Goal: Task Accomplishment & Management: Manage account settings

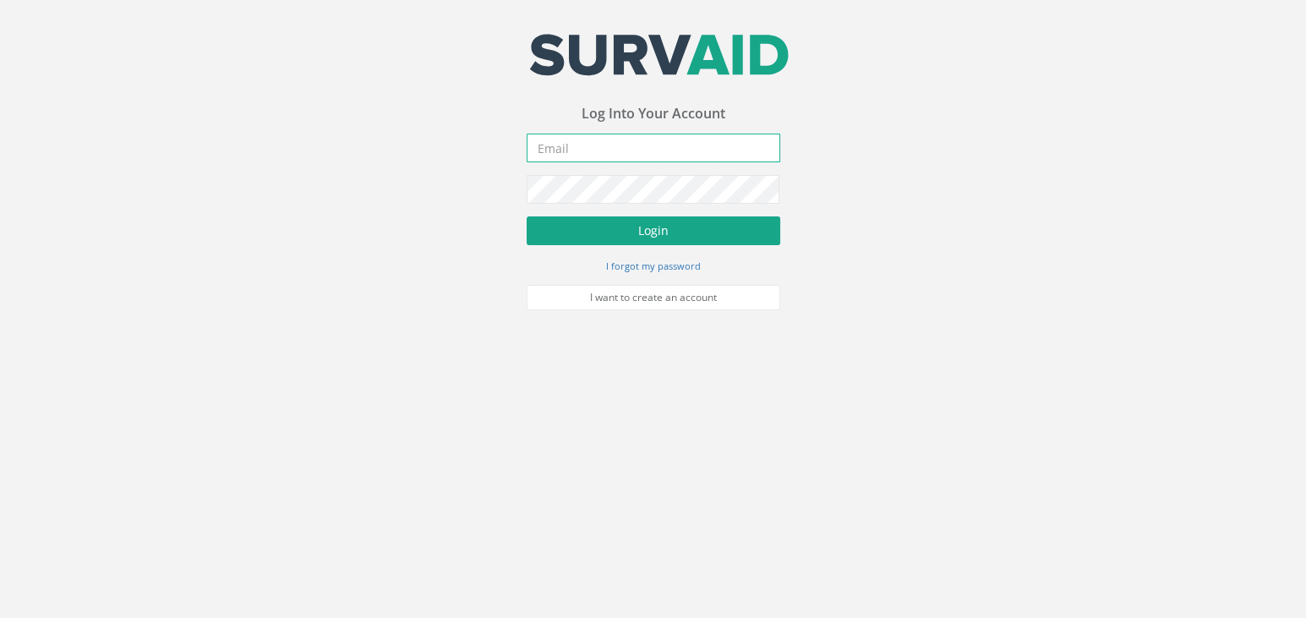
type input "[EMAIL_ADDRESS][DOMAIN_NAME]"
click at [620, 227] on button "Login" at bounding box center [654, 230] width 254 height 29
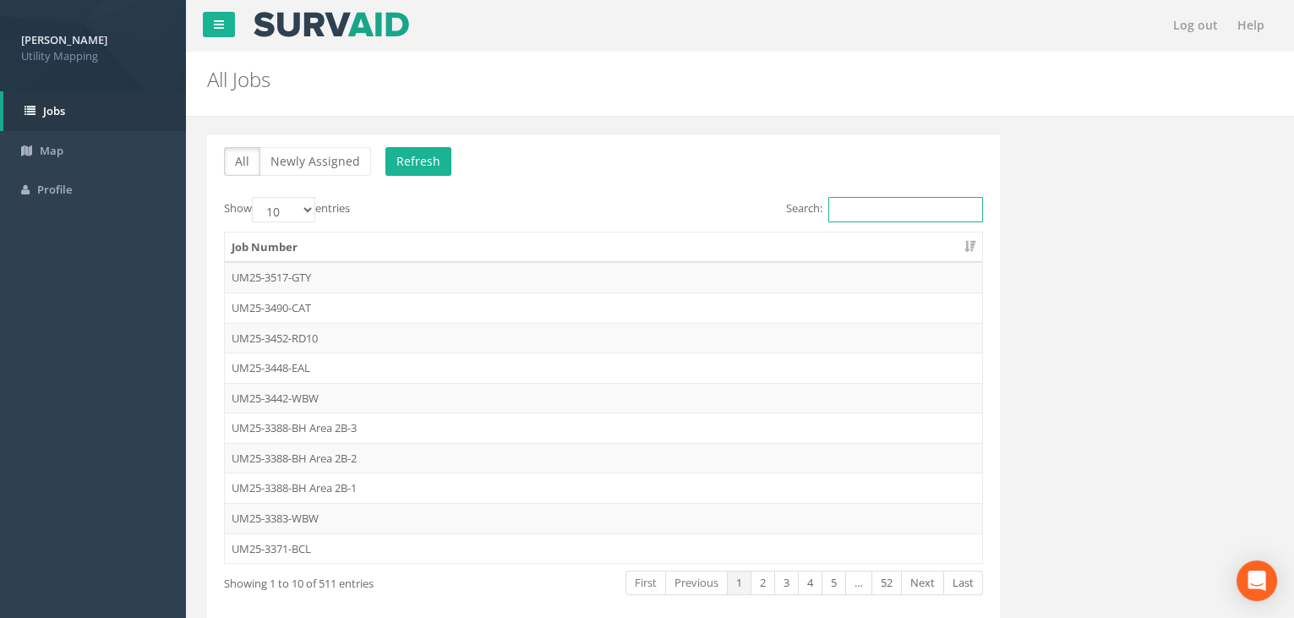
click at [931, 204] on input "Search:" at bounding box center [905, 209] width 155 height 25
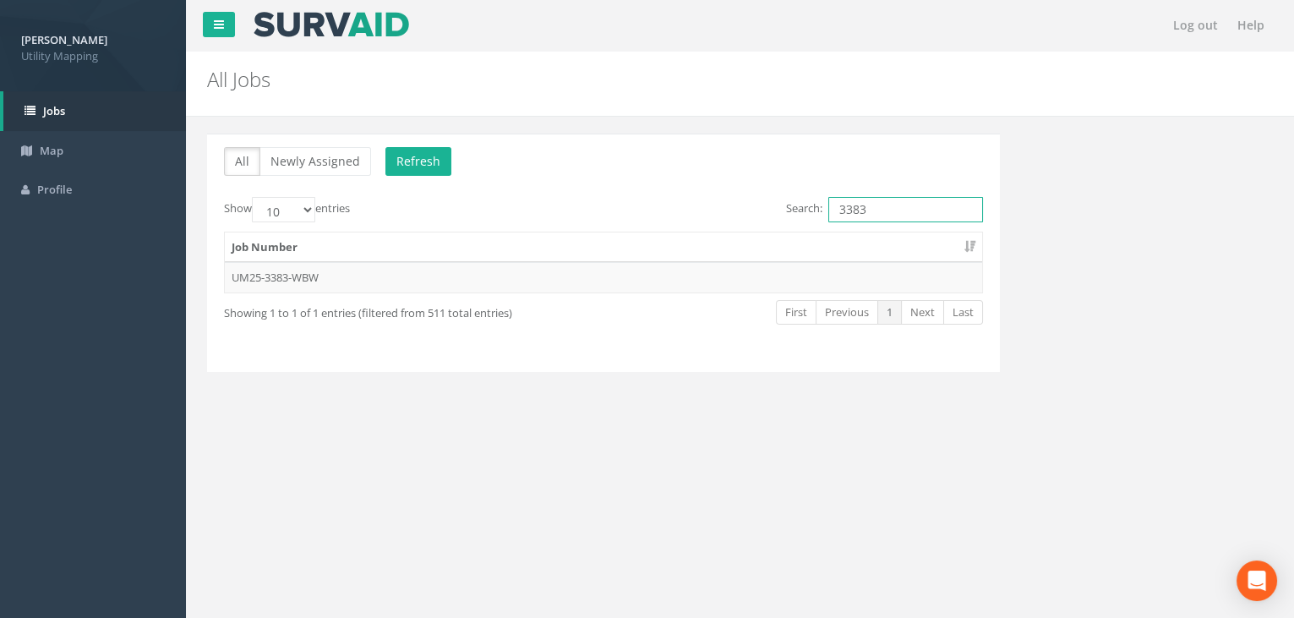
type input "3383"
click at [500, 282] on td "UM25-3383-WBW" at bounding box center [603, 277] width 757 height 30
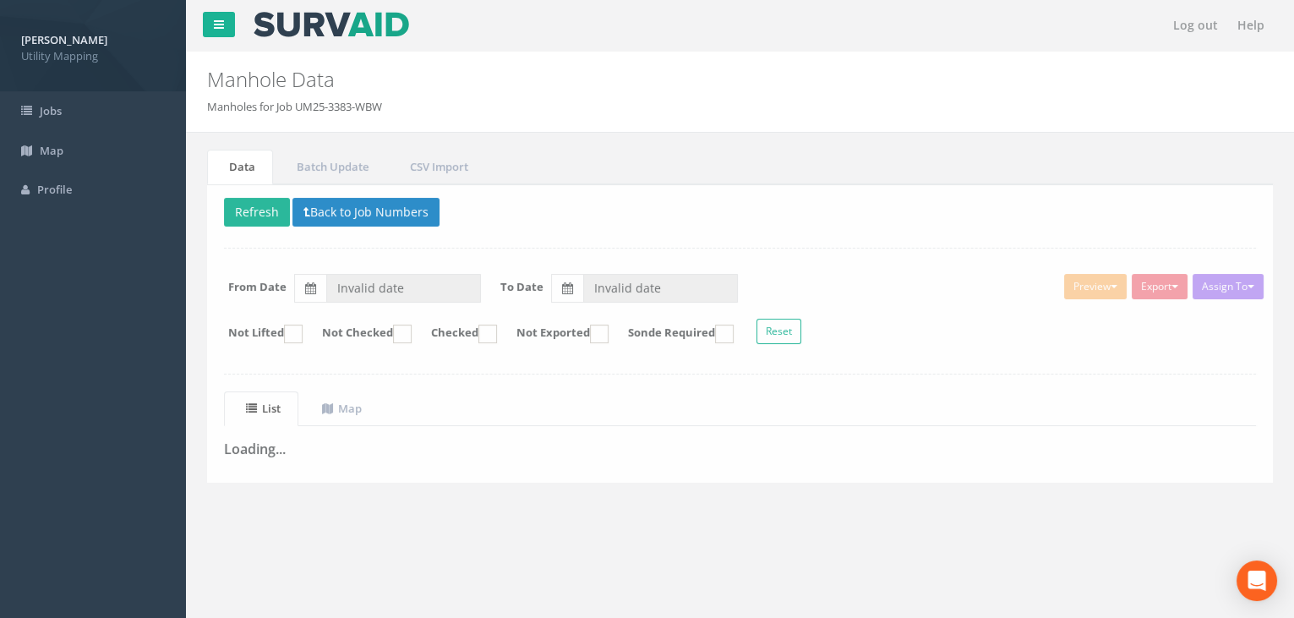
type input "[DATE]"
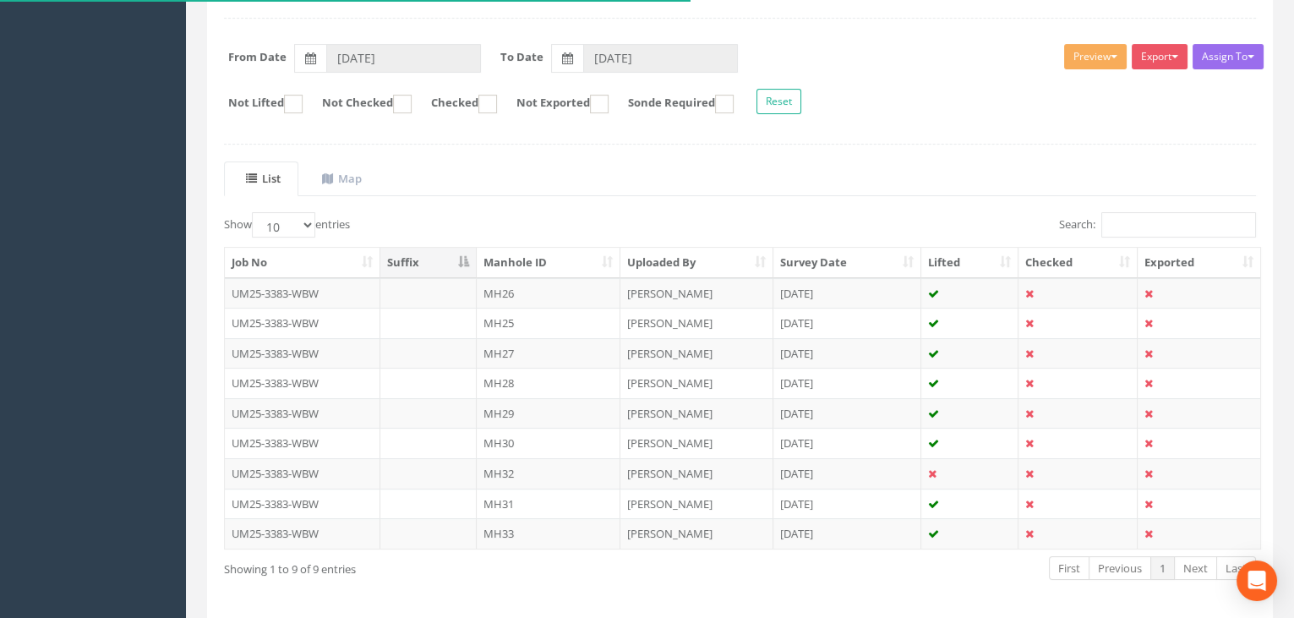
scroll to position [286, 0]
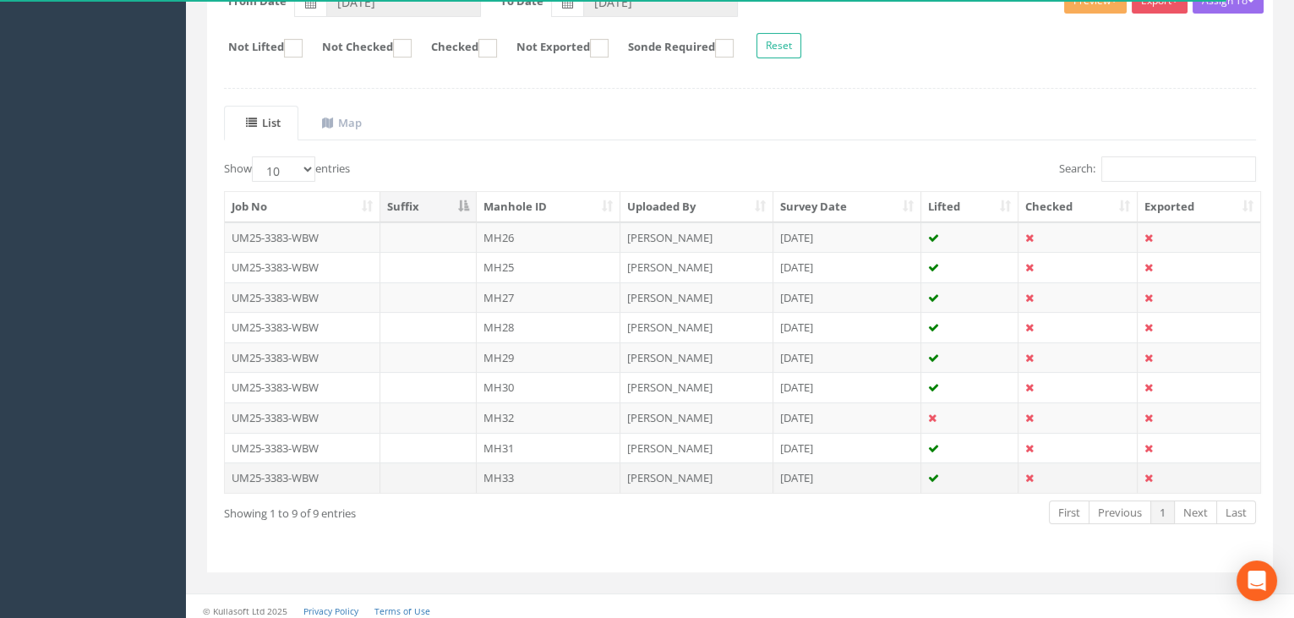
click at [540, 473] on td "MH33" at bounding box center [549, 477] width 144 height 30
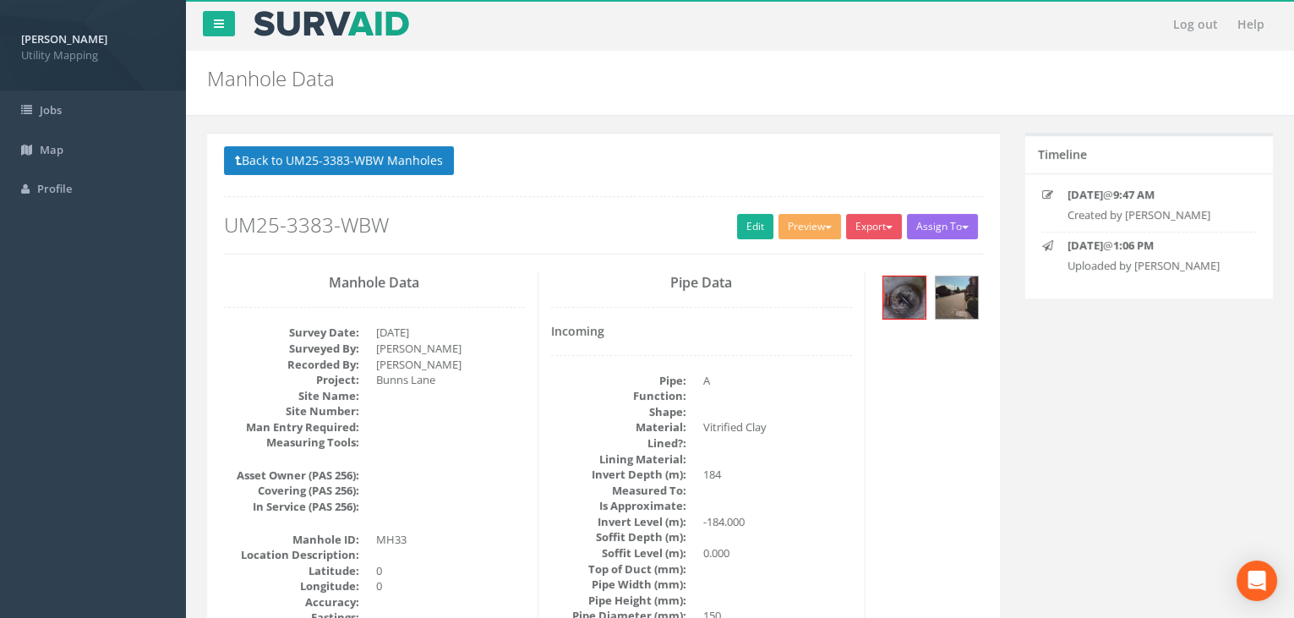
scroll to position [0, 0]
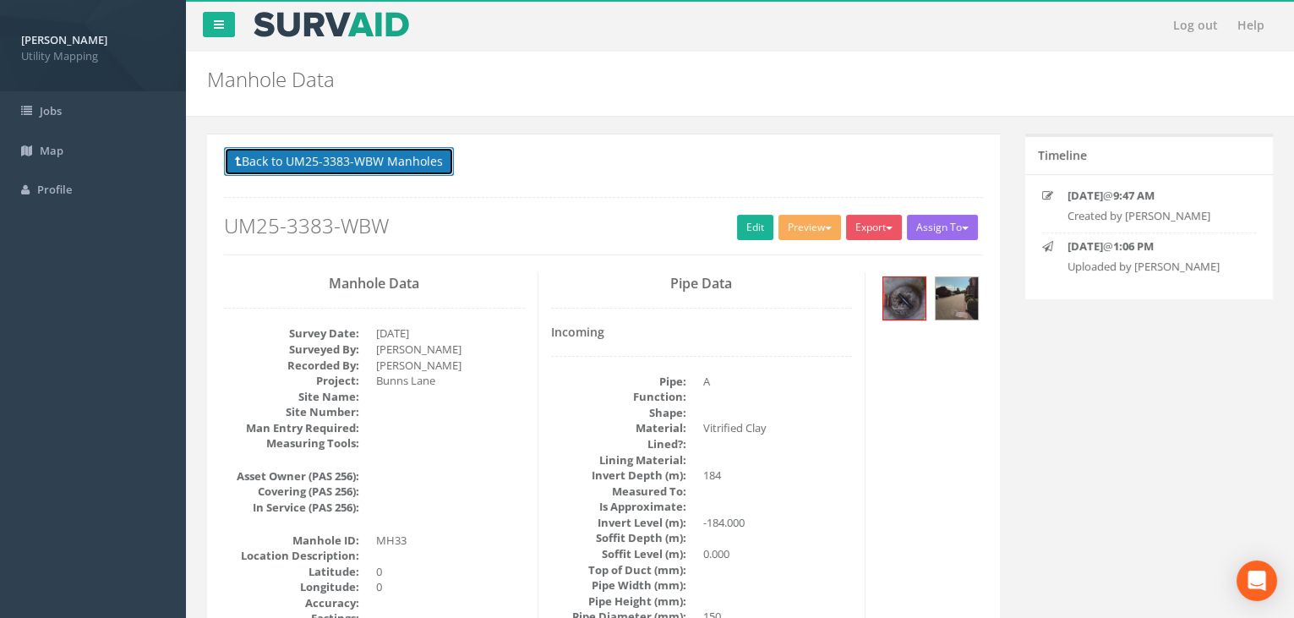
click at [372, 168] on button "Back to UM25-3383-WBW Manholes" at bounding box center [339, 161] width 230 height 29
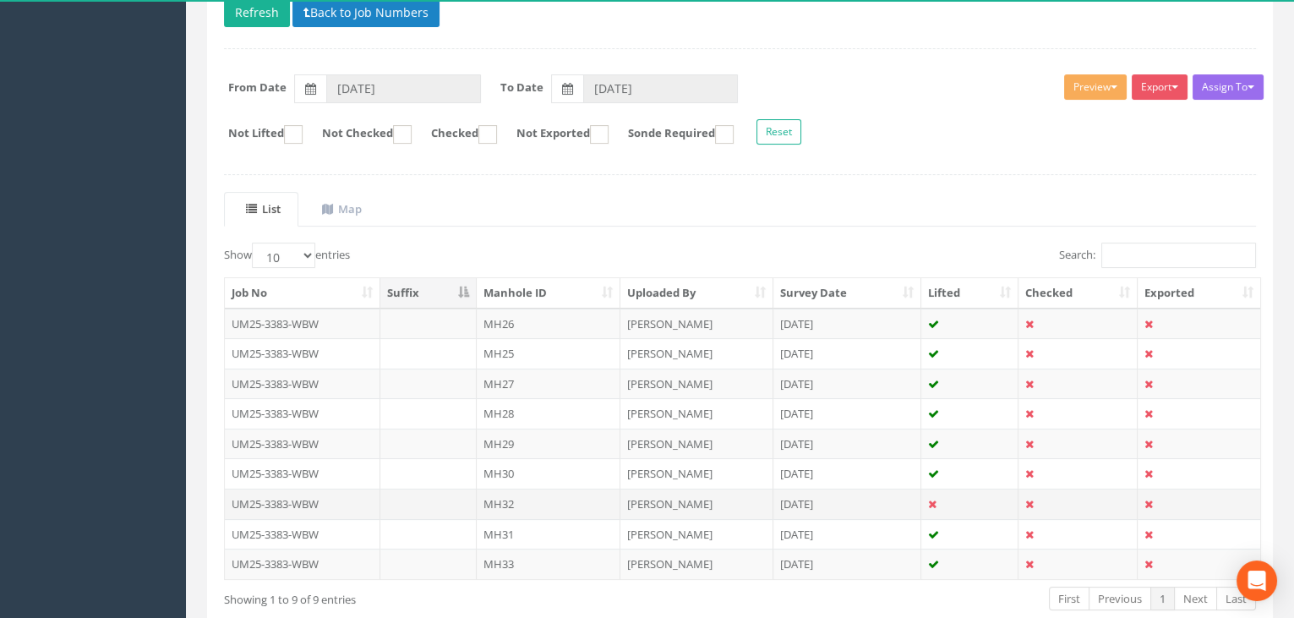
scroll to position [230, 0]
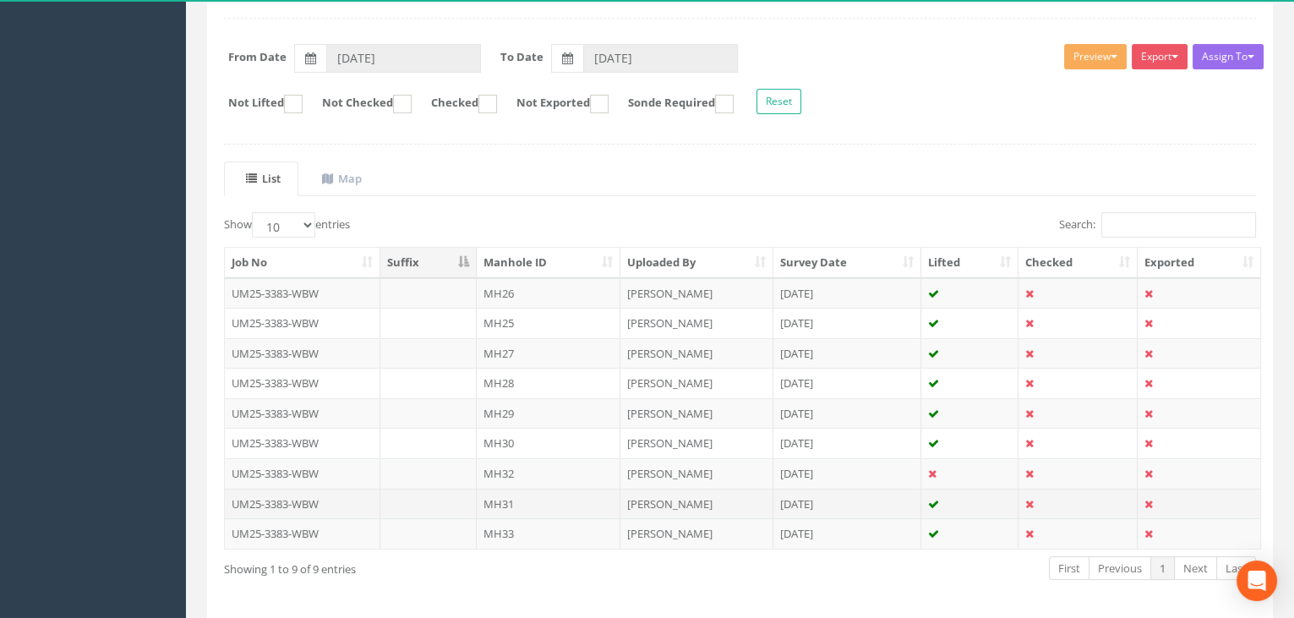
click at [507, 499] on td "MH31" at bounding box center [549, 504] width 144 height 30
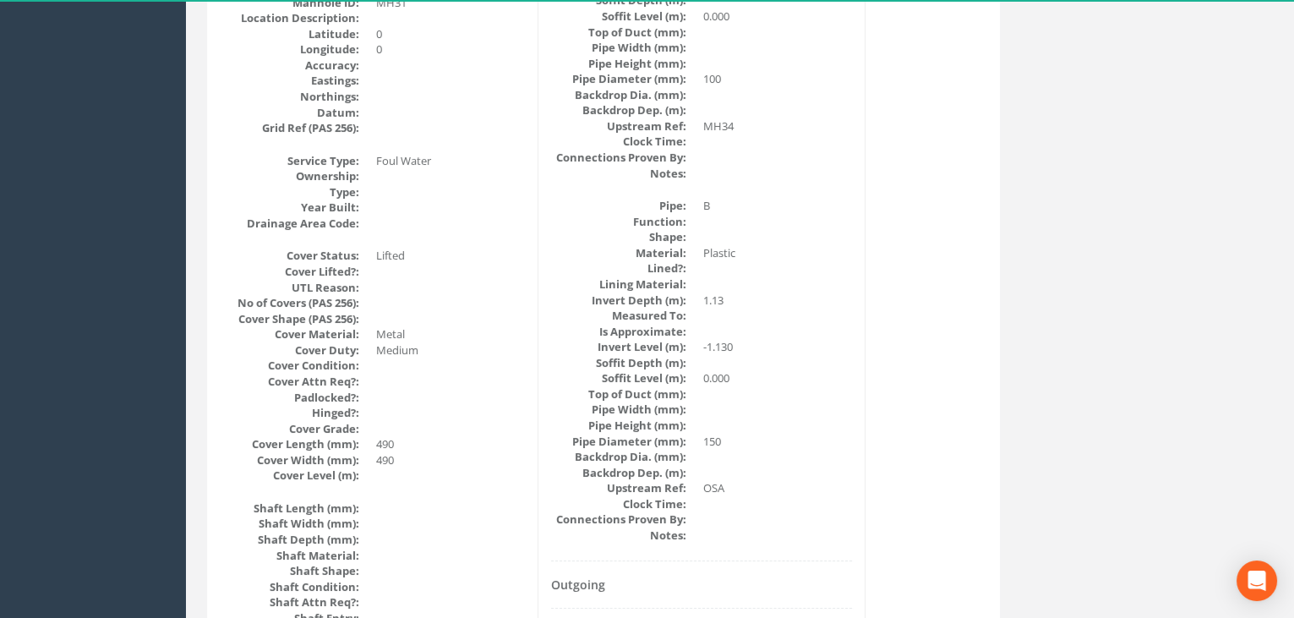
scroll to position [539, 0]
drag, startPoint x: 698, startPoint y: 371, endPoint x: 636, endPoint y: 397, distance: 67.0
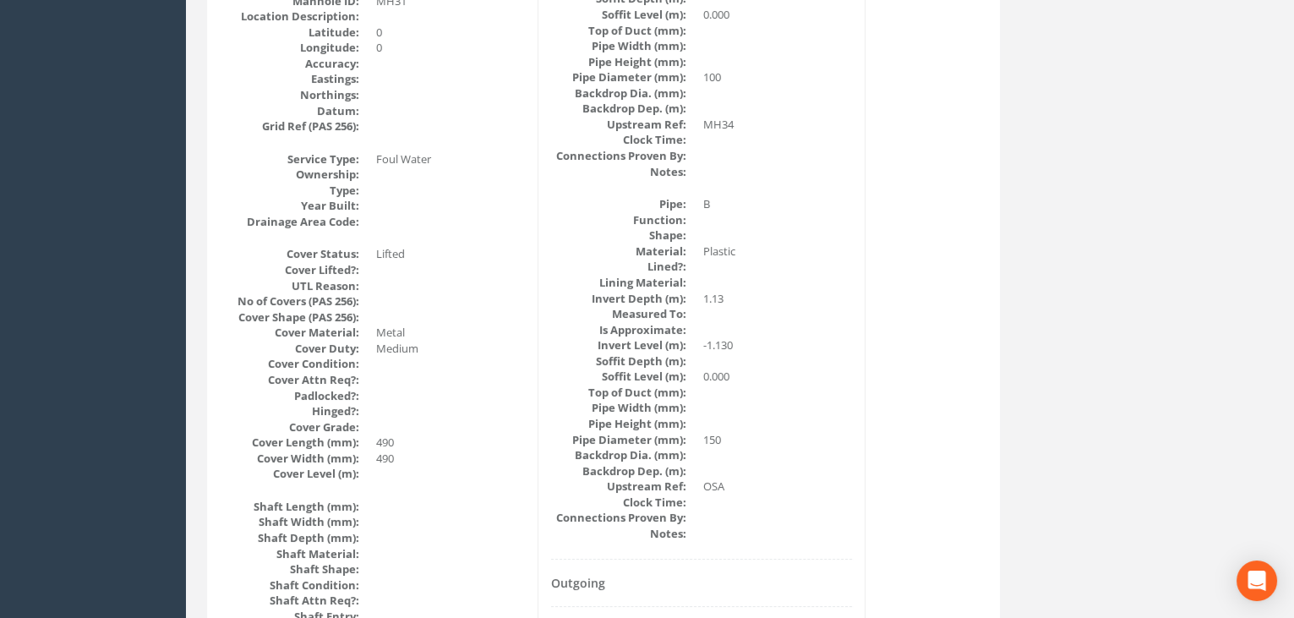
drag, startPoint x: 679, startPoint y: 409, endPoint x: 608, endPoint y: 421, distance: 72.0
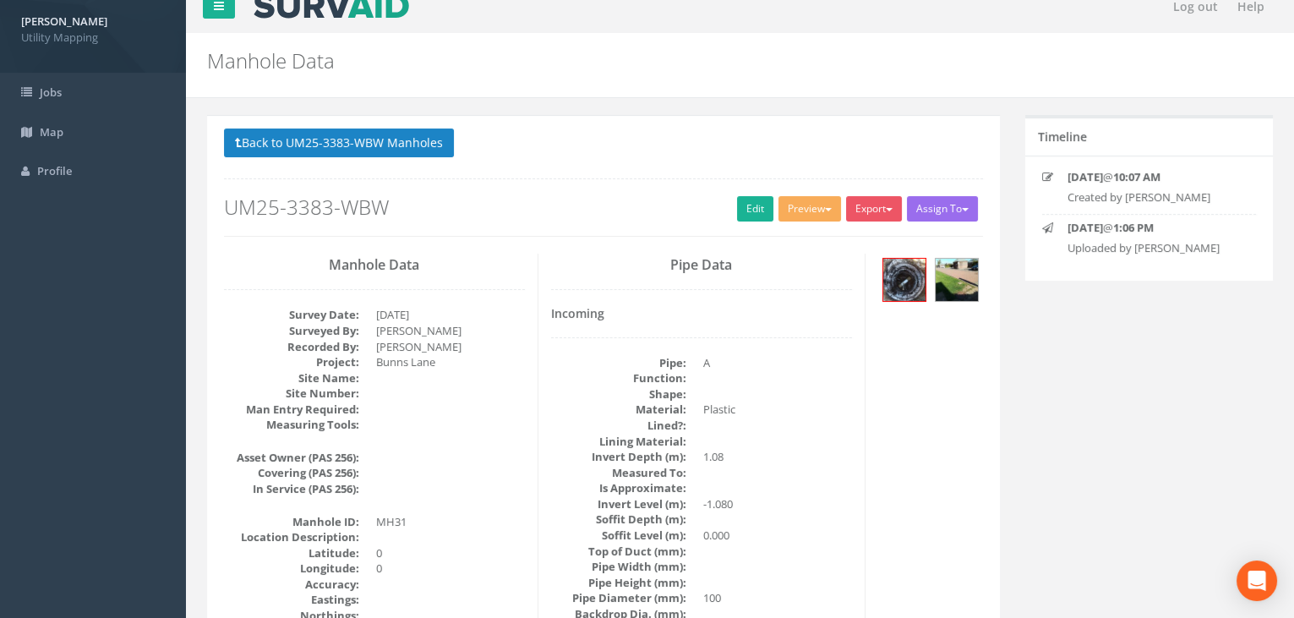
scroll to position [0, 0]
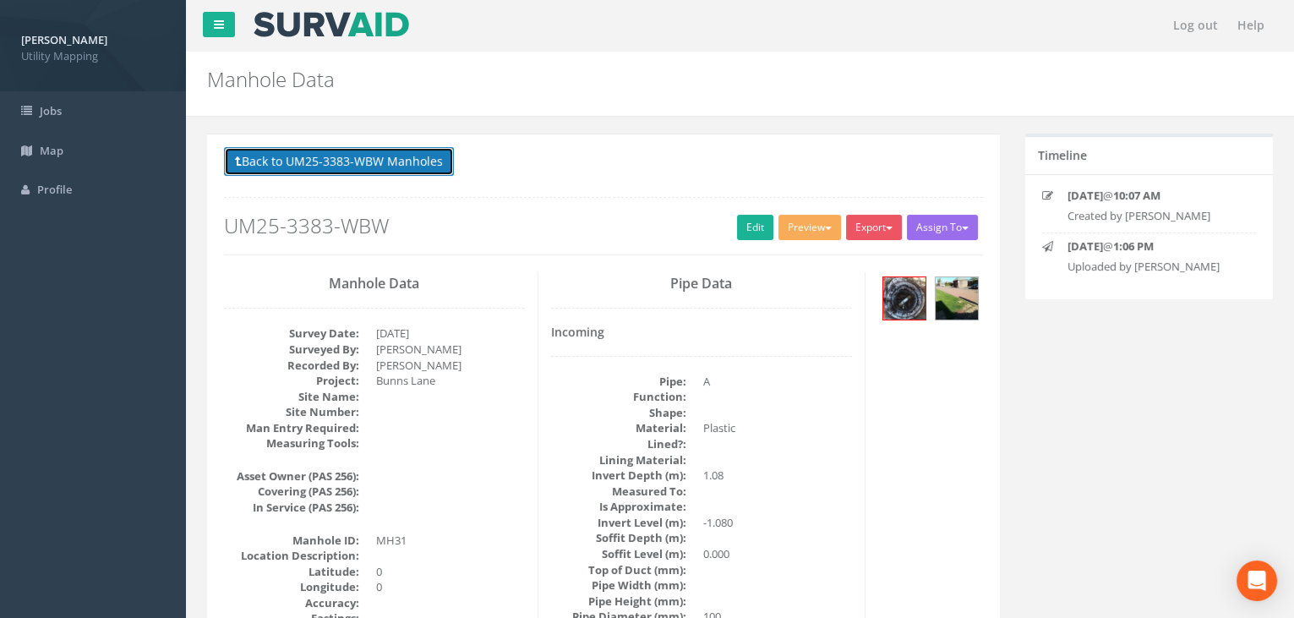
click at [303, 163] on button "Back to UM25-3383-WBW Manholes" at bounding box center [339, 161] width 230 height 29
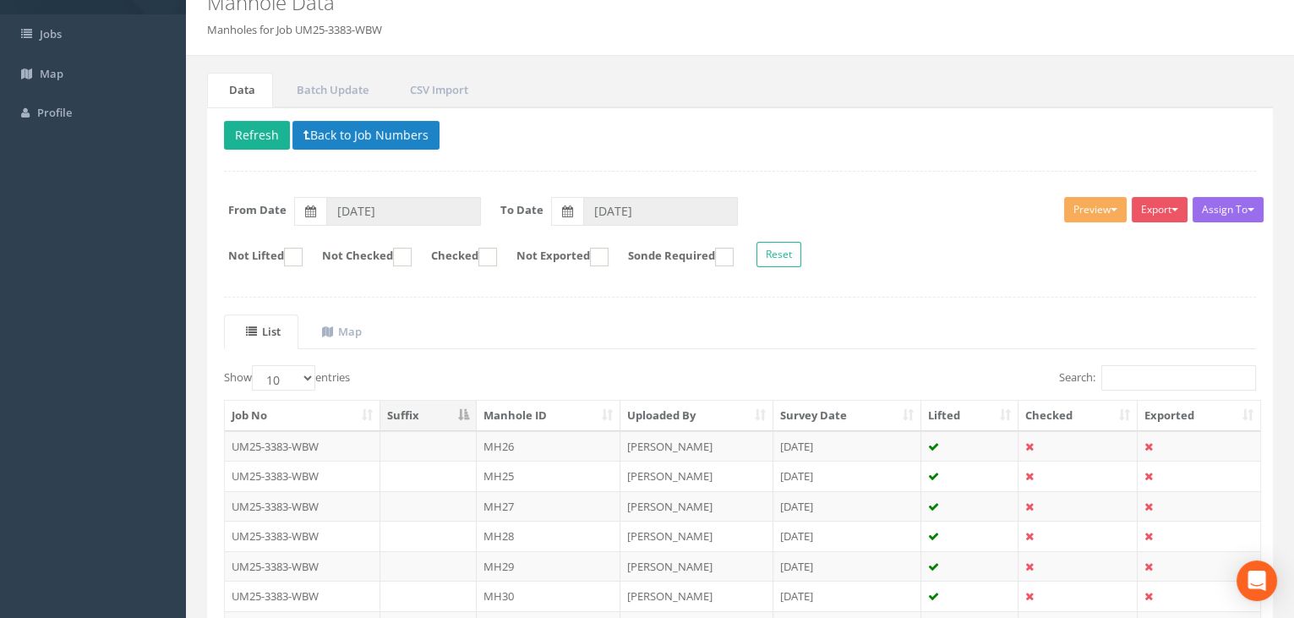
scroll to position [286, 0]
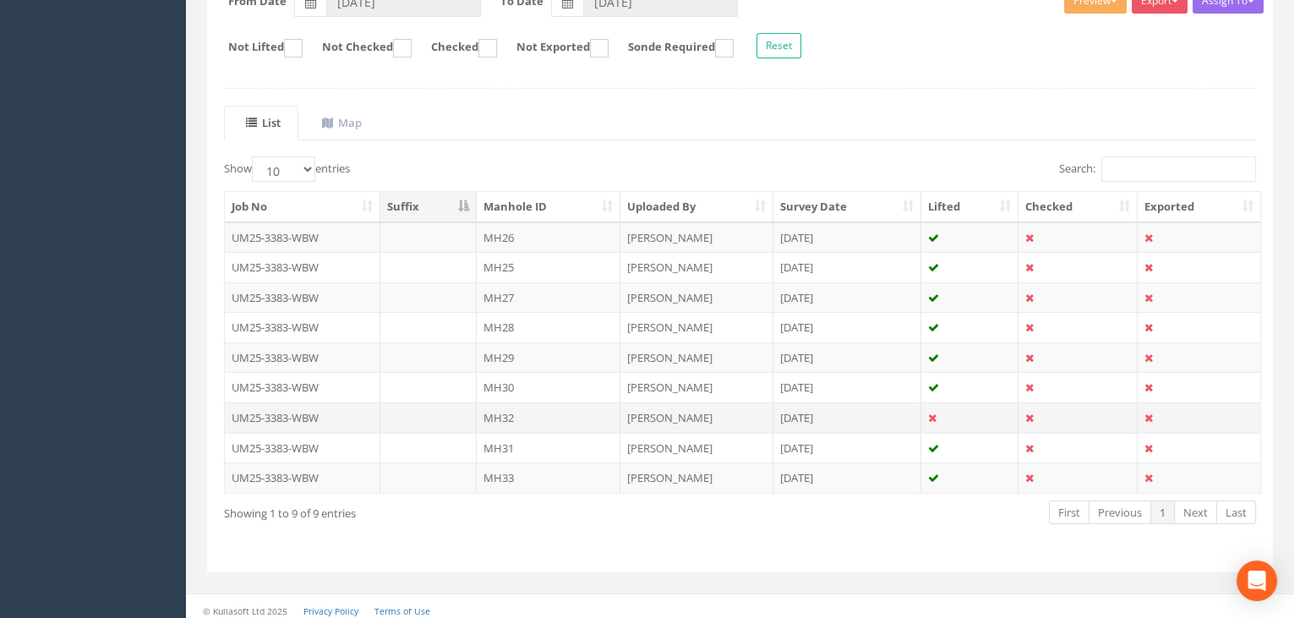
click at [539, 418] on td "MH32" at bounding box center [549, 417] width 144 height 30
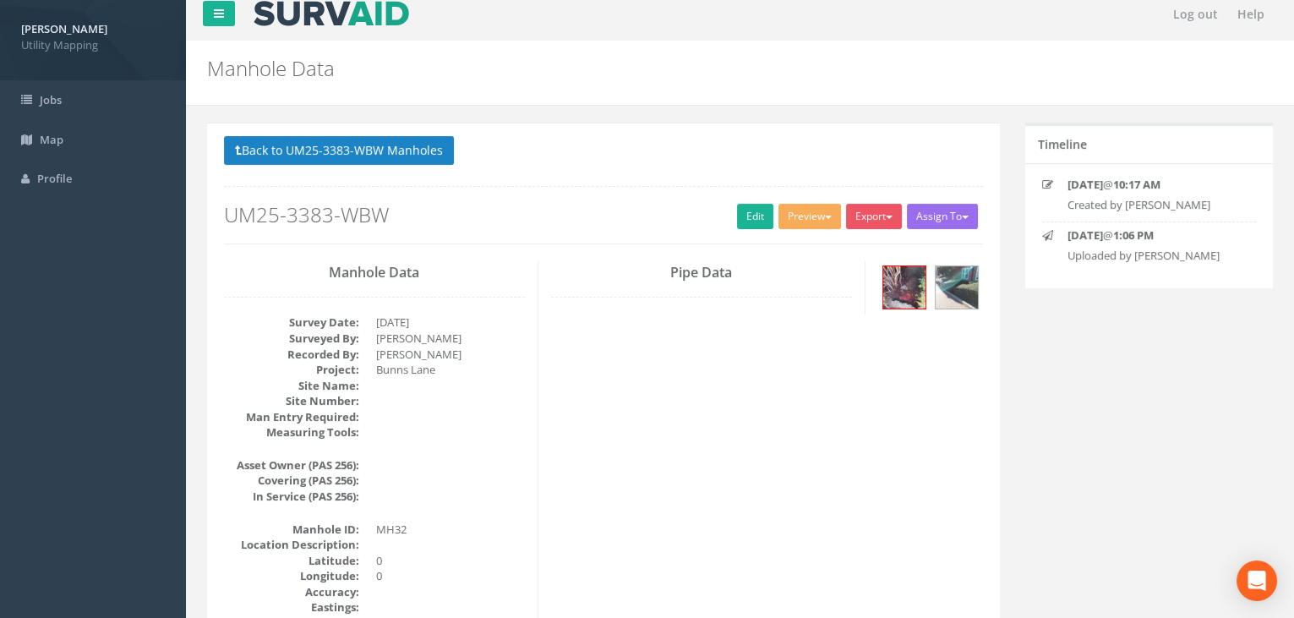
scroll to position [0, 0]
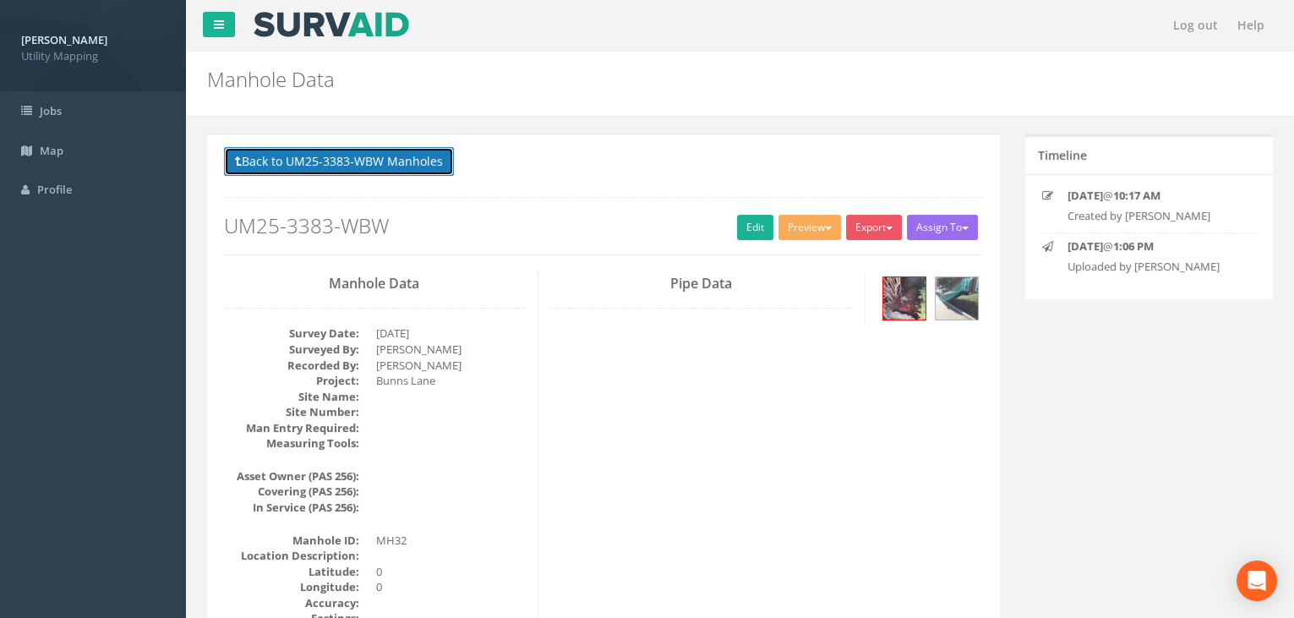
click at [368, 157] on button "Back to UM25-3383-WBW Manholes" at bounding box center [339, 161] width 230 height 29
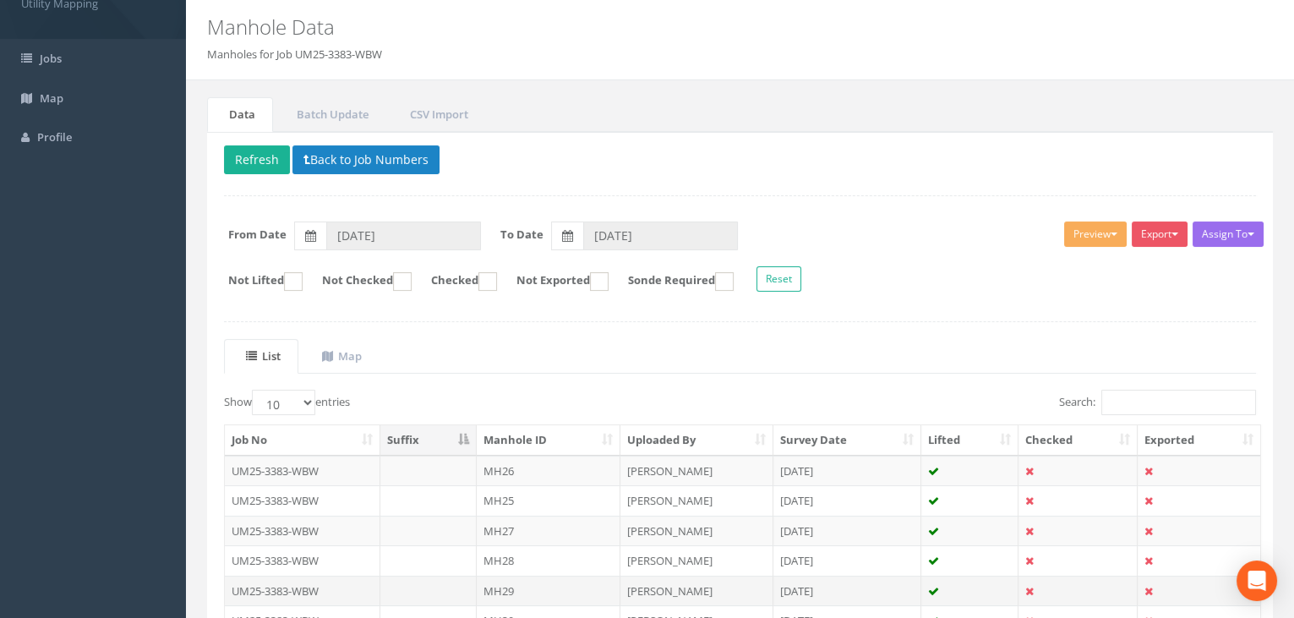
scroll to position [286, 0]
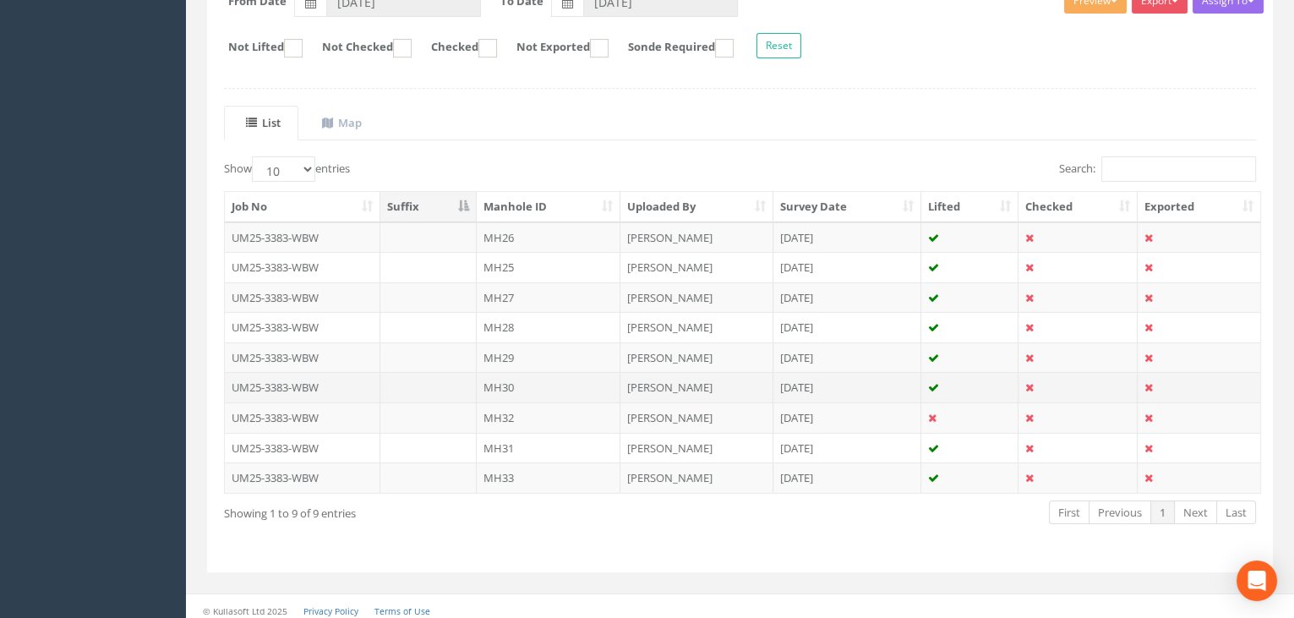
click at [521, 377] on td "MH30" at bounding box center [549, 387] width 144 height 30
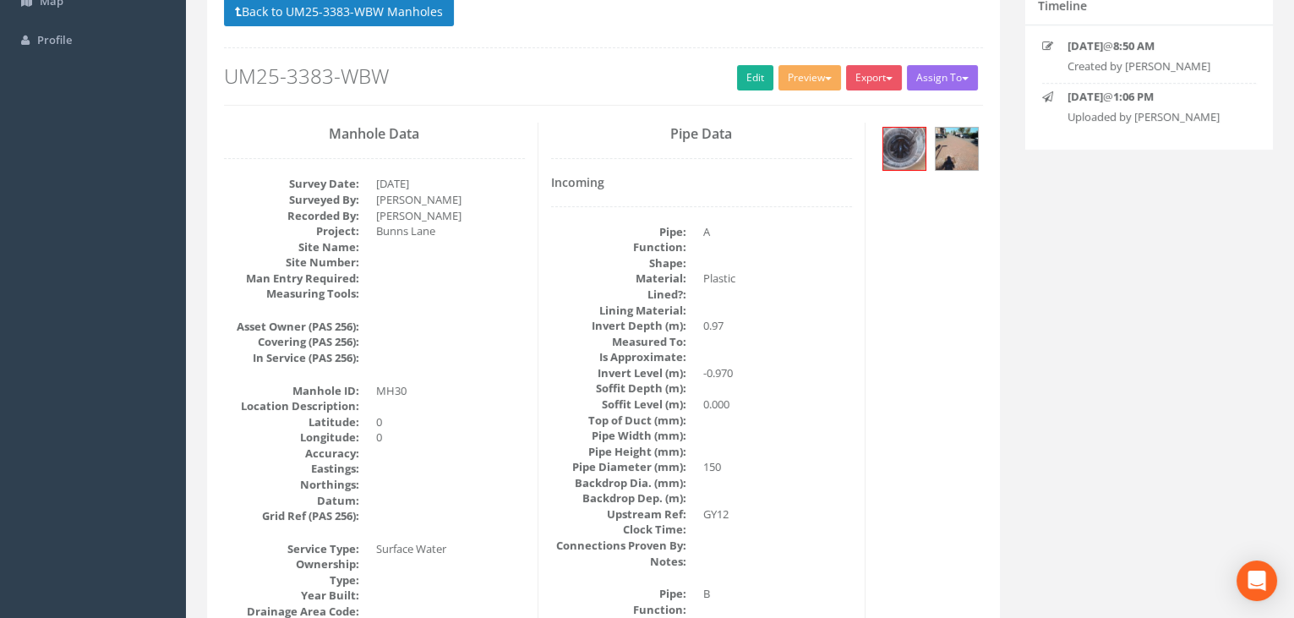
scroll to position [153, 0]
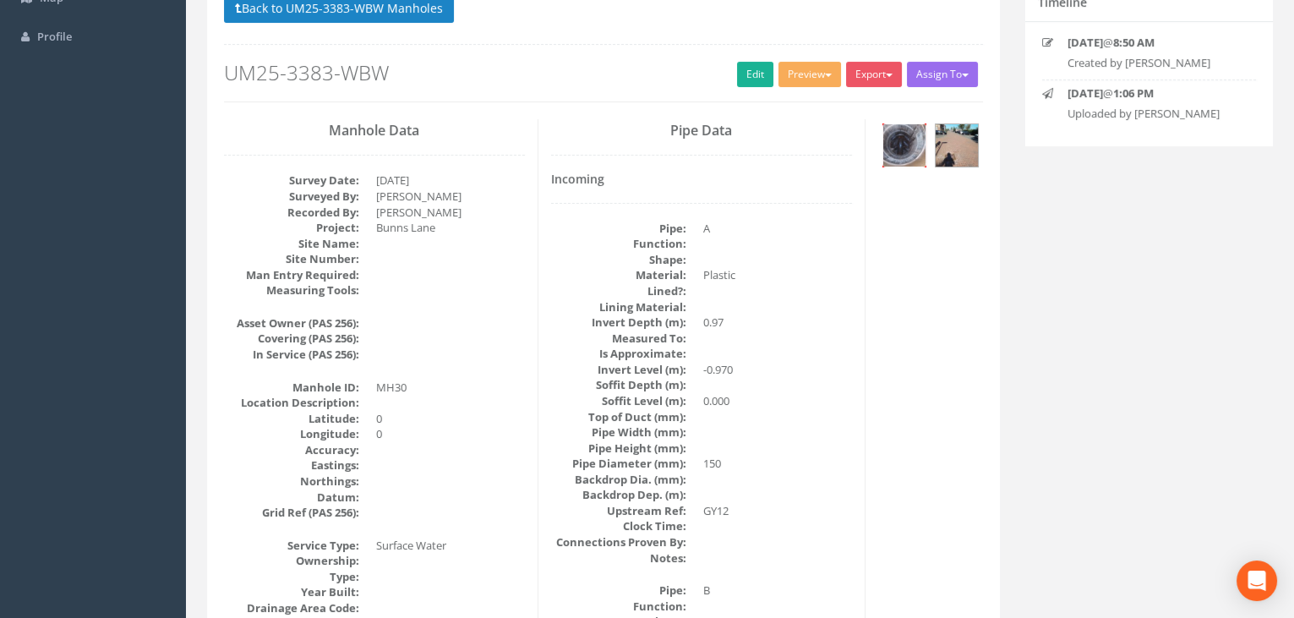
click at [909, 144] on img at bounding box center [904, 145] width 42 height 42
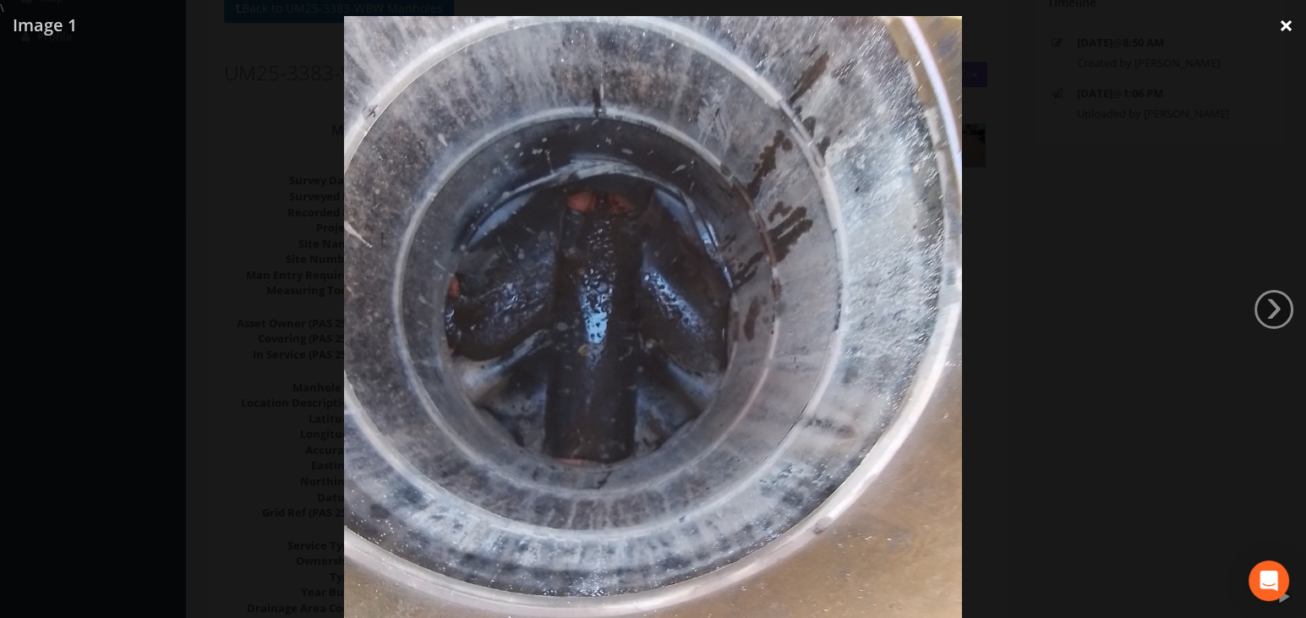
click at [1273, 19] on link "×" at bounding box center [1286, 25] width 40 height 51
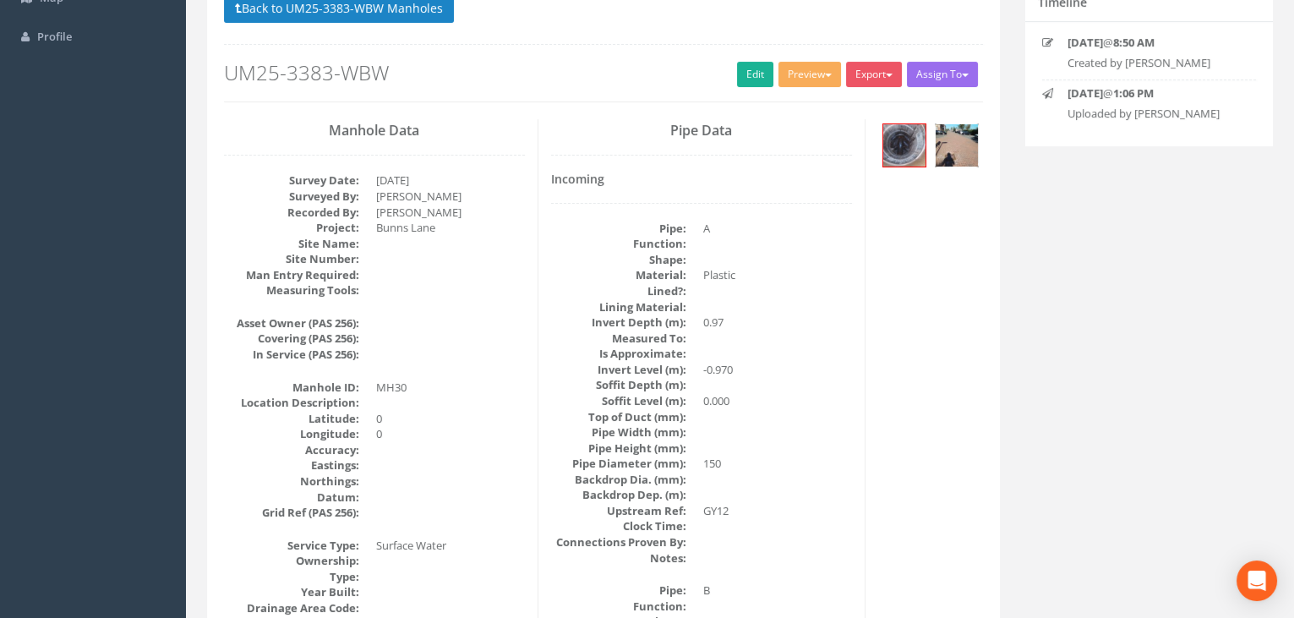
click at [945, 145] on img at bounding box center [957, 145] width 42 height 42
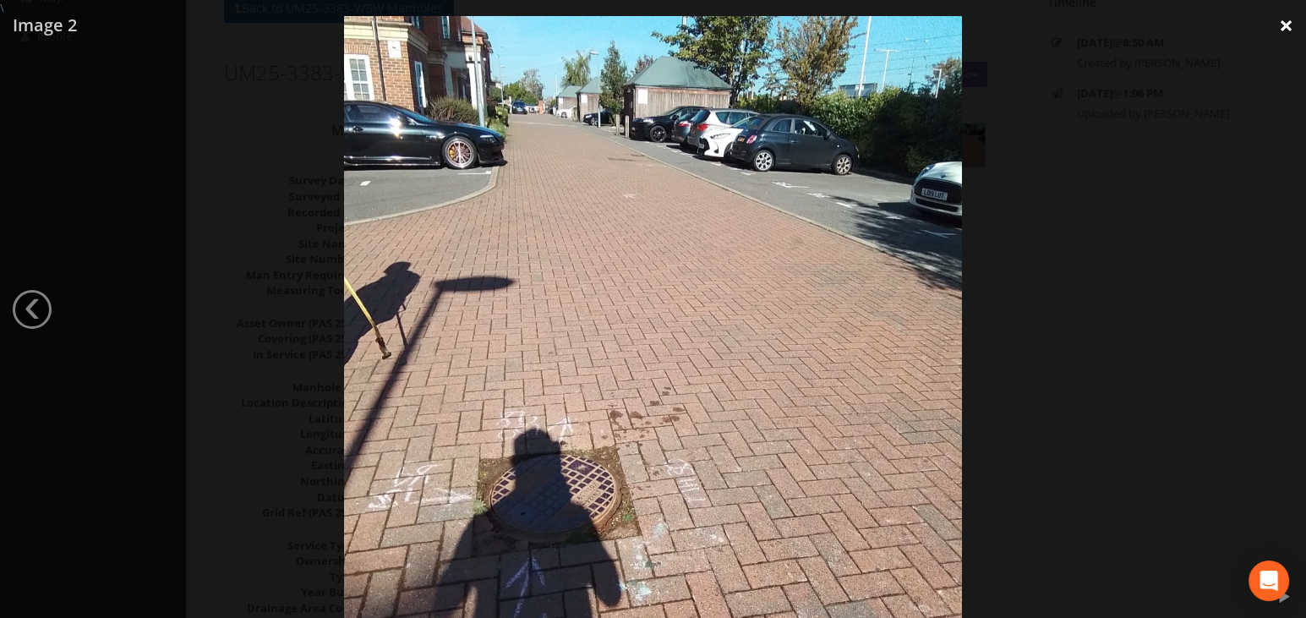
click at [1294, 27] on link "×" at bounding box center [1286, 25] width 40 height 51
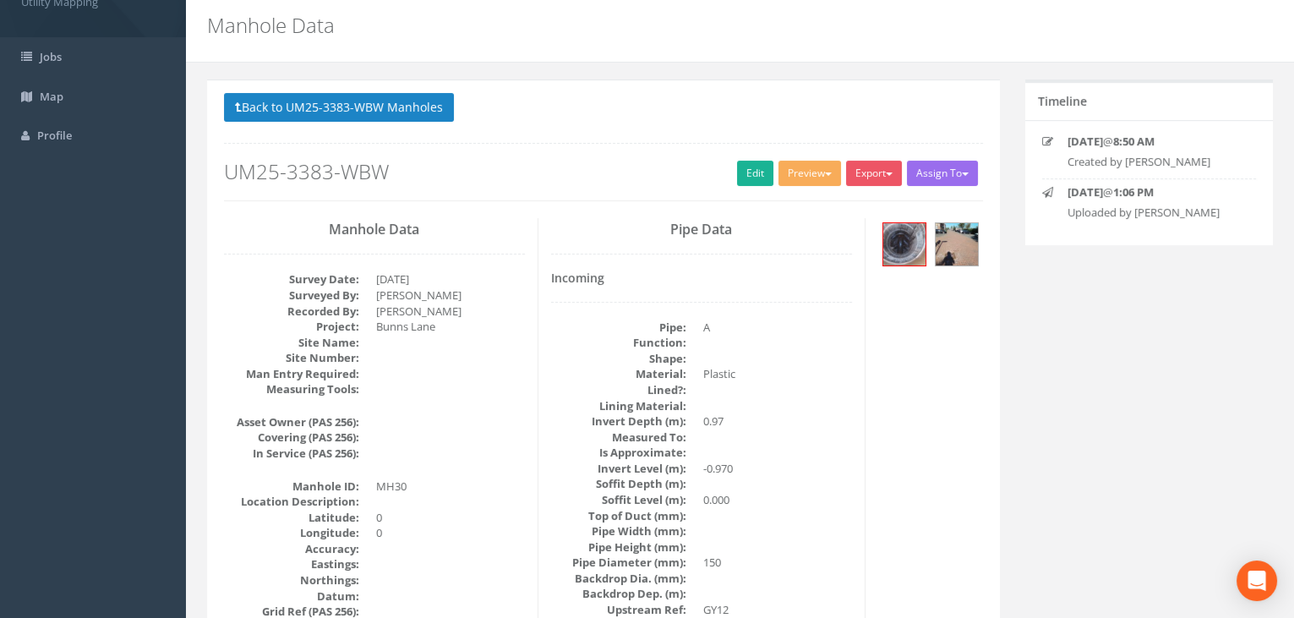
scroll to position [0, 0]
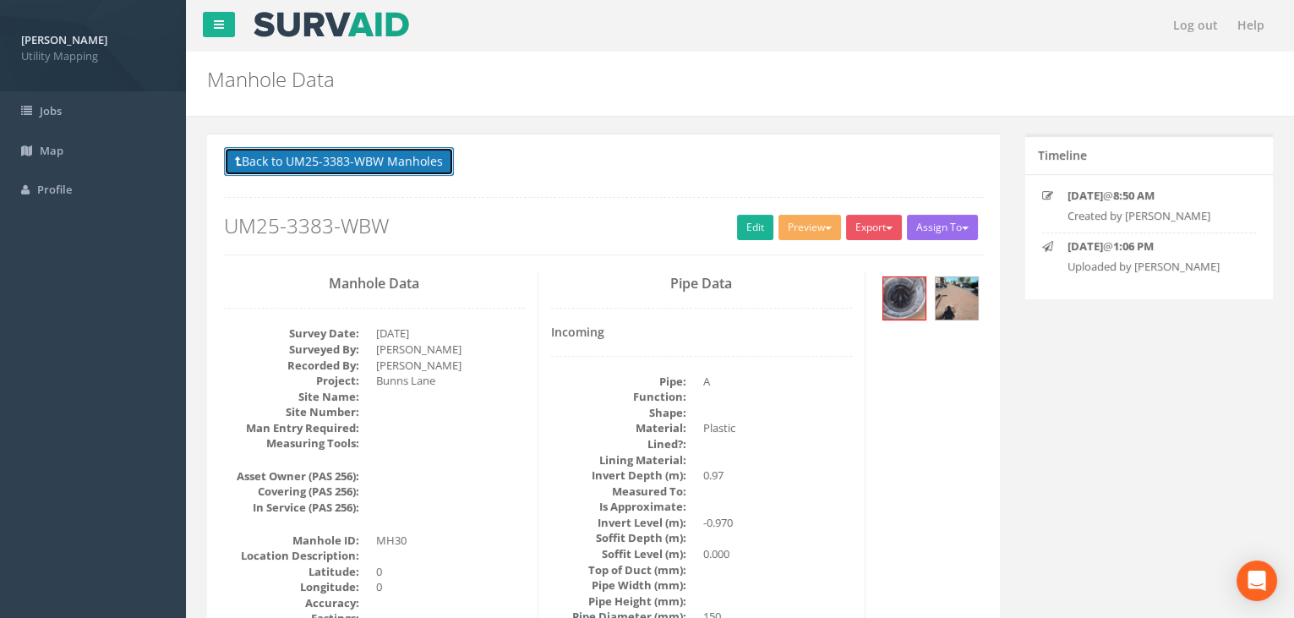
click at [330, 164] on button "Back to UM25-3383-WBW Manholes" at bounding box center [339, 161] width 230 height 29
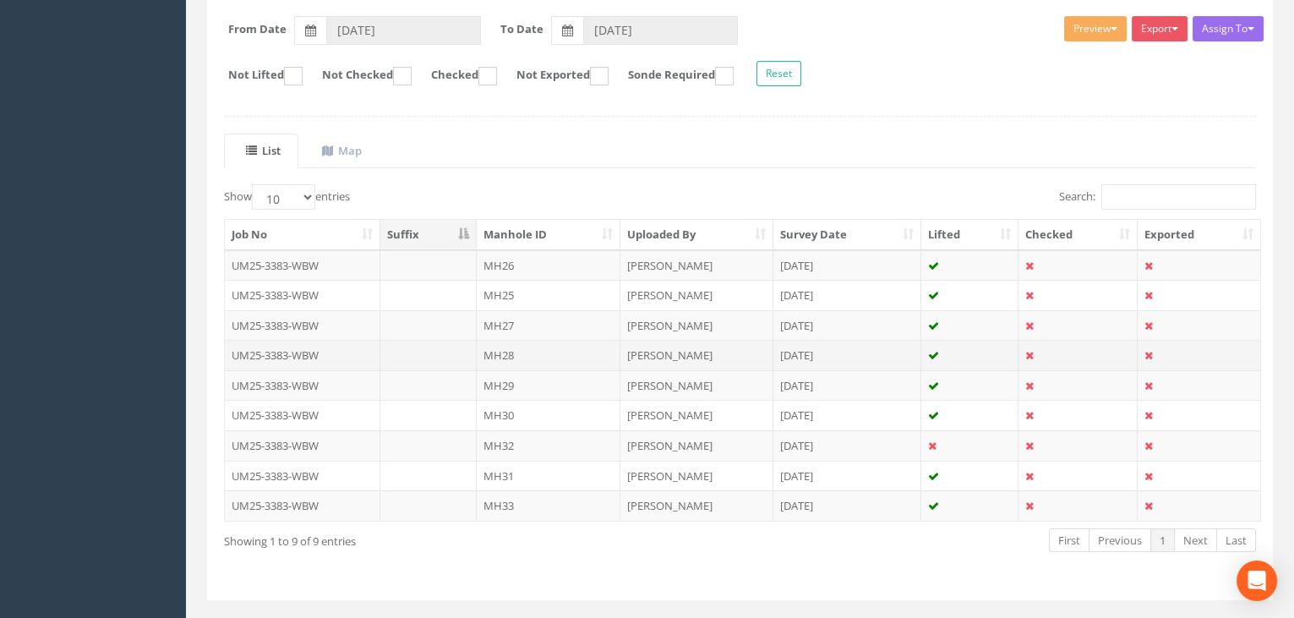
scroll to position [286, 0]
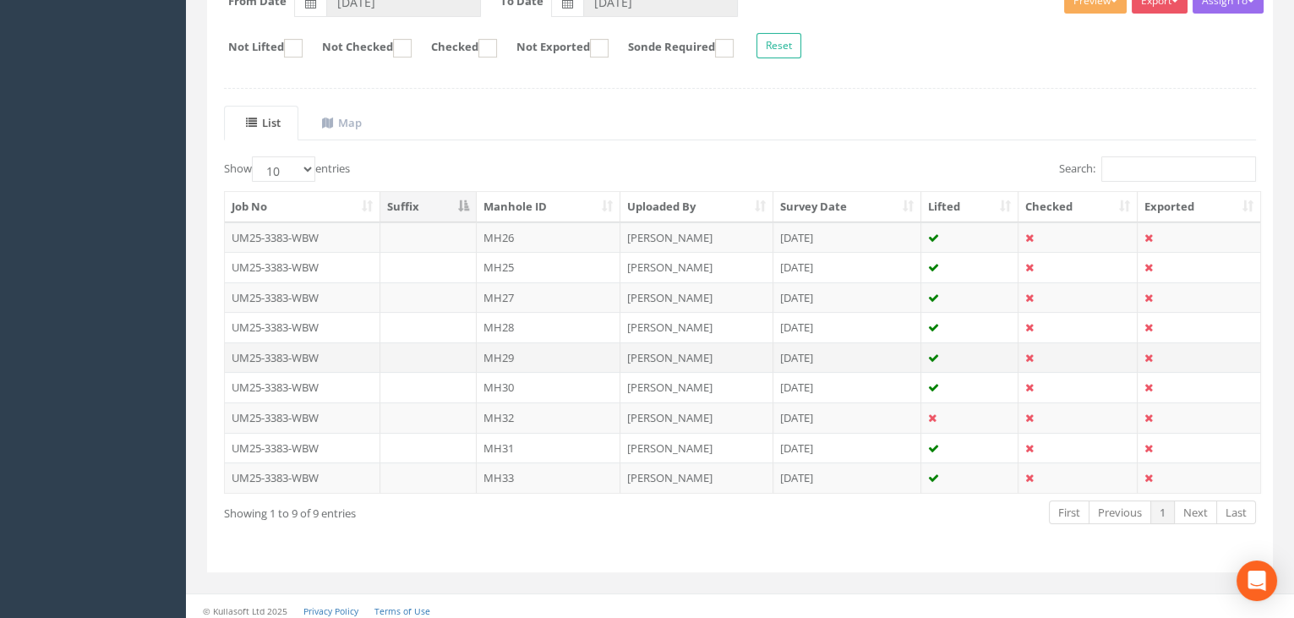
click at [516, 351] on td "MH29" at bounding box center [549, 357] width 144 height 30
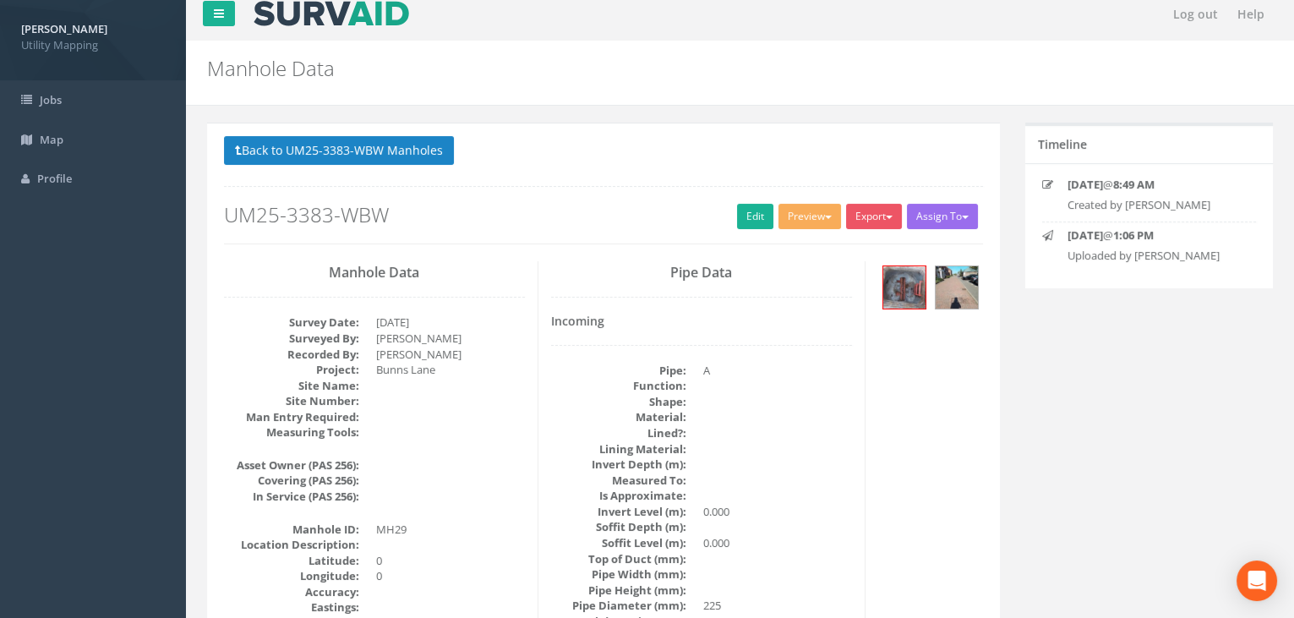
scroll to position [0, 0]
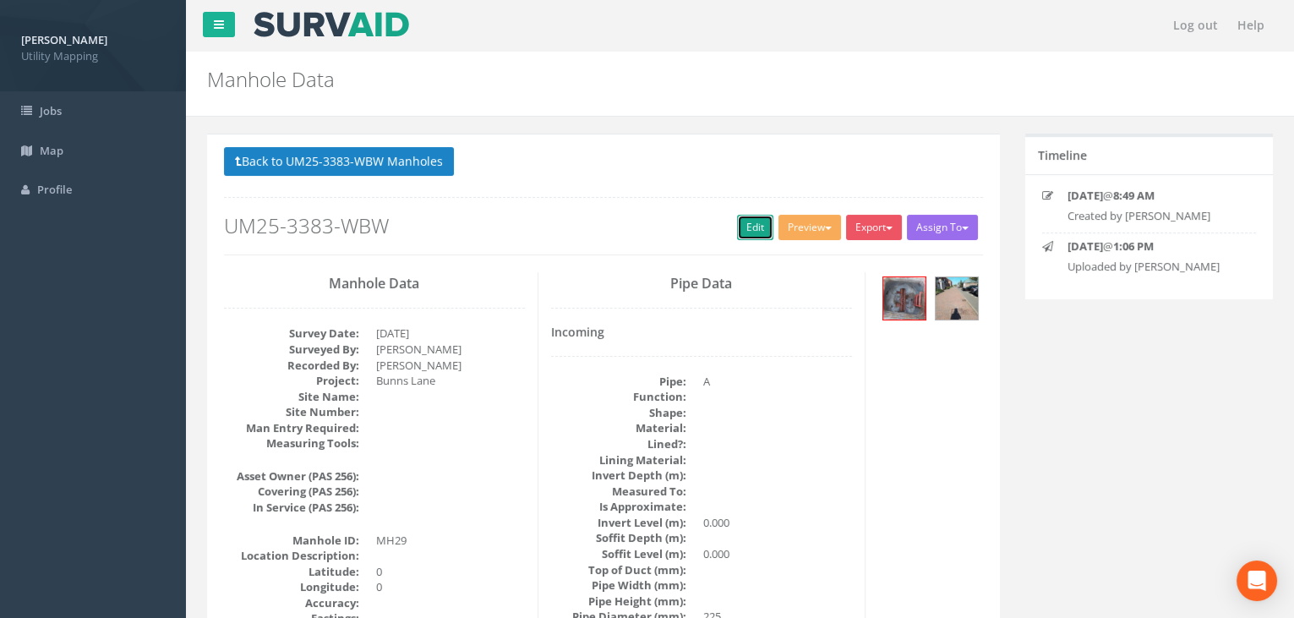
click at [745, 227] on link "Edit" at bounding box center [755, 227] width 36 height 25
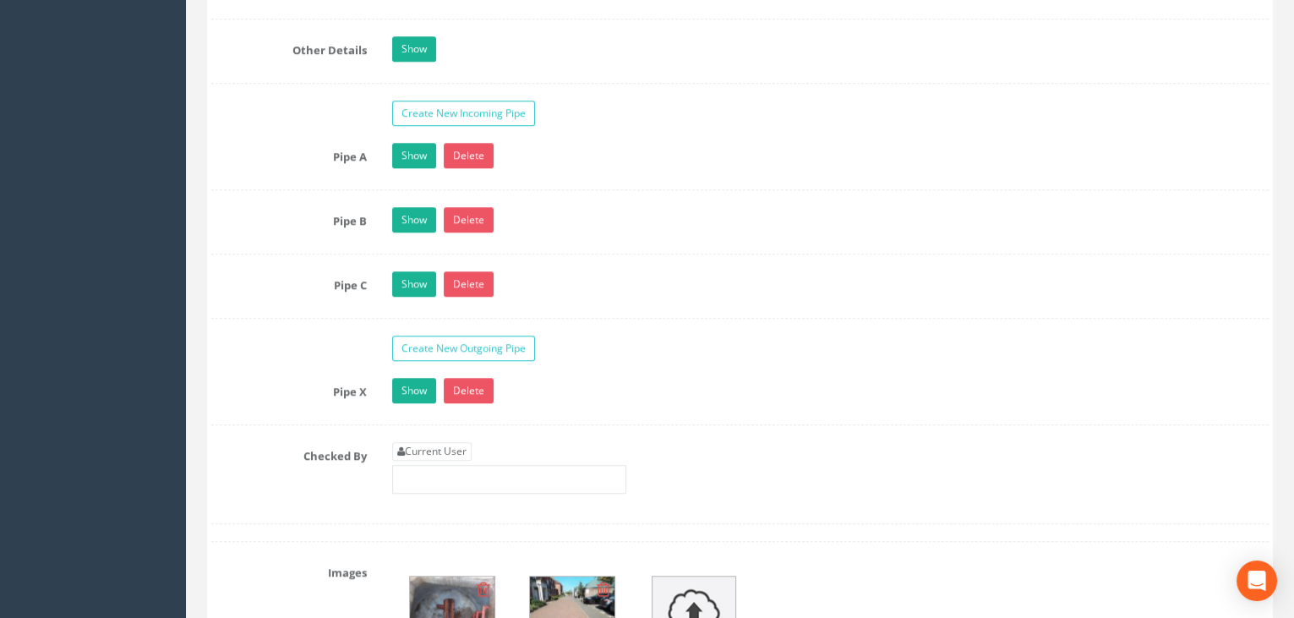
scroll to position [2688, 0]
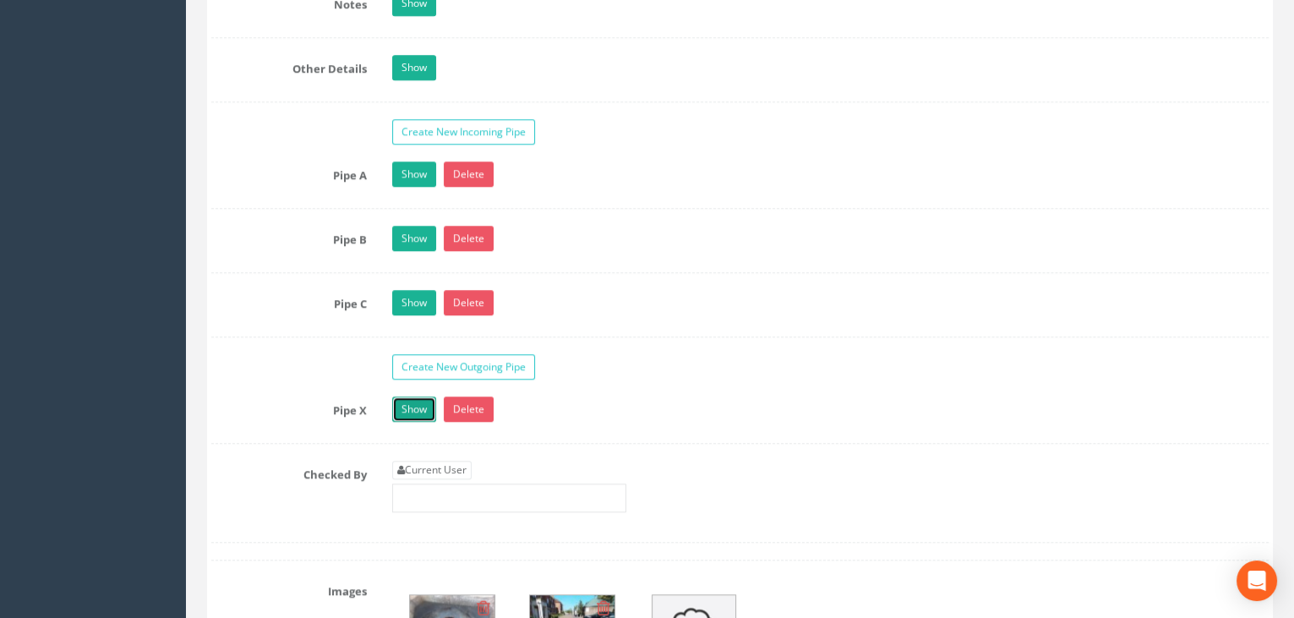
click at [428, 411] on link "Show" at bounding box center [414, 408] width 44 height 25
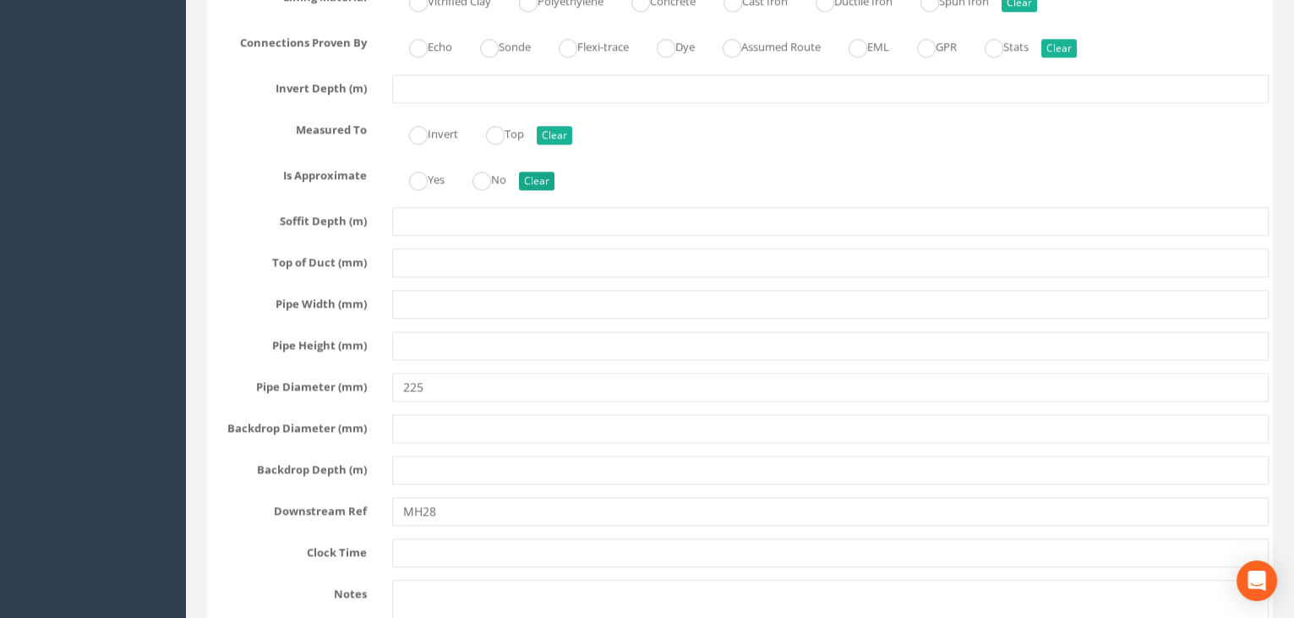
scroll to position [3380, 0]
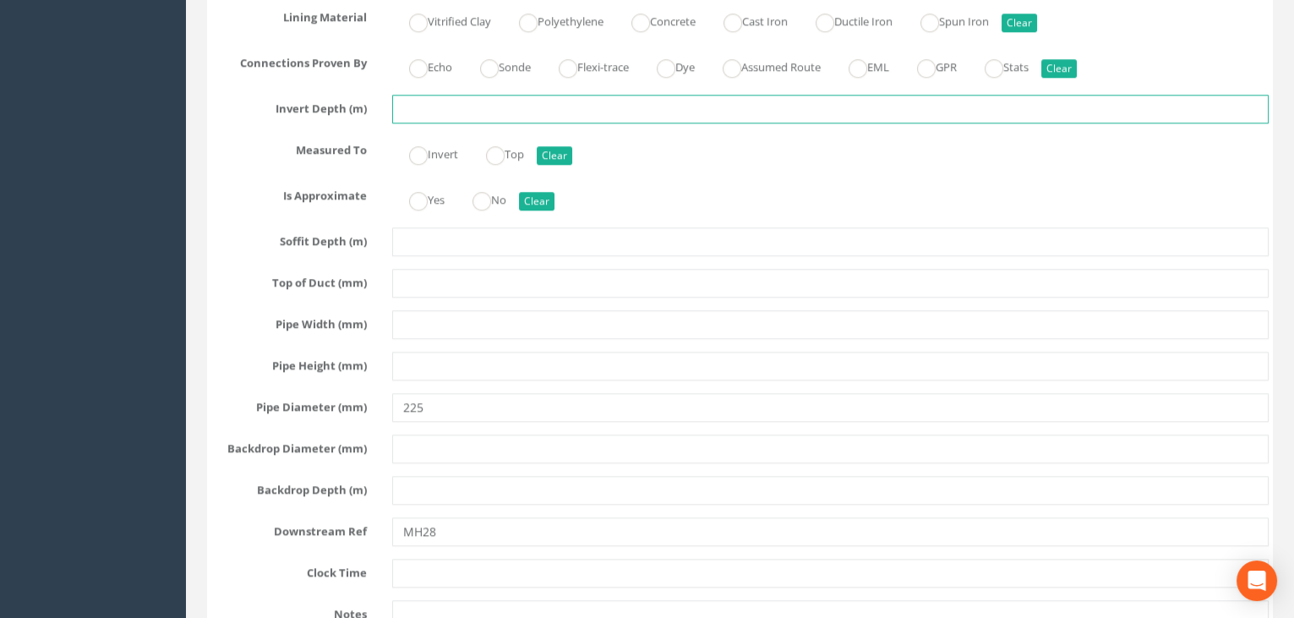
click at [407, 99] on input "text" at bounding box center [830, 109] width 877 height 29
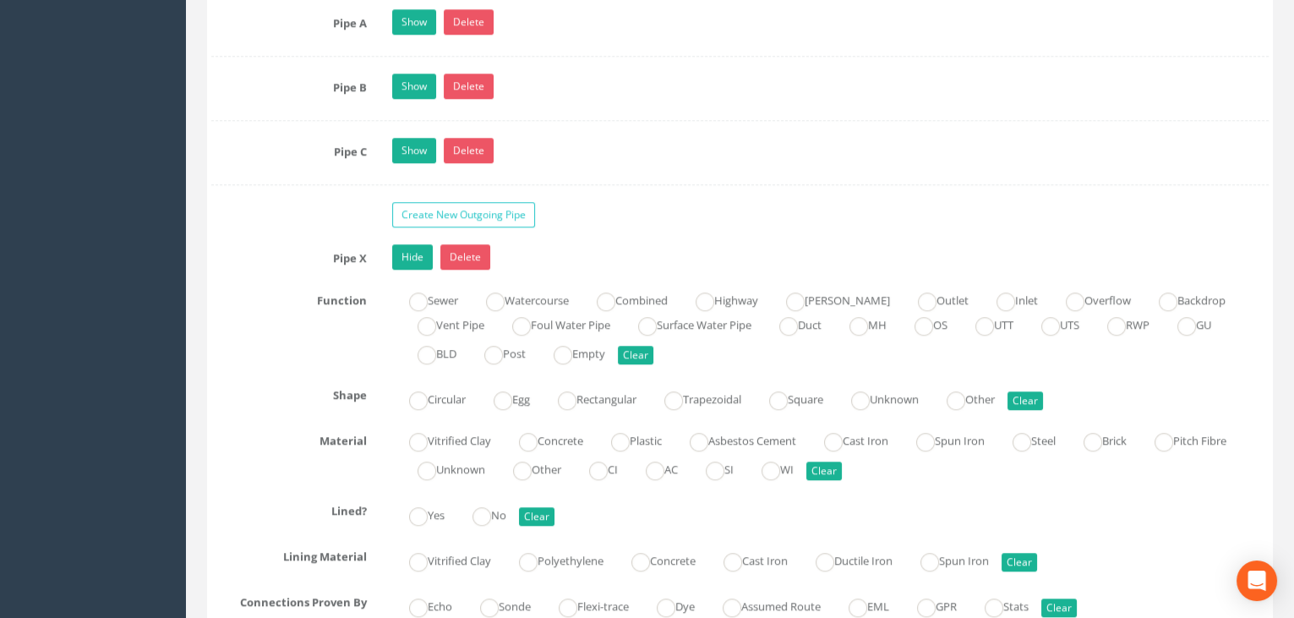
scroll to position [2842, 0]
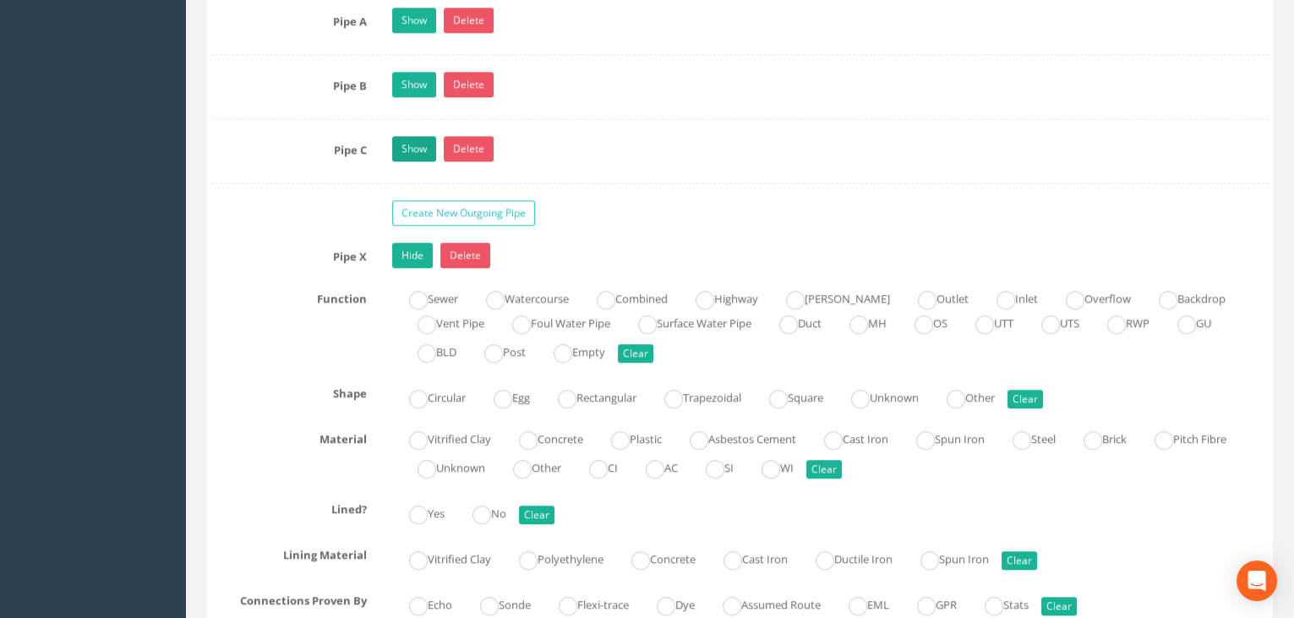
type input "1.62"
click at [417, 150] on link "Show" at bounding box center [414, 148] width 44 height 25
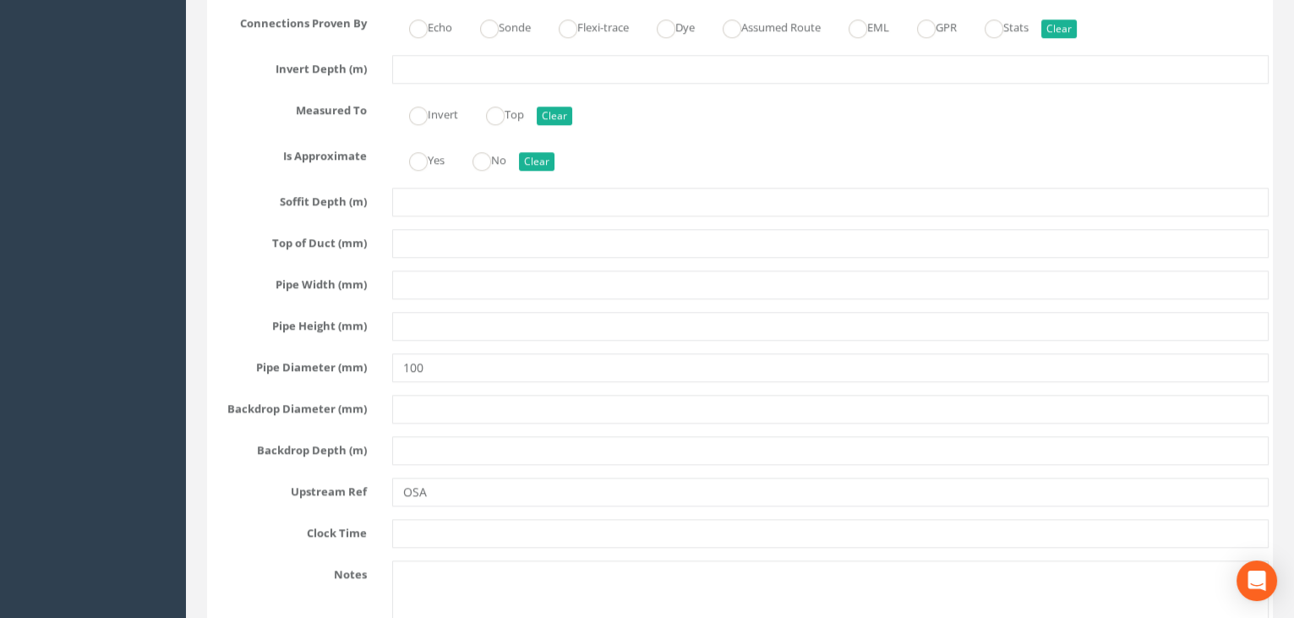
scroll to position [3304, 0]
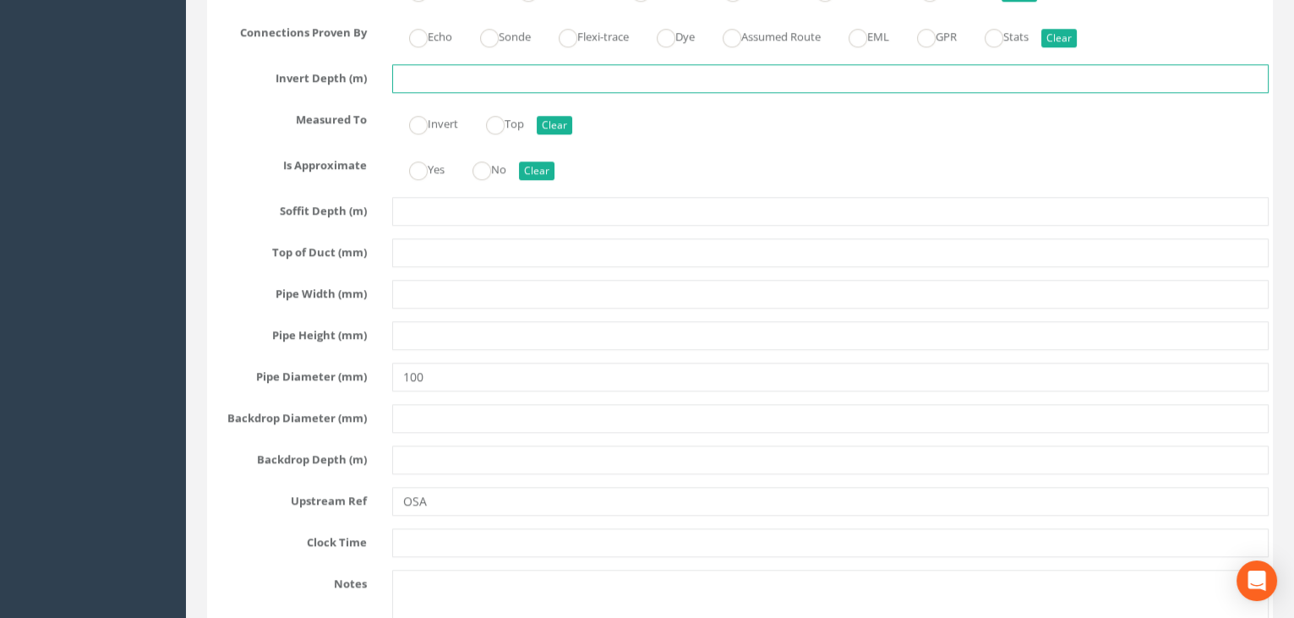
click at [450, 83] on input "text" at bounding box center [830, 78] width 877 height 29
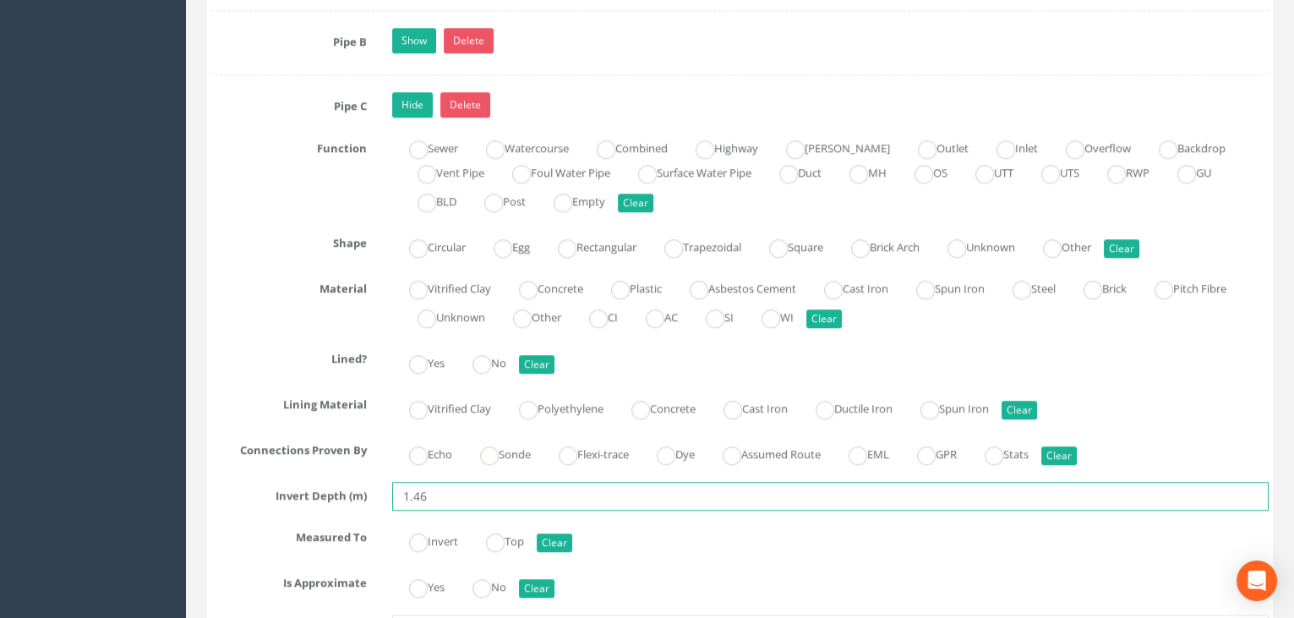
scroll to position [2842, 0]
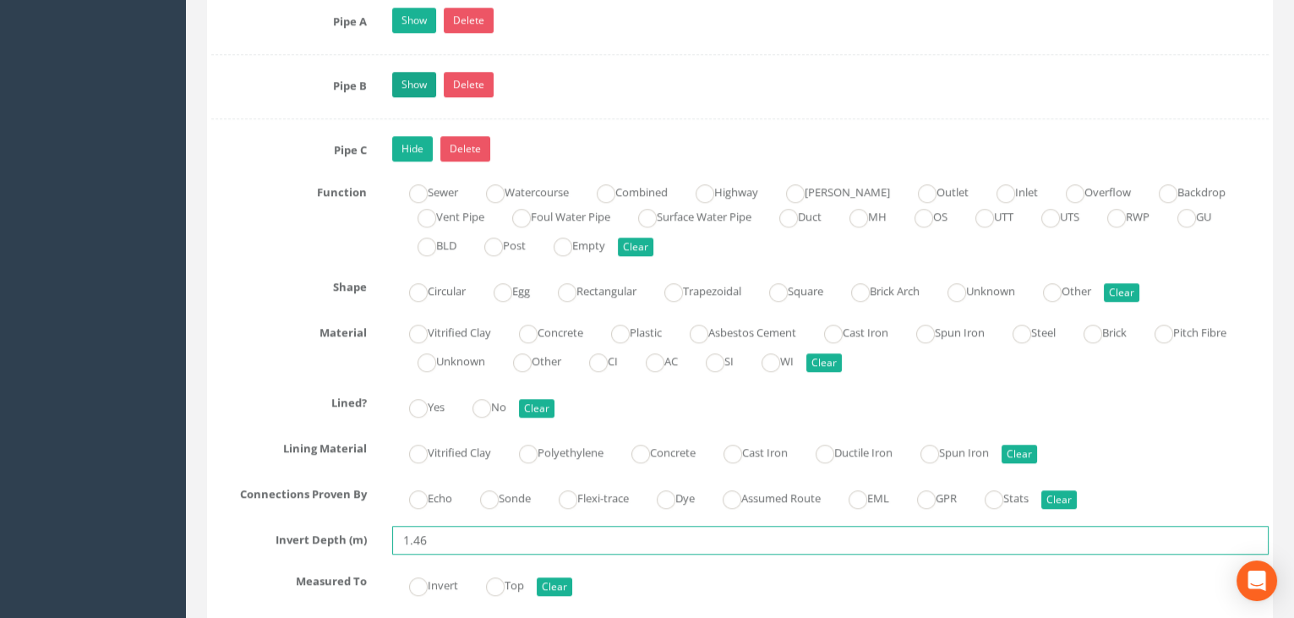
type input "1.46"
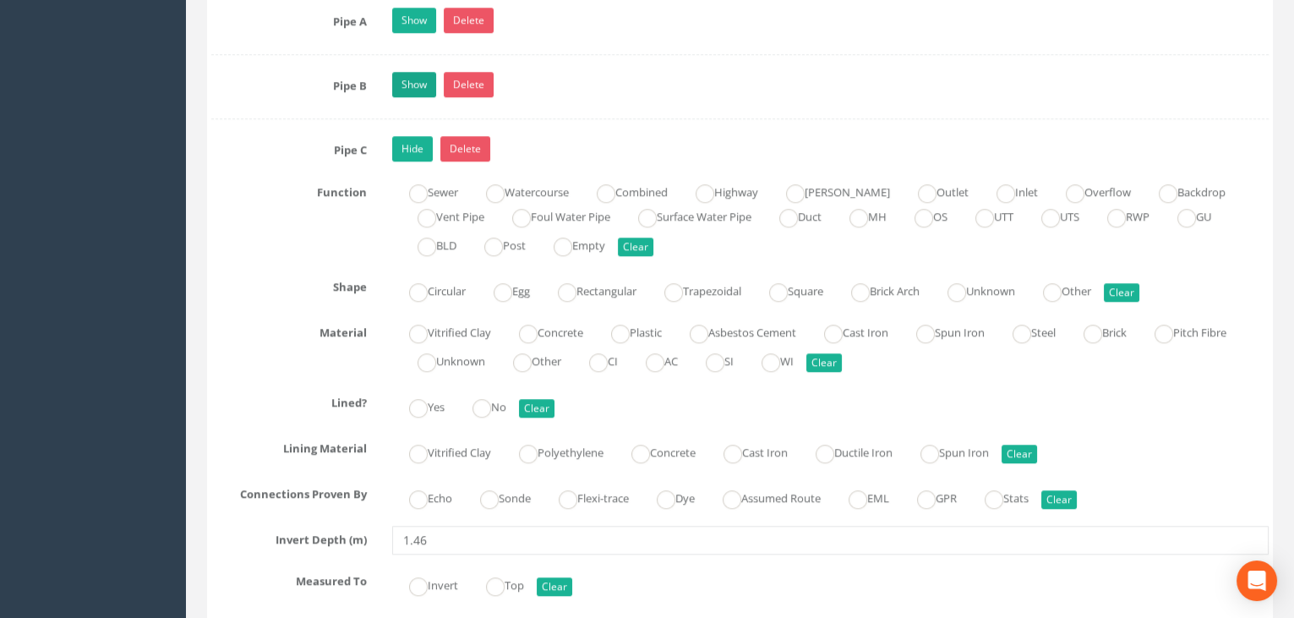
click at [407, 101] on div "Show Delete" at bounding box center [830, 87] width 903 height 30
click at [411, 95] on link "Show" at bounding box center [414, 84] width 44 height 25
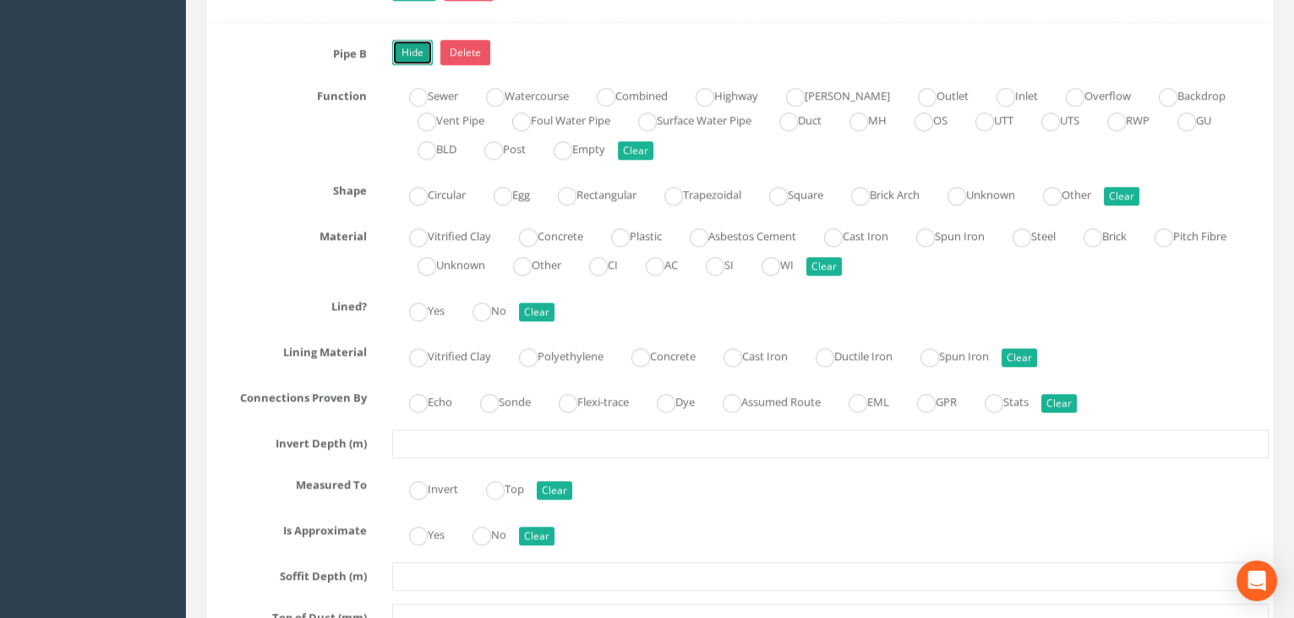
scroll to position [2996, 0]
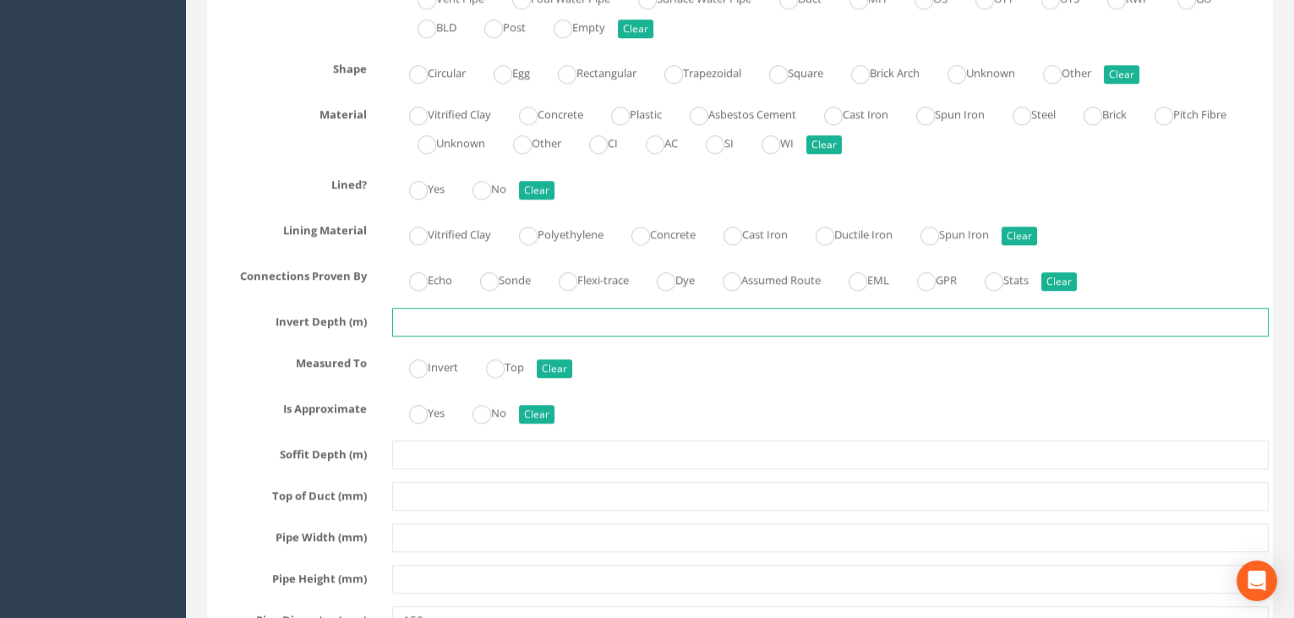
click at [434, 324] on input "text" at bounding box center [830, 322] width 877 height 29
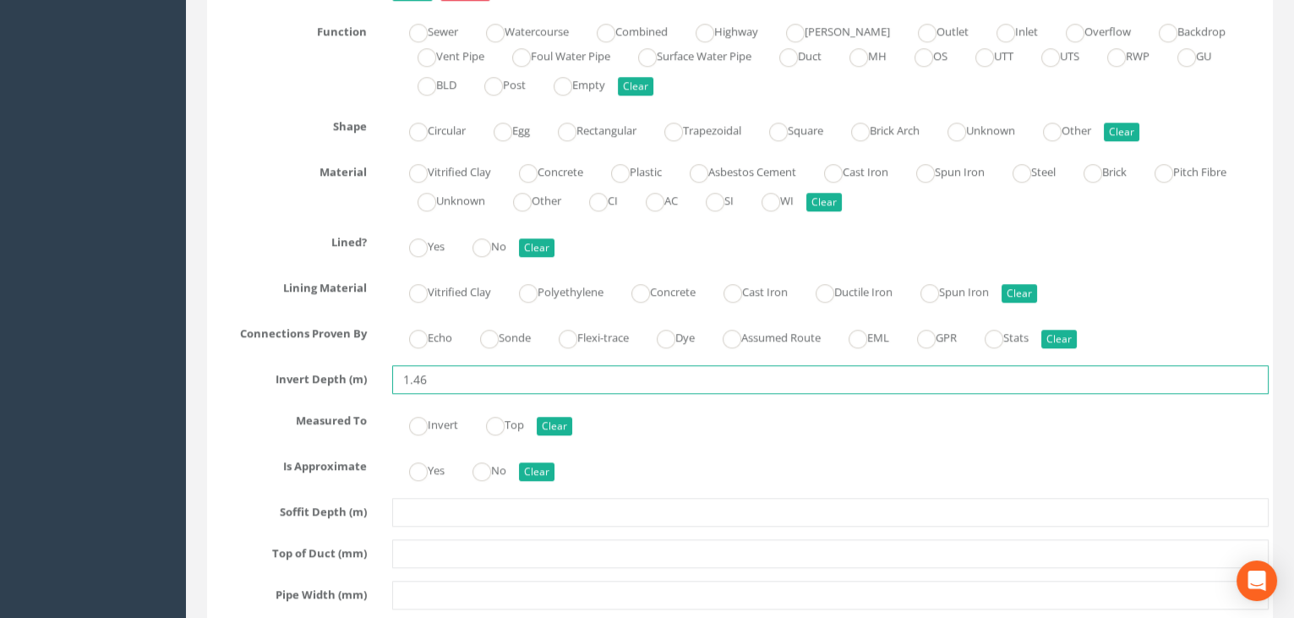
scroll to position [2612, 0]
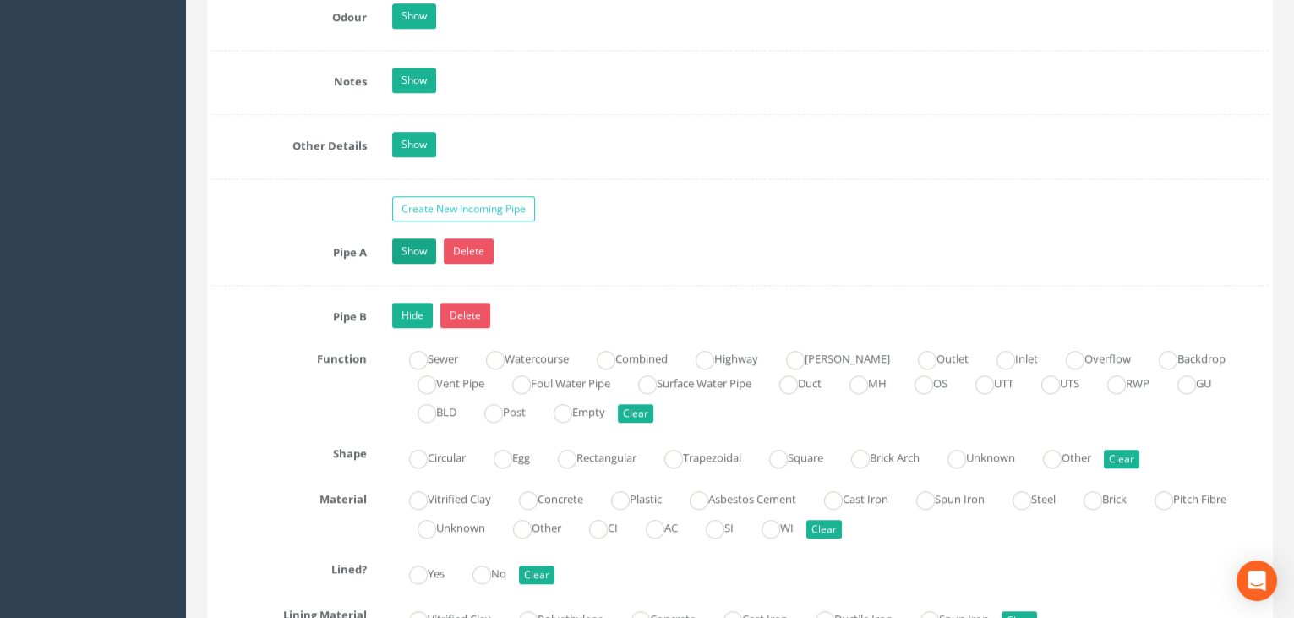
type input "1.46"
click at [403, 254] on link "Show" at bounding box center [414, 250] width 44 height 25
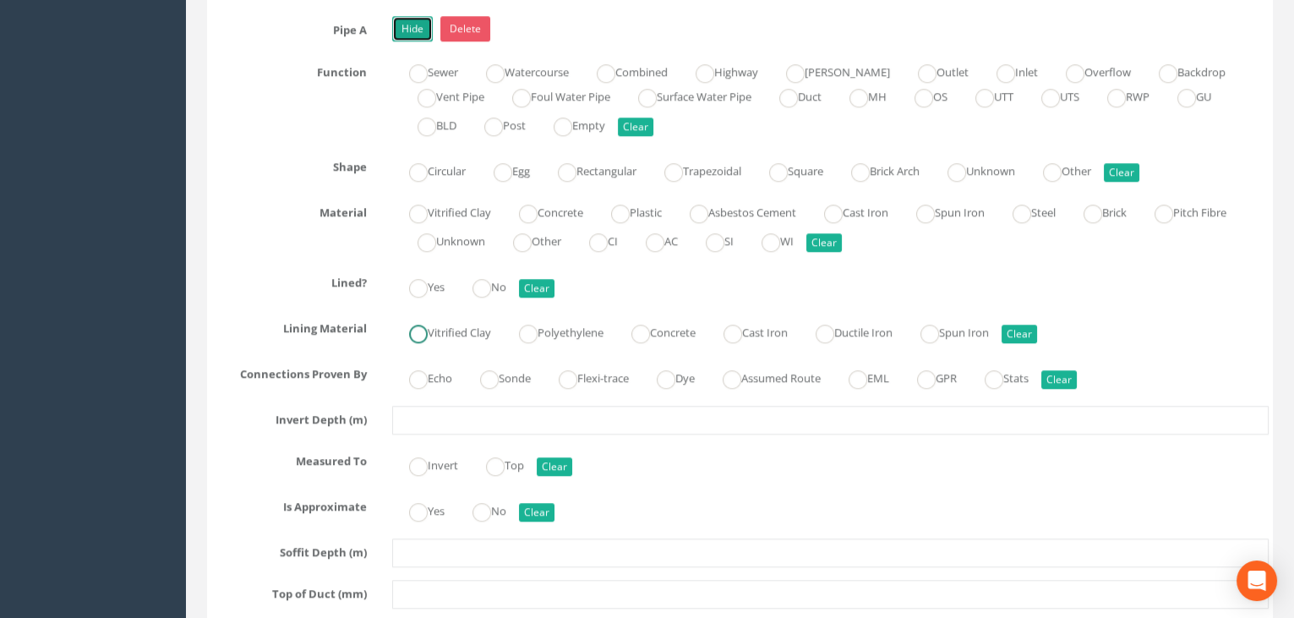
scroll to position [2842, 0]
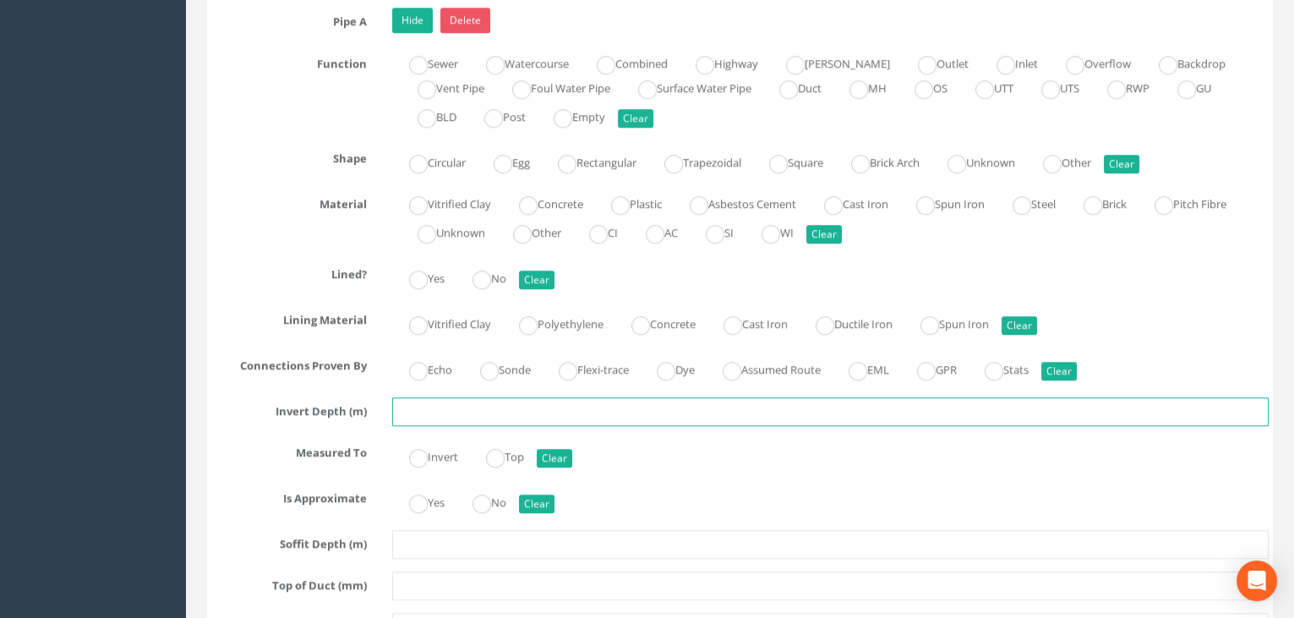
click at [467, 405] on input "text" at bounding box center [830, 411] width 877 height 29
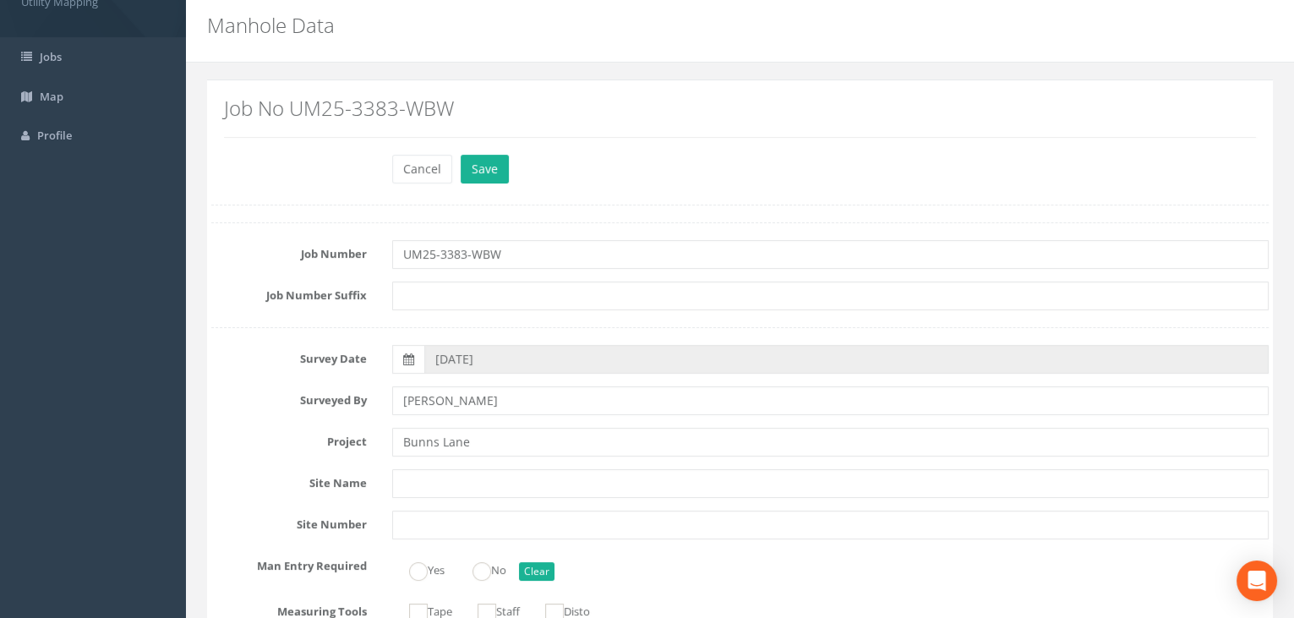
scroll to position [0, 0]
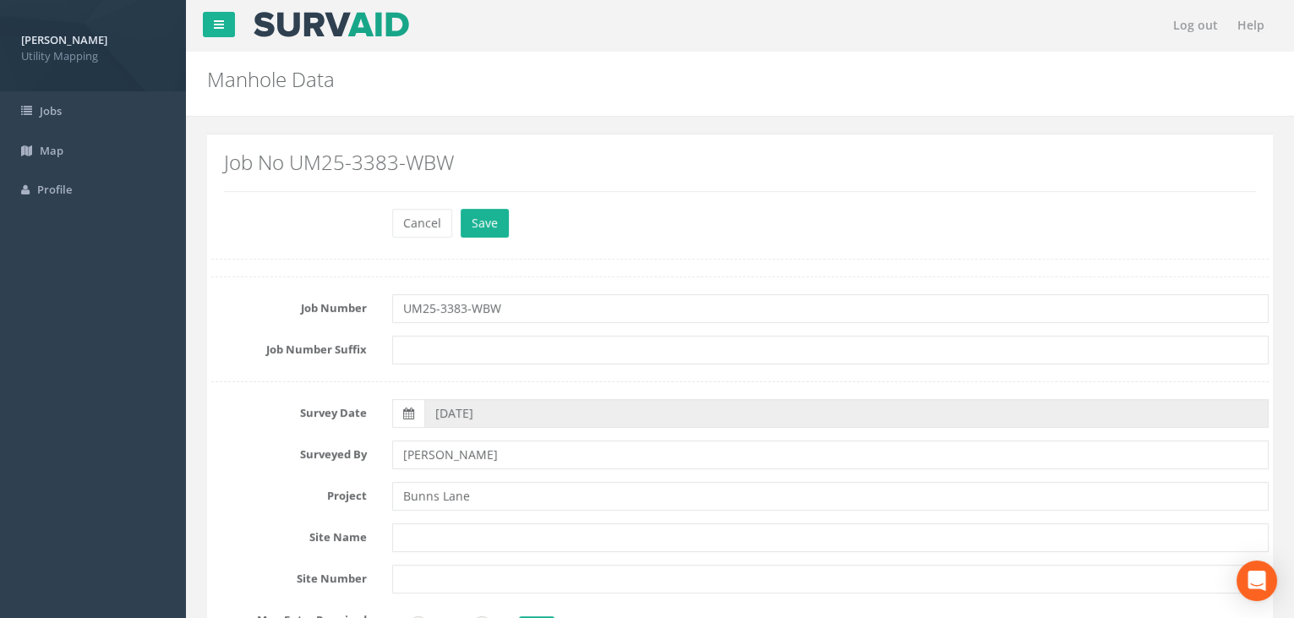
type input "1.58"
click at [505, 219] on div "Cancel Save Delete" at bounding box center [830, 225] width 903 height 33
click at [496, 221] on button "Save" at bounding box center [485, 223] width 48 height 29
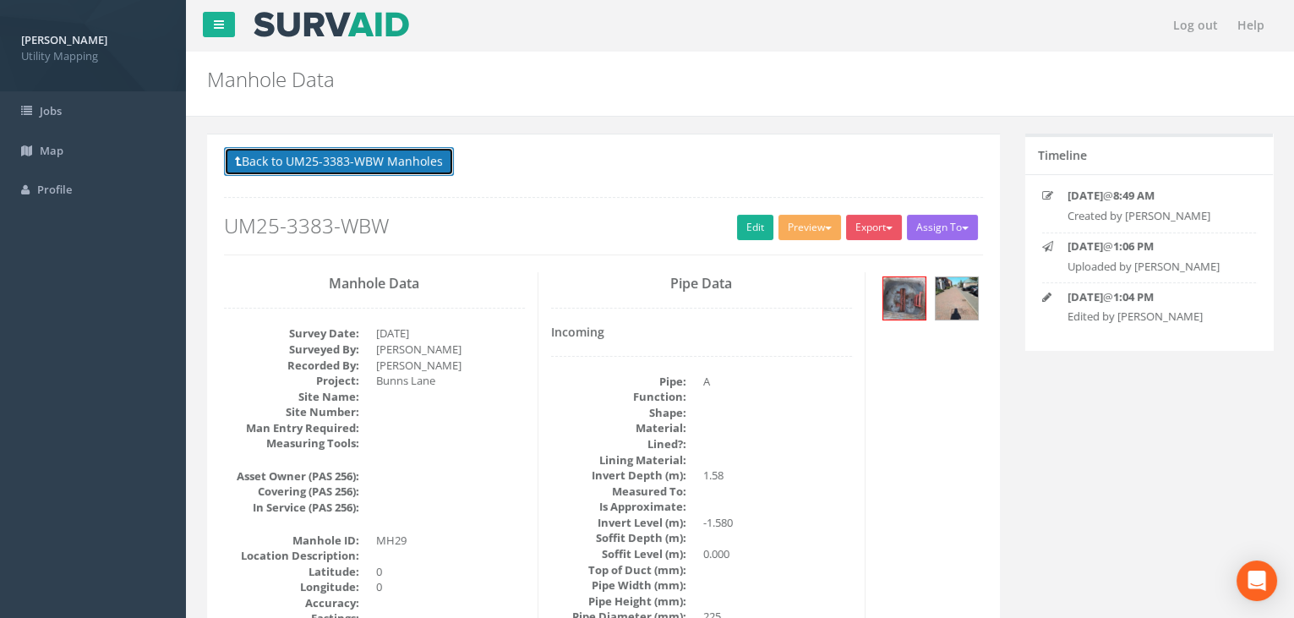
click at [366, 165] on button "Back to UM25-3383-WBW Manholes" at bounding box center [339, 161] width 230 height 29
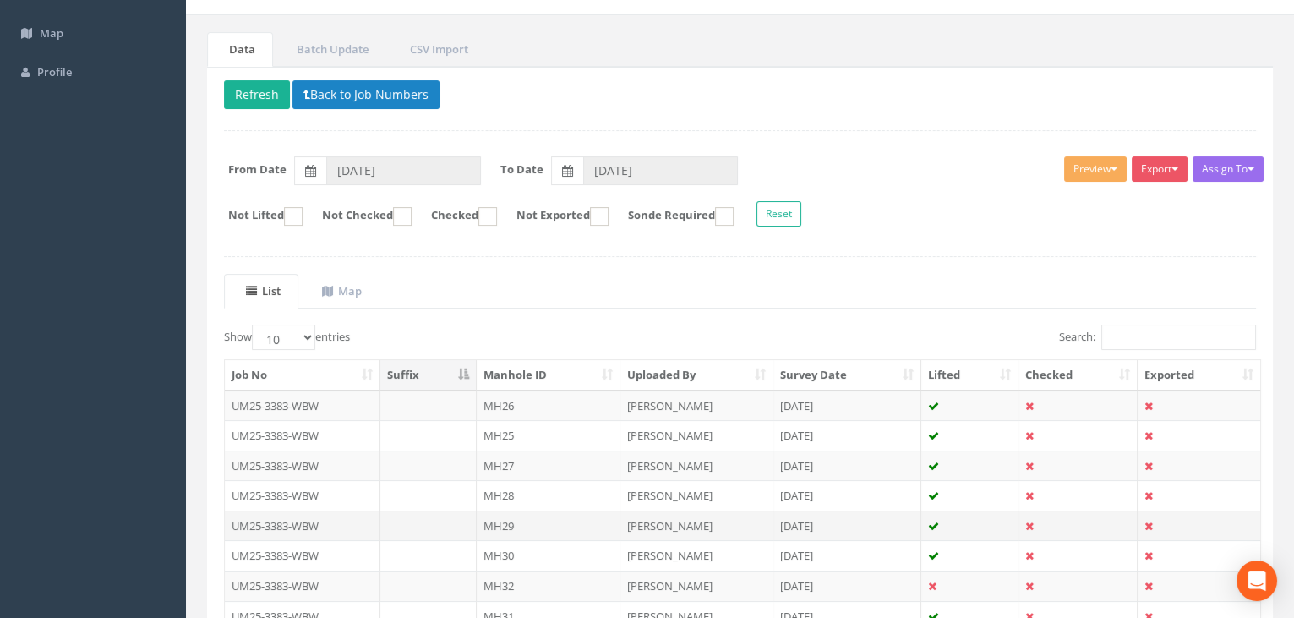
scroll to position [153, 0]
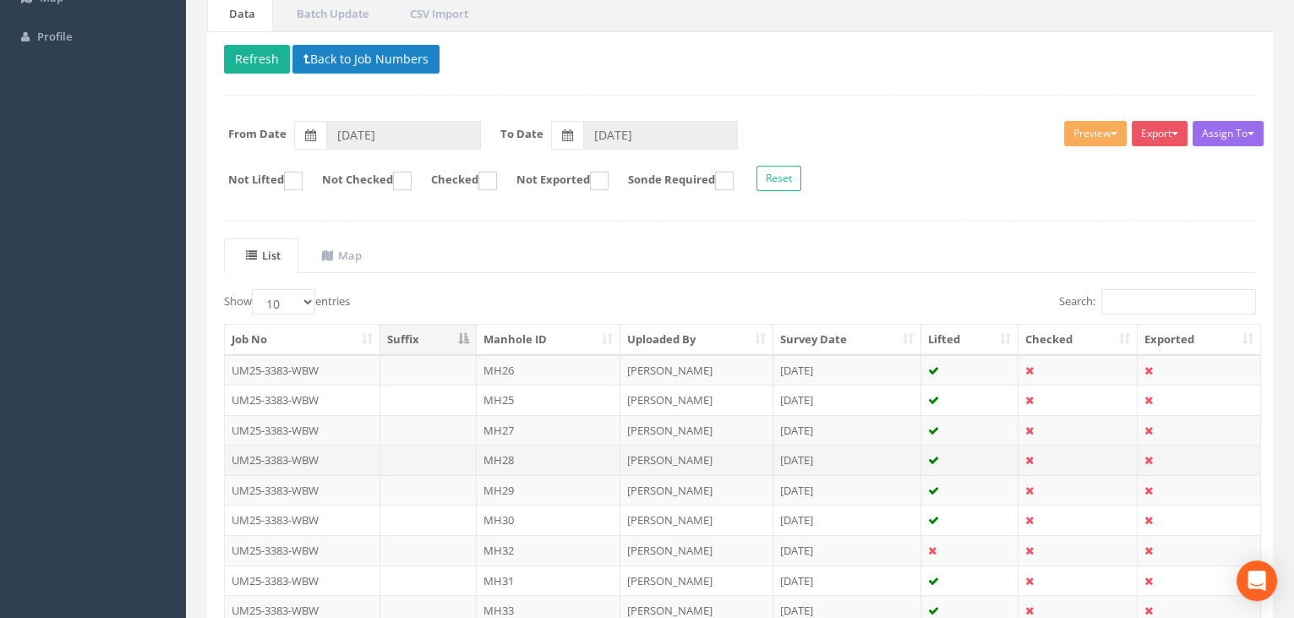
click at [517, 451] on td "MH28" at bounding box center [549, 460] width 144 height 30
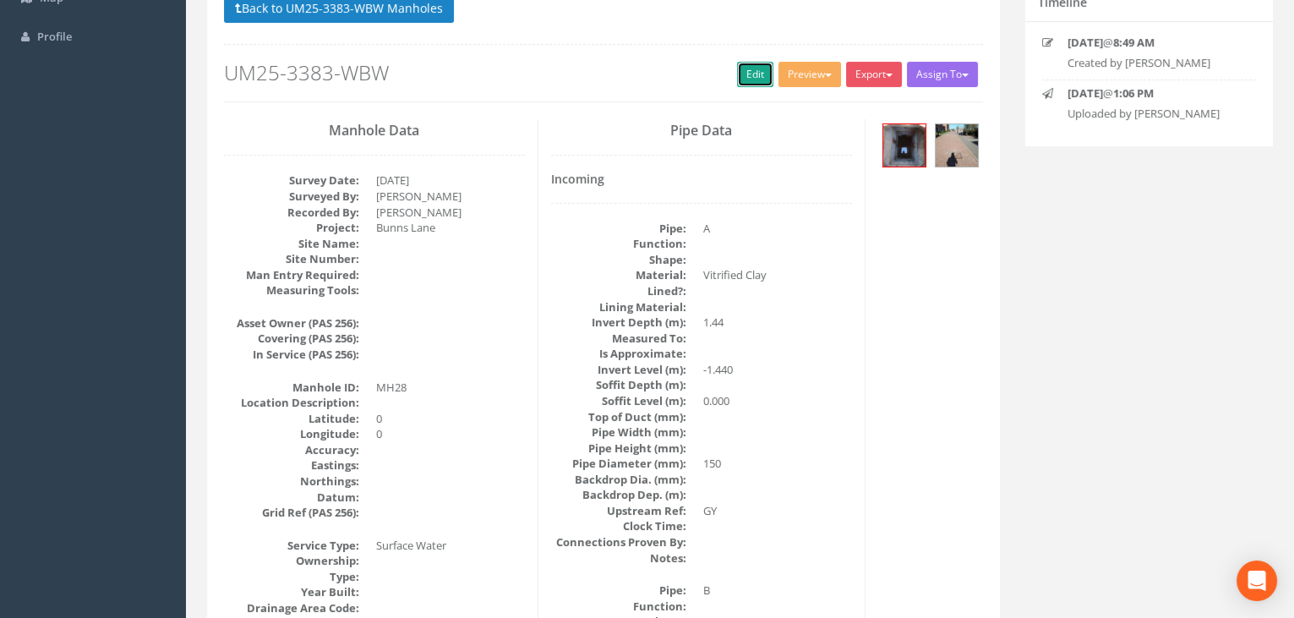
click at [750, 64] on link "Edit" at bounding box center [755, 74] width 36 height 25
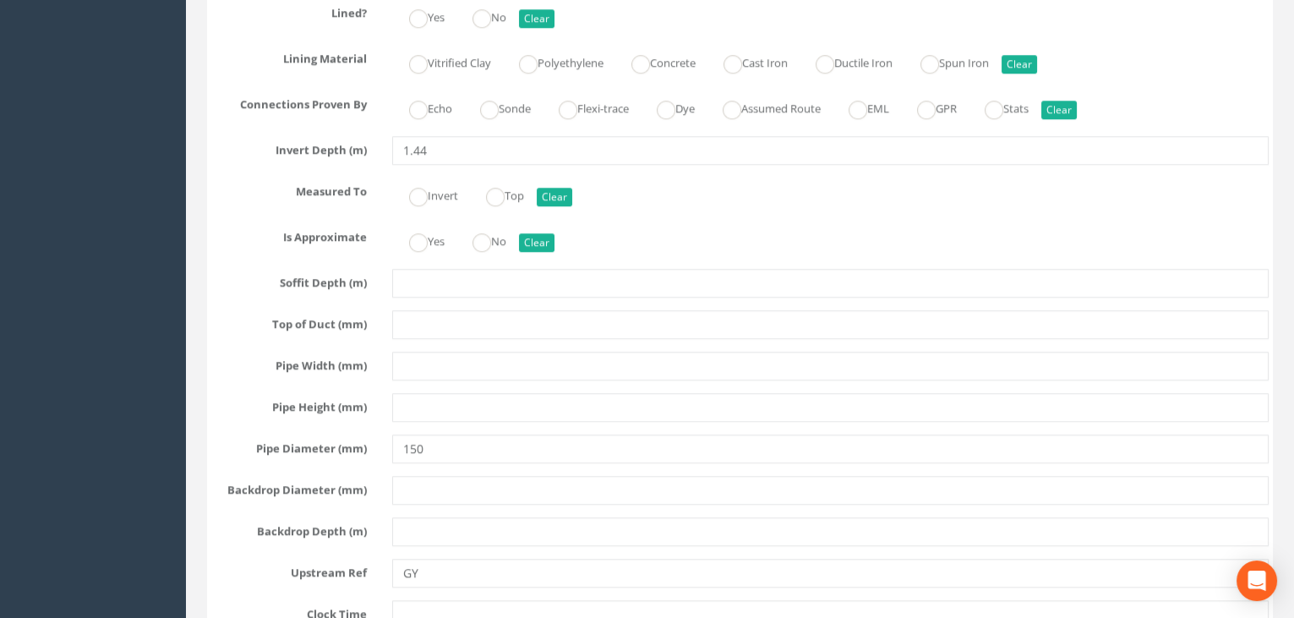
scroll to position [3304, 0]
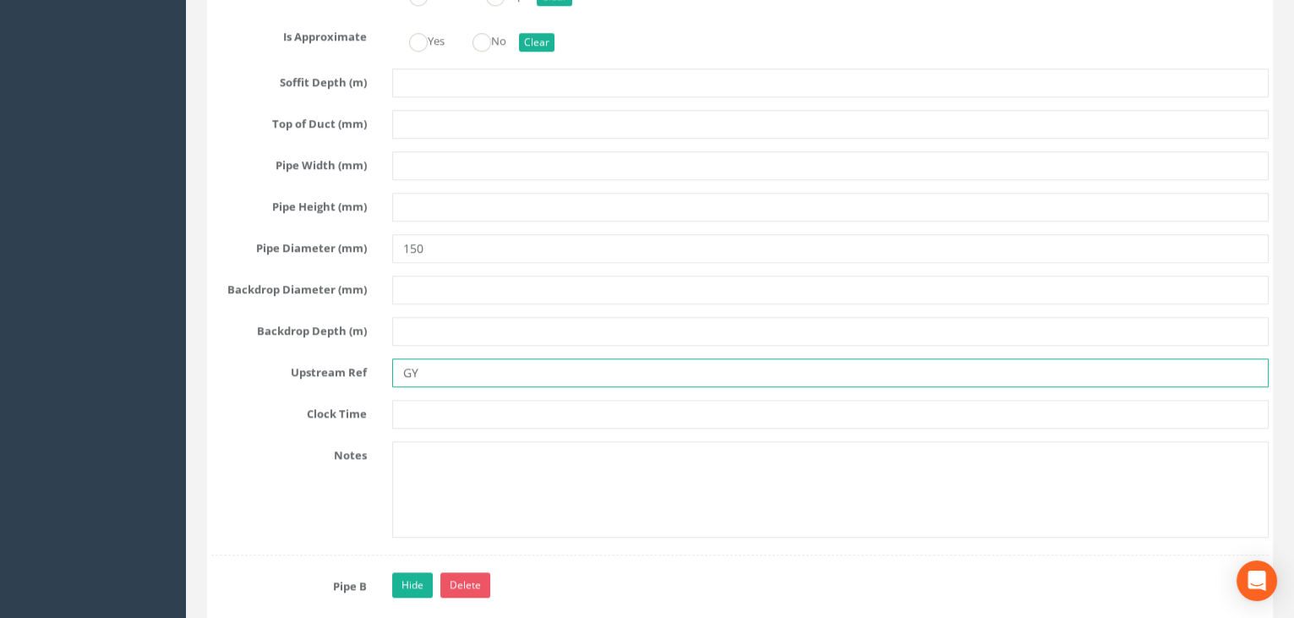
click at [455, 380] on input "GY" at bounding box center [830, 372] width 877 height 29
type input "G"
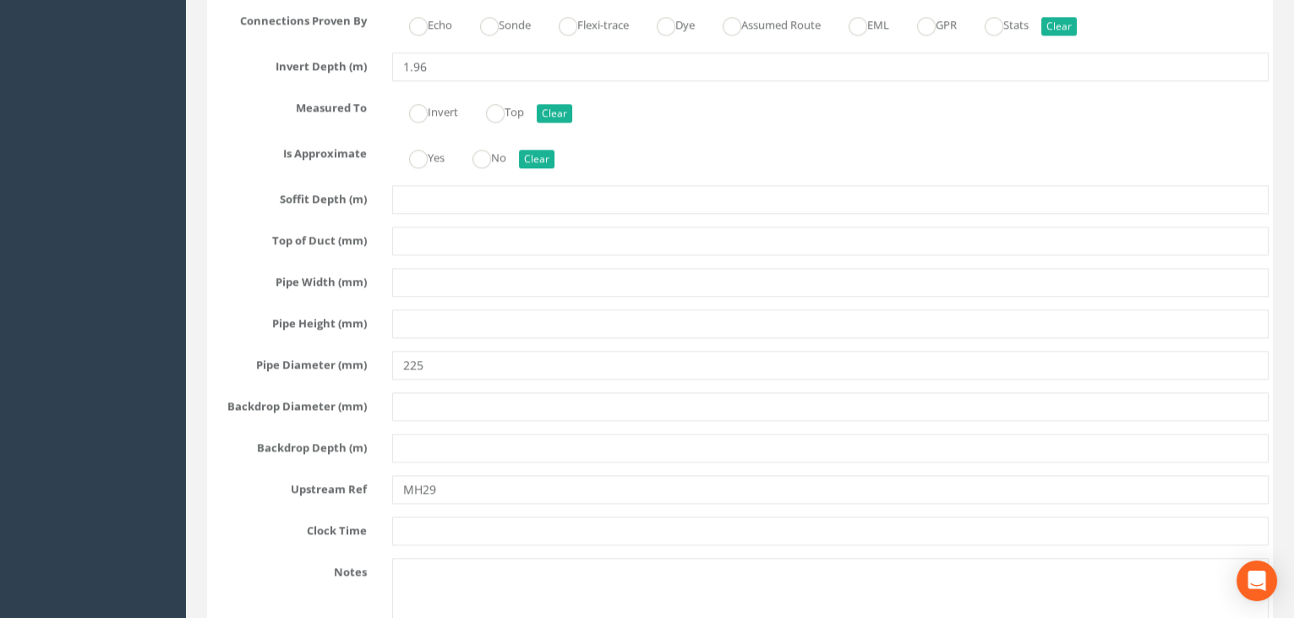
scroll to position [4225, 0]
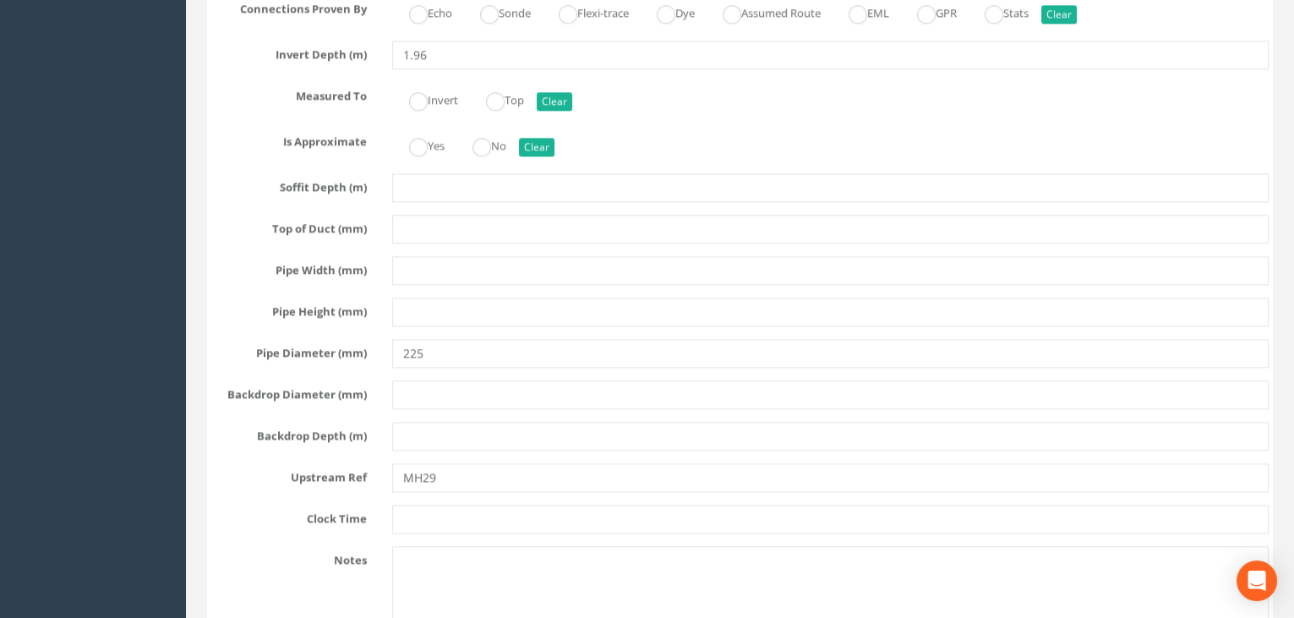
type input "EOT"
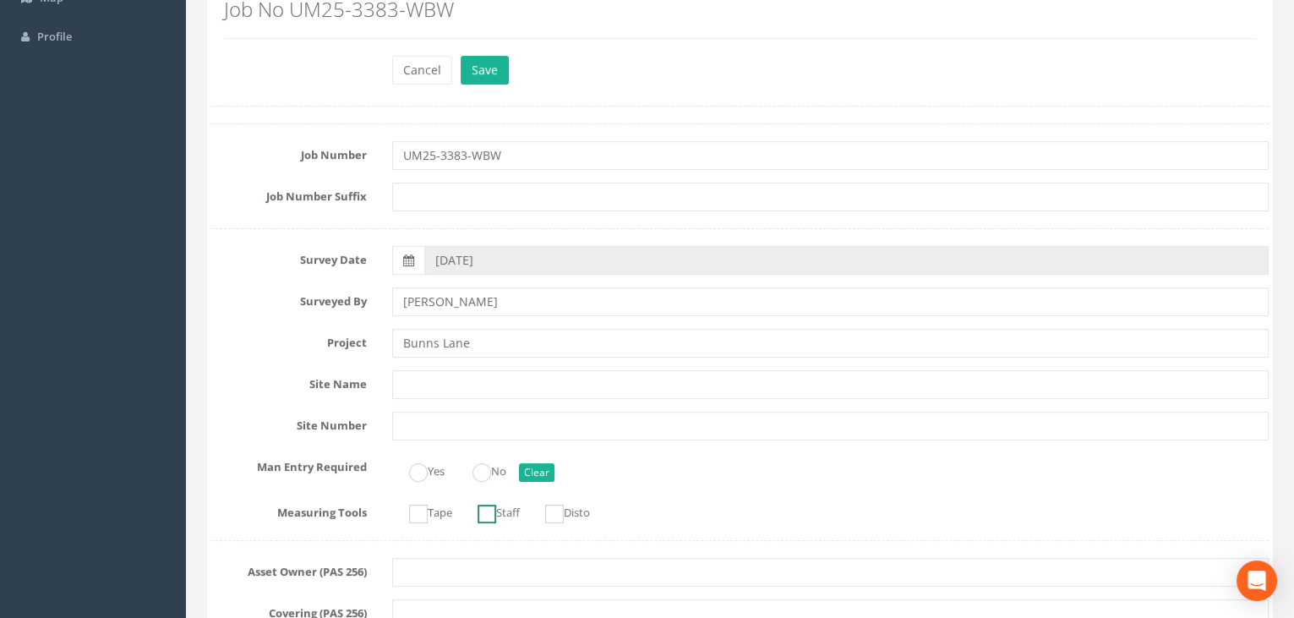
scroll to position [0, 0]
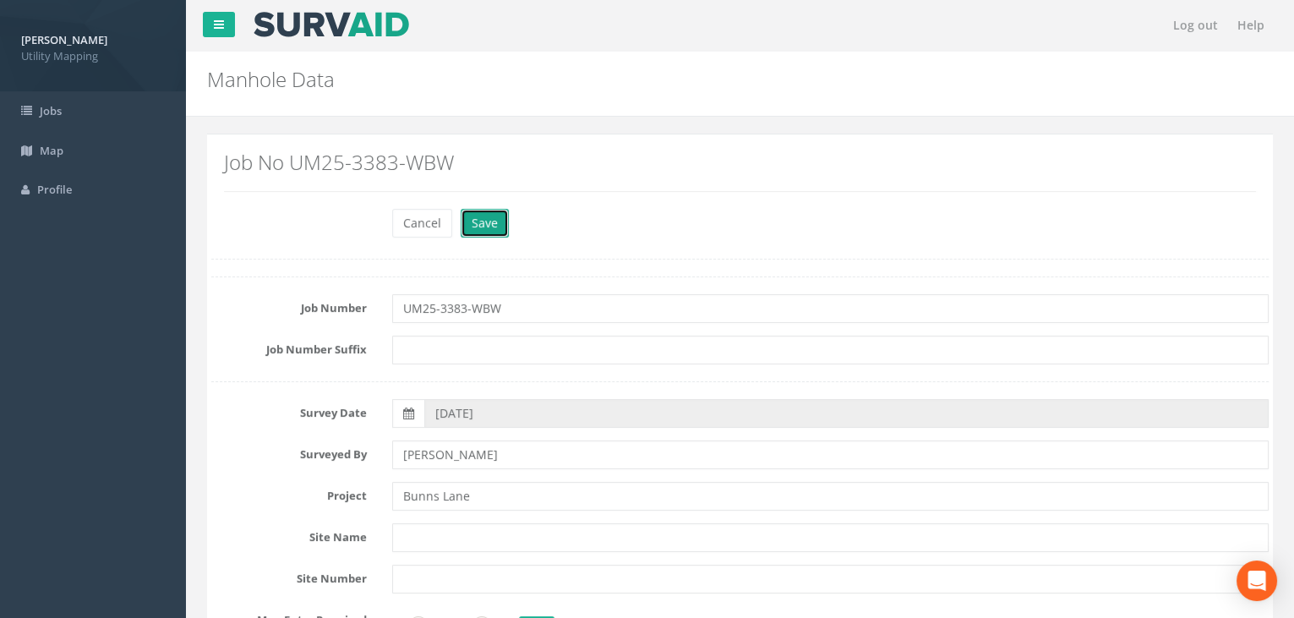
click at [484, 226] on button "Save" at bounding box center [485, 223] width 48 height 29
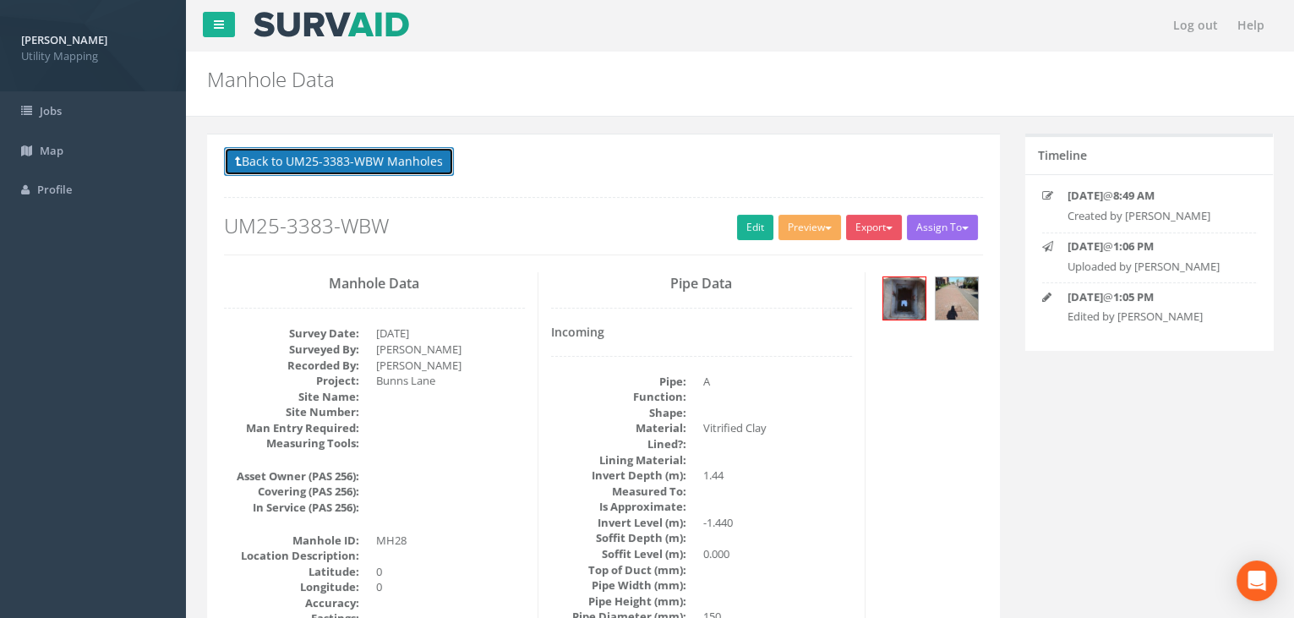
click at [371, 173] on button "Back to UM25-3383-WBW Manholes" at bounding box center [339, 161] width 230 height 29
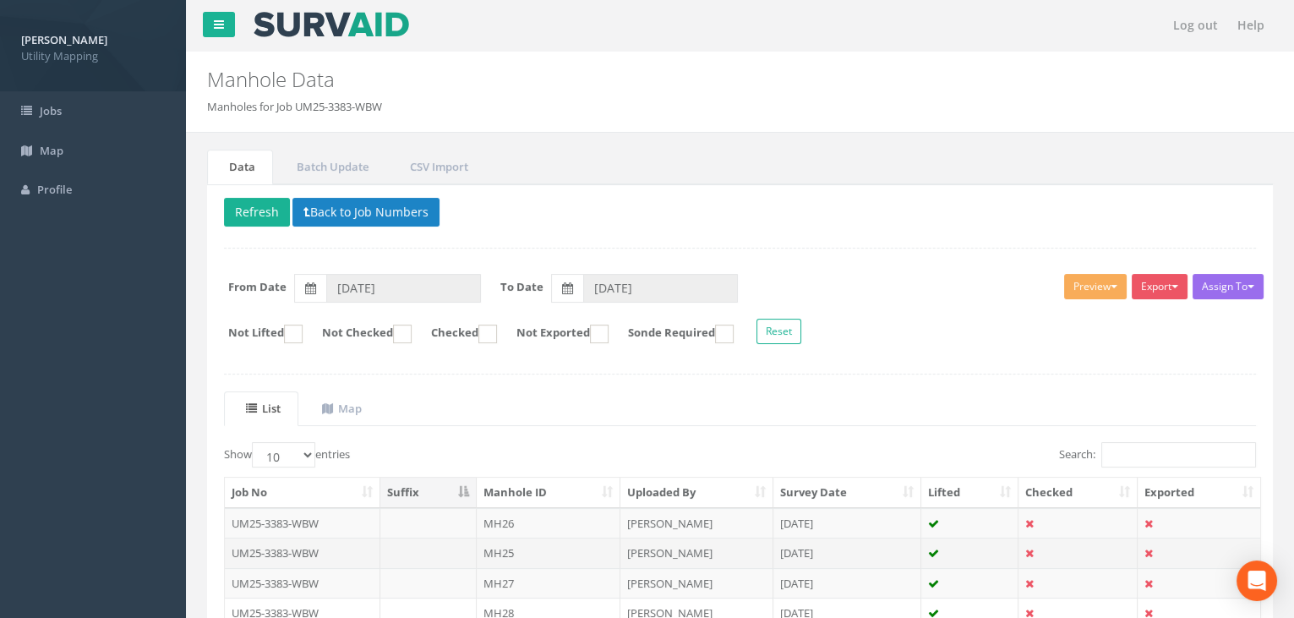
scroll to position [76, 0]
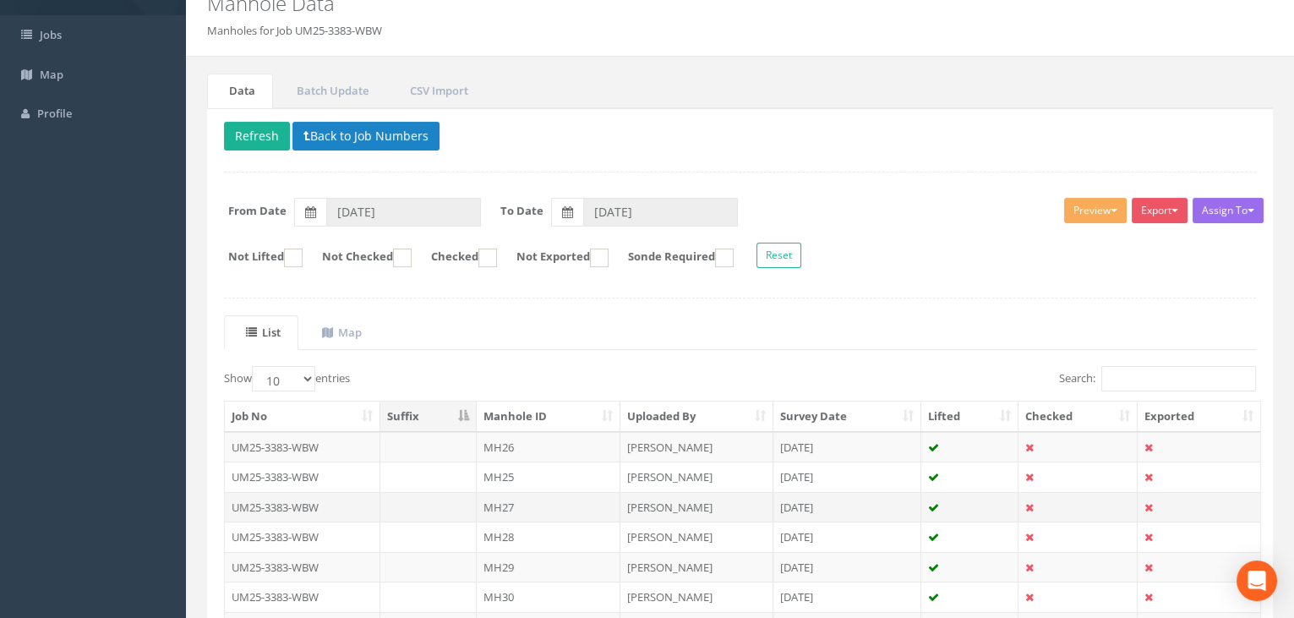
click at [521, 502] on td "MH27" at bounding box center [549, 507] width 144 height 30
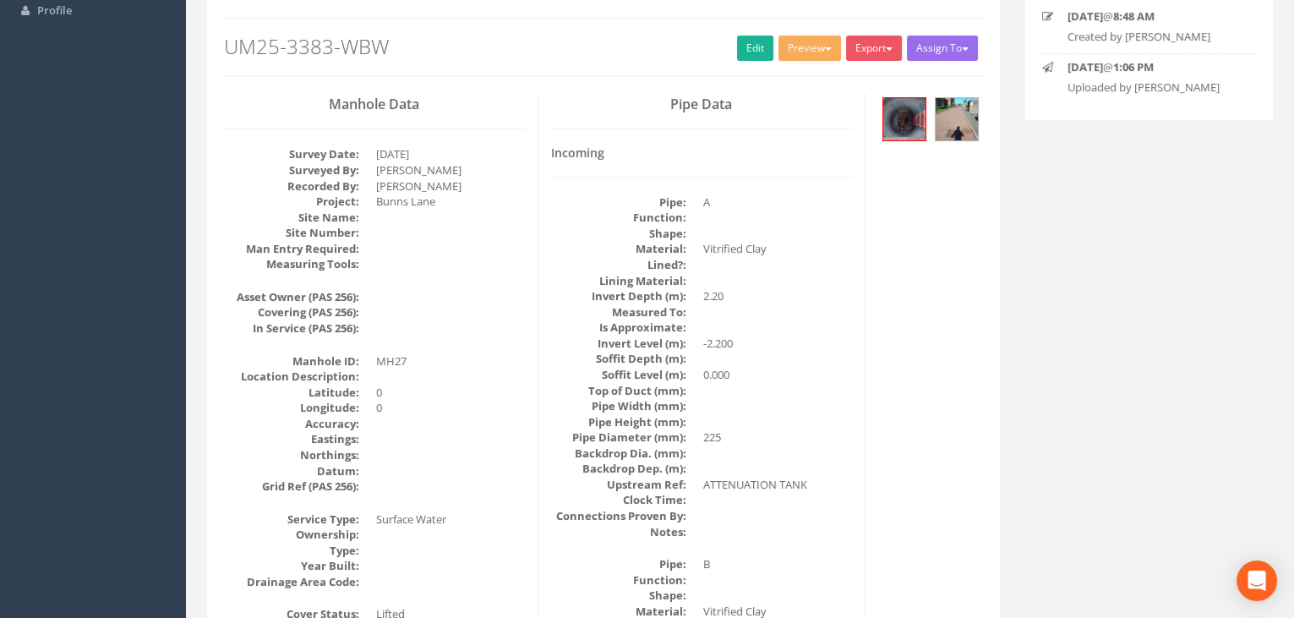
scroll to position [0, 0]
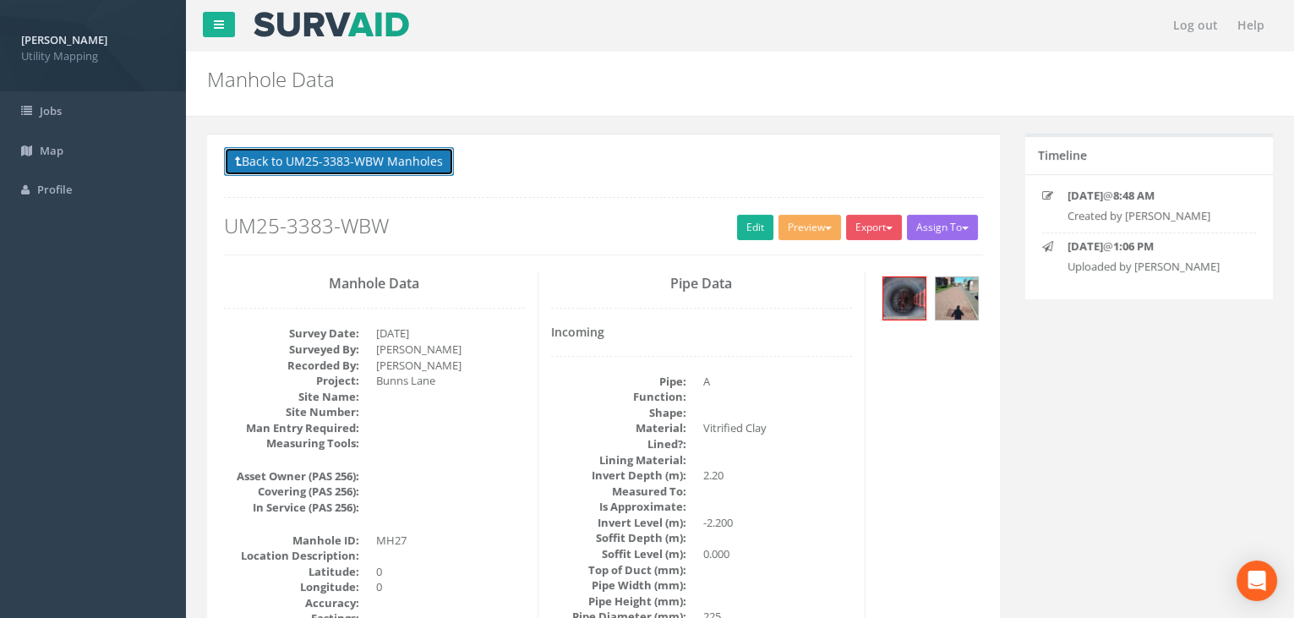
click at [403, 170] on button "Back to UM25-3383-WBW Manholes" at bounding box center [339, 161] width 230 height 29
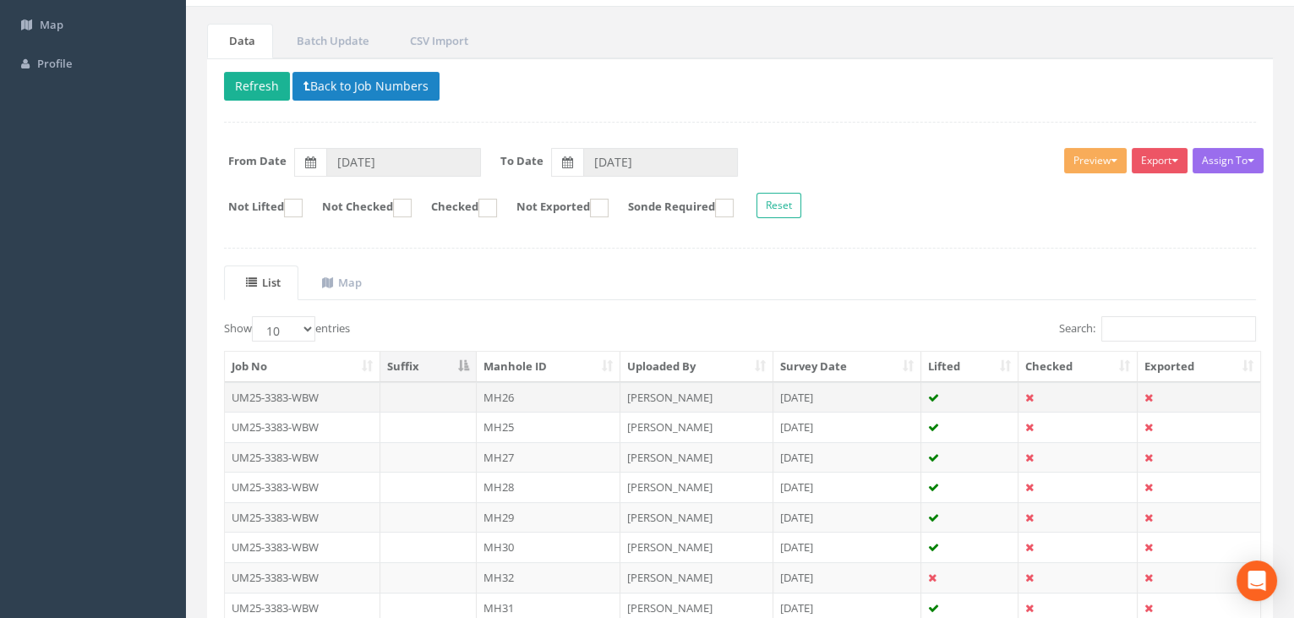
scroll to position [153, 0]
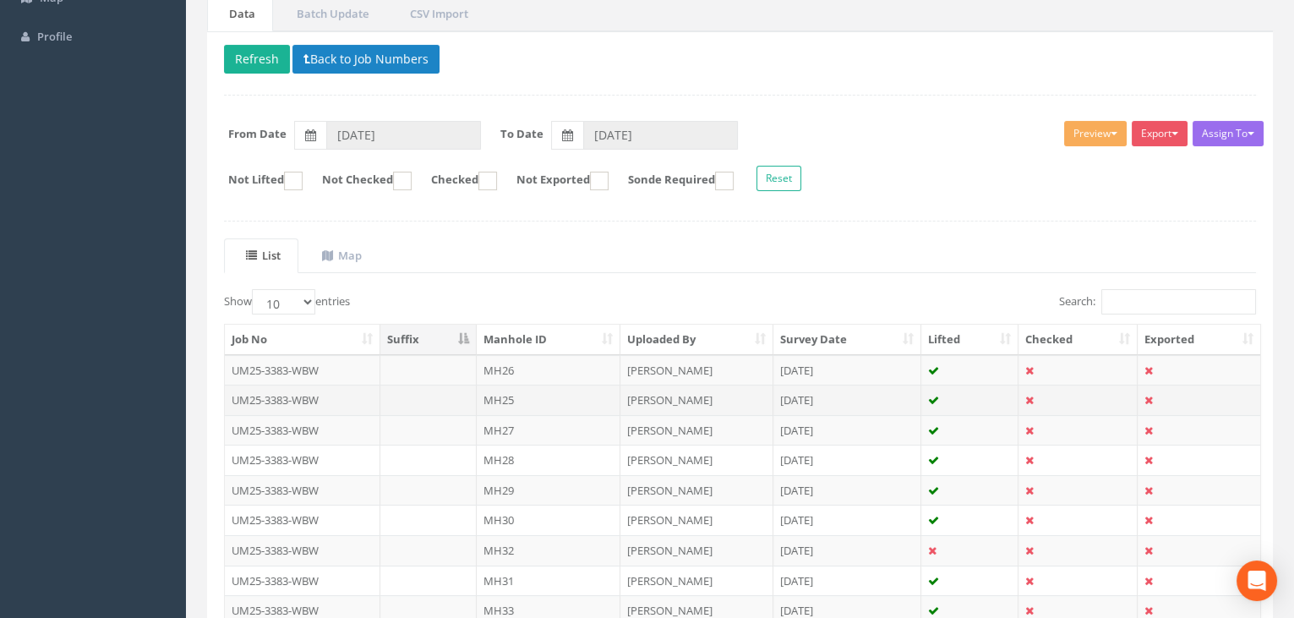
click at [506, 396] on td "MH25" at bounding box center [549, 400] width 144 height 30
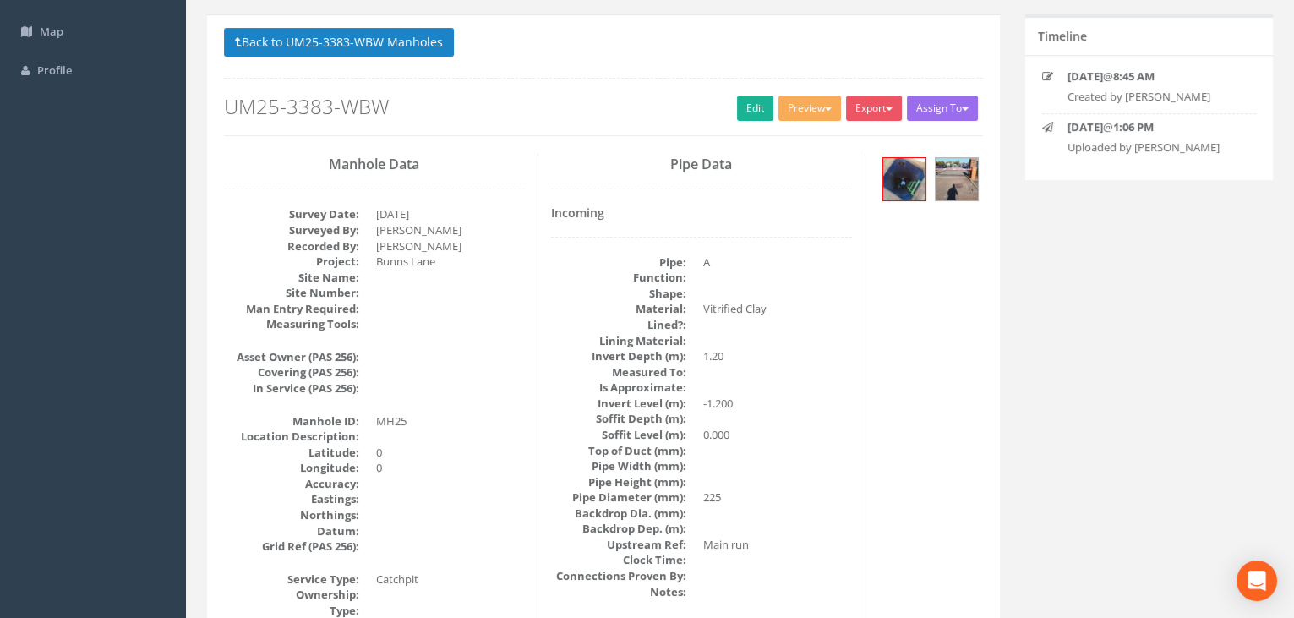
scroll to position [0, 0]
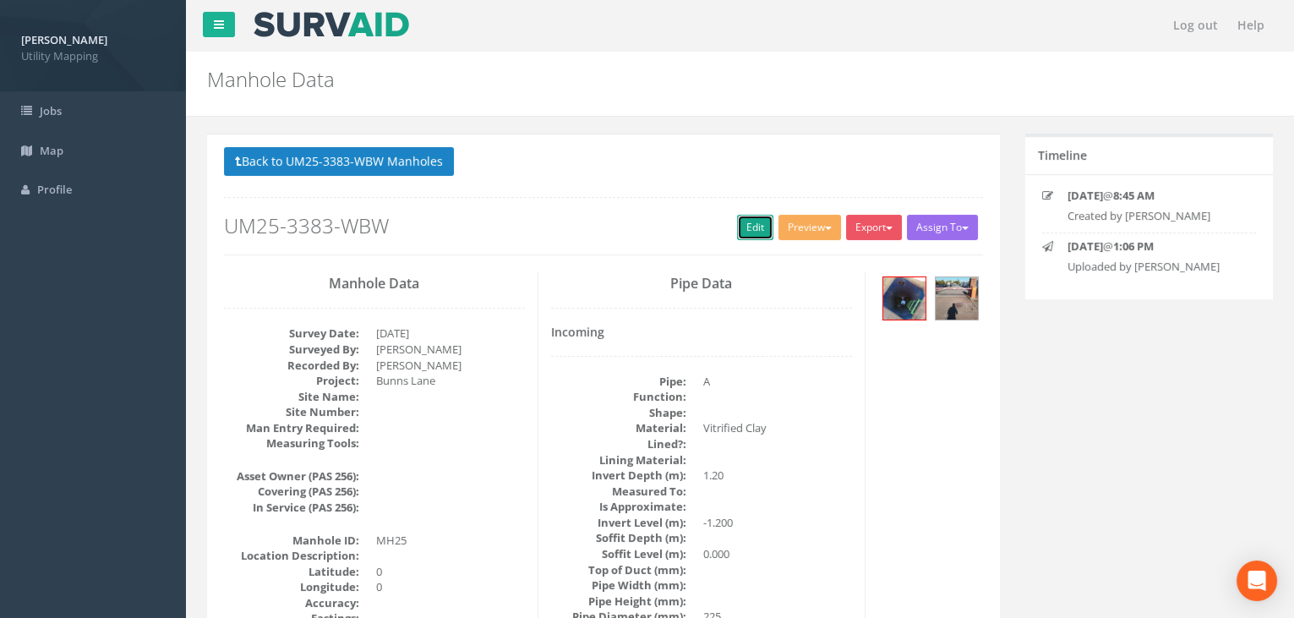
click at [748, 221] on link "Edit" at bounding box center [755, 227] width 36 height 25
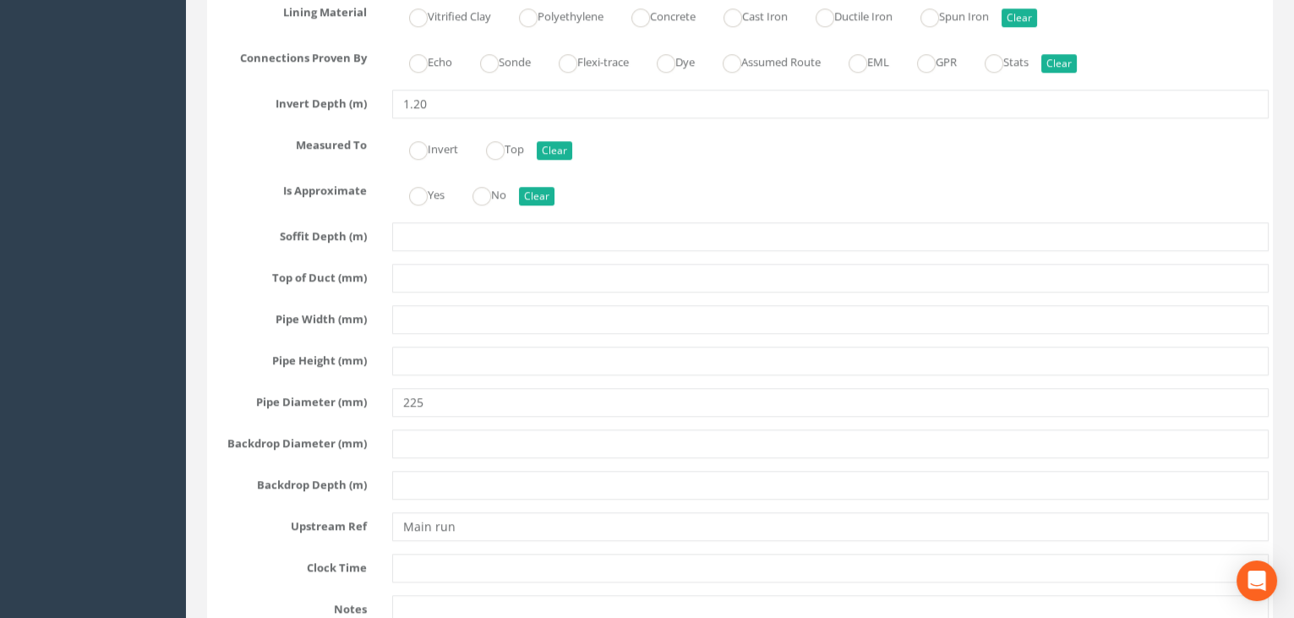
scroll to position [3304, 0]
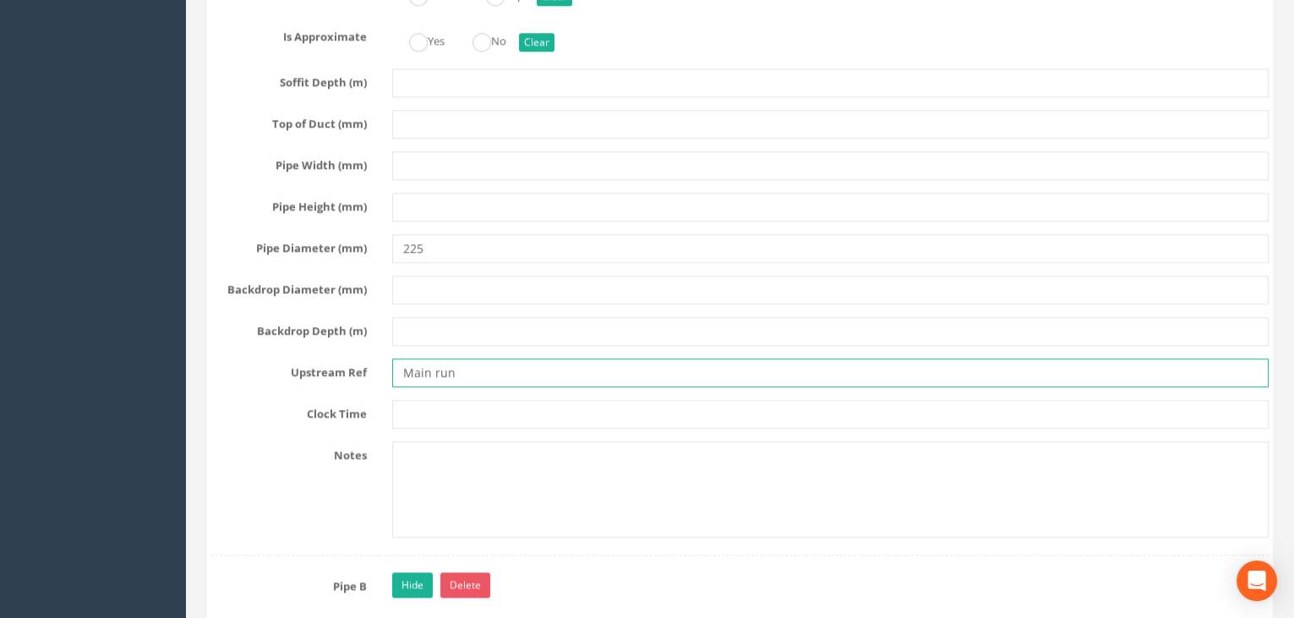
drag, startPoint x: 472, startPoint y: 377, endPoint x: 395, endPoint y: 378, distance: 76.9
click at [395, 377] on input "Main run" at bounding box center [830, 372] width 877 height 29
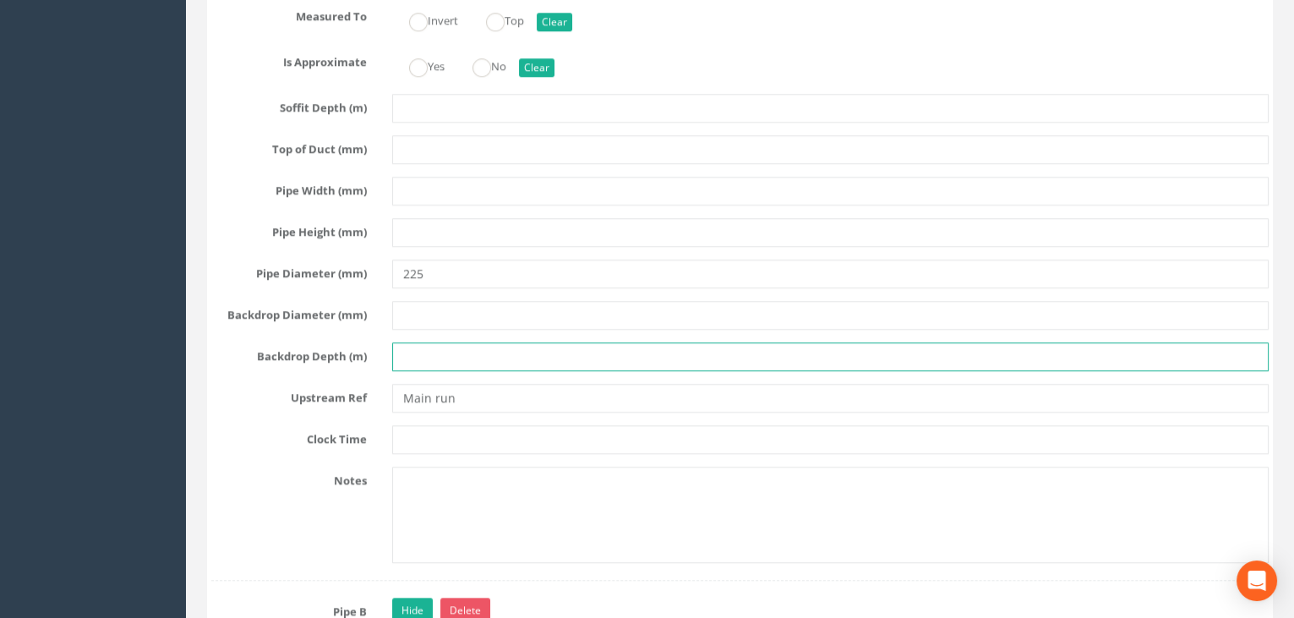
scroll to position [3278, 0]
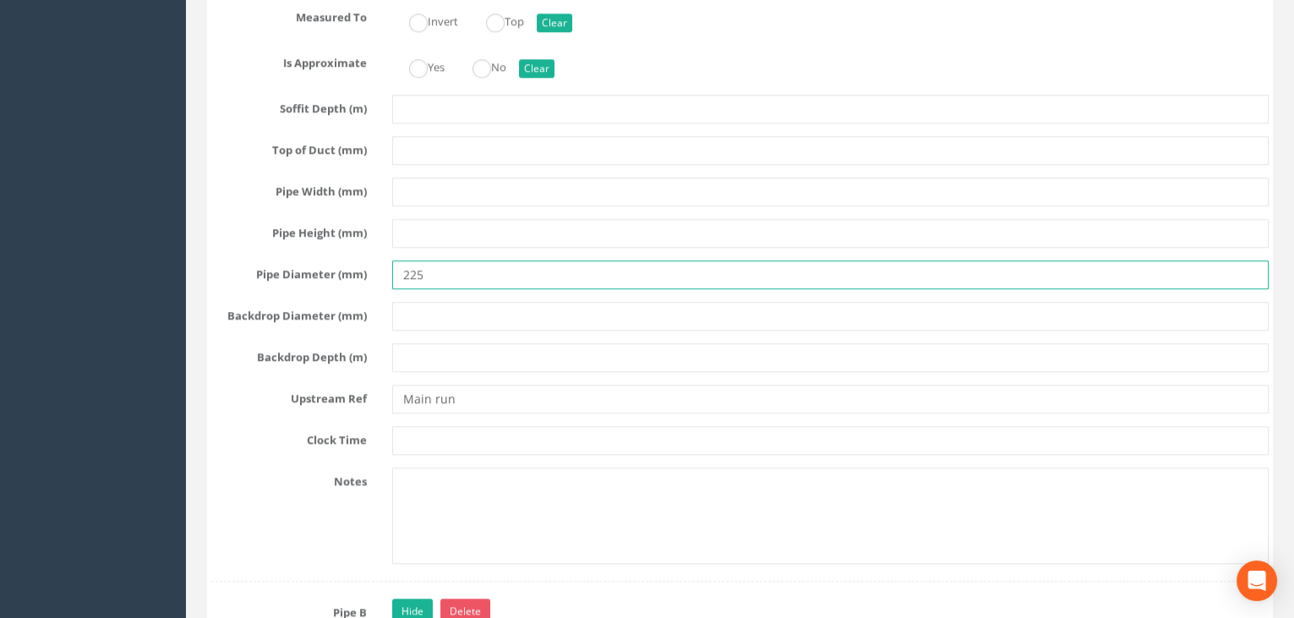
drag, startPoint x: 435, startPoint y: 273, endPoint x: 301, endPoint y: 245, distance: 137.2
click at [308, 247] on div "Pipe A Hide Delete Function Sewer Watercourse Combined Highway [PERSON_NAME] Ou…" at bounding box center [739, 76] width 1057 height 1009
type input "300"
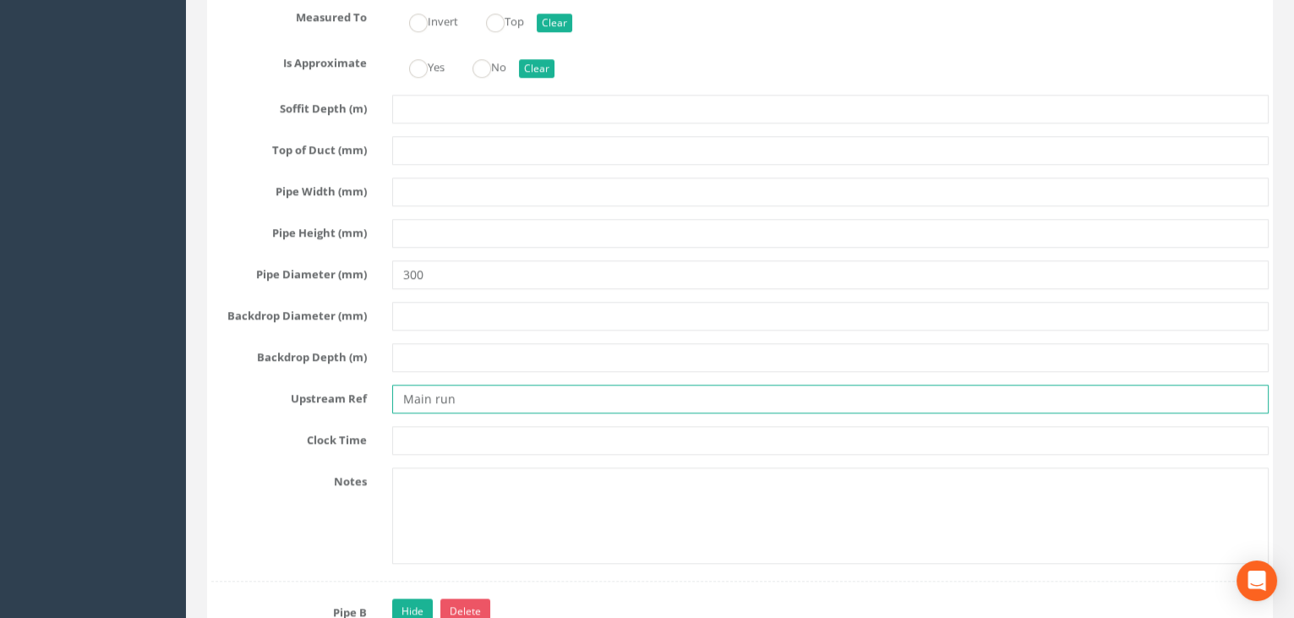
drag, startPoint x: 479, startPoint y: 404, endPoint x: 281, endPoint y: 385, distance: 199.6
click at [281, 385] on div "Pipe A Hide Delete Function Sewer Watercourse Combined Highway [PERSON_NAME] Ou…" at bounding box center [739, 76] width 1057 height 1009
type input "MH26"
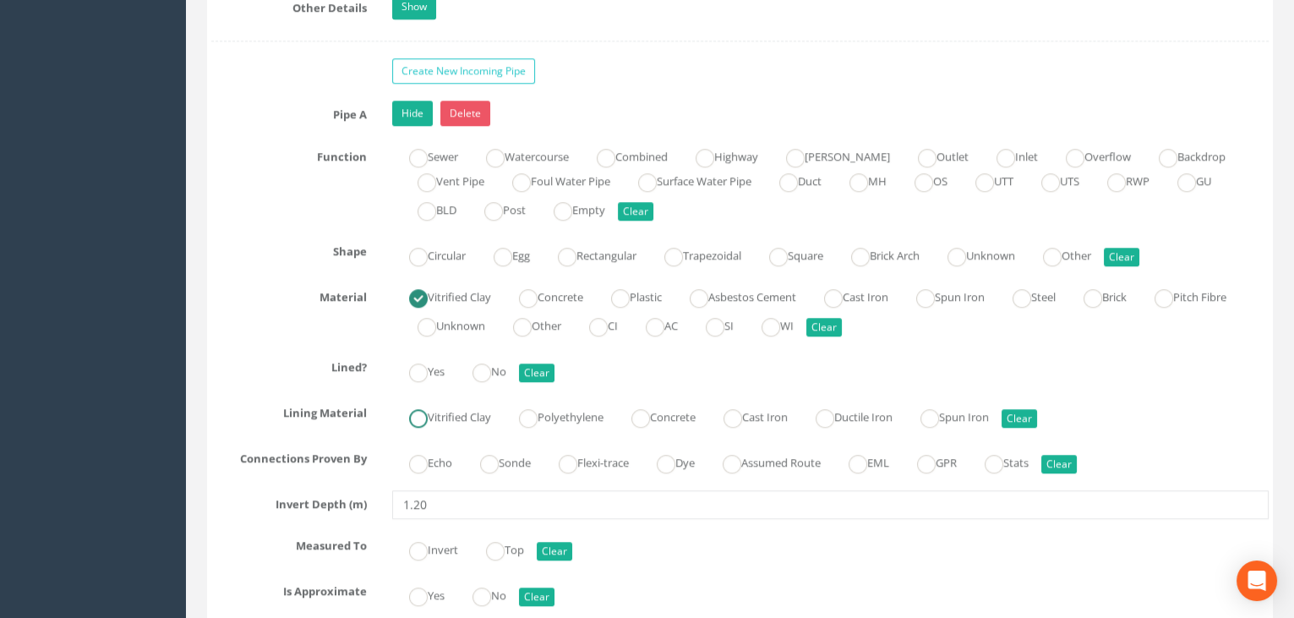
scroll to position [2739, 0]
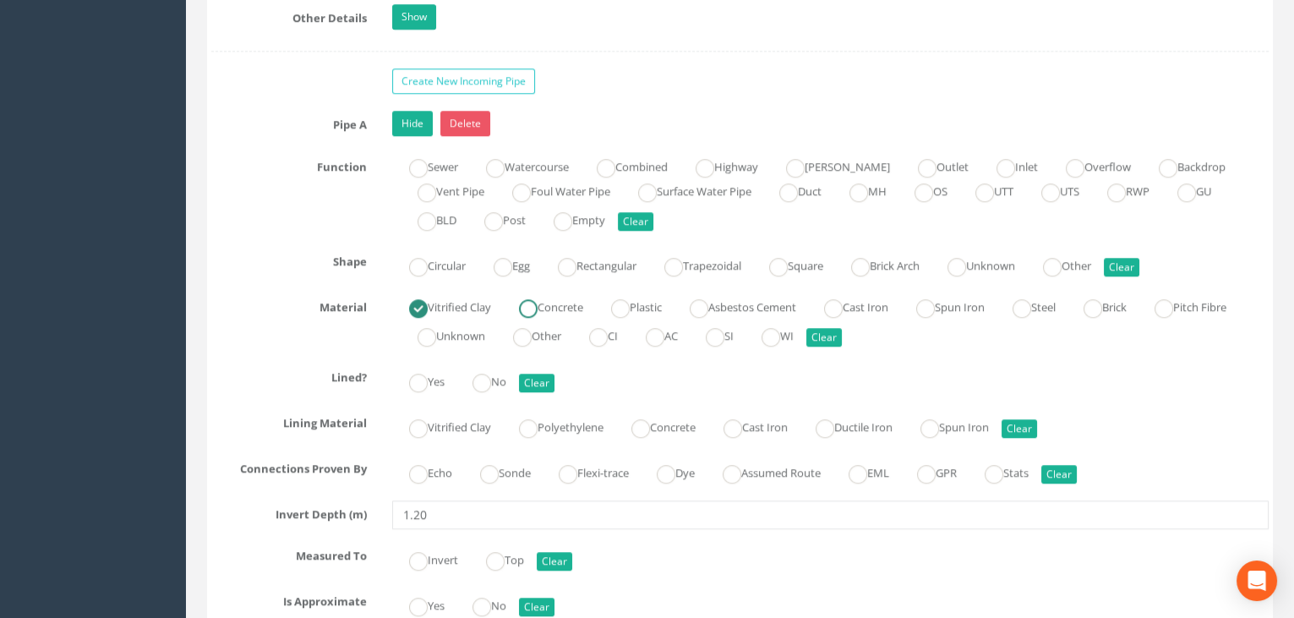
click at [537, 309] on ins at bounding box center [528, 308] width 19 height 19
radio input "false"
radio input "true"
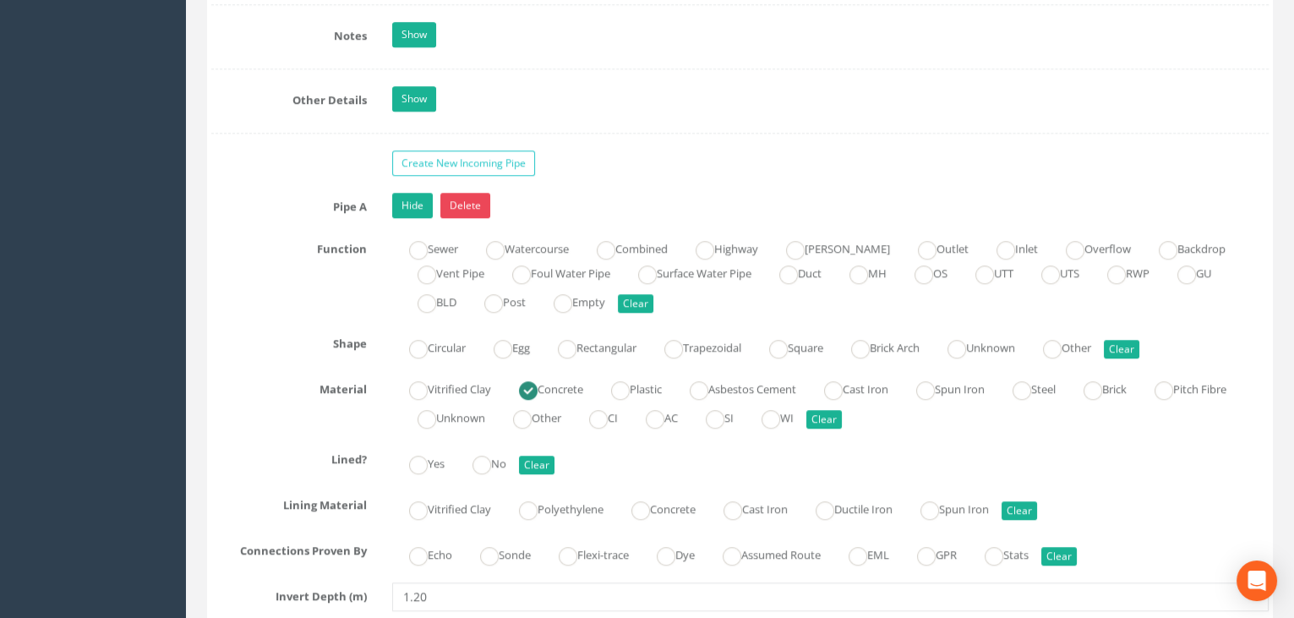
scroll to position [2893, 0]
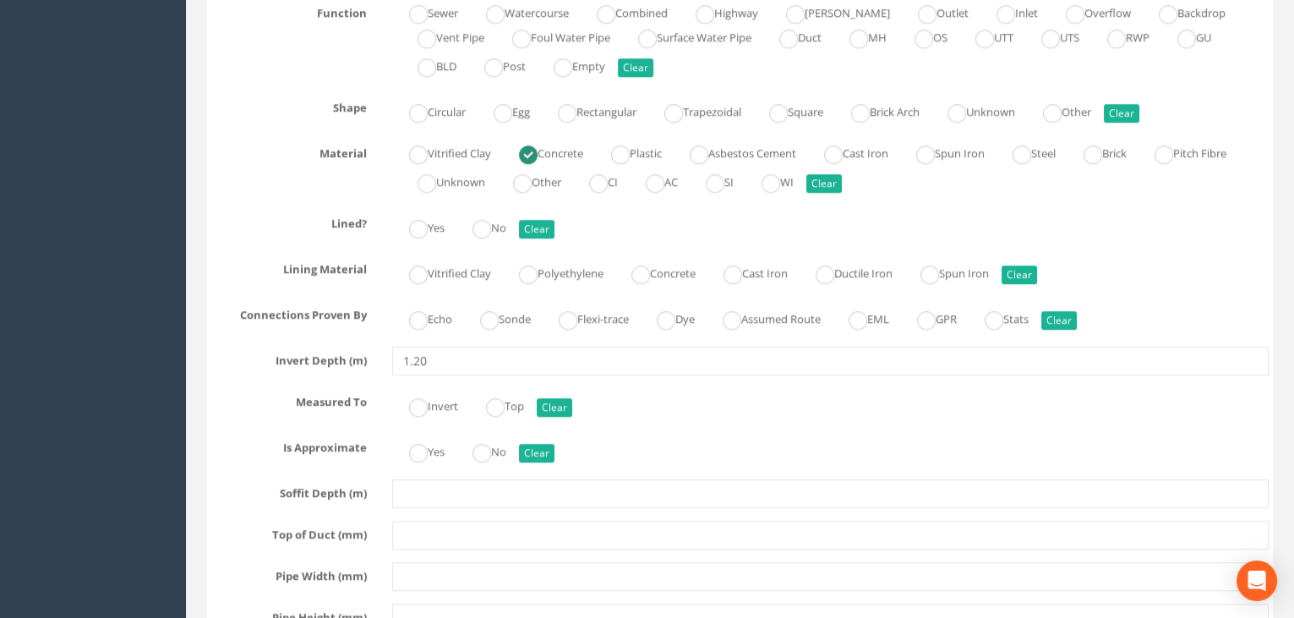
type input "MH26"
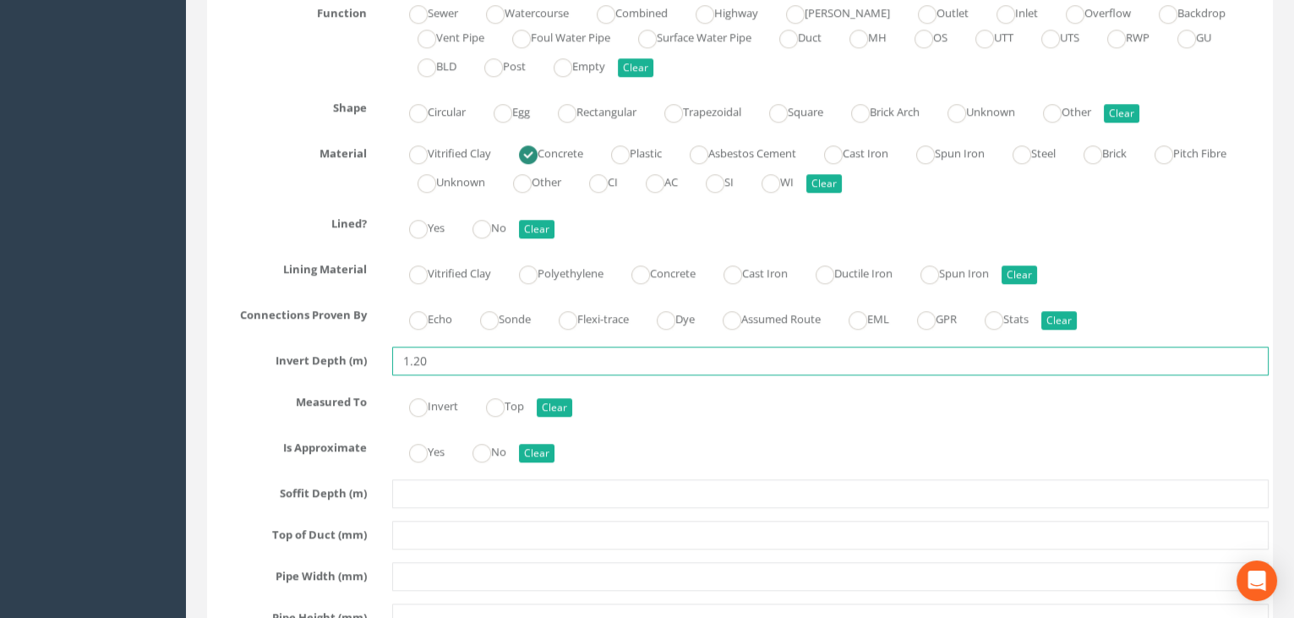
drag, startPoint x: 440, startPoint y: 368, endPoint x: 216, endPoint y: 351, distance: 224.7
click at [307, 360] on div "Invert Depth (m) 1.20" at bounding box center [740, 361] width 1083 height 29
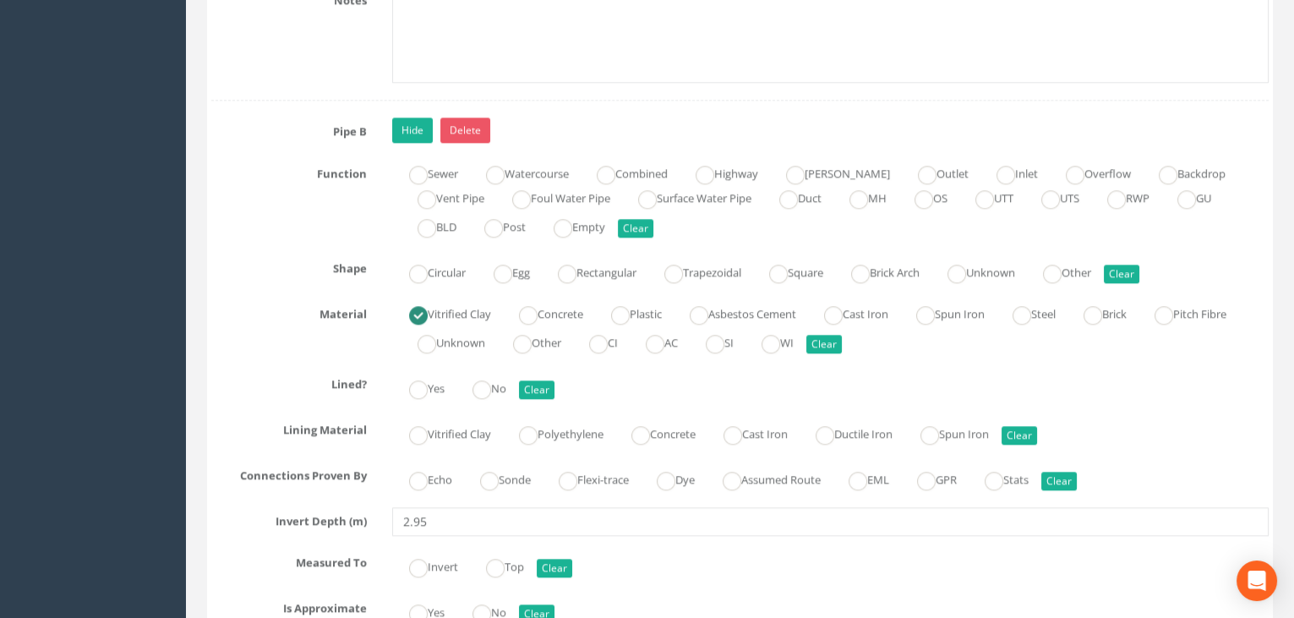
scroll to position [3738, 0]
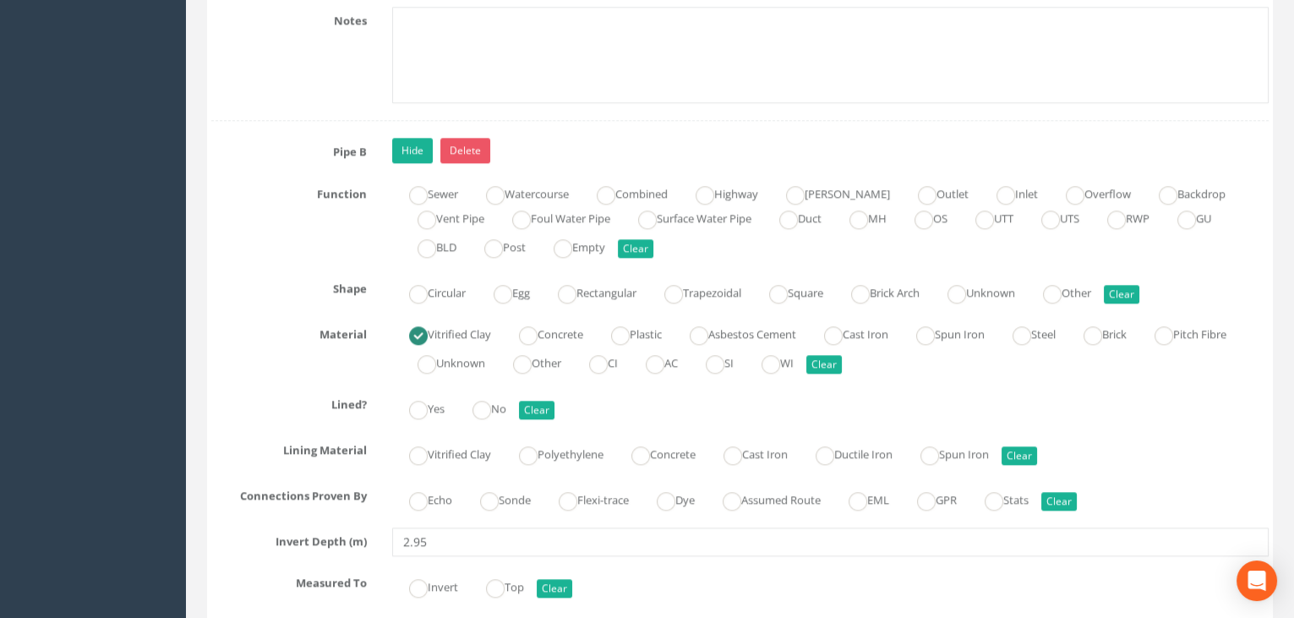
type input "2.95"
click at [461, 150] on link "Delete" at bounding box center [465, 150] width 50 height 25
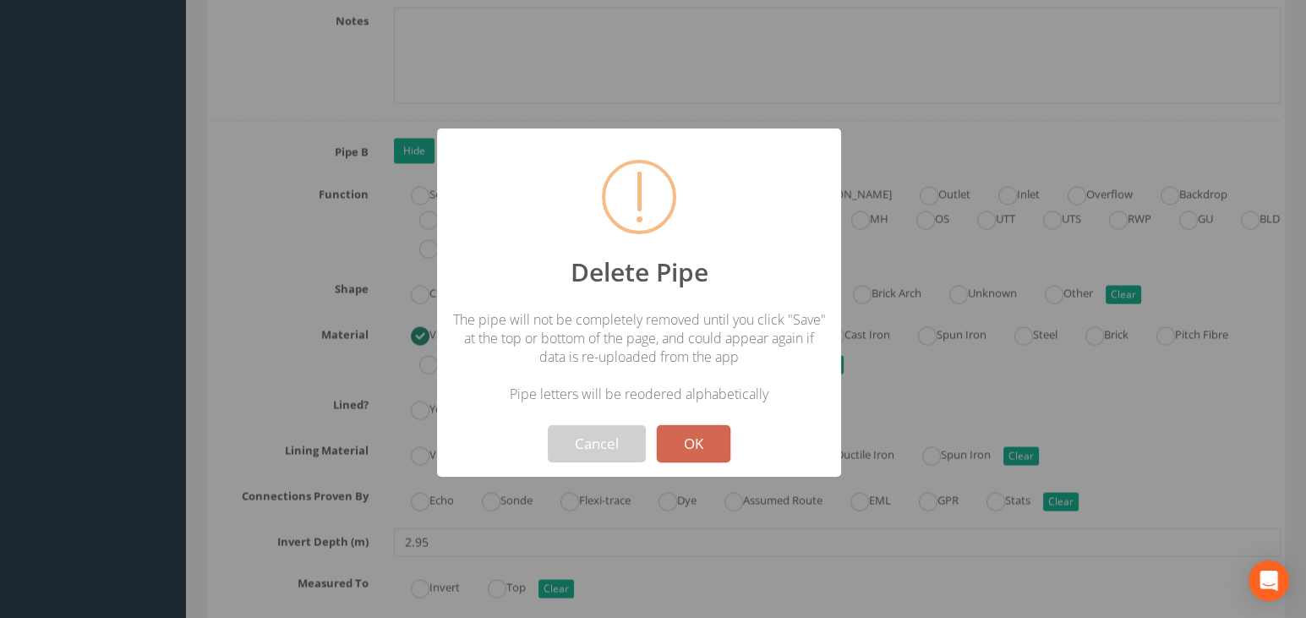
click at [668, 445] on button "OK" at bounding box center [694, 443] width 74 height 37
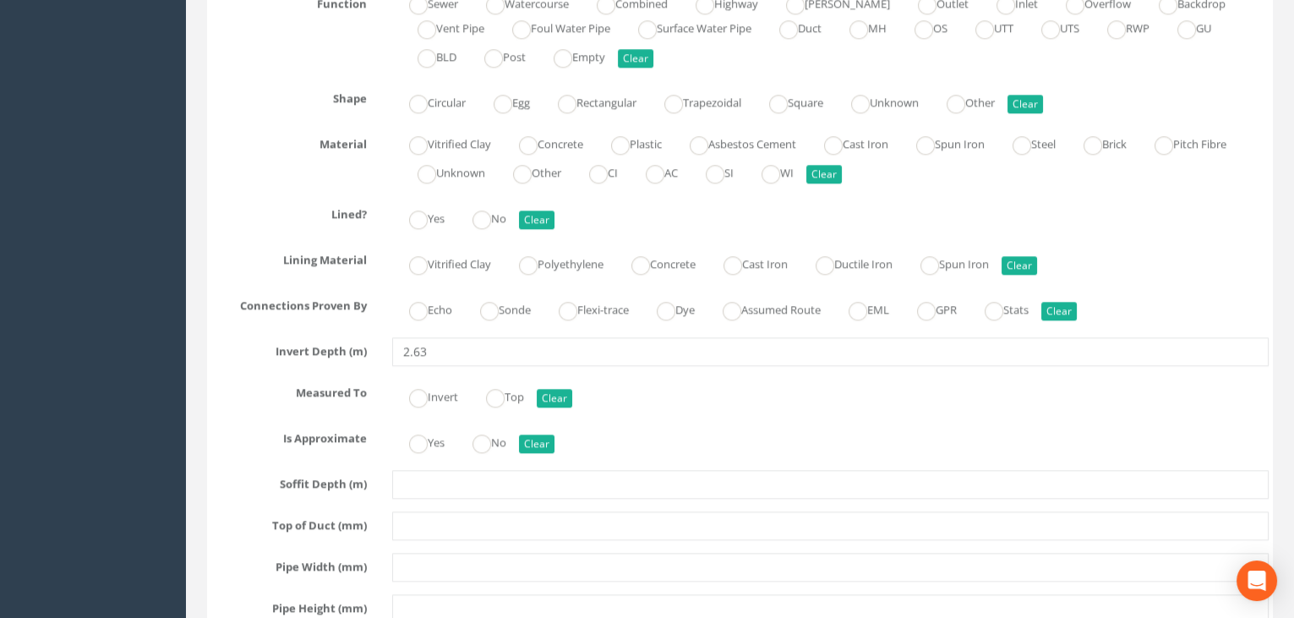
scroll to position [4046, 0]
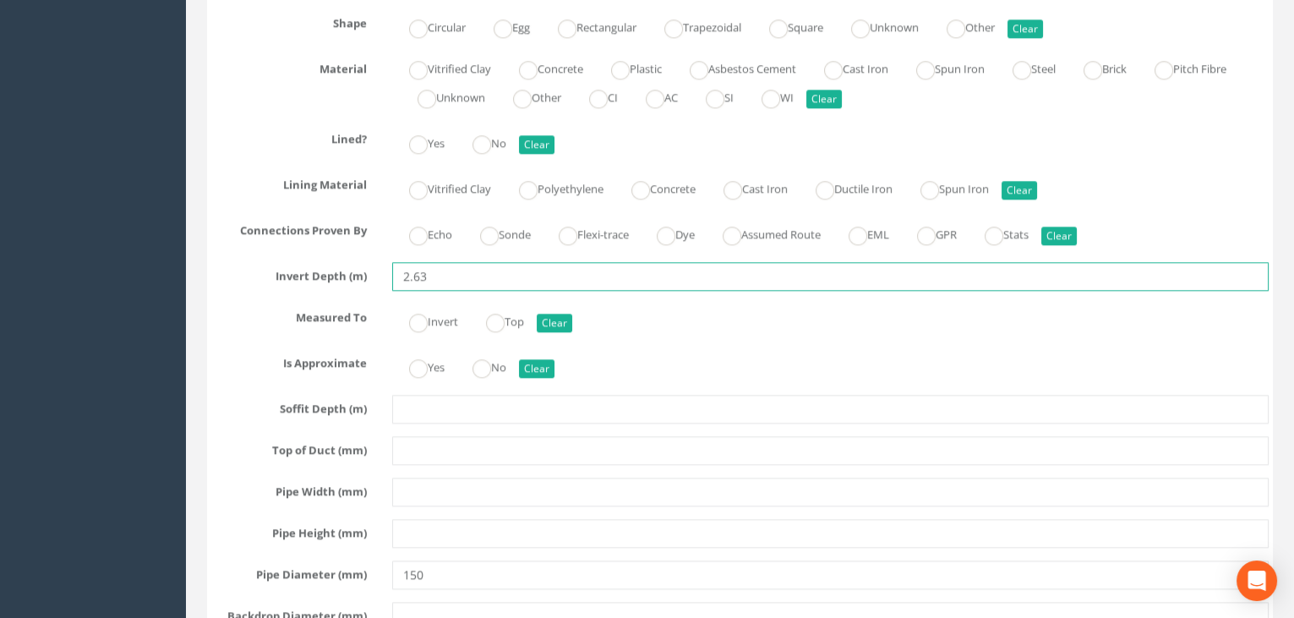
drag, startPoint x: 467, startPoint y: 287, endPoint x: 460, endPoint y: 280, distance: 10.2
click at [467, 287] on input "2.63" at bounding box center [830, 276] width 877 height 29
type input "2.63T"
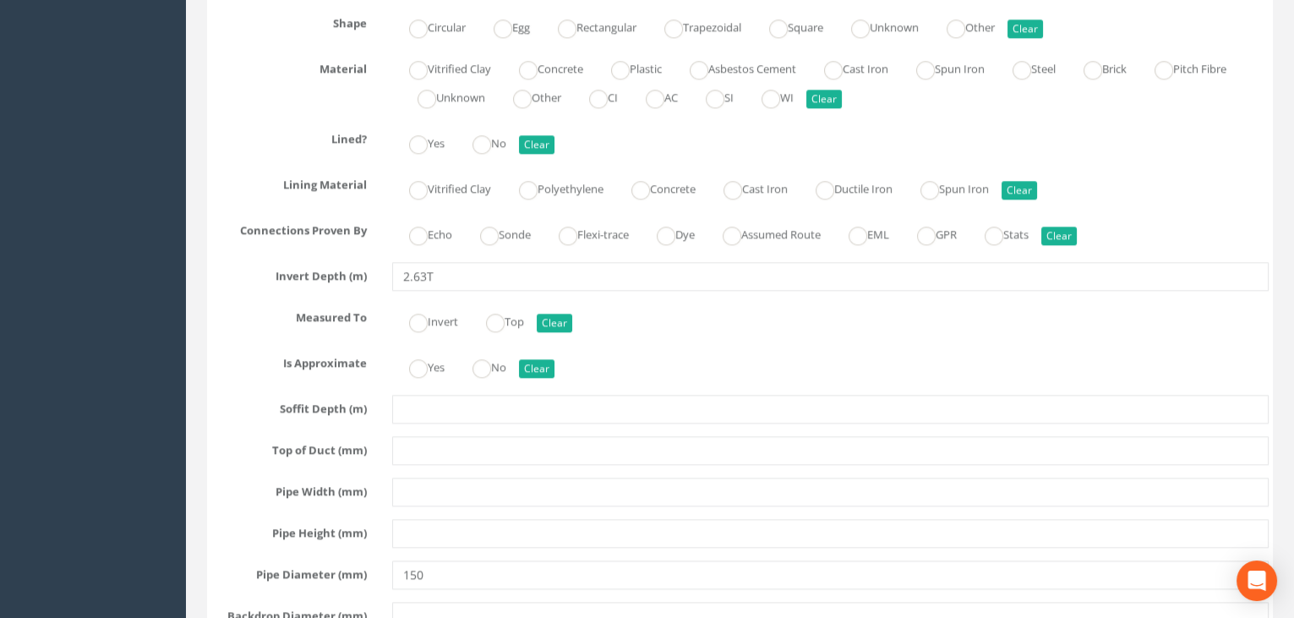
click at [669, 331] on div "Invert Top Clear" at bounding box center [830, 319] width 903 height 33
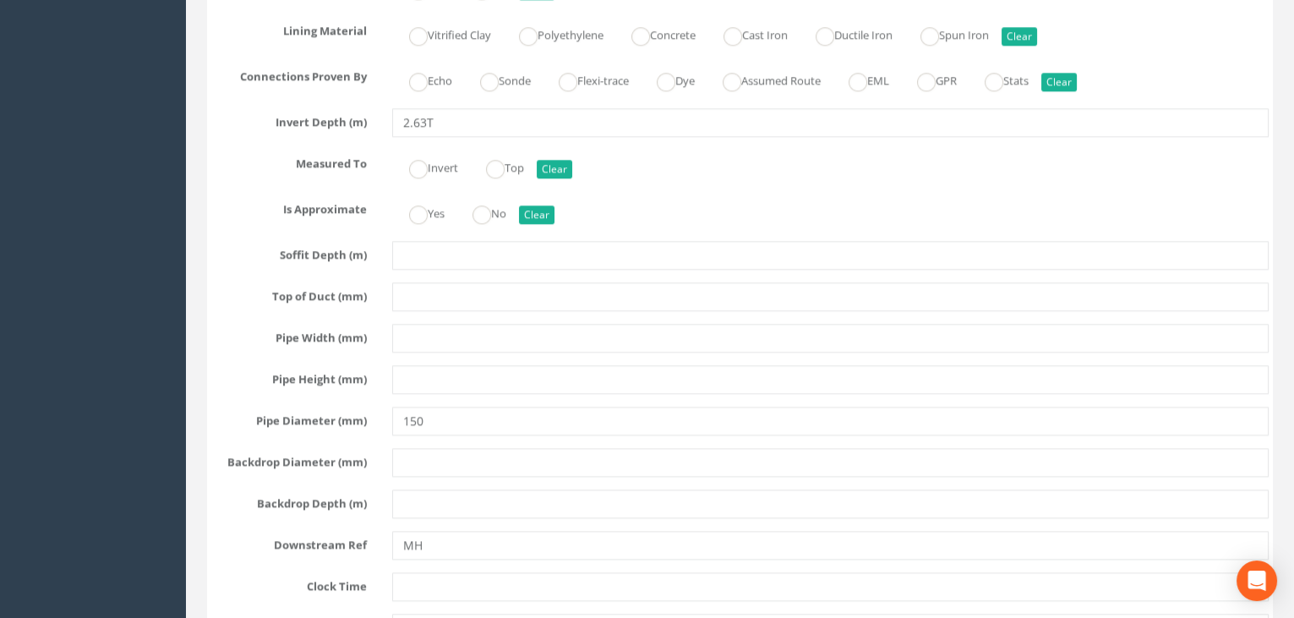
scroll to position [4276, 0]
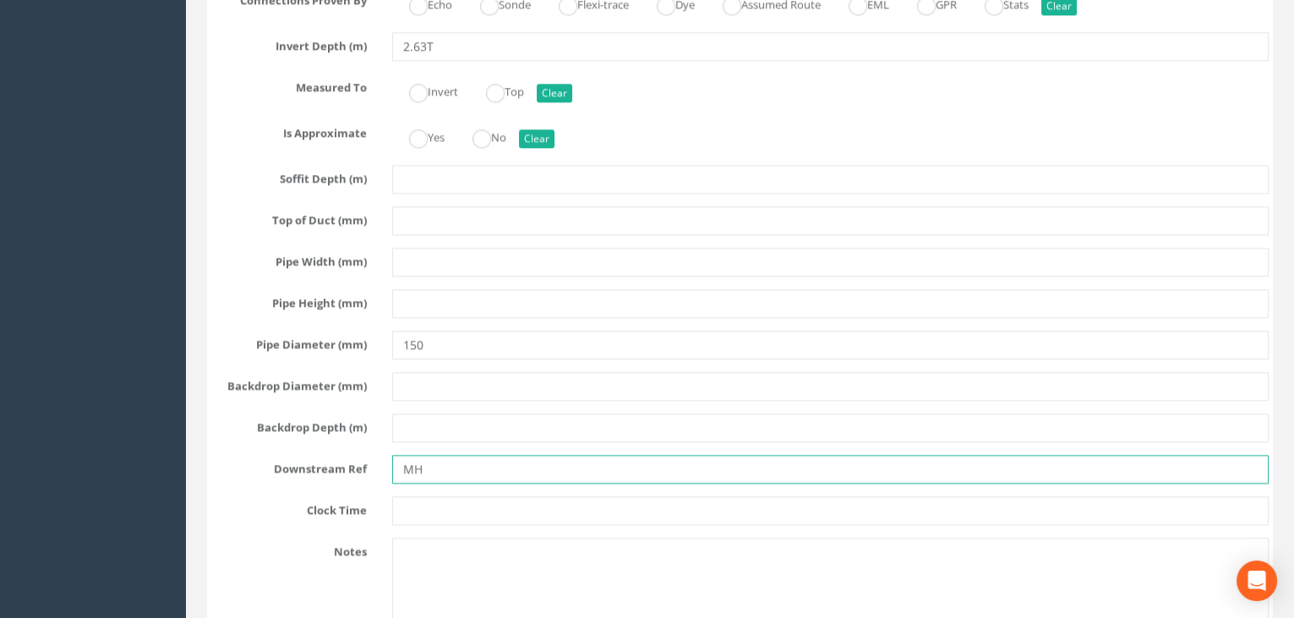
click at [443, 465] on input "MH" at bounding box center [830, 469] width 877 height 29
type input "MH16"
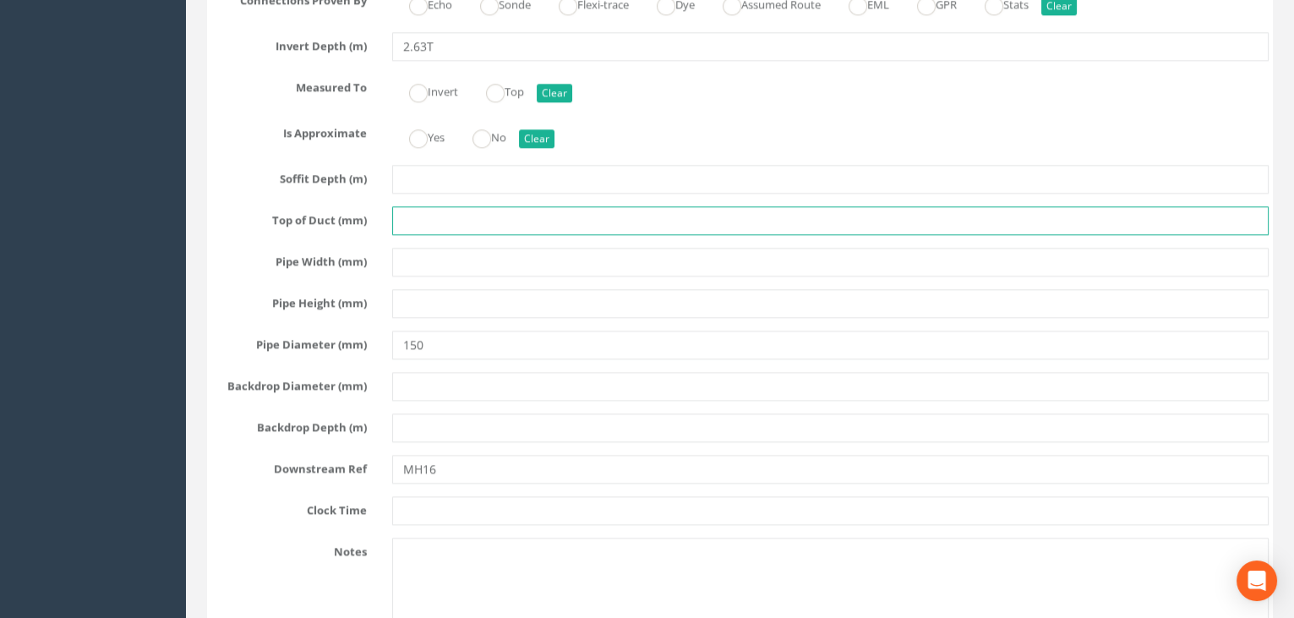
click at [657, 228] on input "text" at bounding box center [830, 220] width 877 height 29
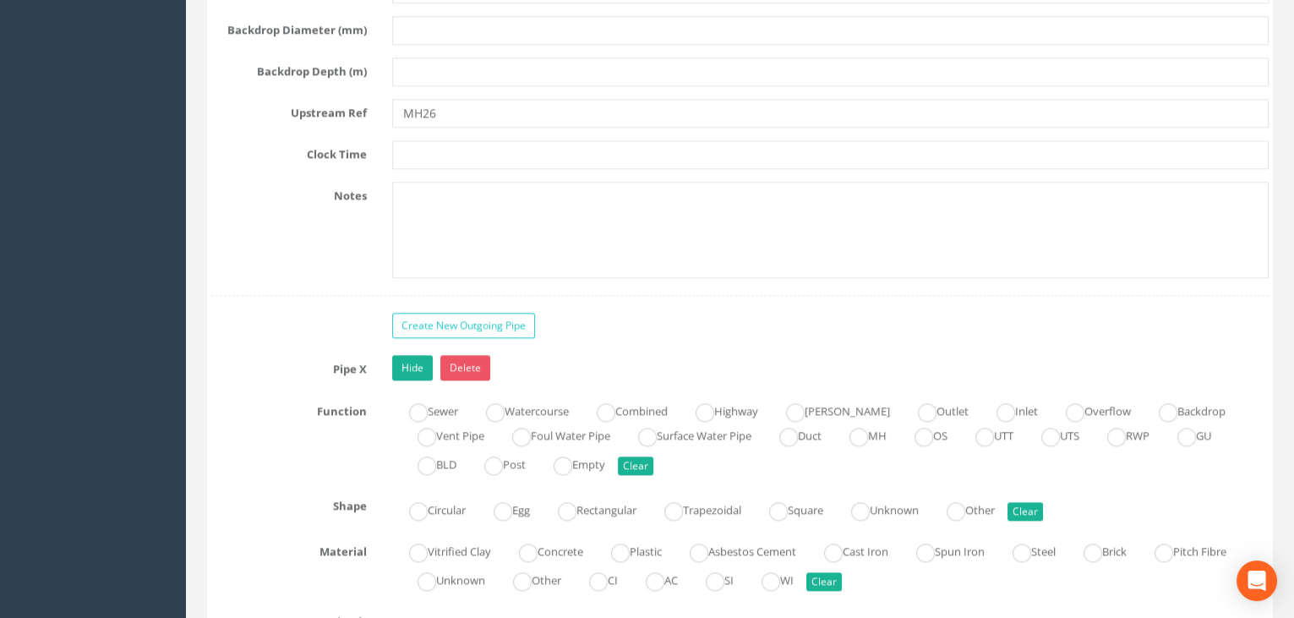
scroll to position [3584, 0]
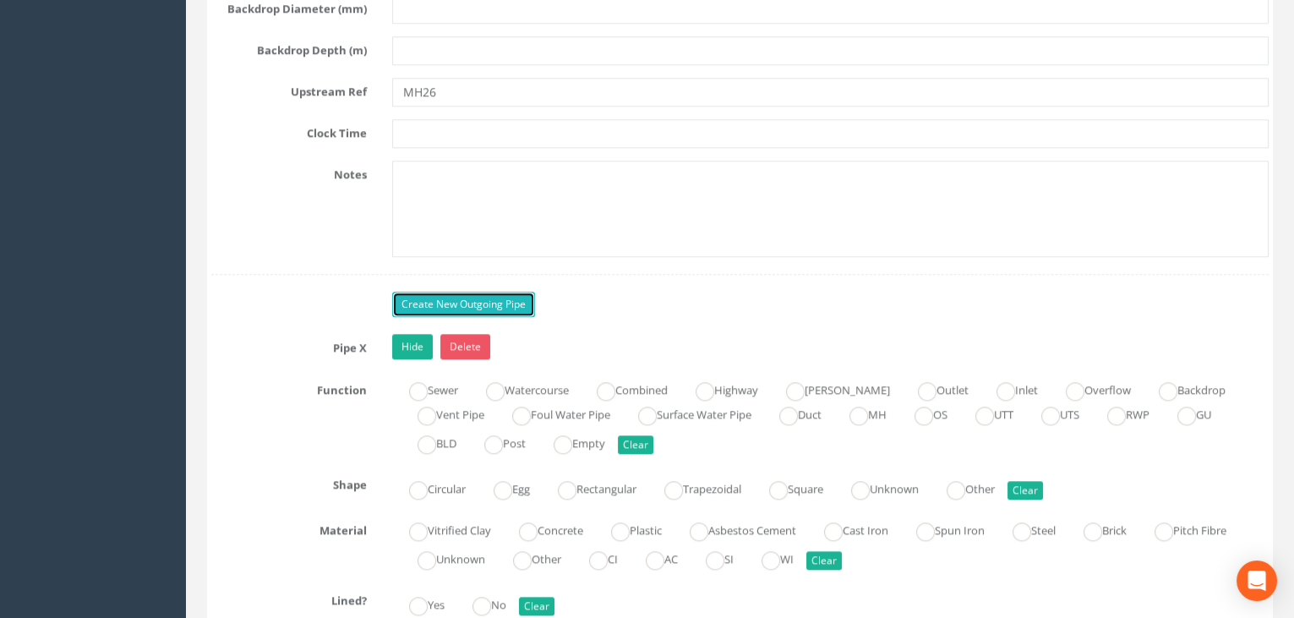
click at [453, 303] on link "Create New Outgoing Pipe" at bounding box center [463, 304] width 143 height 25
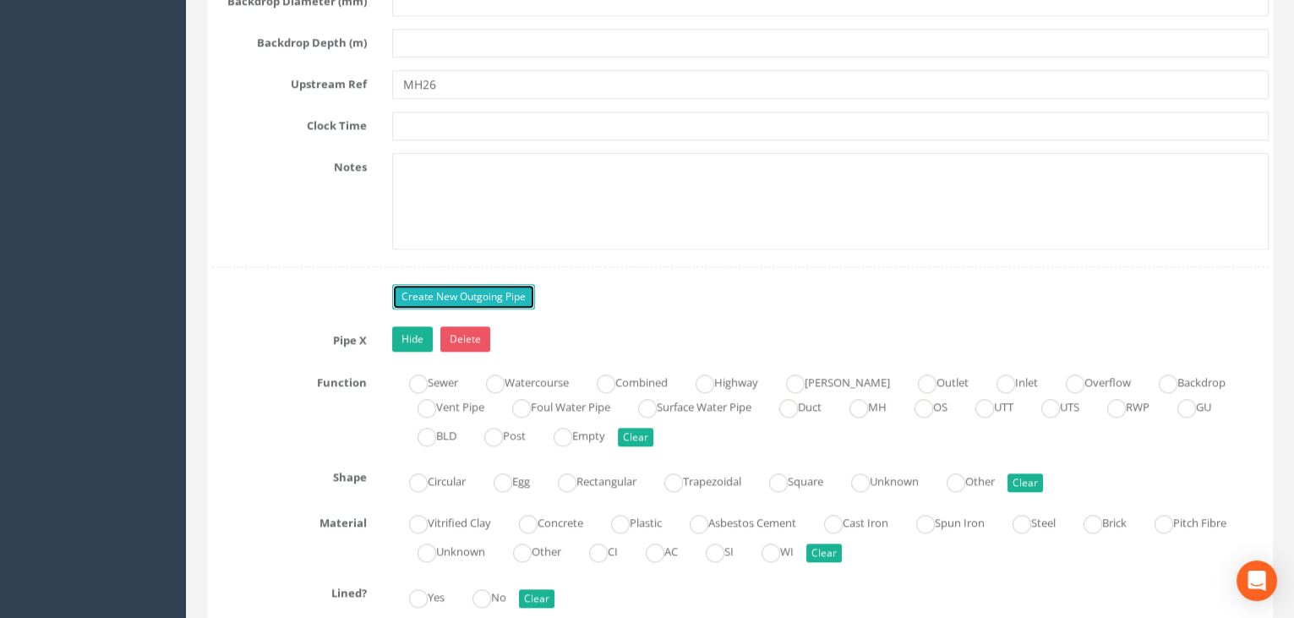
scroll to position [3507, 0]
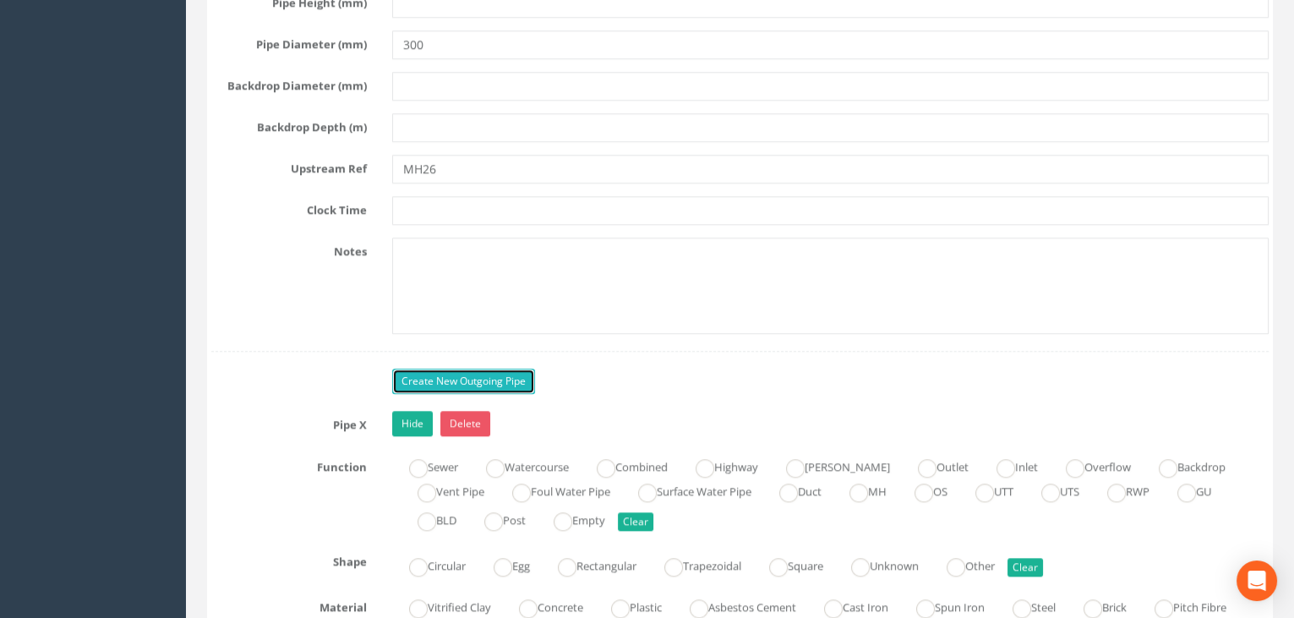
click at [480, 374] on link "Create New Outgoing Pipe" at bounding box center [463, 380] width 143 height 25
click at [421, 423] on link "Hide" at bounding box center [412, 423] width 41 height 25
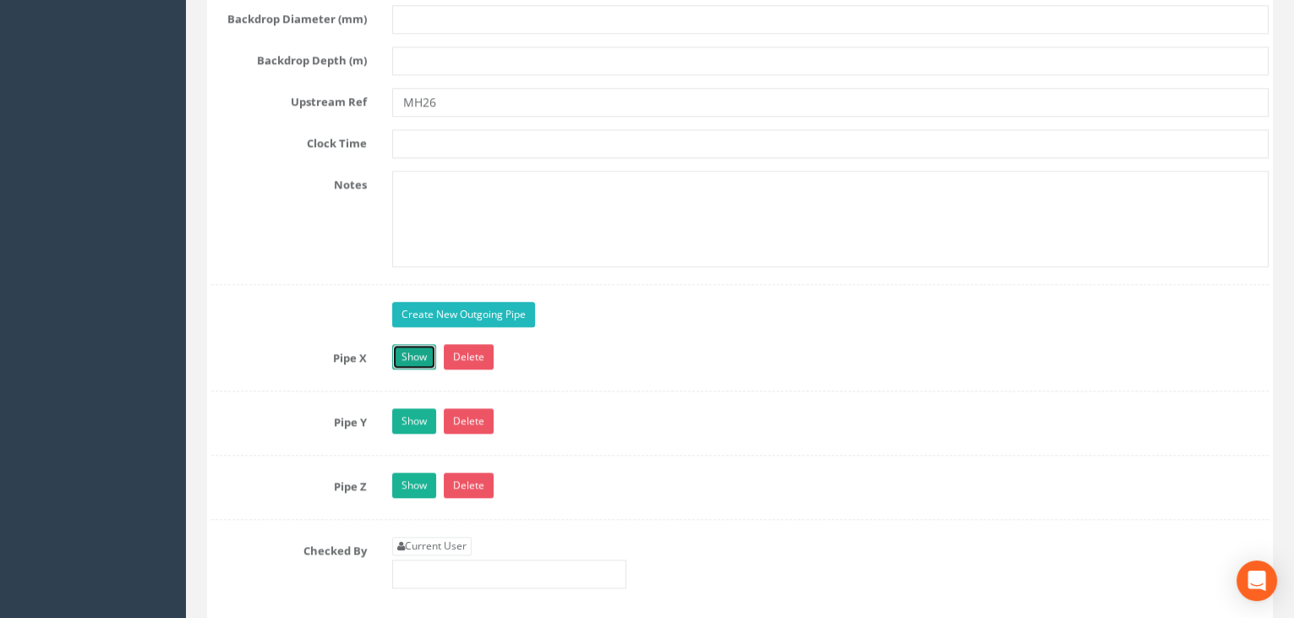
scroll to position [3661, 0]
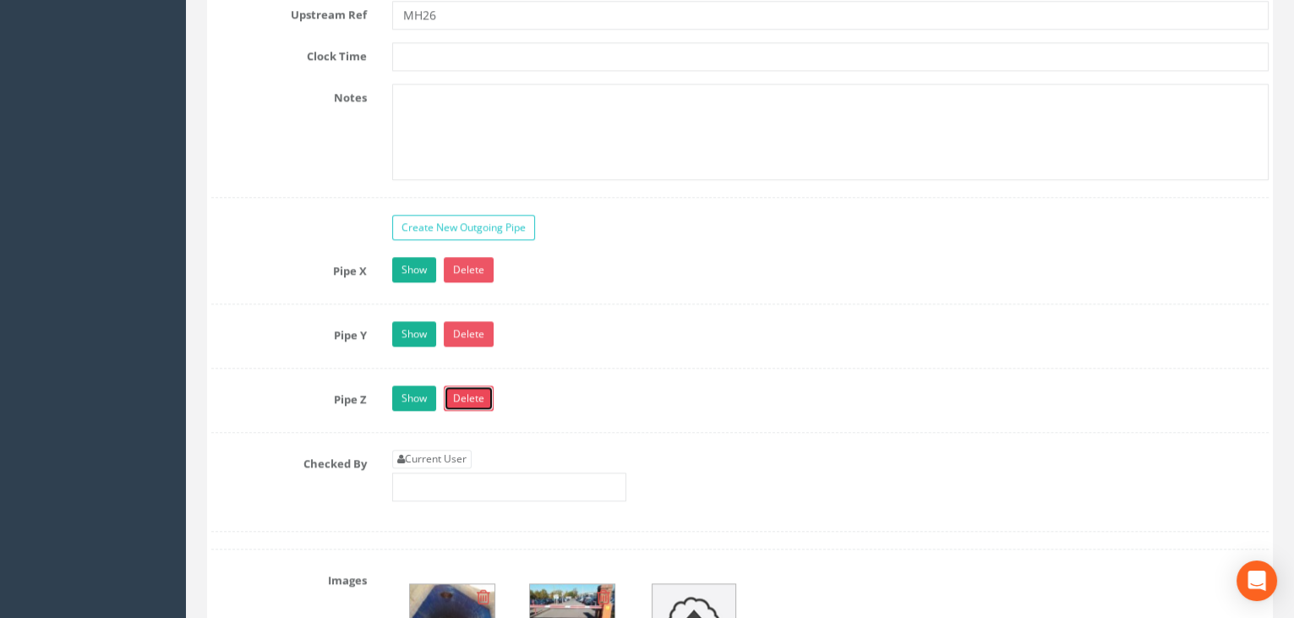
click at [472, 399] on link "Delete" at bounding box center [469, 397] width 50 height 25
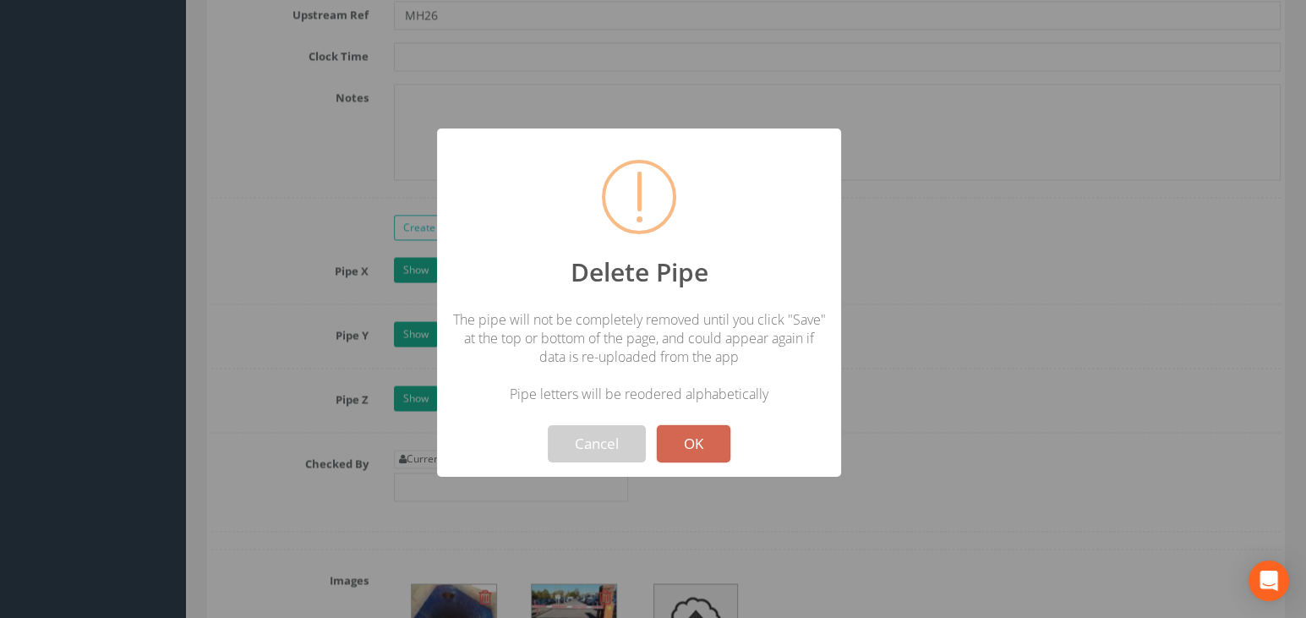
click at [685, 439] on button "OK" at bounding box center [694, 443] width 74 height 37
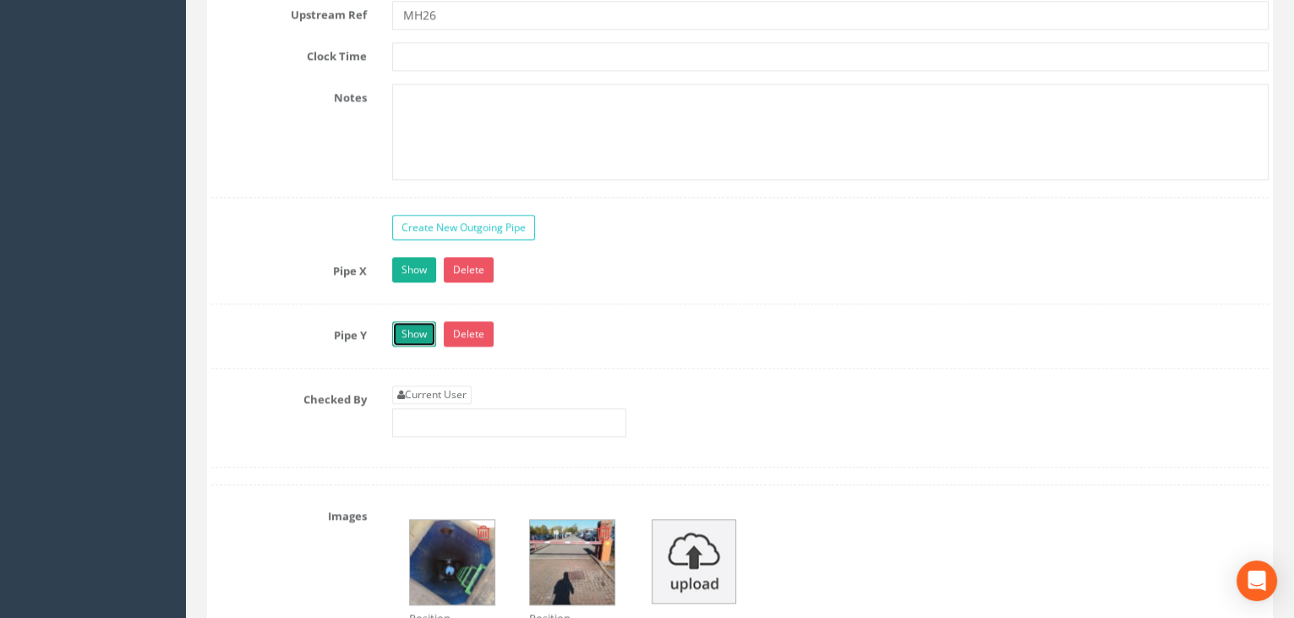
click at [415, 340] on link "Show" at bounding box center [414, 333] width 44 height 25
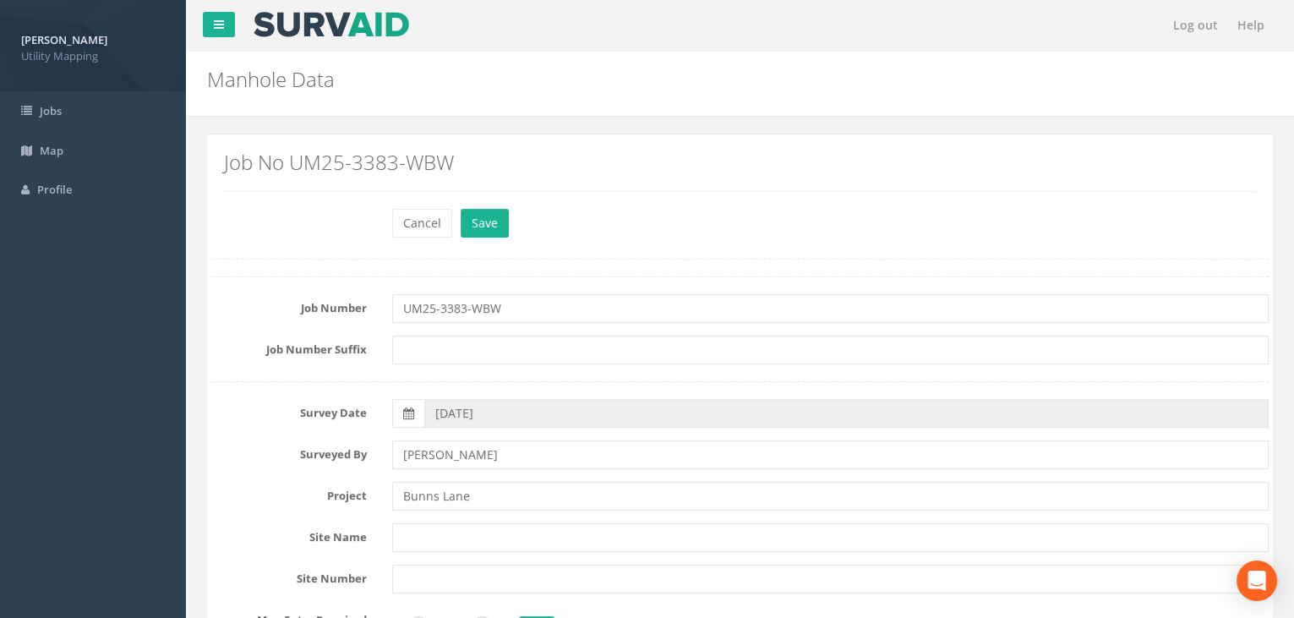
scroll to position [76, 0]
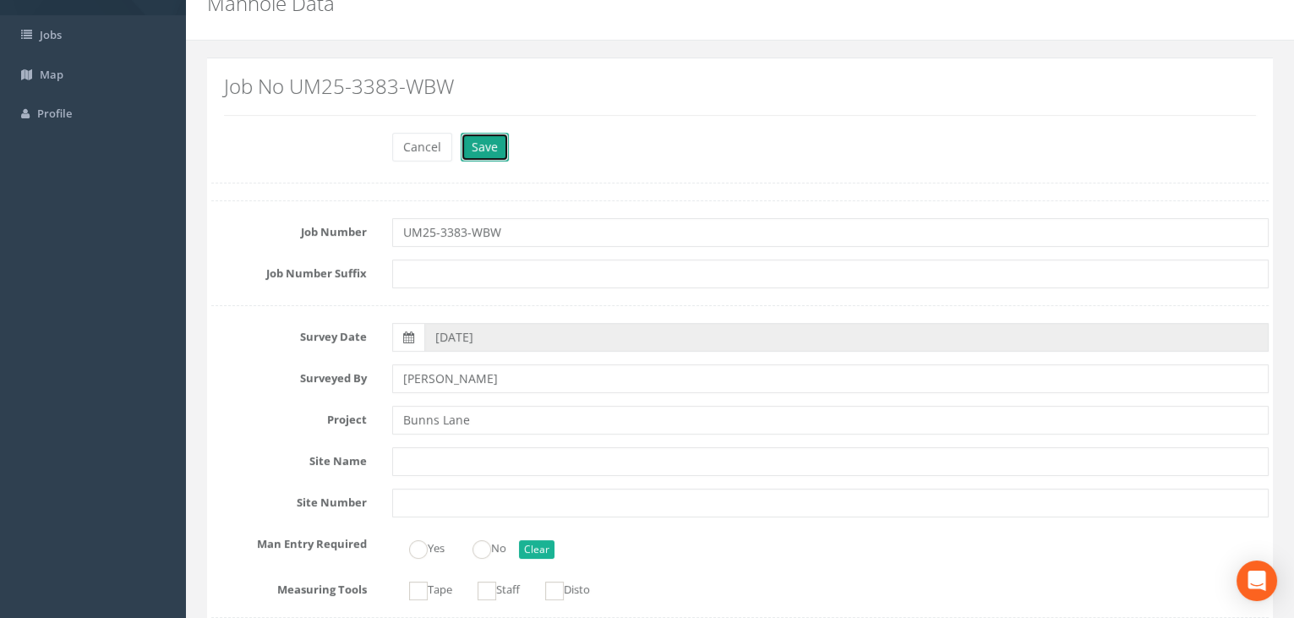
click at [461, 141] on button "Save" at bounding box center [485, 147] width 48 height 29
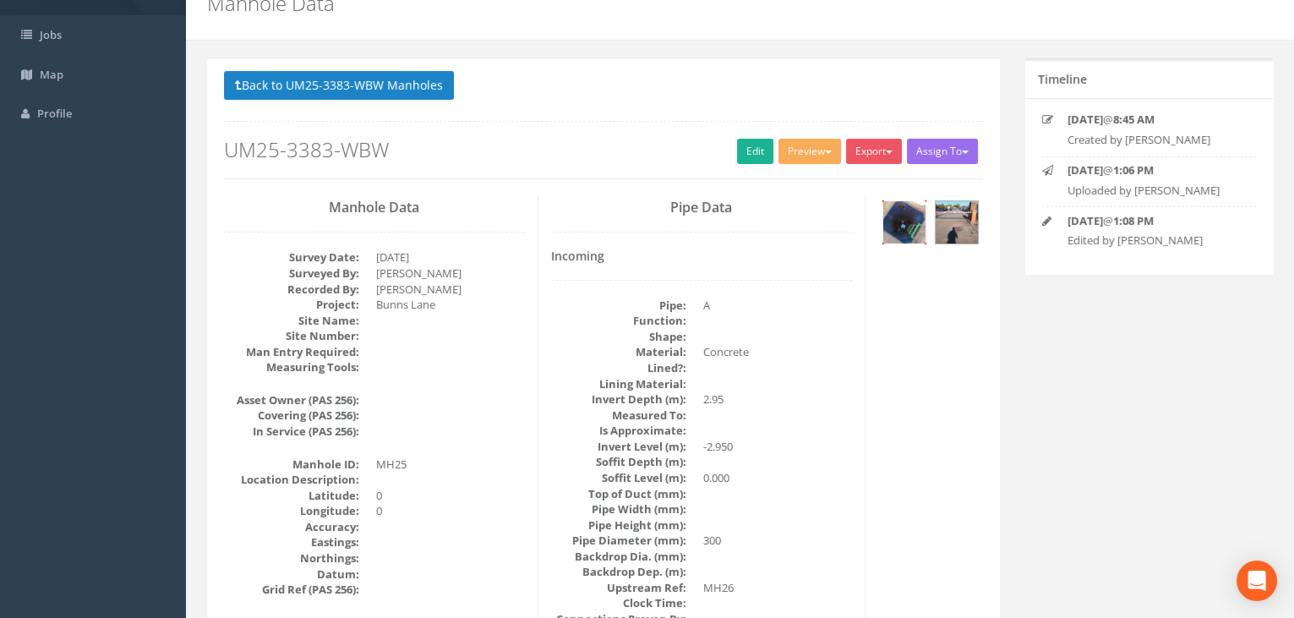
click at [911, 221] on img at bounding box center [904, 222] width 42 height 42
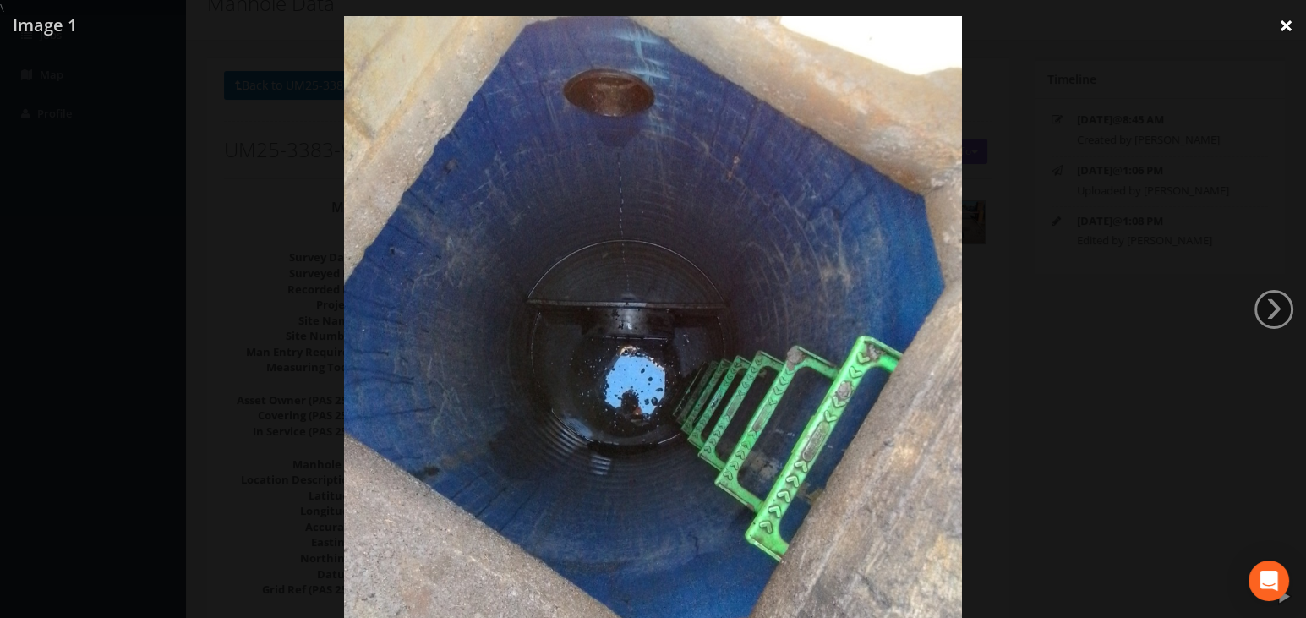
click at [1287, 25] on link "×" at bounding box center [1286, 25] width 40 height 51
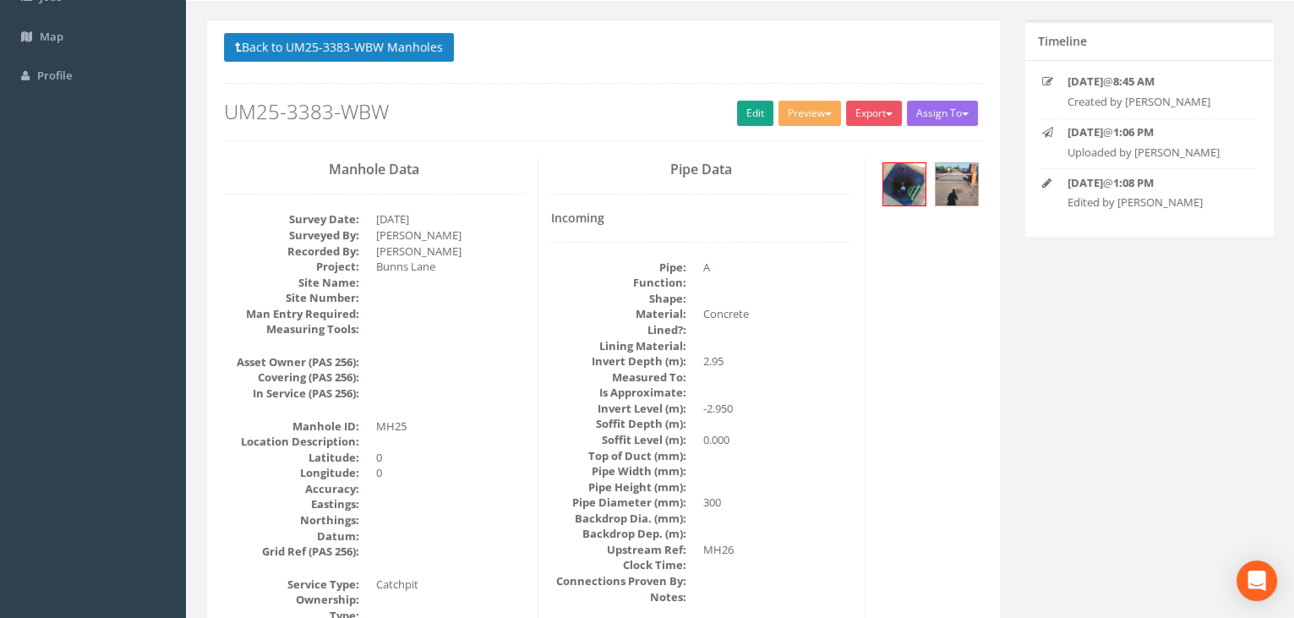
scroll to position [0, 0]
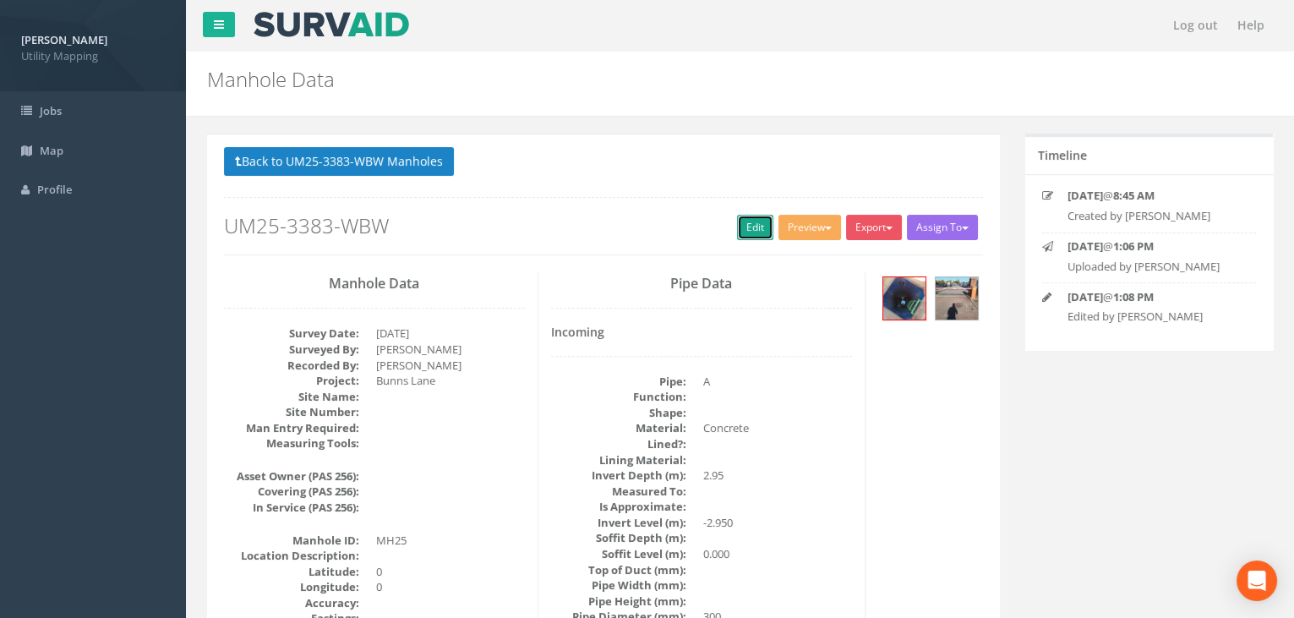
click at [746, 227] on link "Edit" at bounding box center [755, 227] width 36 height 25
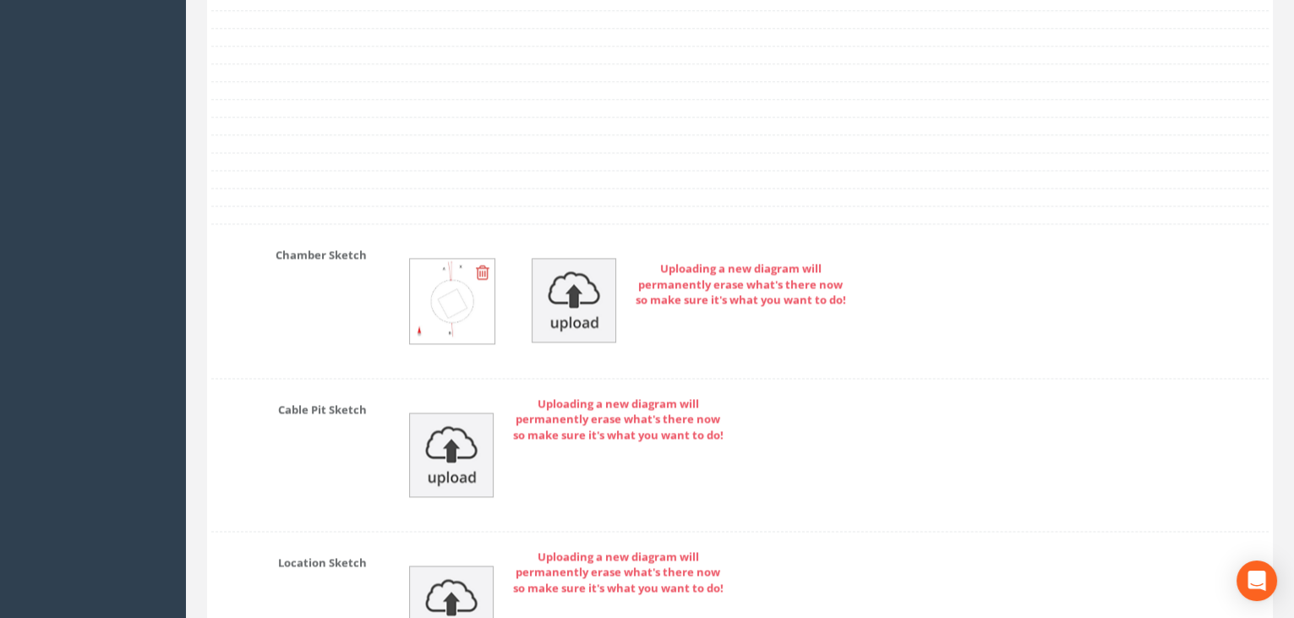
scroll to position [5301, 0]
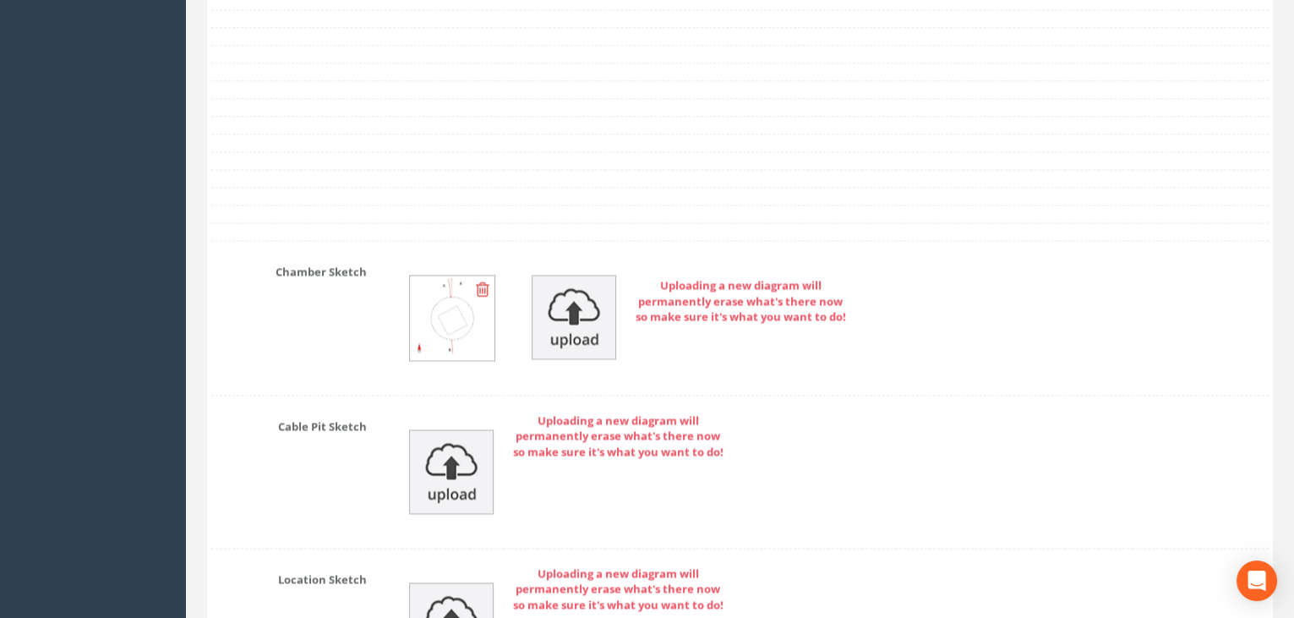
click at [401, 318] on div "Uploading a new diagram will permanently erase what's there now so make sure it…" at bounding box center [830, 318] width 903 height 120
click at [425, 313] on img at bounding box center [452, 318] width 85 height 85
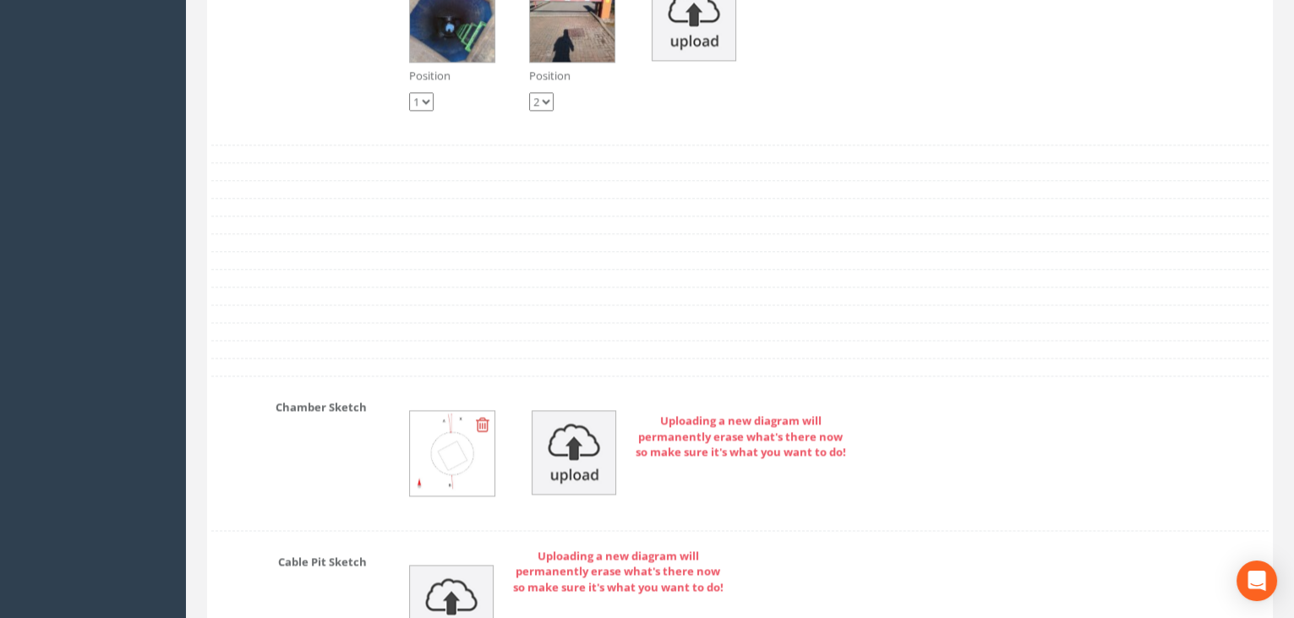
scroll to position [5147, 0]
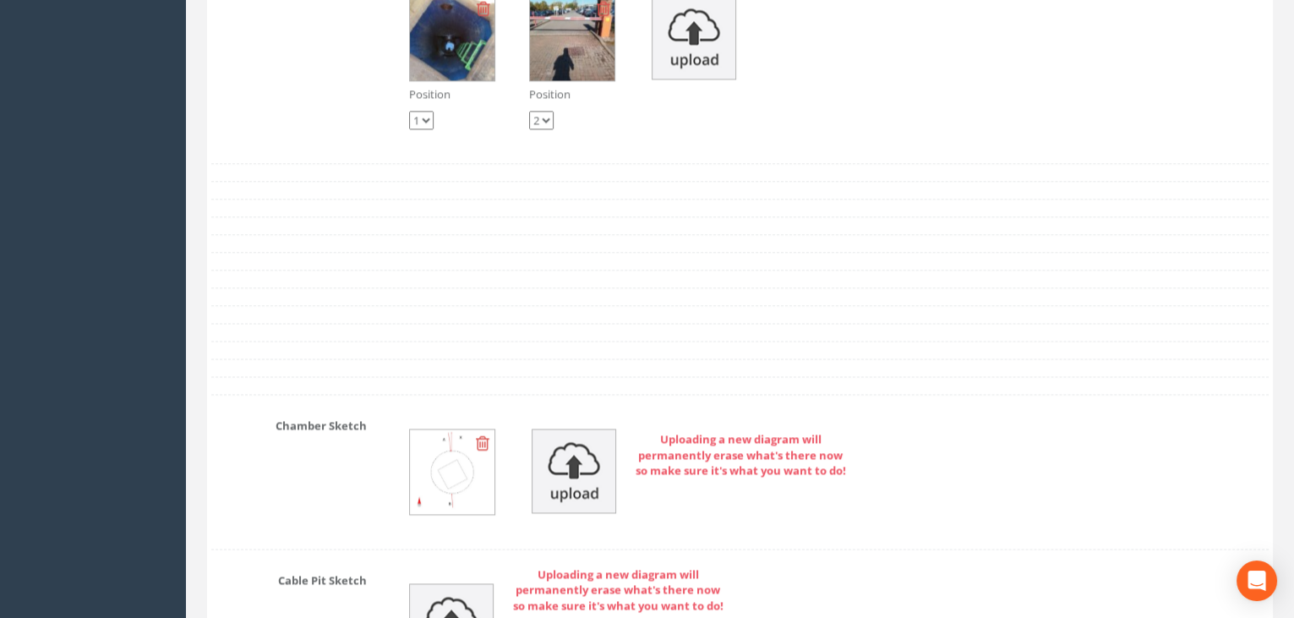
click at [487, 434] on icon at bounding box center [483, 442] width 14 height 17
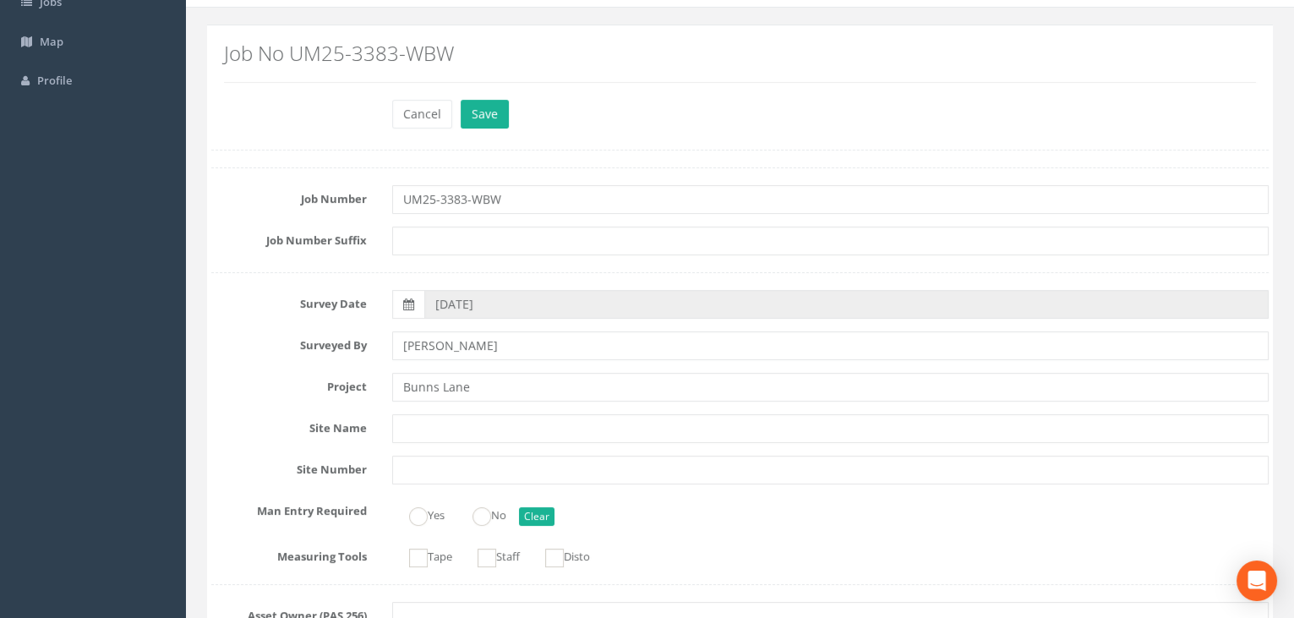
scroll to position [153, 0]
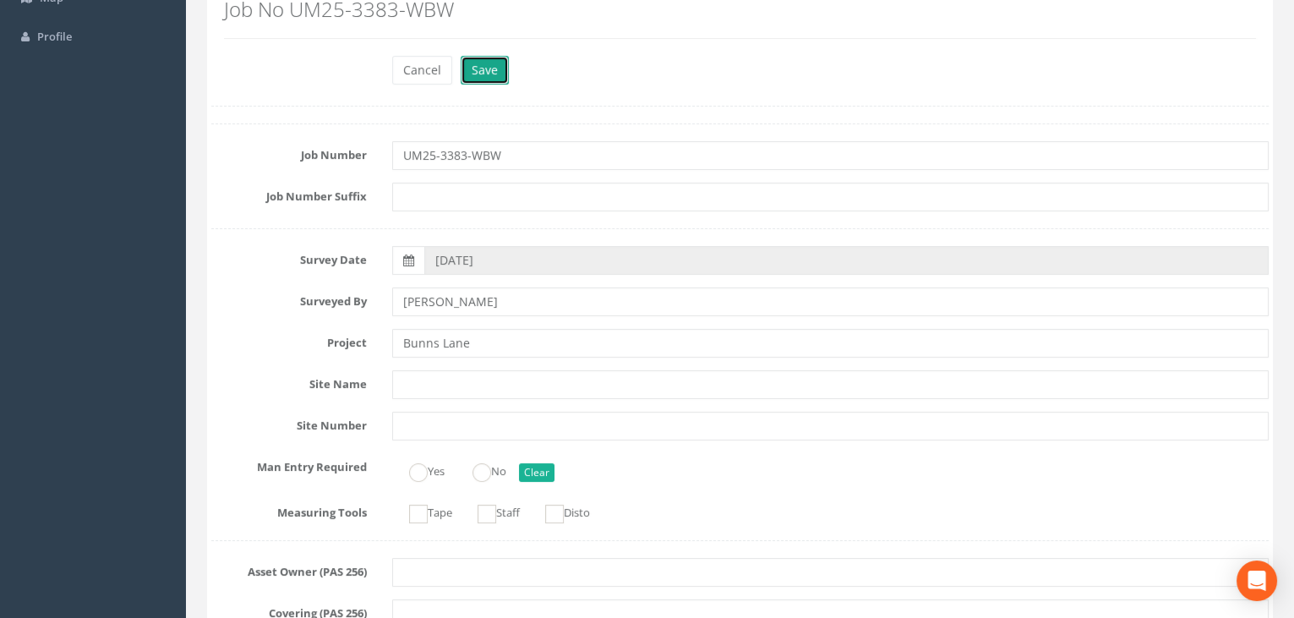
click at [483, 59] on button "Save" at bounding box center [485, 70] width 48 height 29
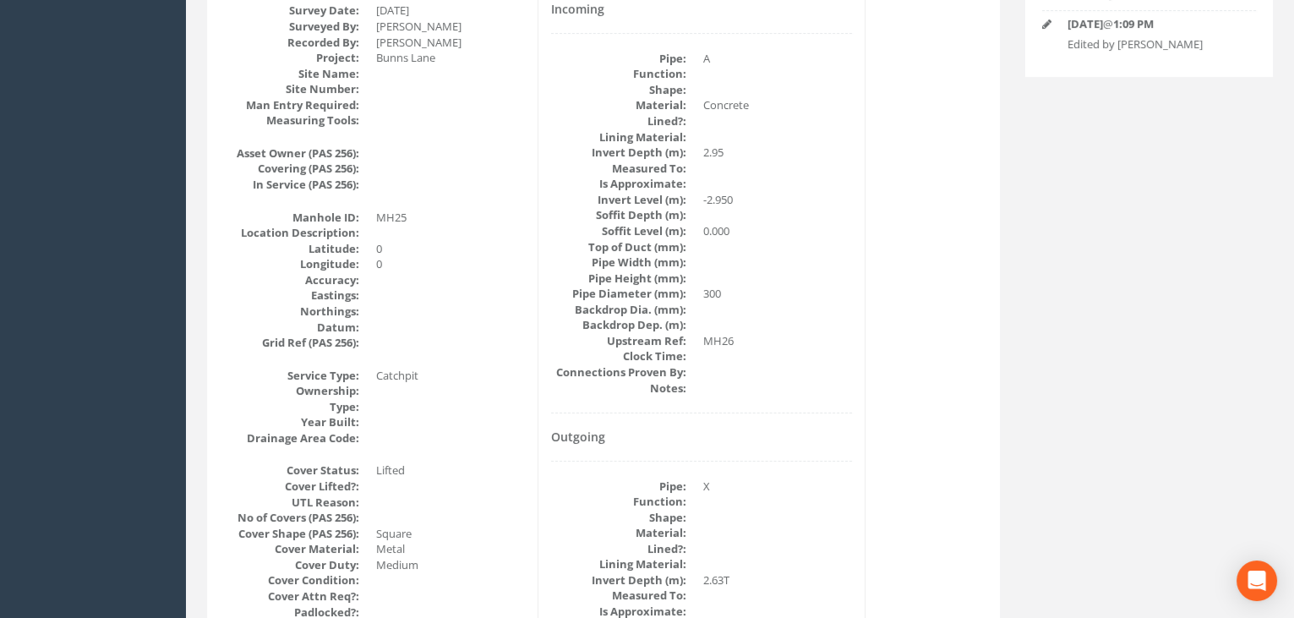
scroll to position [132, 0]
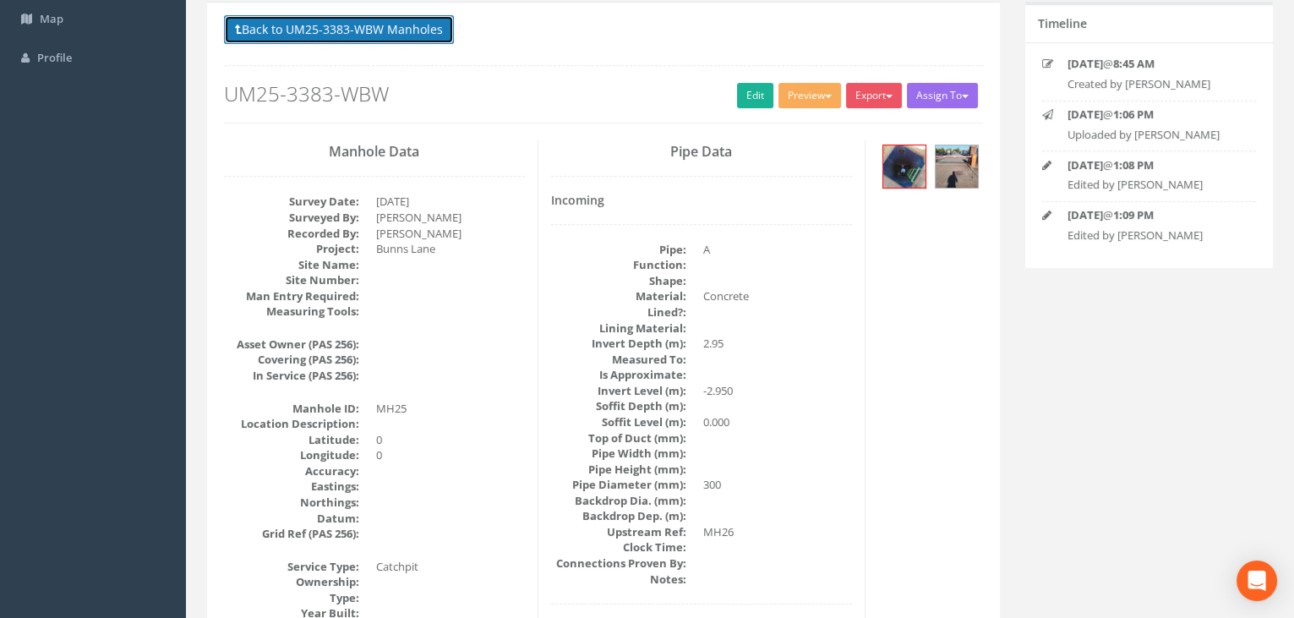
click at [303, 25] on button "Back to UM25-3383-WBW Manholes" at bounding box center [339, 29] width 230 height 29
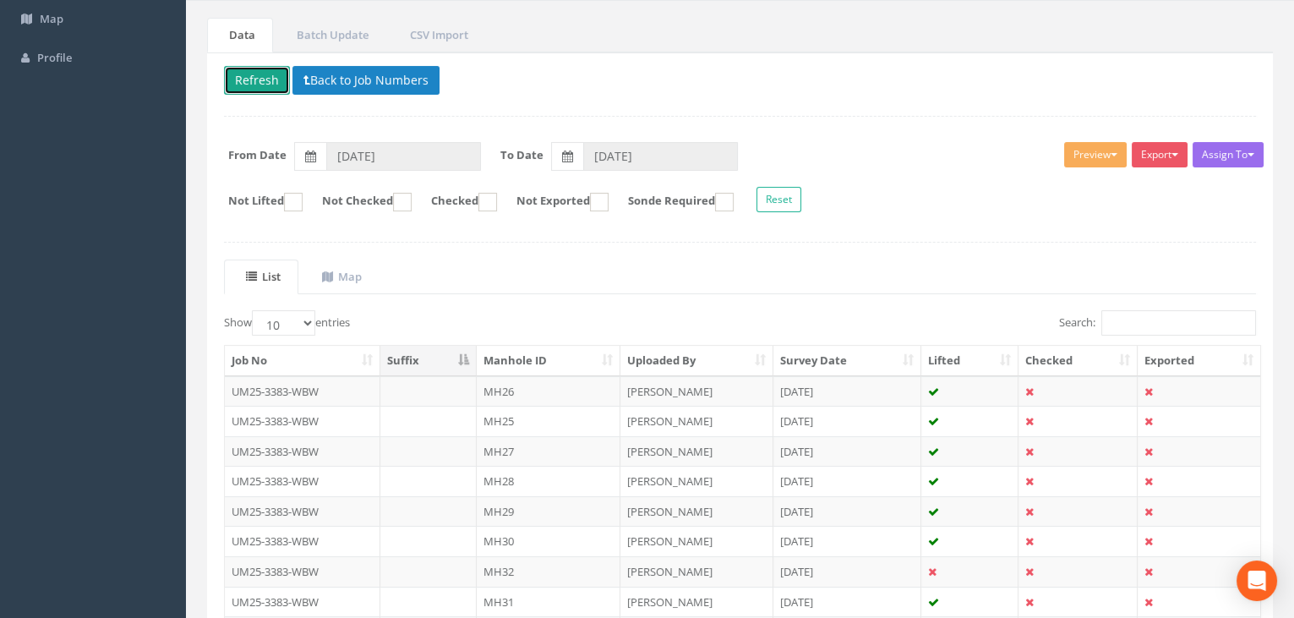
click at [256, 80] on button "Refresh" at bounding box center [257, 80] width 66 height 29
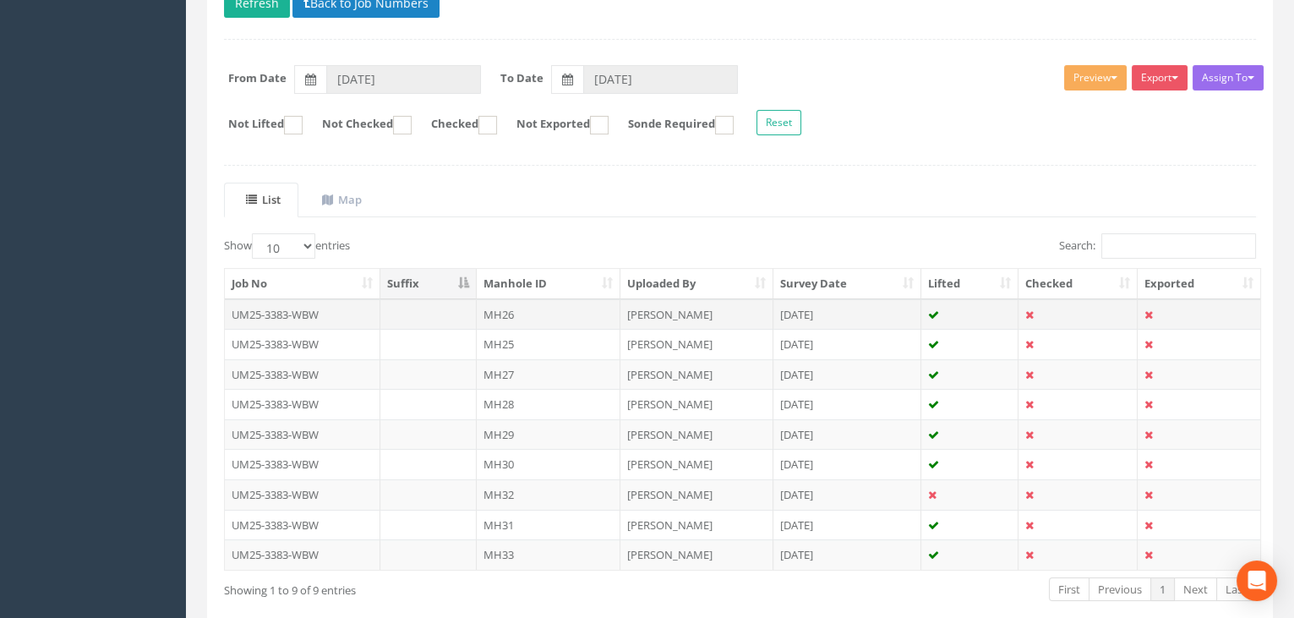
click at [527, 314] on td "MH26" at bounding box center [549, 314] width 144 height 30
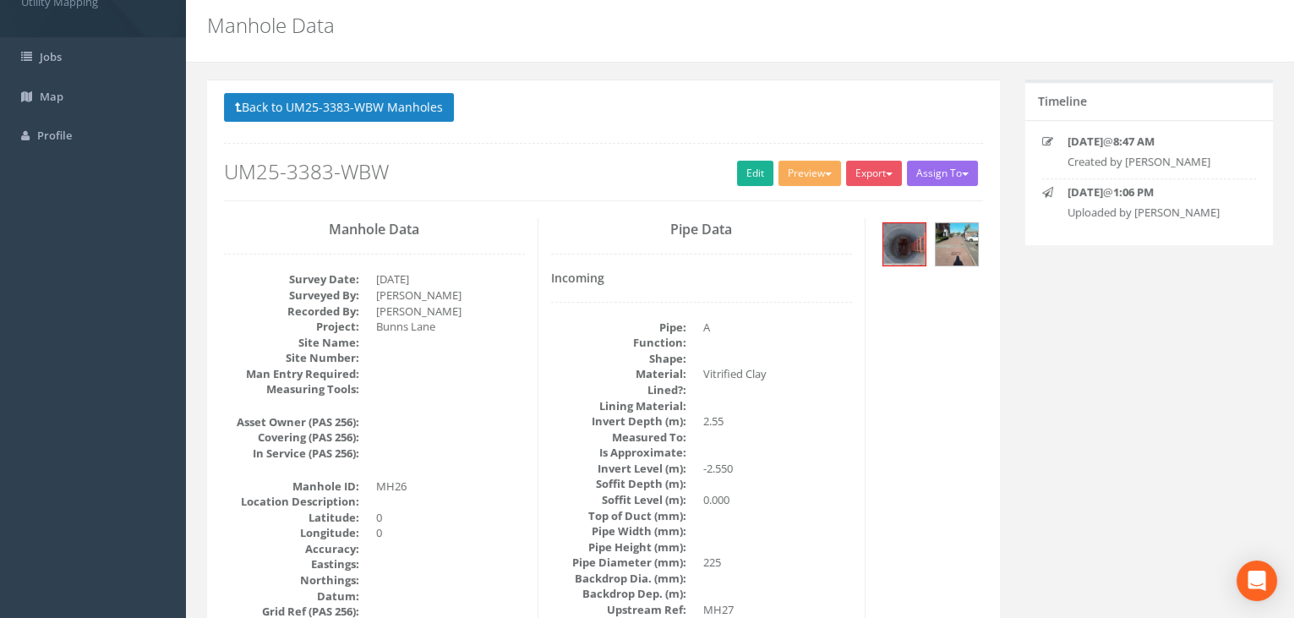
scroll to position [0, 0]
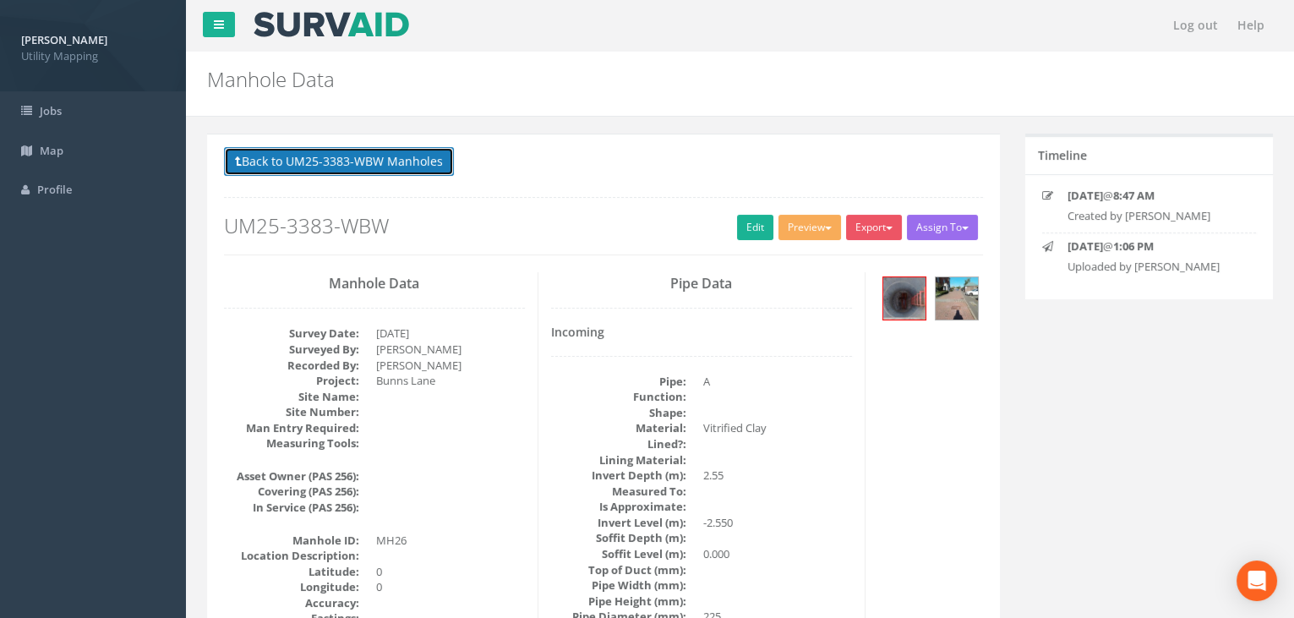
click at [368, 172] on button "Back to UM25-3383-WBW Manholes" at bounding box center [339, 161] width 230 height 29
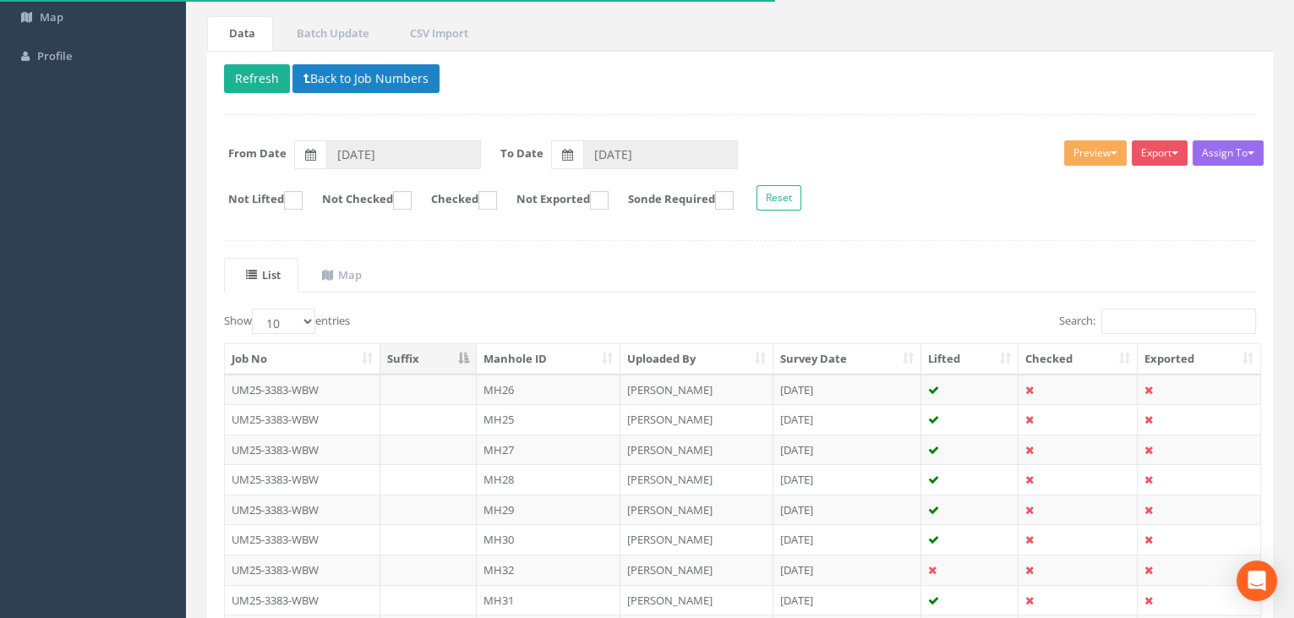
scroll to position [153, 0]
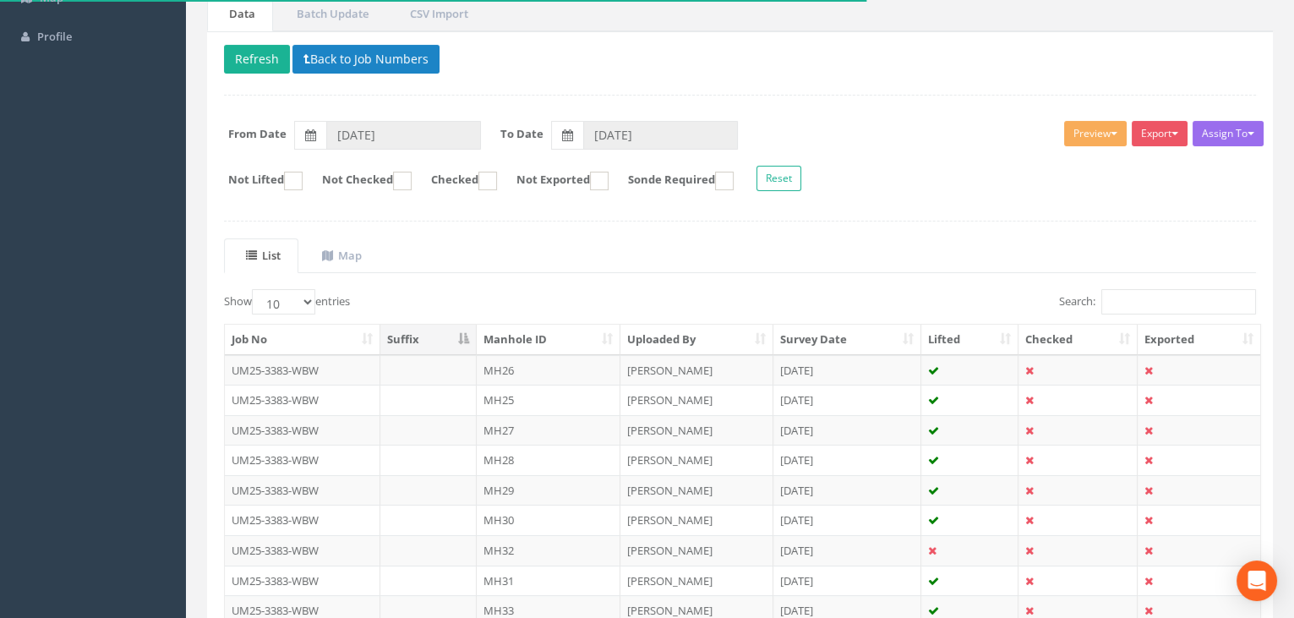
click at [487, 360] on td "MH26" at bounding box center [549, 370] width 144 height 30
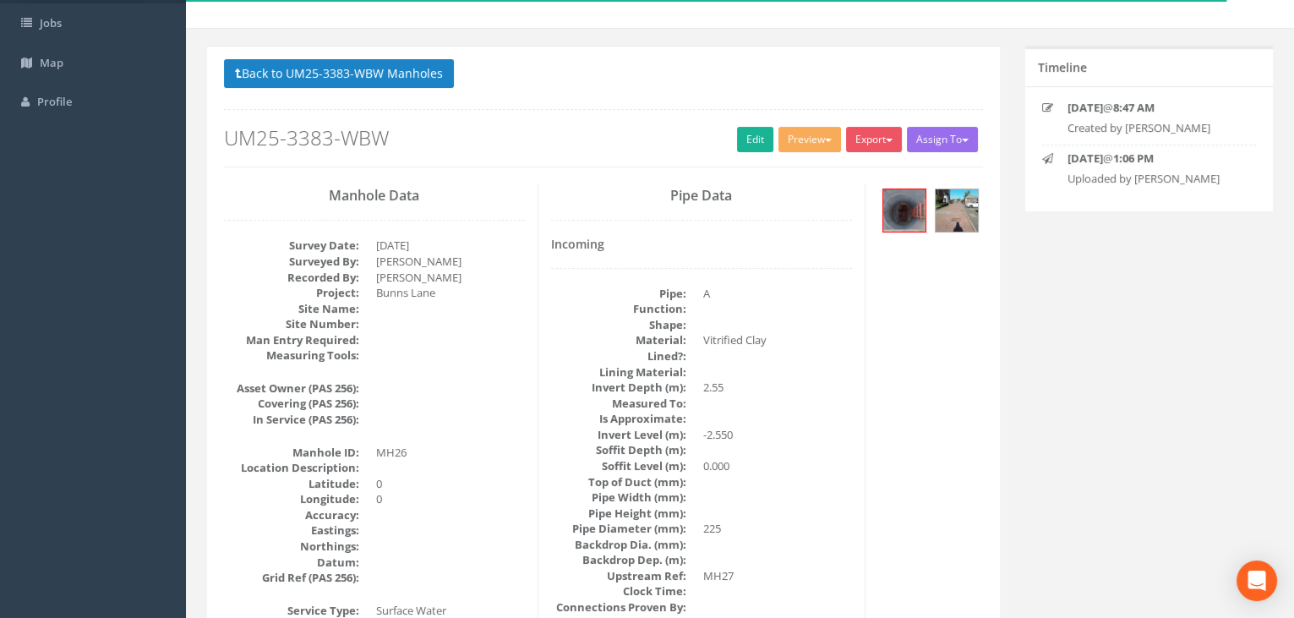
scroll to position [76, 0]
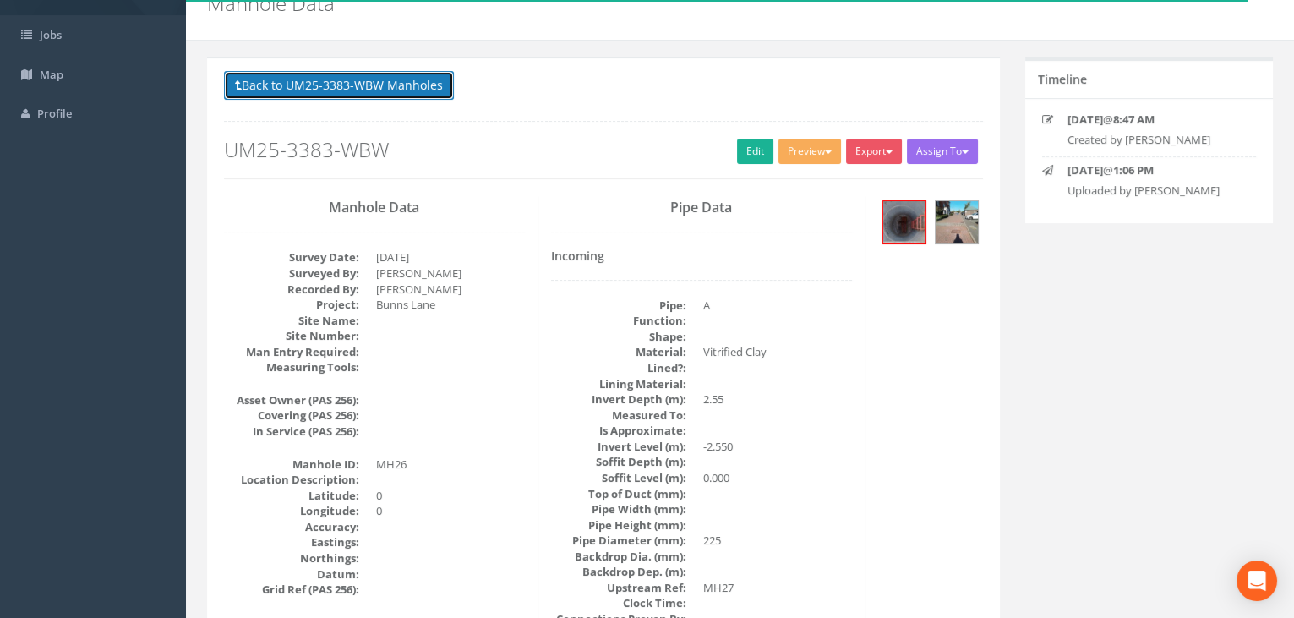
click at [319, 90] on button "Back to UM25-3383-WBW Manholes" at bounding box center [339, 85] width 230 height 29
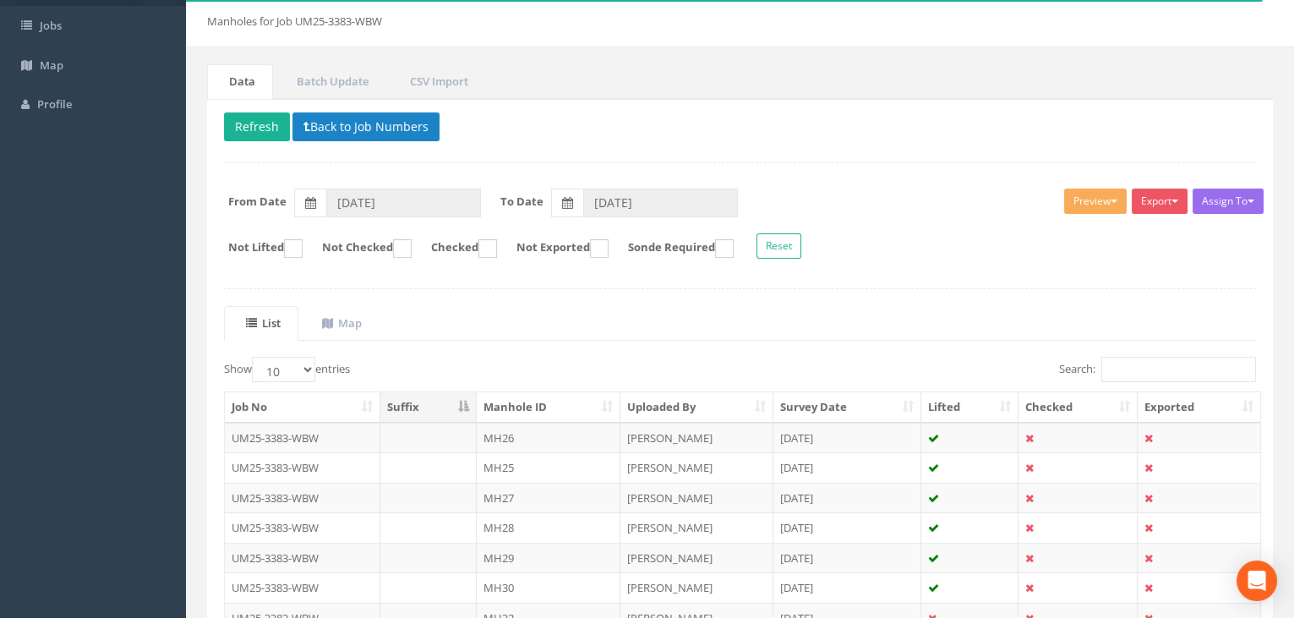
scroll to position [230, 0]
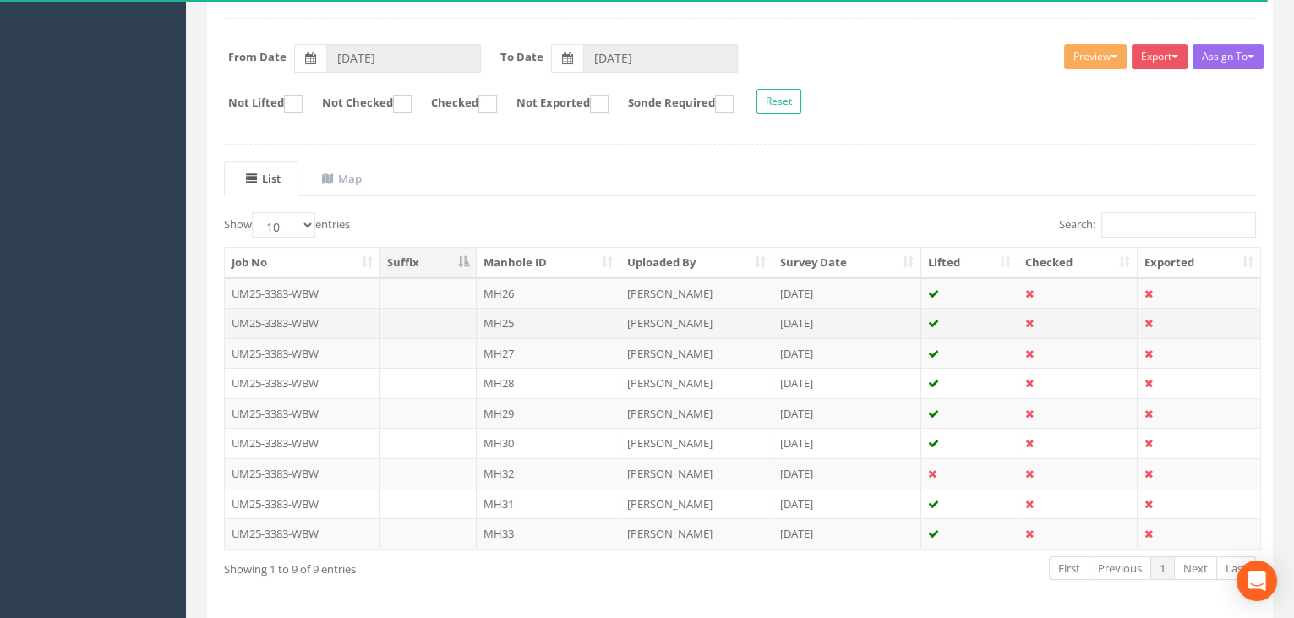
click at [510, 308] on td "MH25" at bounding box center [549, 323] width 144 height 30
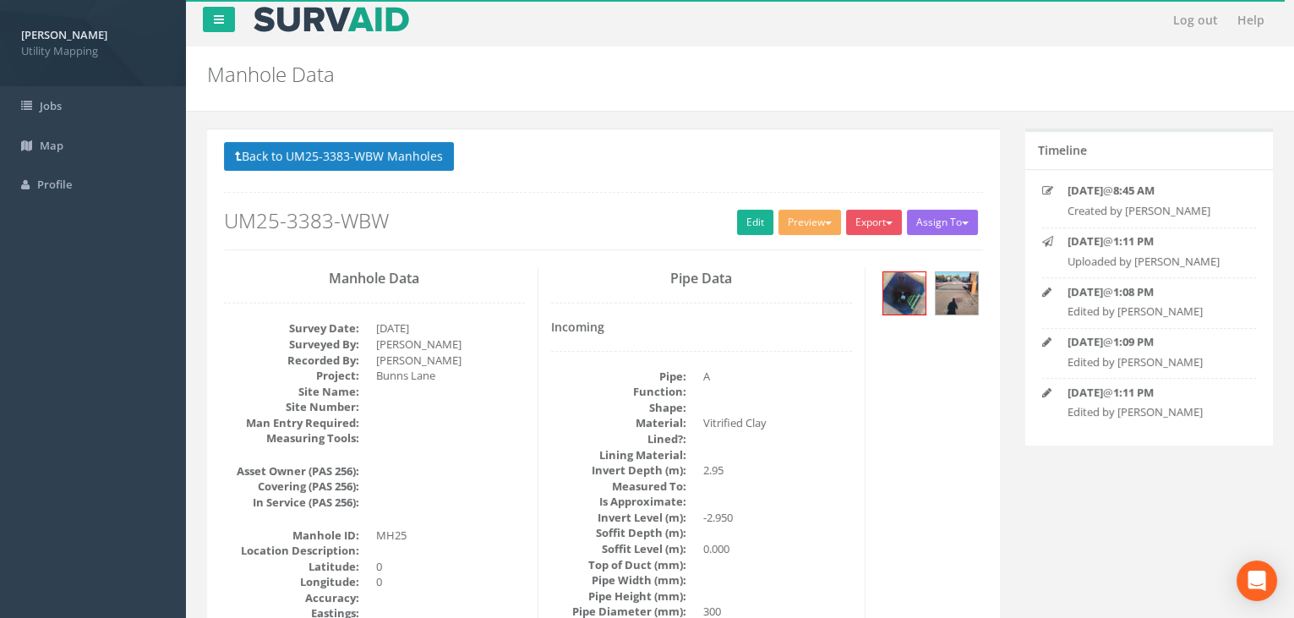
scroll to position [0, 0]
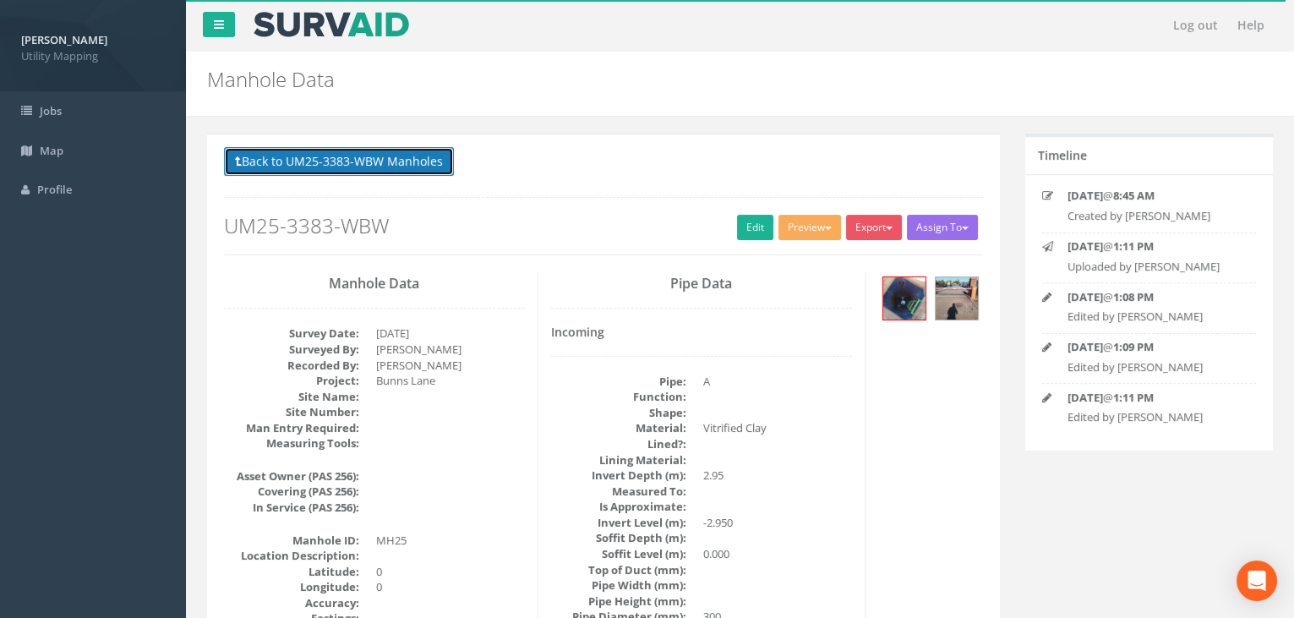
click at [388, 150] on button "Back to UM25-3383-WBW Manholes" at bounding box center [339, 161] width 230 height 29
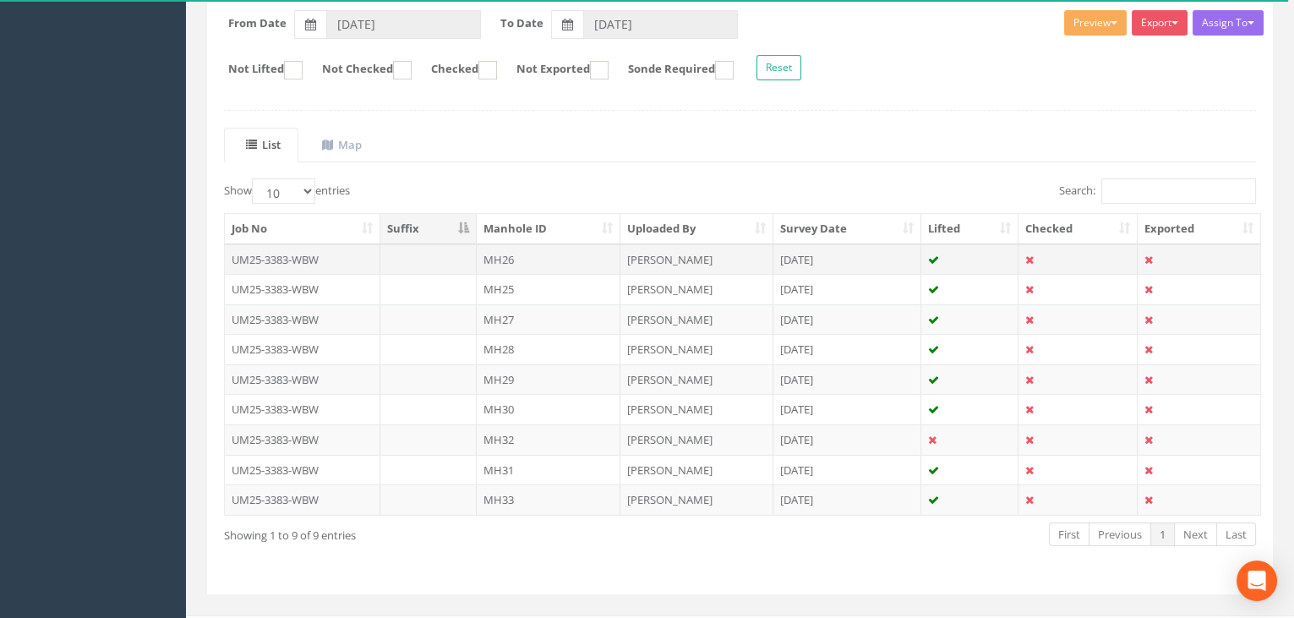
scroll to position [286, 0]
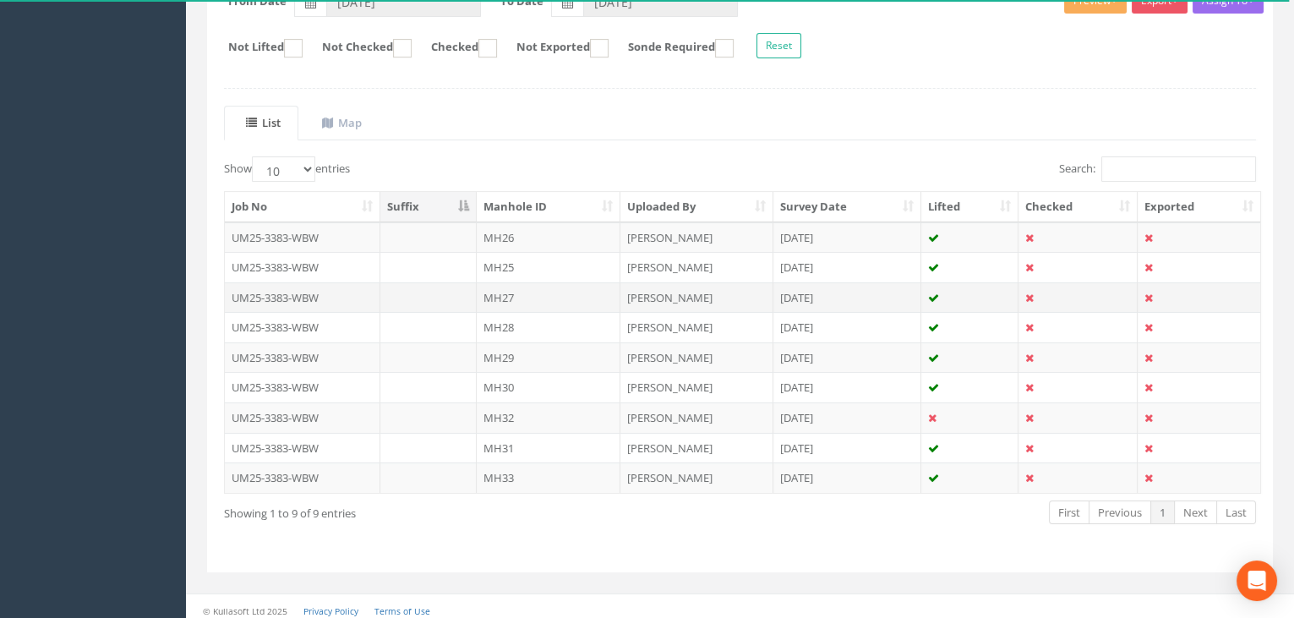
click at [496, 282] on td "MH27" at bounding box center [549, 297] width 144 height 30
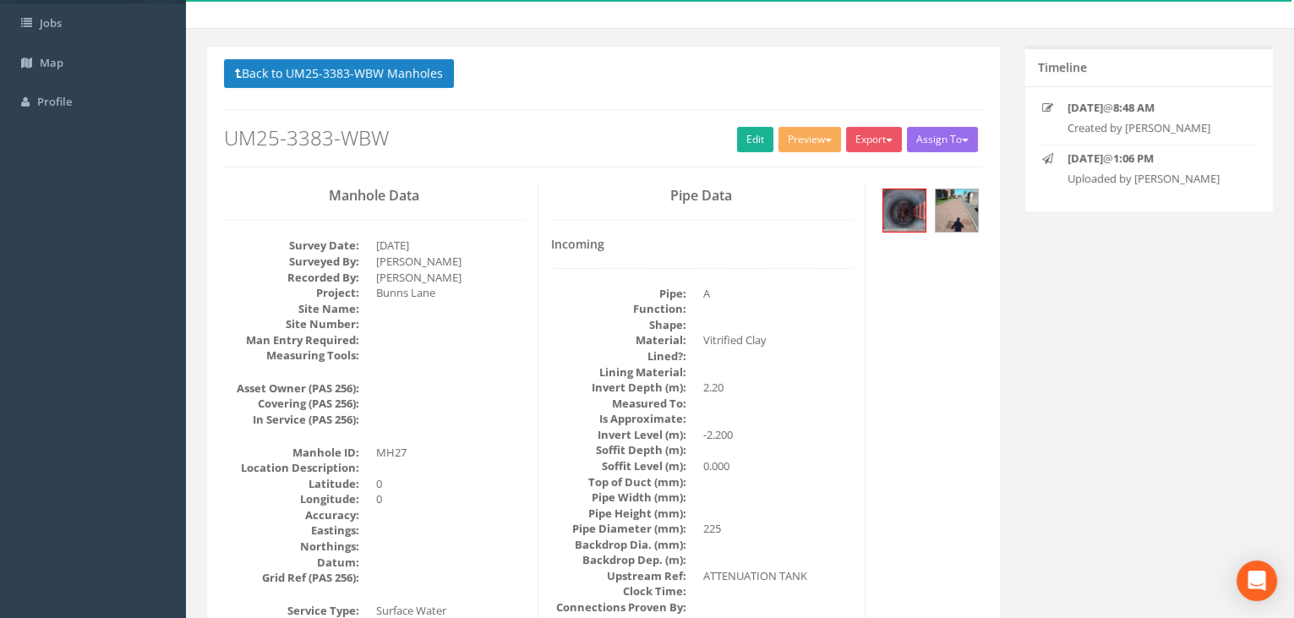
scroll to position [0, 0]
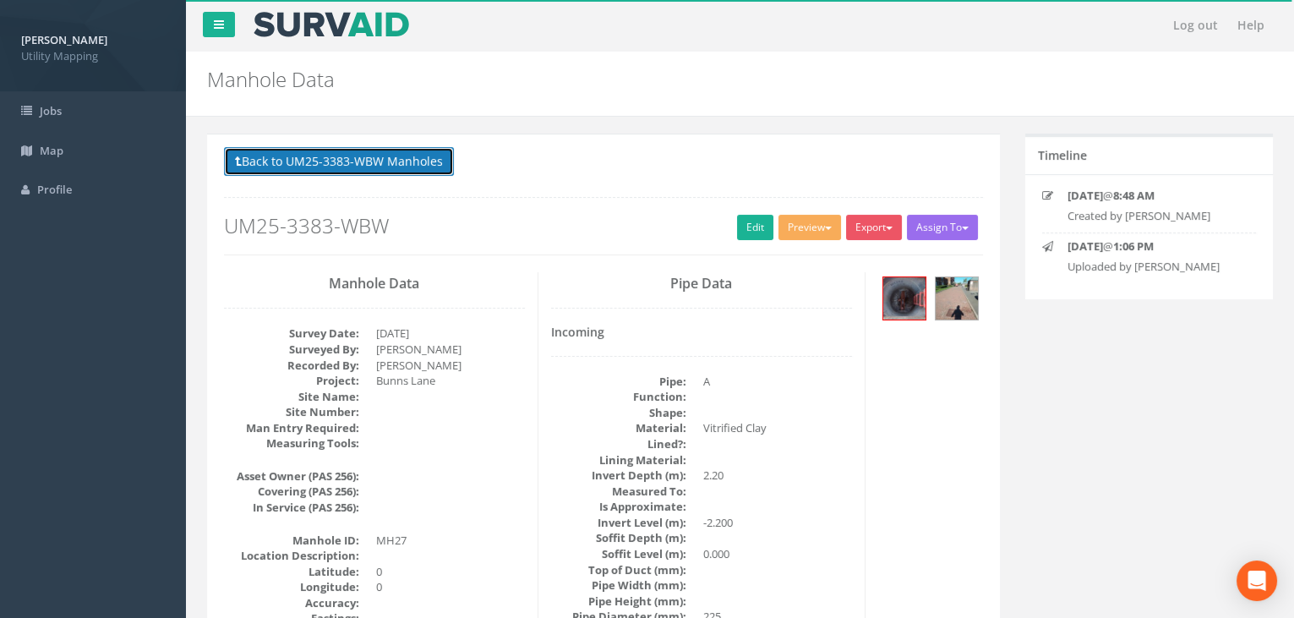
click at [354, 161] on button "Back to UM25-3383-WBW Manholes" at bounding box center [339, 161] width 230 height 29
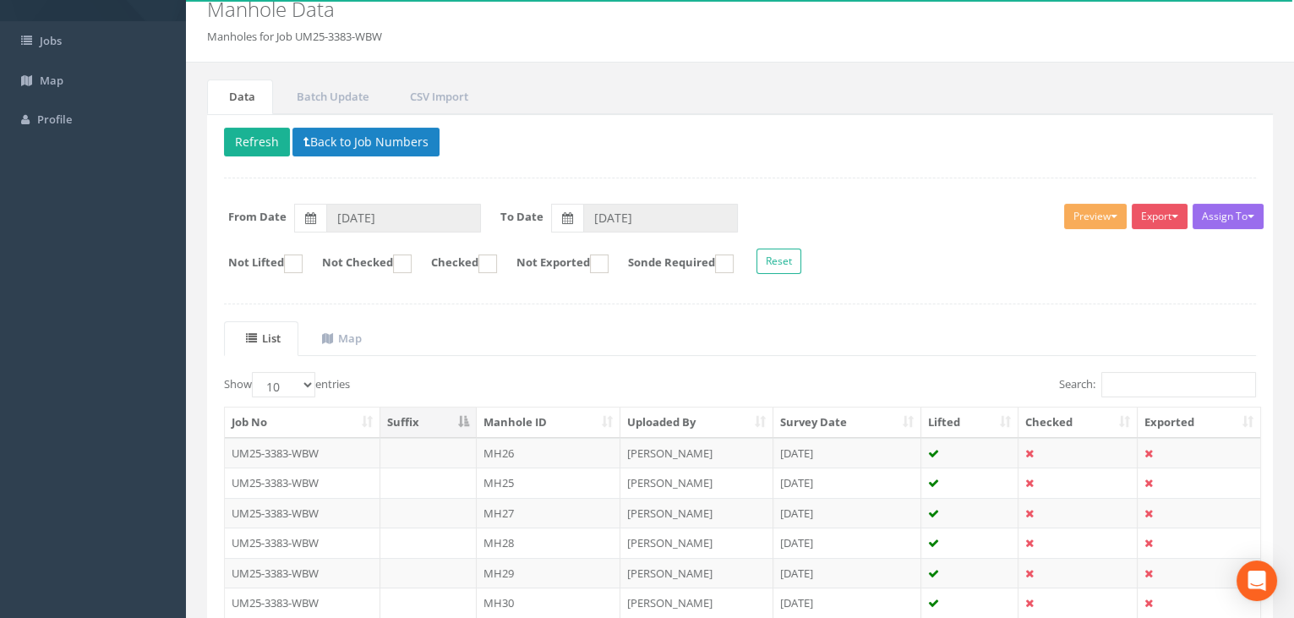
scroll to position [286, 0]
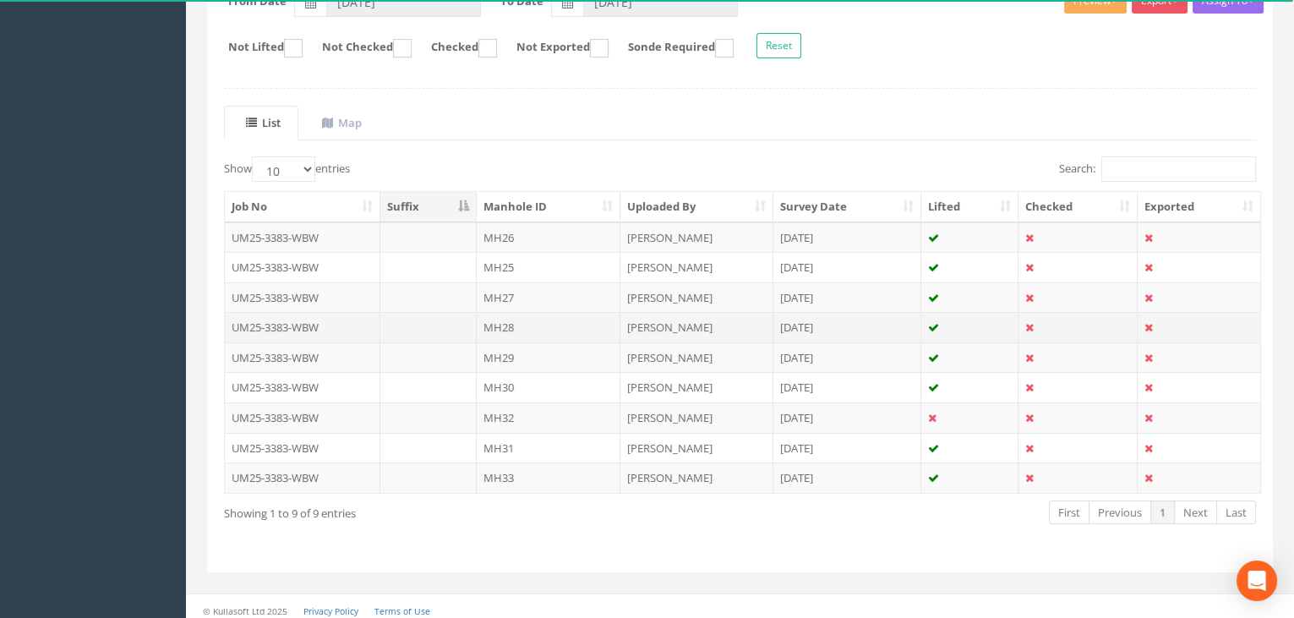
click at [516, 318] on td "MH28" at bounding box center [549, 327] width 144 height 30
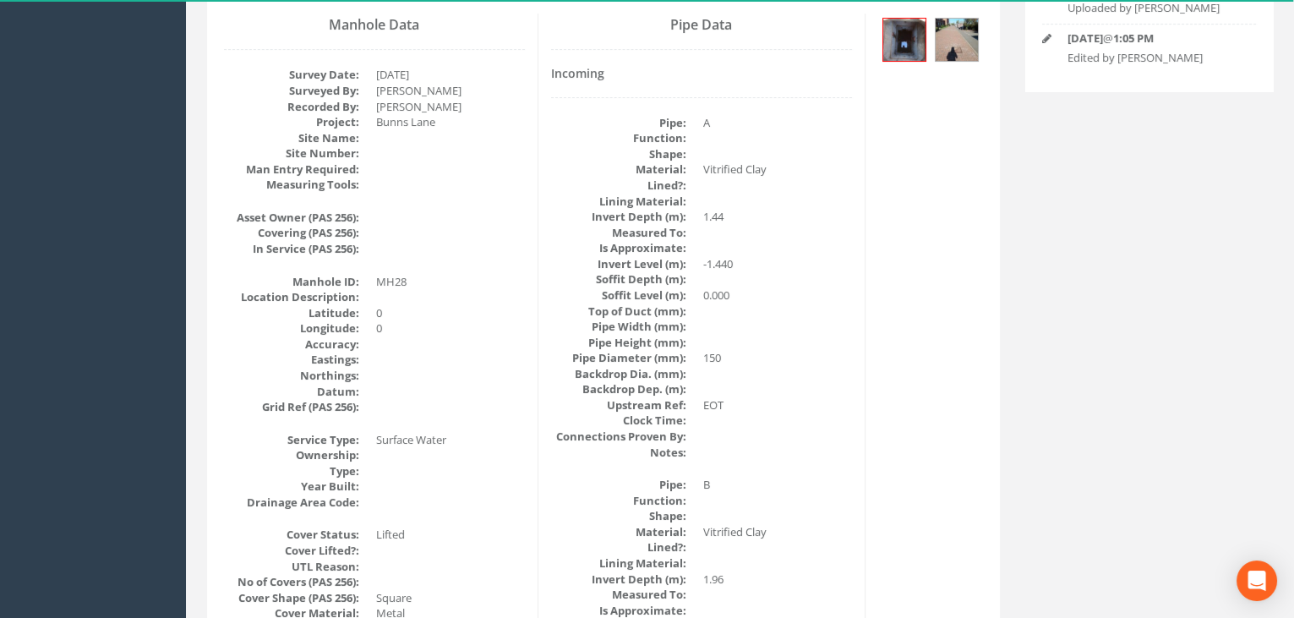
scroll to position [153, 0]
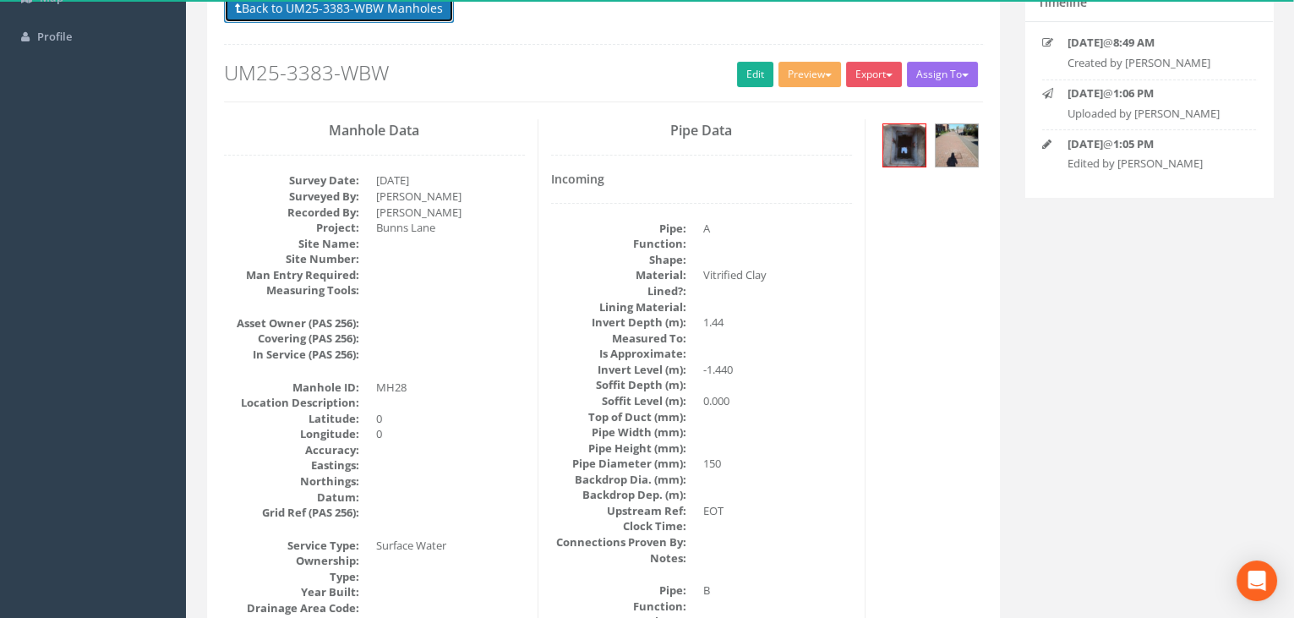
click at [352, 19] on button "Back to UM25-3383-WBW Manholes" at bounding box center [339, 8] width 230 height 29
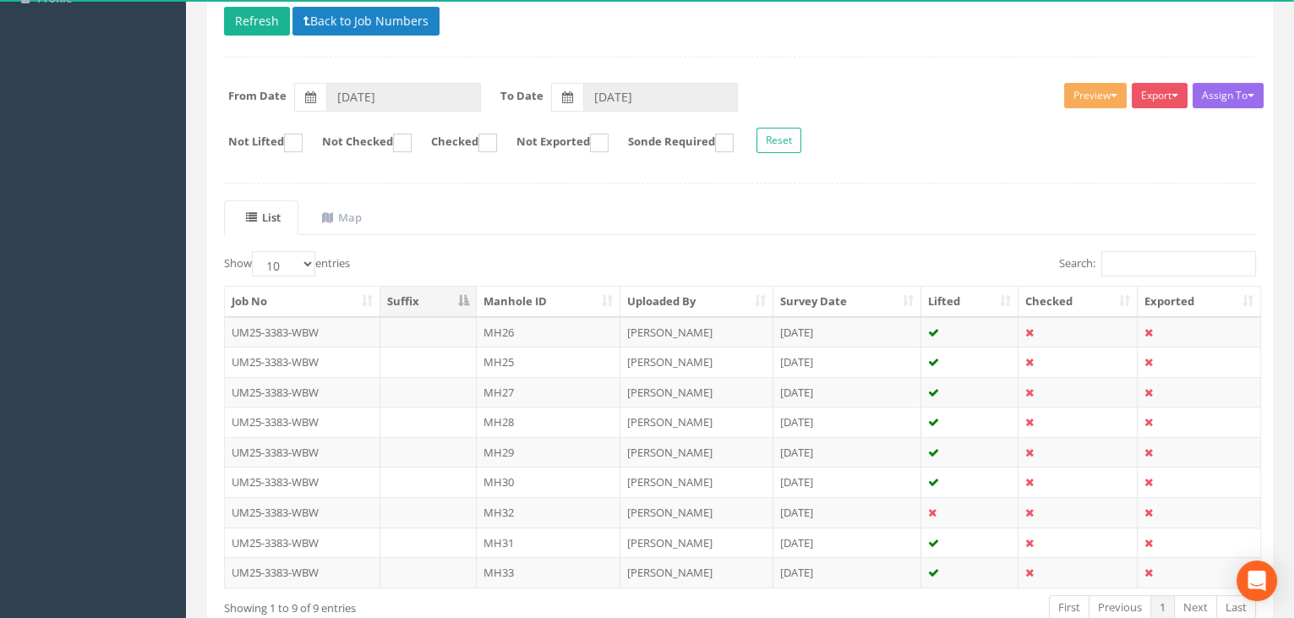
scroll to position [286, 0]
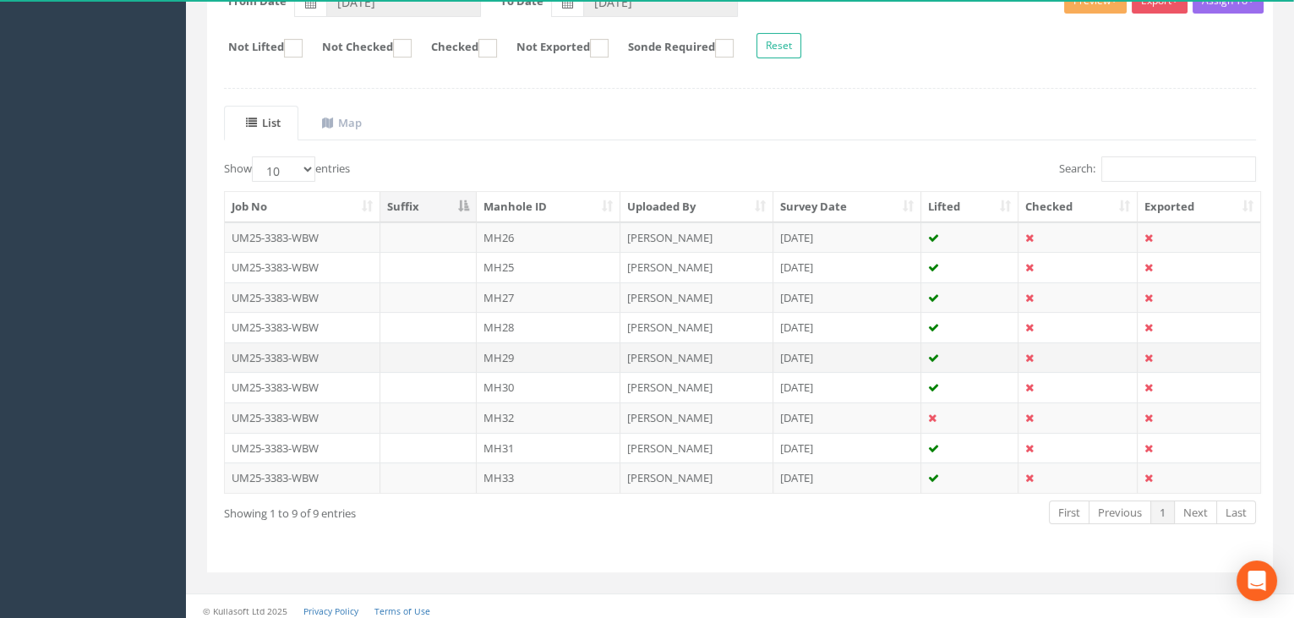
click at [514, 350] on td "MH29" at bounding box center [549, 357] width 144 height 30
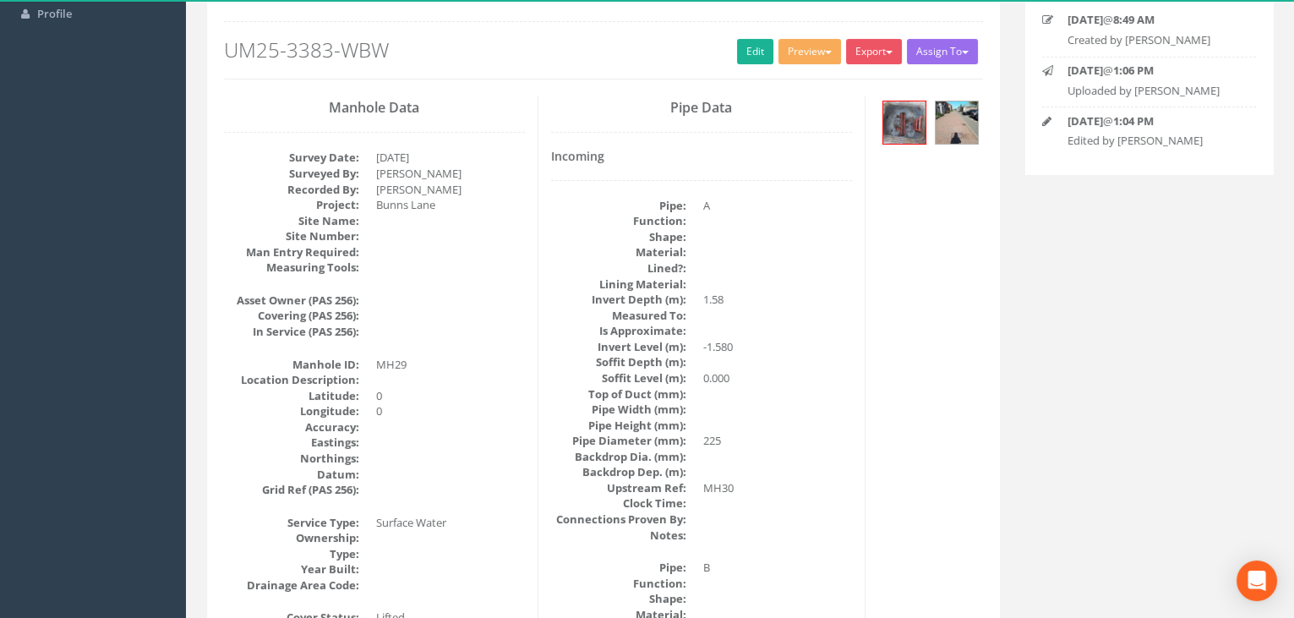
scroll to position [0, 0]
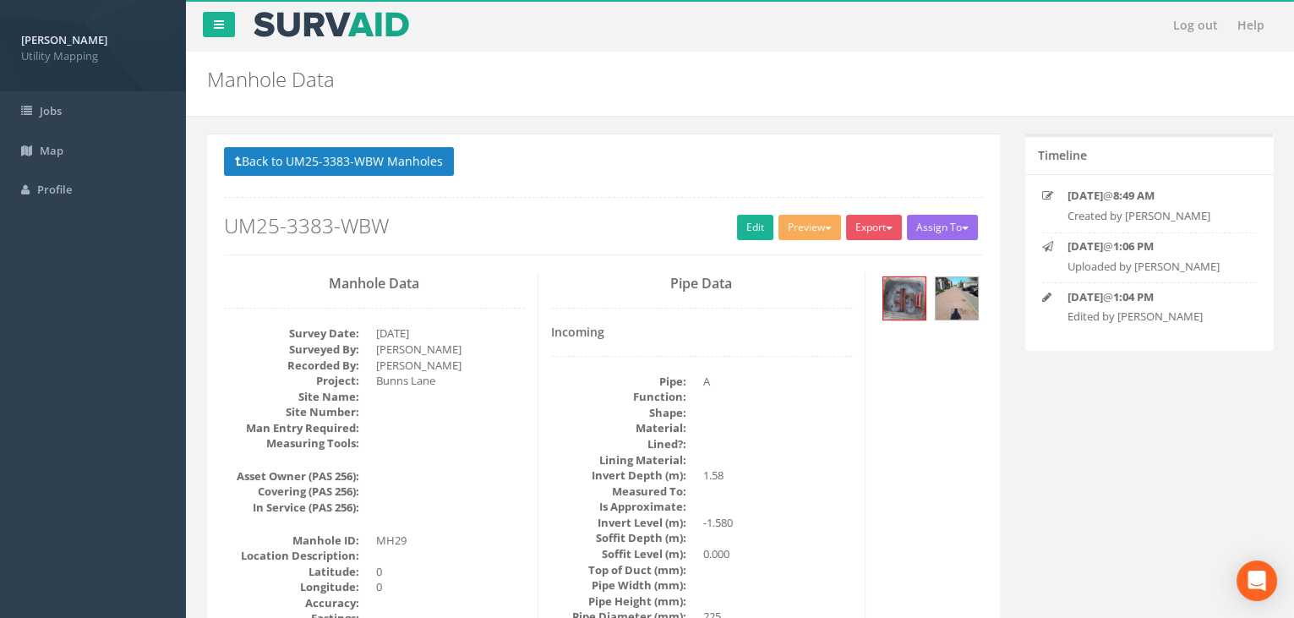
click at [421, 174] on p "Back to UM25-3383-WBW Manholes Back to Map" at bounding box center [603, 163] width 759 height 33
click at [401, 148] on button "Back to UM25-3383-WBW Manholes" at bounding box center [339, 161] width 230 height 29
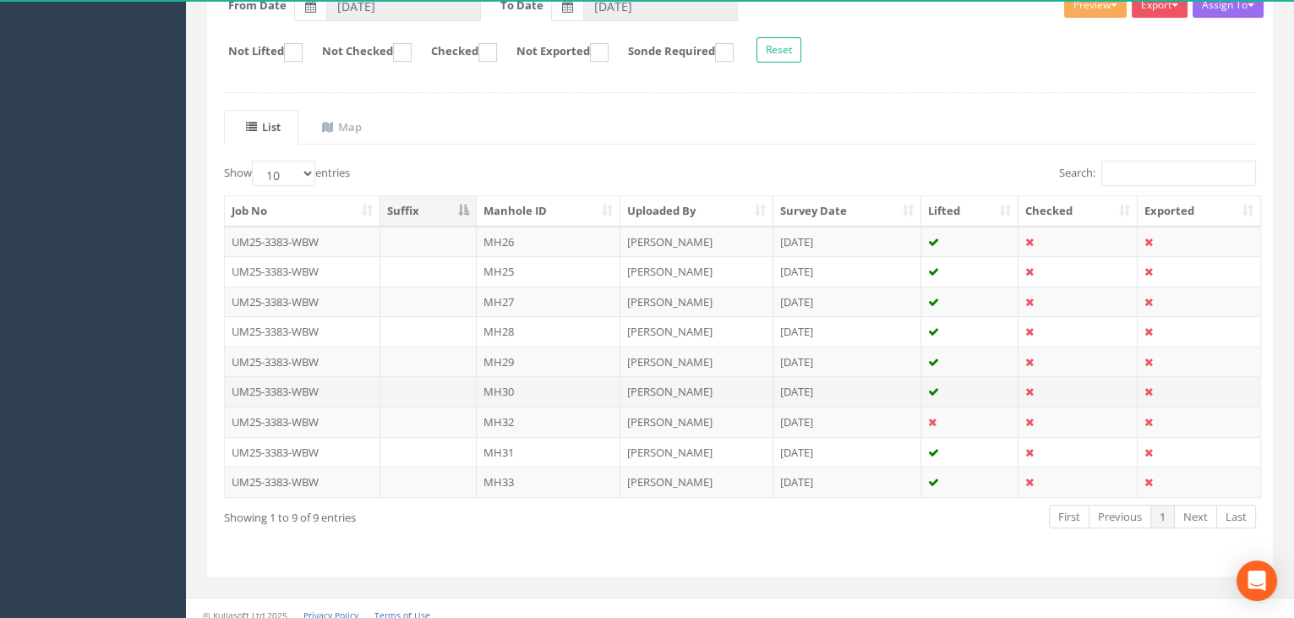
scroll to position [286, 0]
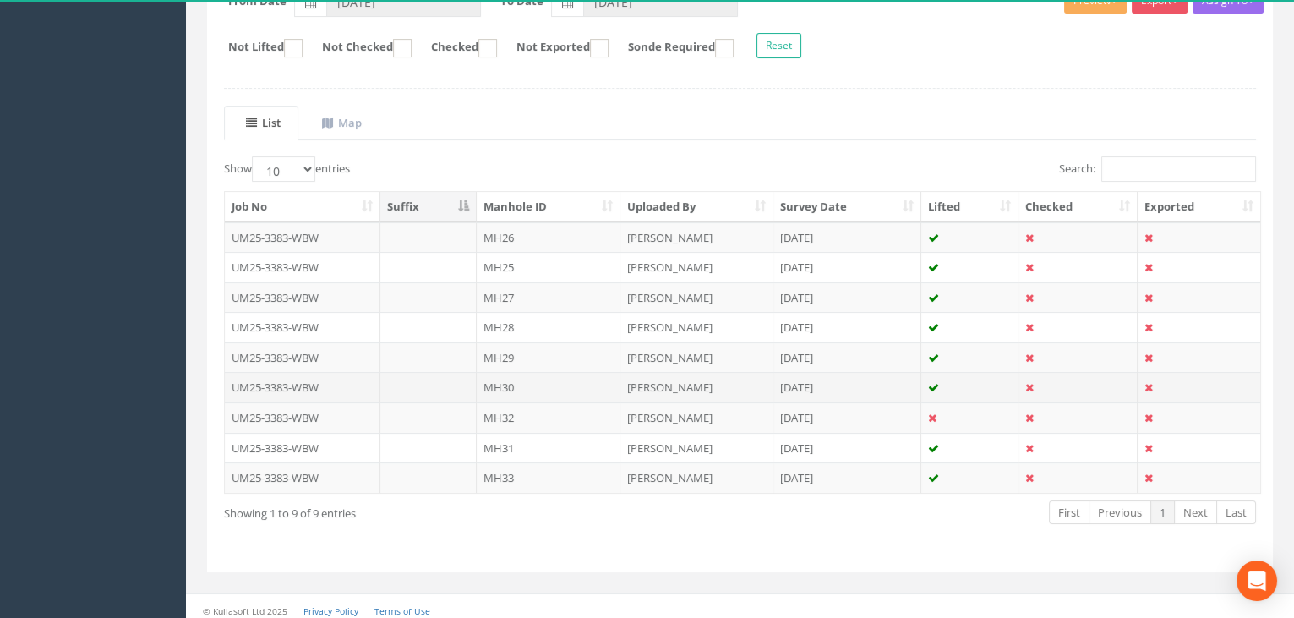
click at [494, 377] on td "MH30" at bounding box center [549, 387] width 144 height 30
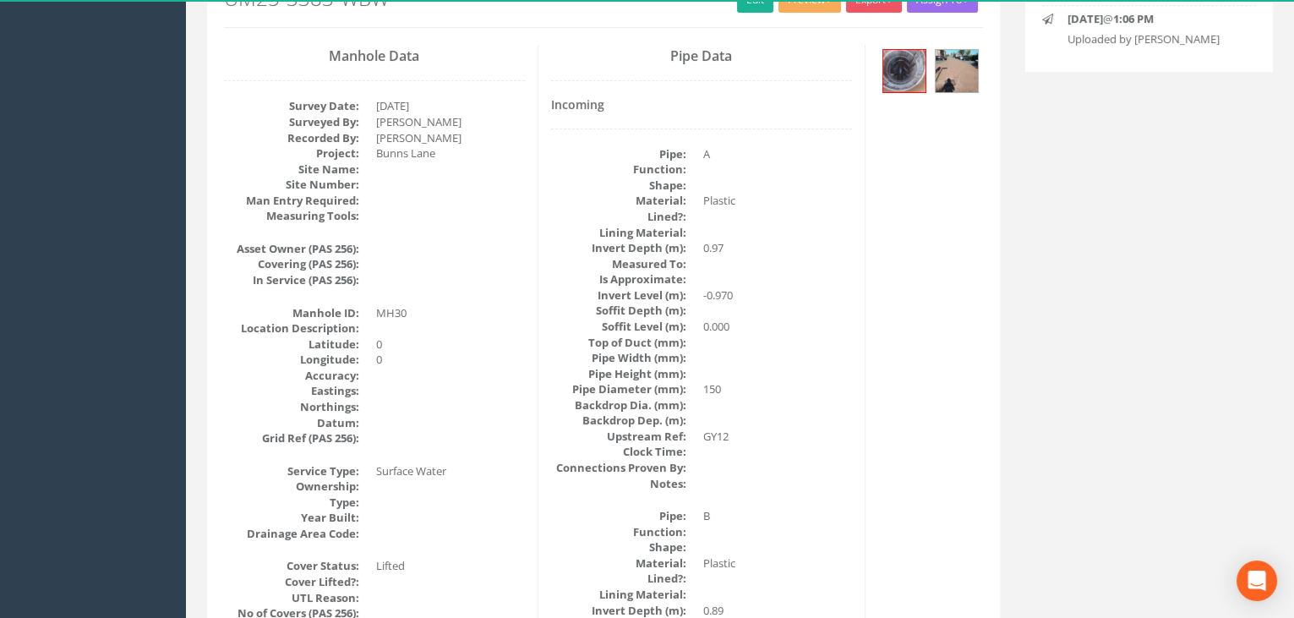
scroll to position [230, 0]
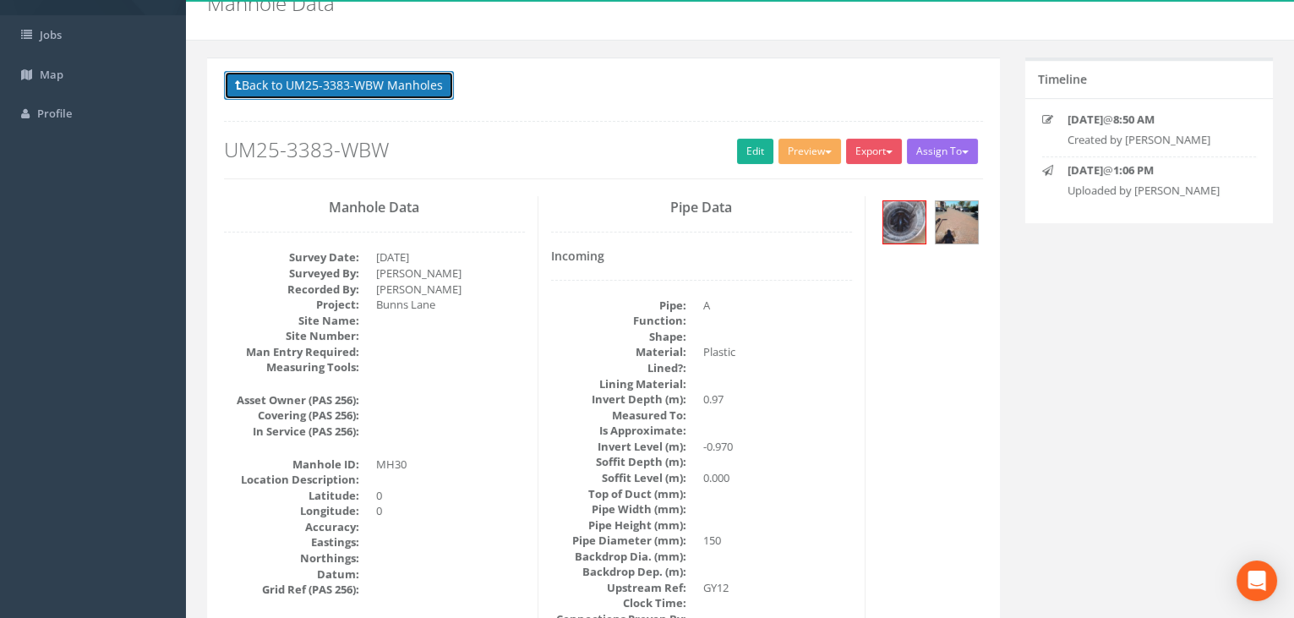
click at [364, 79] on button "Back to UM25-3383-WBW Manholes" at bounding box center [339, 85] width 230 height 29
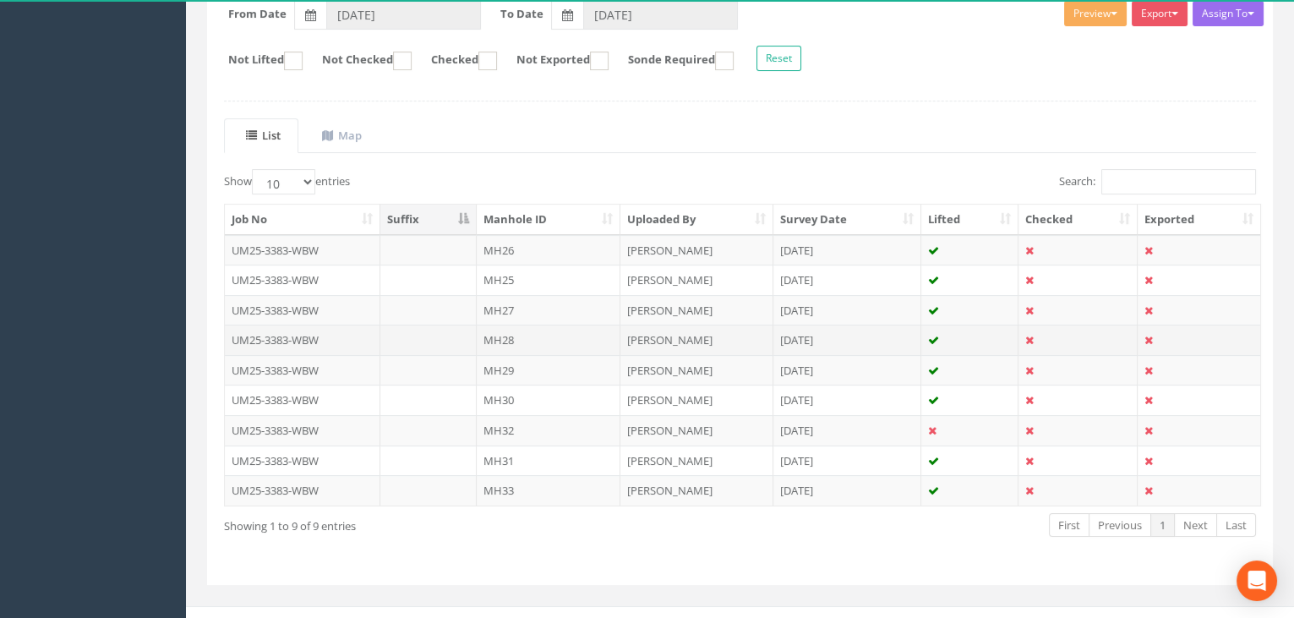
scroll to position [286, 0]
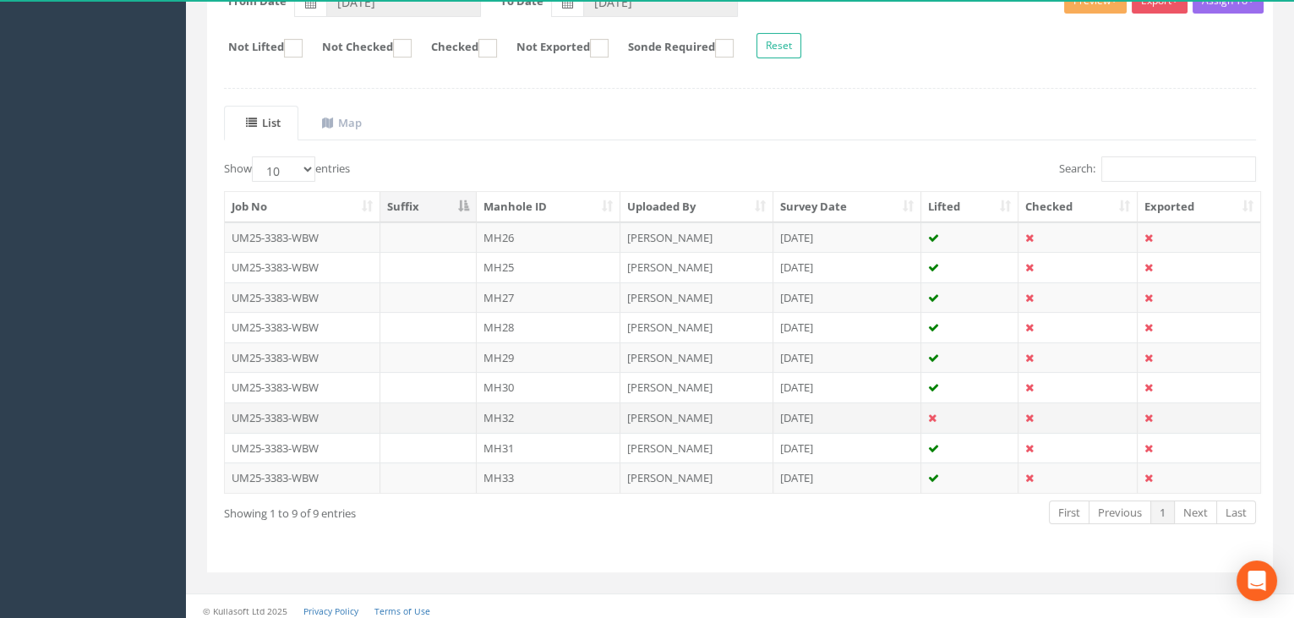
click at [517, 410] on td "MH32" at bounding box center [549, 417] width 144 height 30
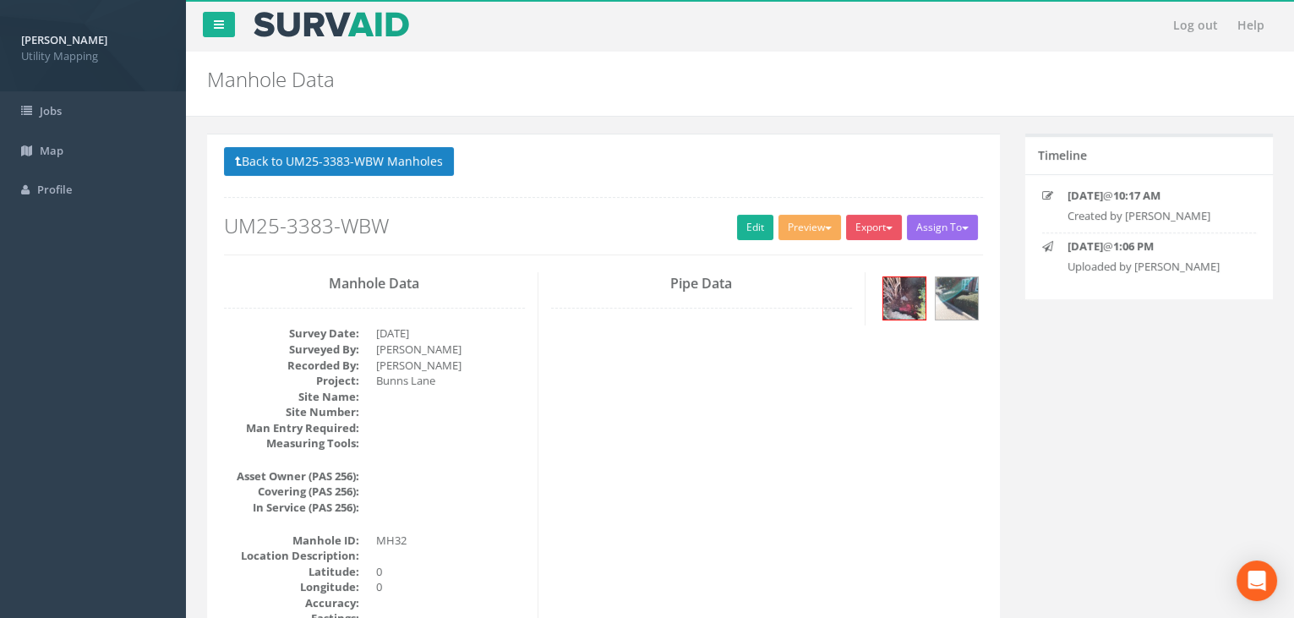
scroll to position [0, 0]
click at [353, 157] on button "Back to UM25-3383-WBW Manholes" at bounding box center [339, 161] width 230 height 29
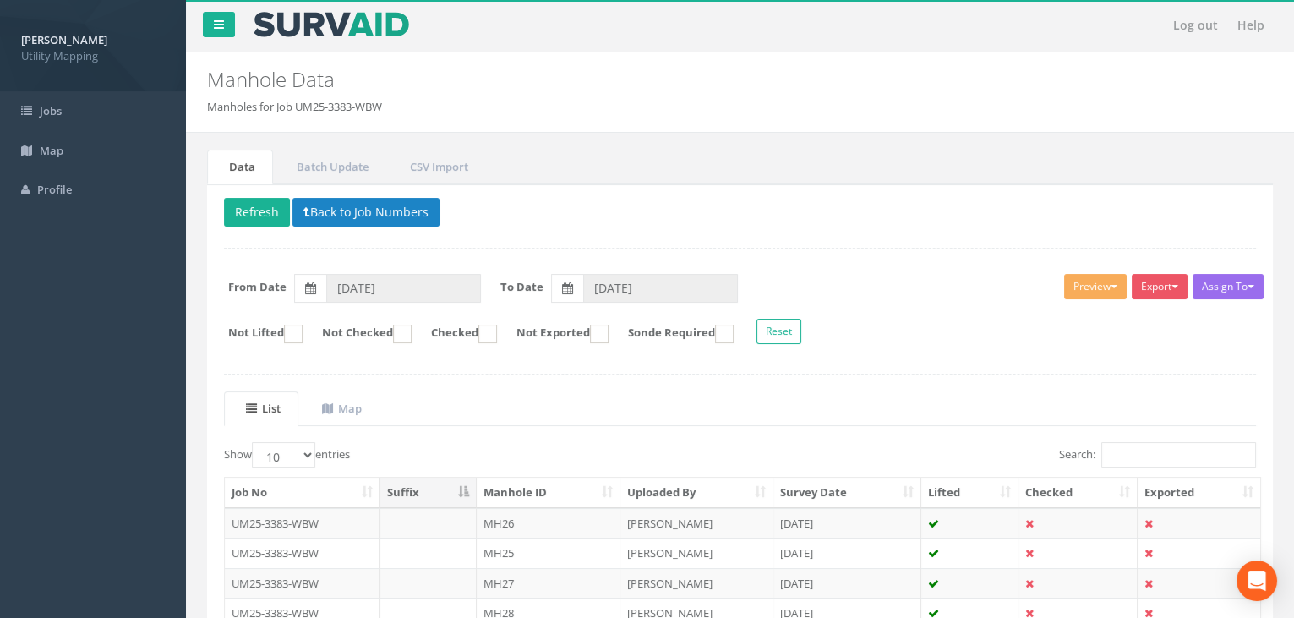
scroll to position [286, 0]
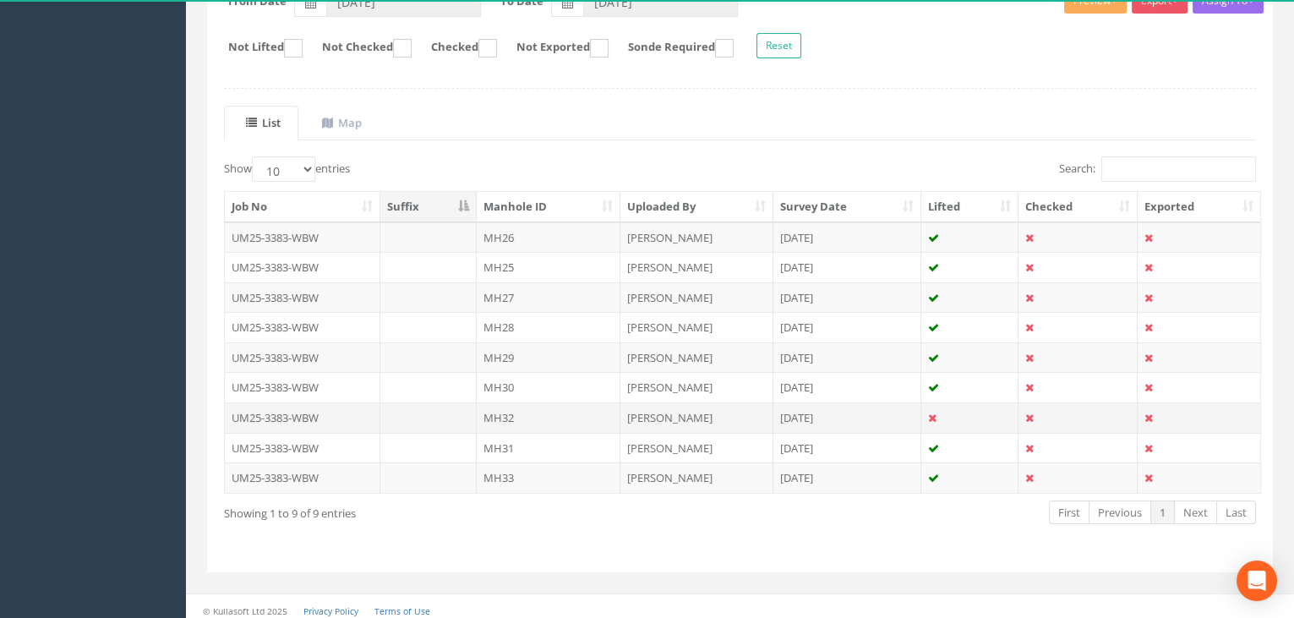
click at [549, 412] on td "MH32" at bounding box center [549, 417] width 144 height 30
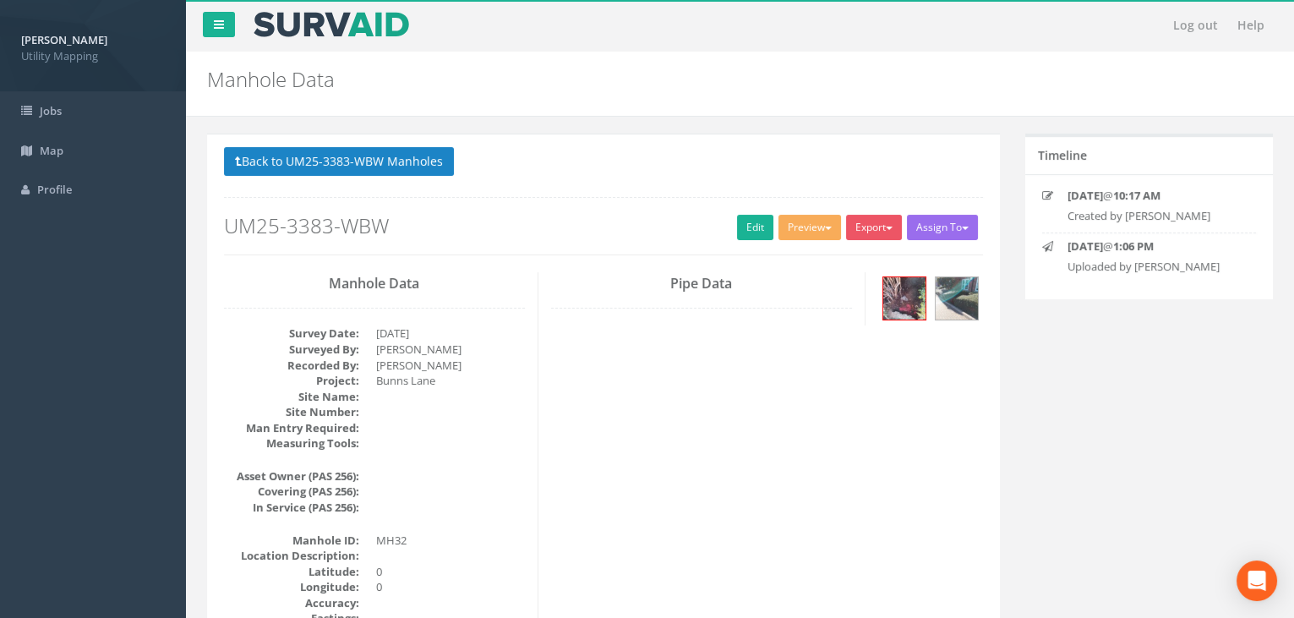
drag, startPoint x: 332, startPoint y: 150, endPoint x: 366, endPoint y: 162, distance: 36.1
click at [332, 150] on button "Back to UM25-3383-WBW Manholes" at bounding box center [339, 161] width 230 height 29
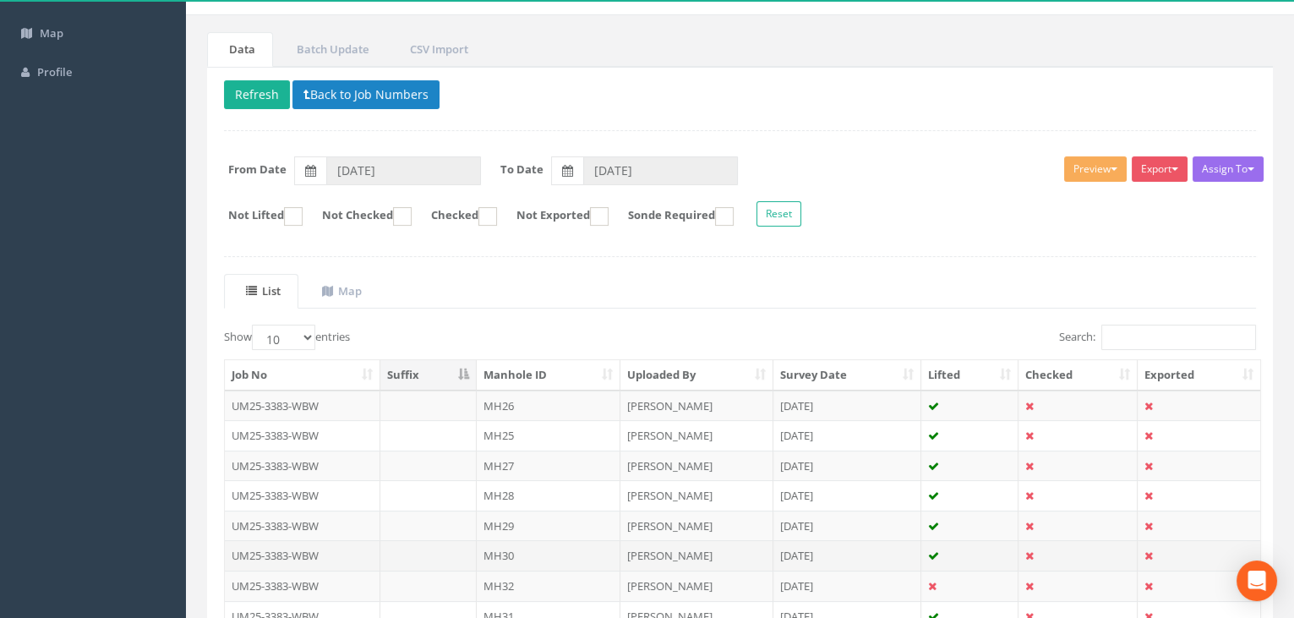
scroll to position [286, 0]
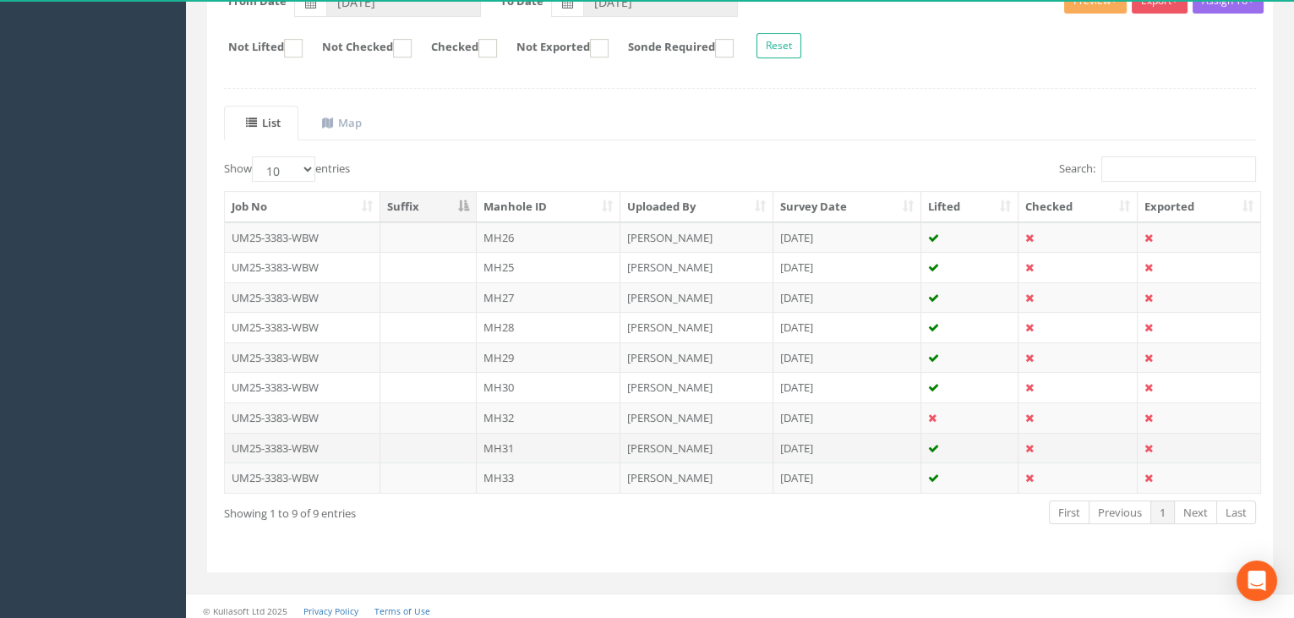
click at [544, 436] on td "MH31" at bounding box center [549, 448] width 144 height 30
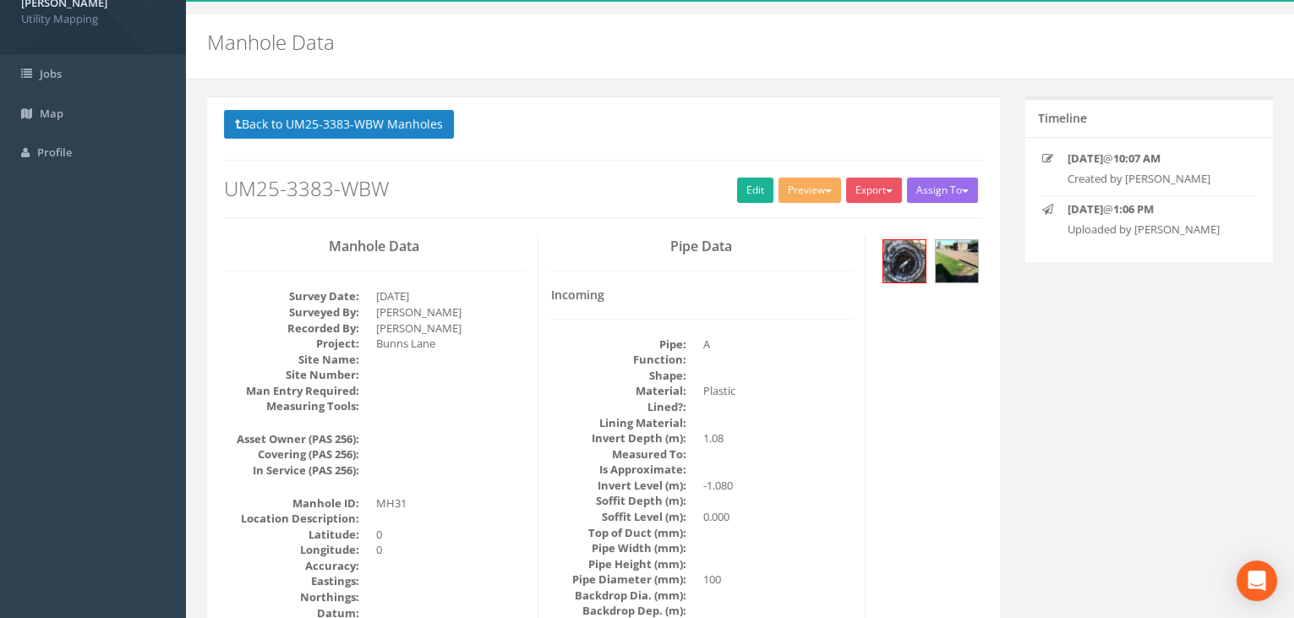
scroll to position [153, 0]
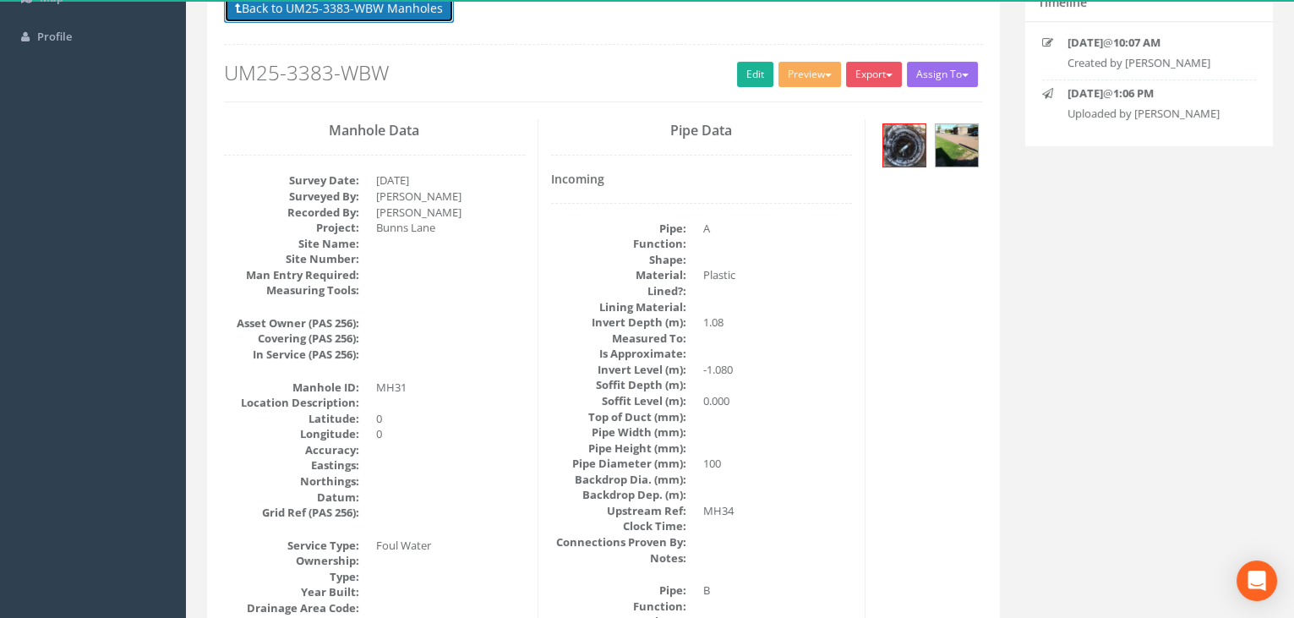
click at [307, 19] on button "Back to UM25-3383-WBW Manholes" at bounding box center [339, 8] width 230 height 29
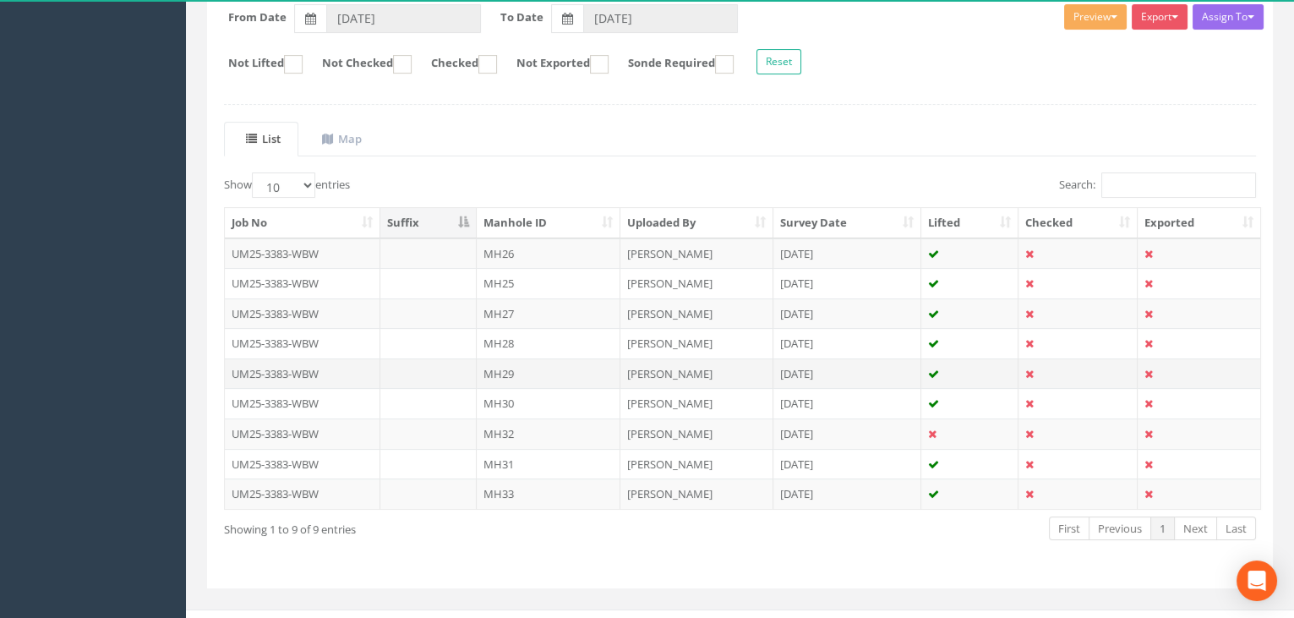
scroll to position [0, 0]
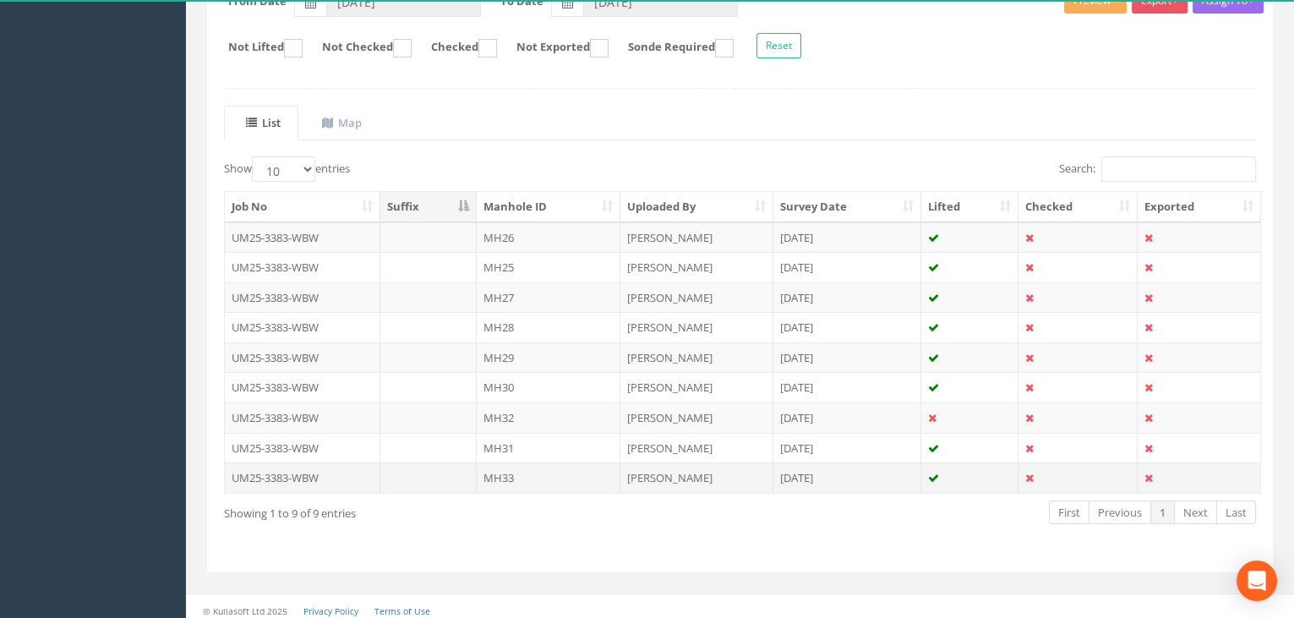
click at [549, 472] on td "MH33" at bounding box center [549, 477] width 144 height 30
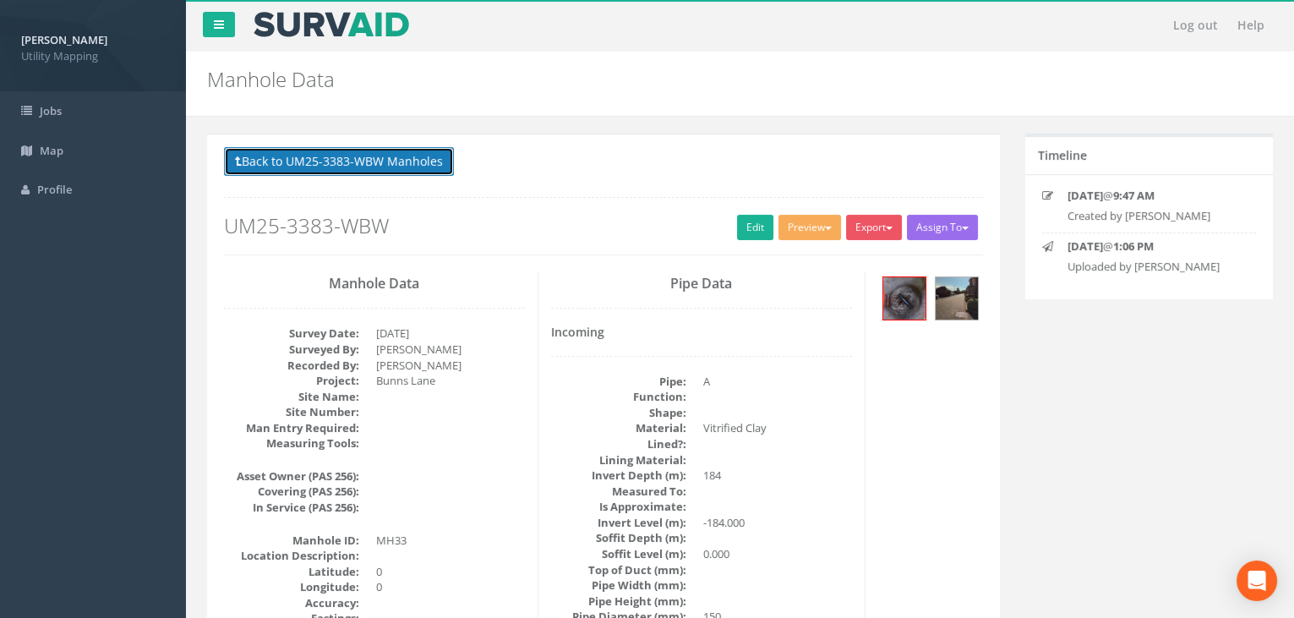
click at [410, 157] on button "Back to UM25-3383-WBW Manholes" at bounding box center [339, 161] width 230 height 29
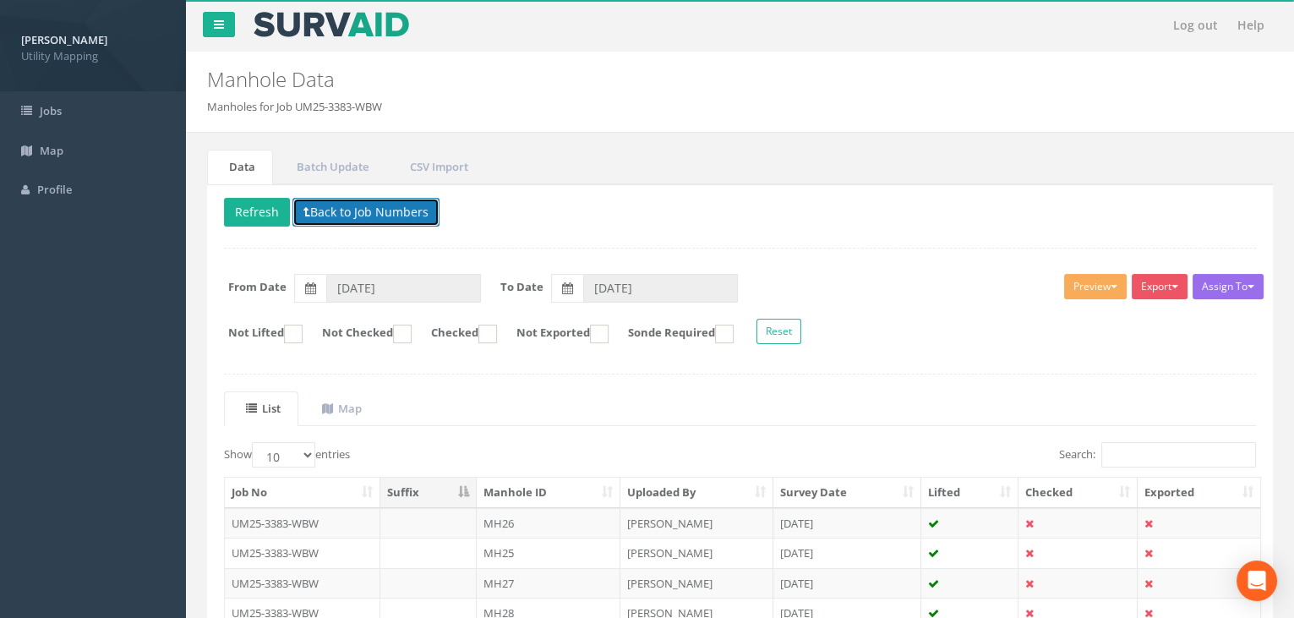
click at [327, 208] on button "Back to Job Numbers" at bounding box center [365, 212] width 147 height 29
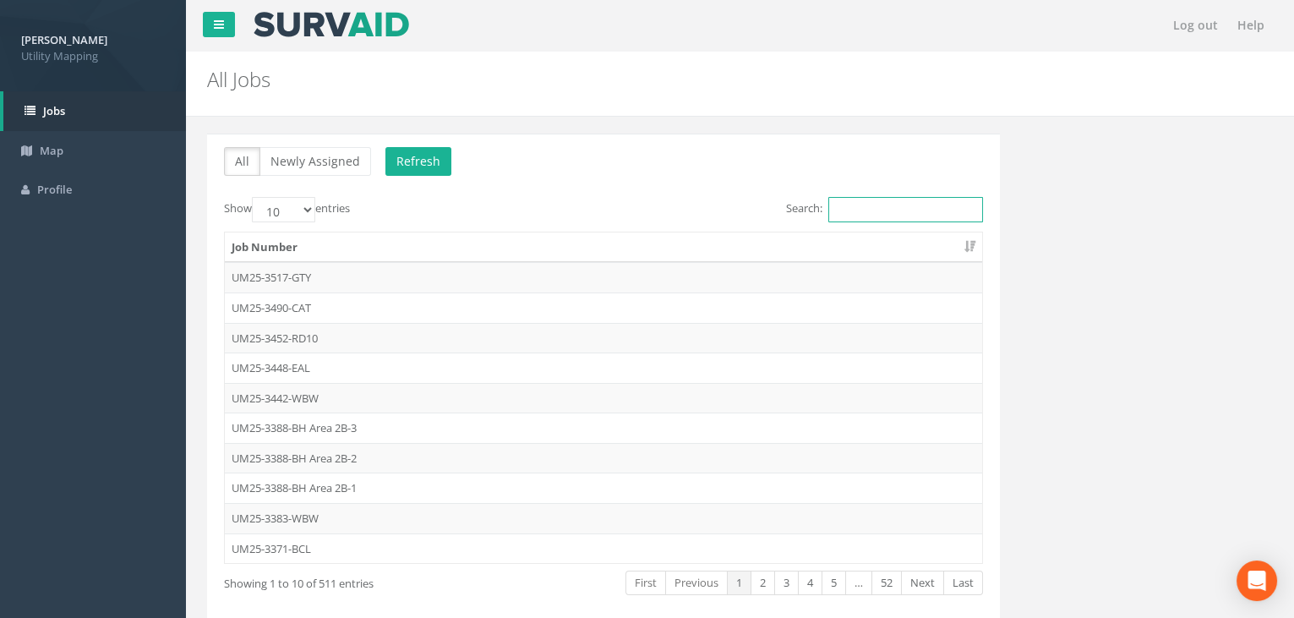
click at [920, 204] on input "Search:" at bounding box center [905, 209] width 155 height 25
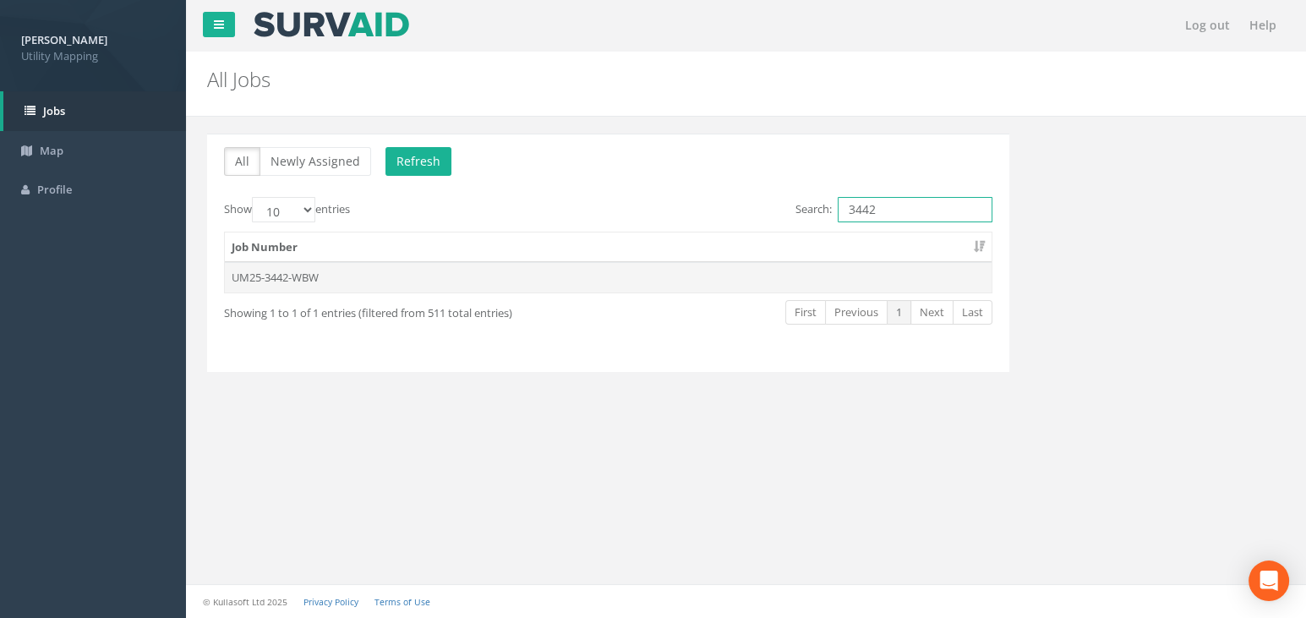
type input "3442"
click at [353, 266] on td "UM25-3442-WBW" at bounding box center [608, 277] width 767 height 30
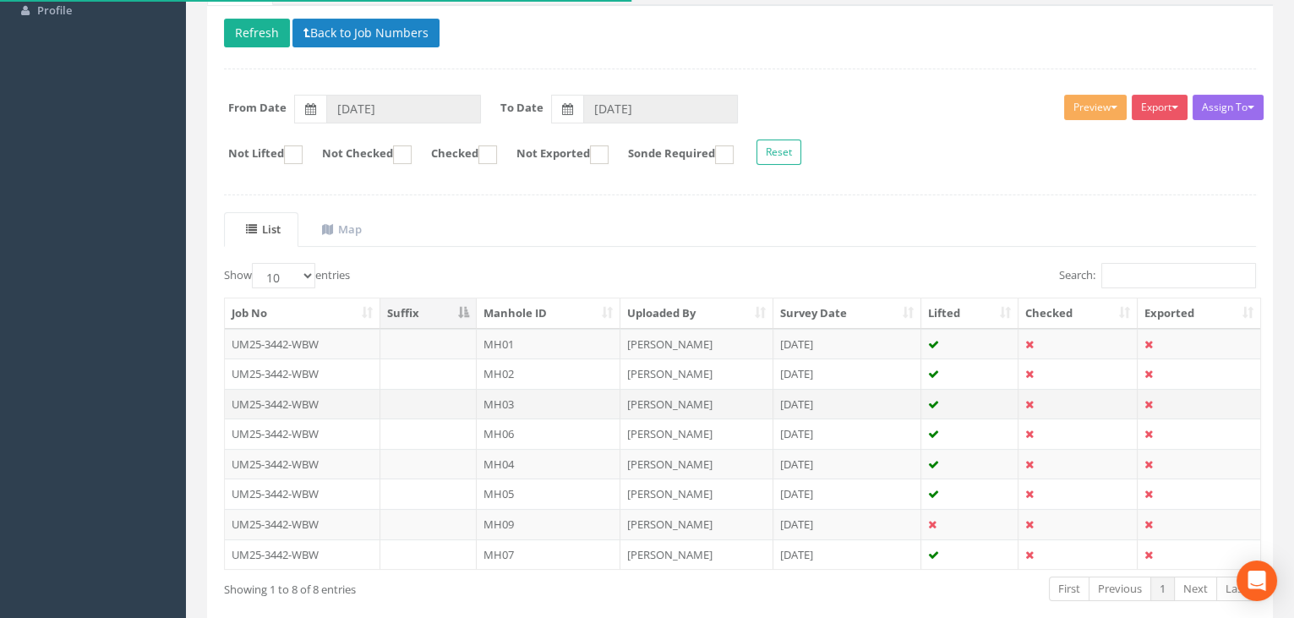
scroll to position [256, 0]
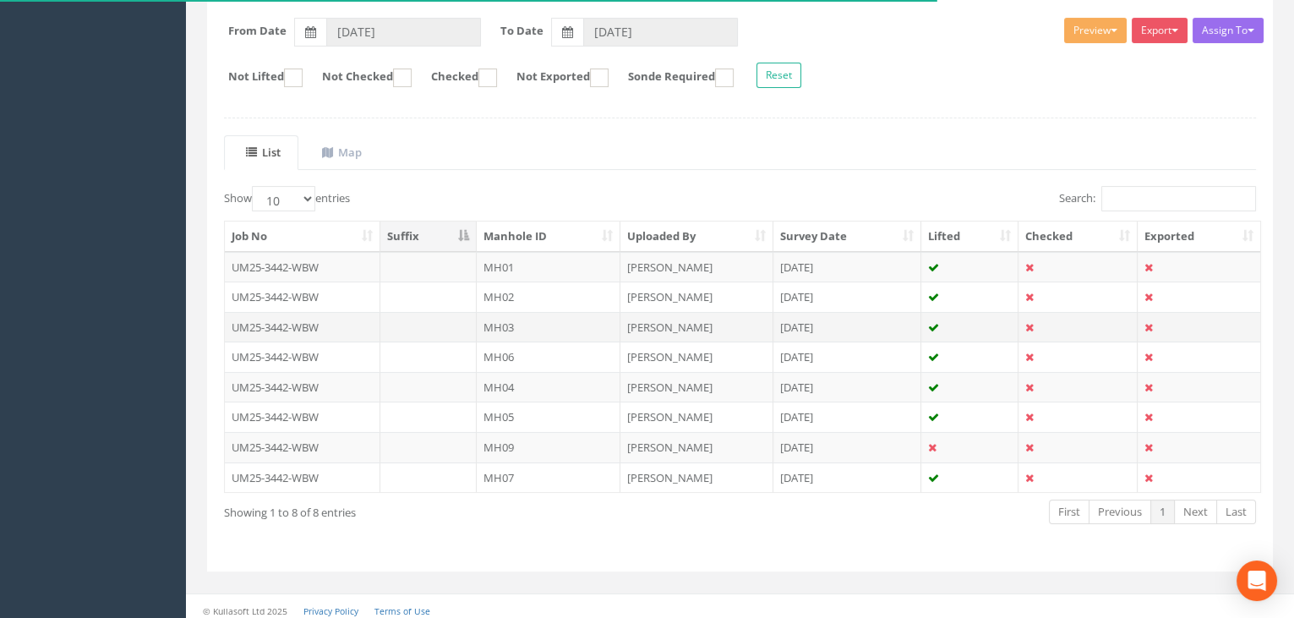
click at [516, 313] on td "MH03" at bounding box center [549, 327] width 144 height 30
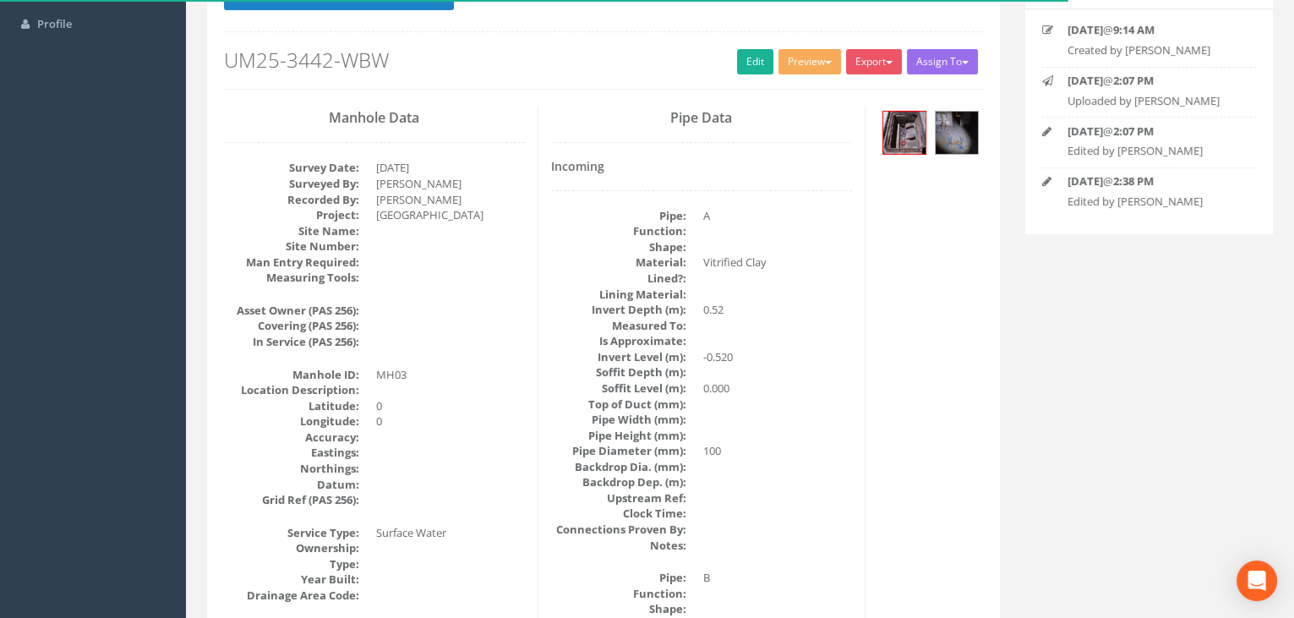
scroll to position [153, 0]
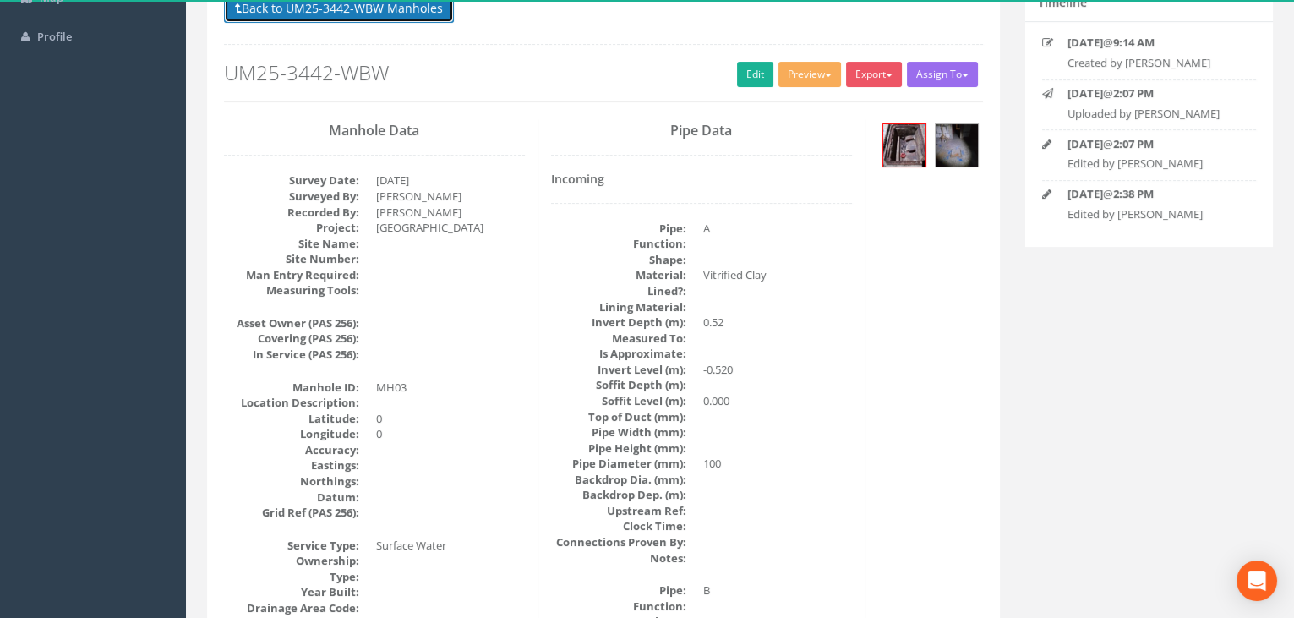
click at [373, 14] on button "Back to UM25-3442-WBW Manholes" at bounding box center [339, 8] width 230 height 29
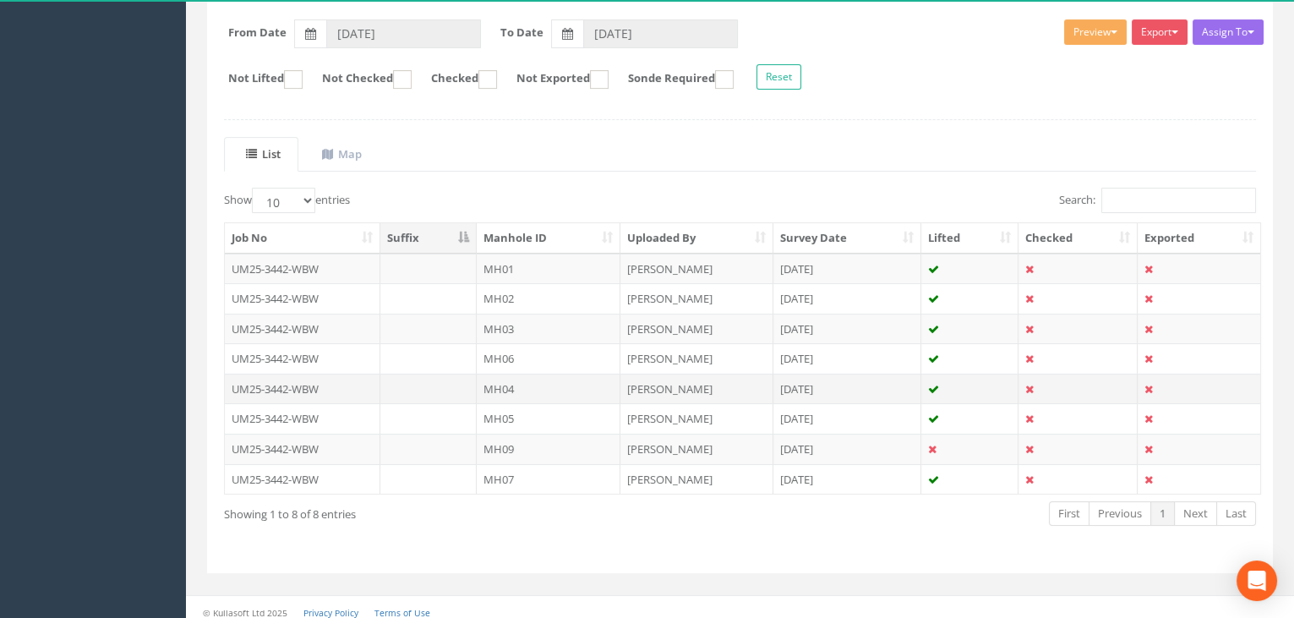
scroll to position [256, 0]
click at [516, 377] on td "MH04" at bounding box center [549, 387] width 144 height 30
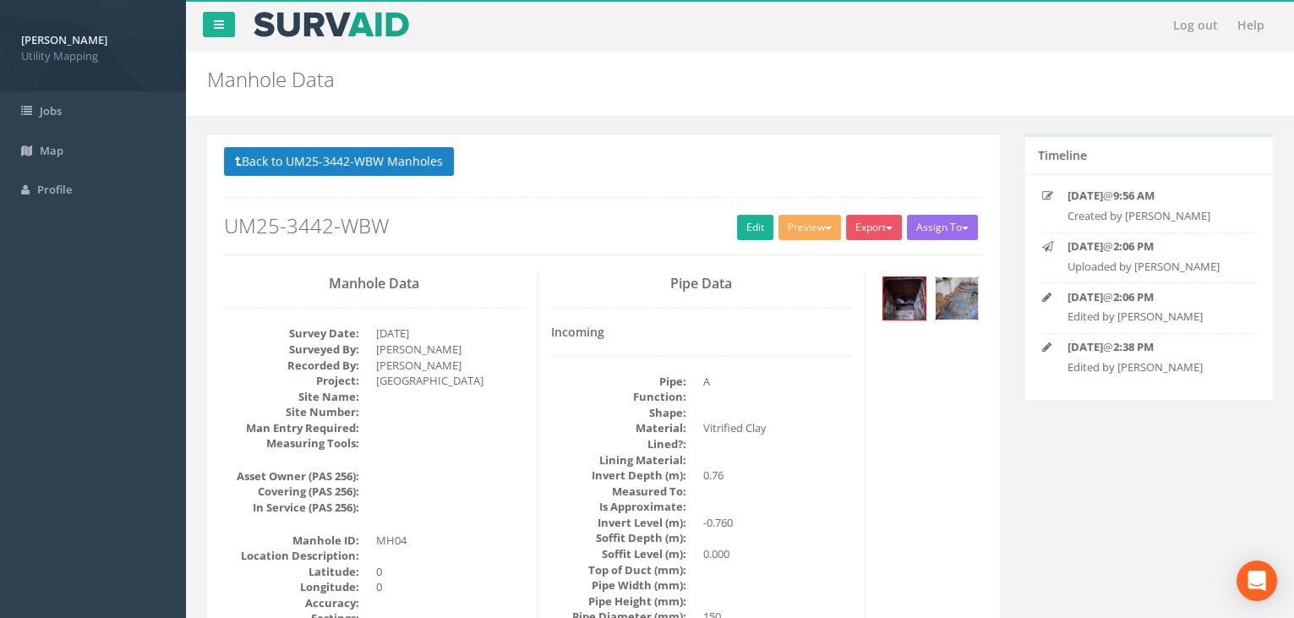
click at [953, 308] on img at bounding box center [957, 298] width 42 height 42
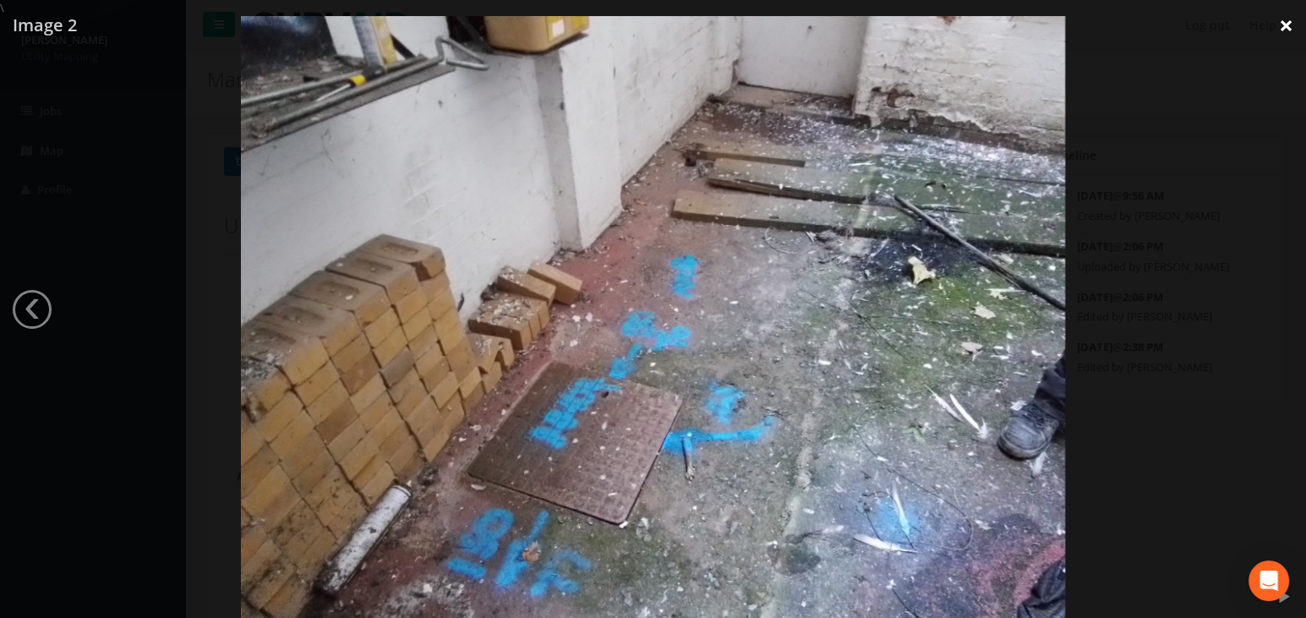
click at [1290, 24] on link "×" at bounding box center [1286, 25] width 40 height 51
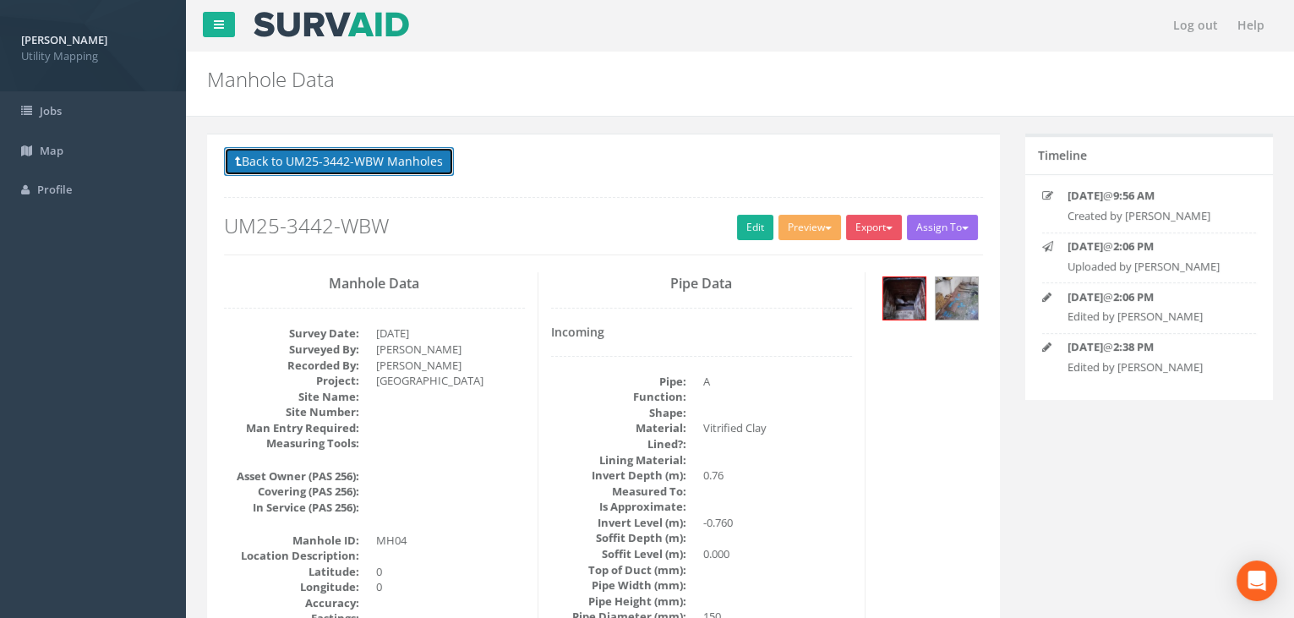
click at [322, 150] on button "Back to UM25-3442-WBW Manholes" at bounding box center [339, 161] width 230 height 29
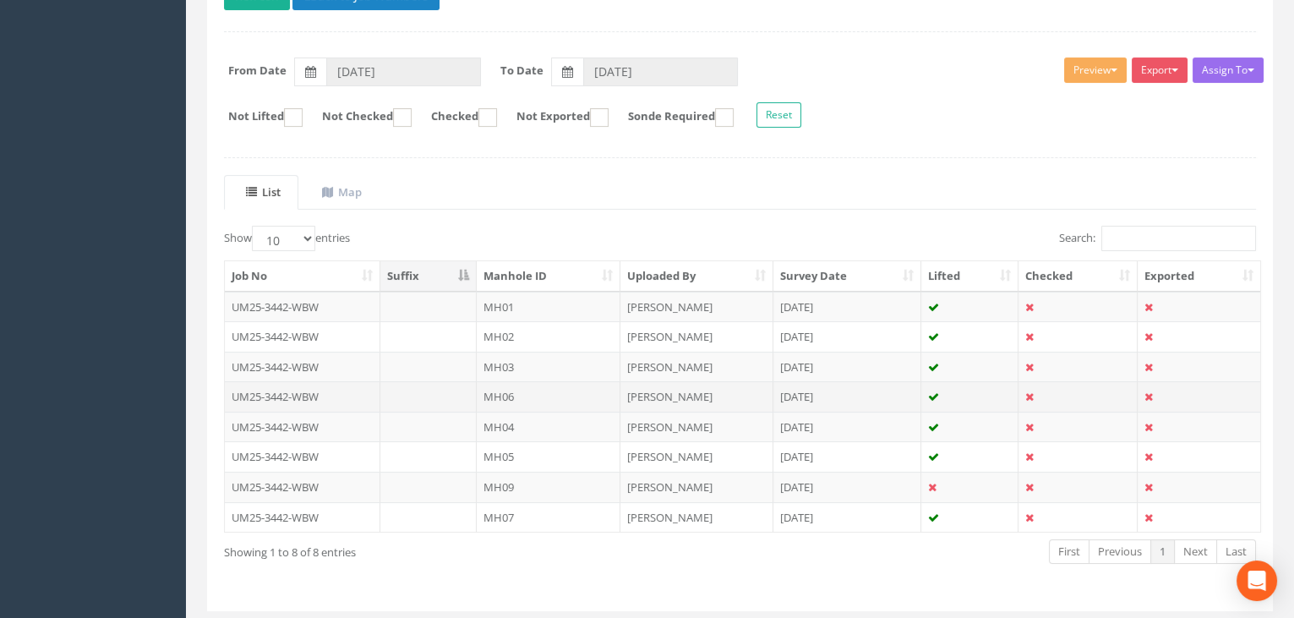
scroll to position [230, 0]
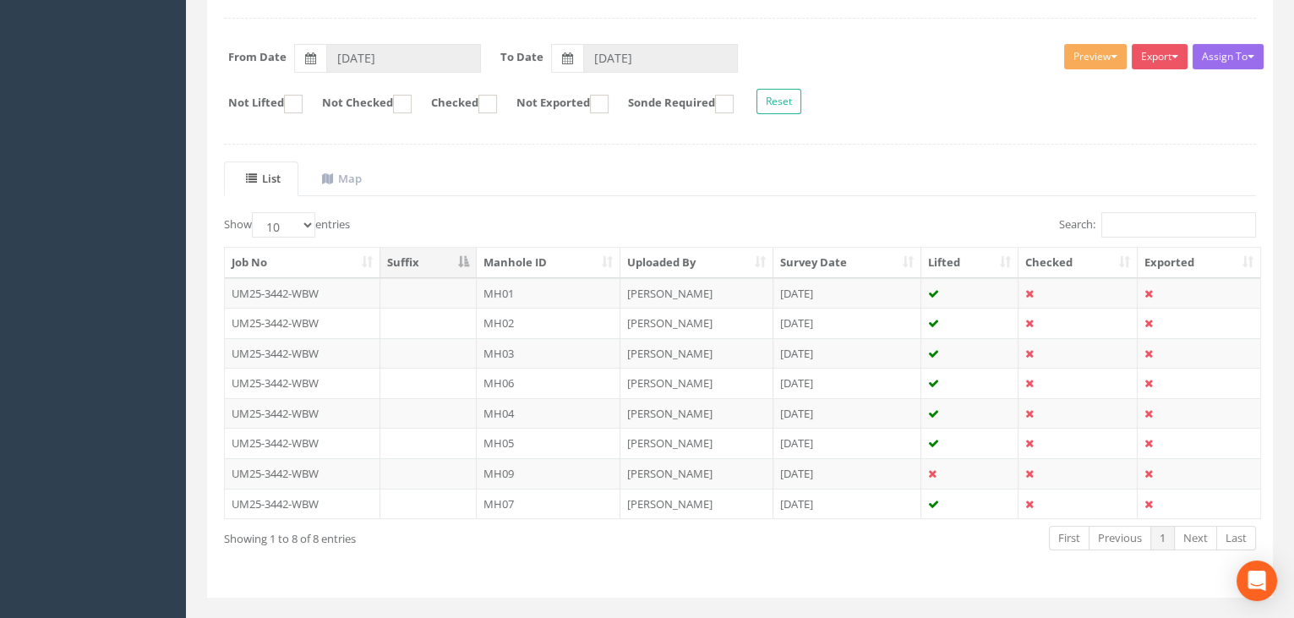
click at [509, 379] on td "MH06" at bounding box center [549, 383] width 144 height 30
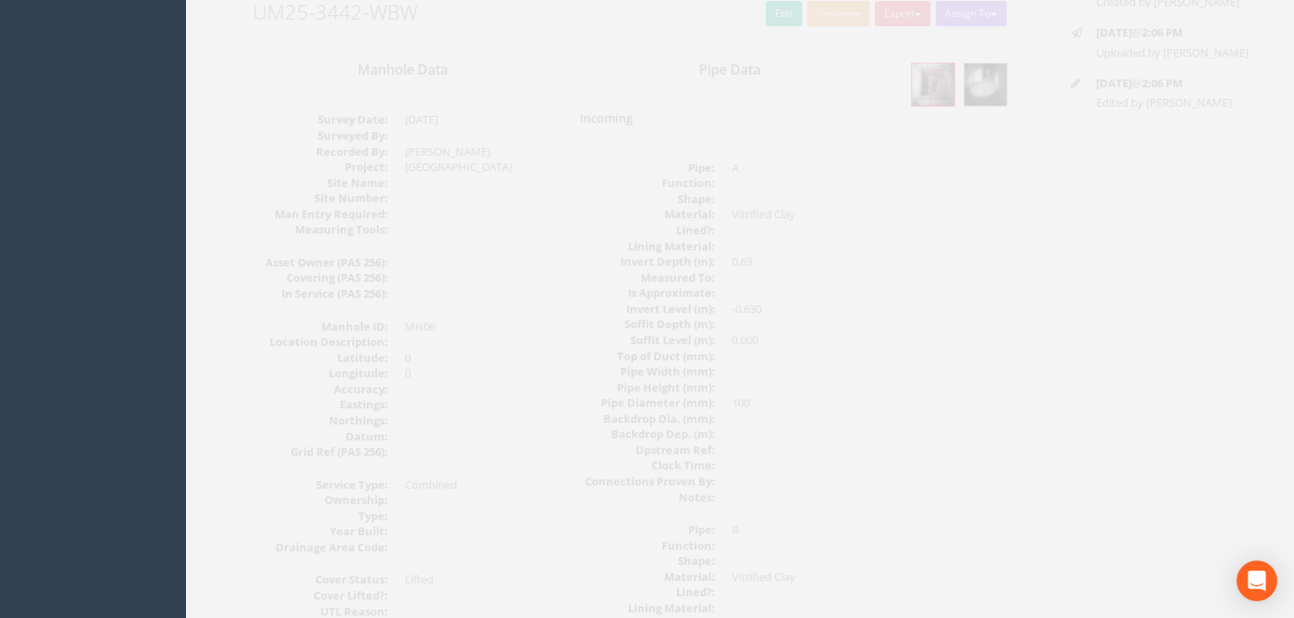
scroll to position [0, 0]
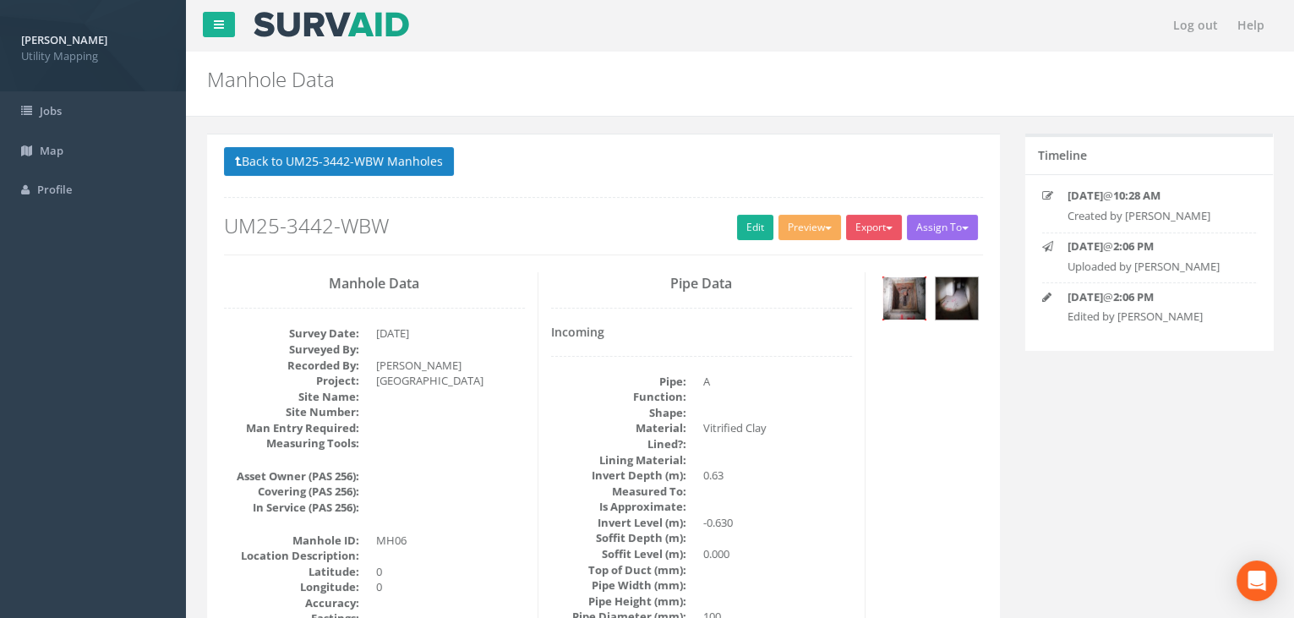
click at [902, 307] on img at bounding box center [904, 298] width 42 height 42
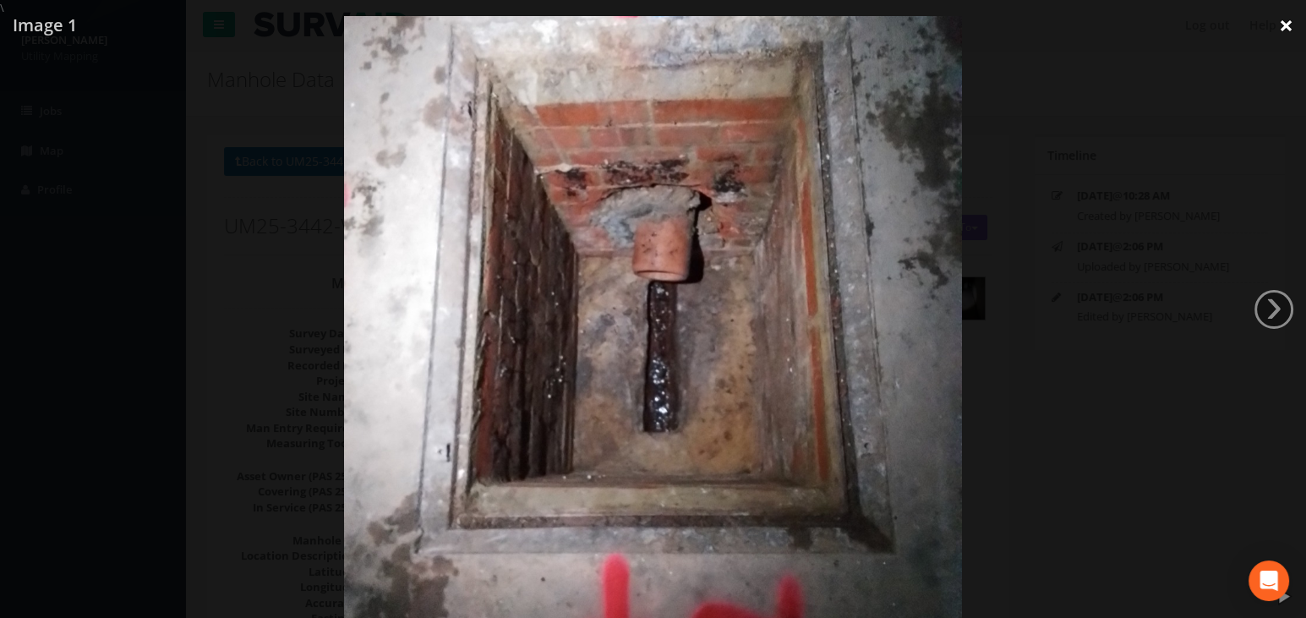
click at [1285, 20] on link "×" at bounding box center [1286, 25] width 40 height 51
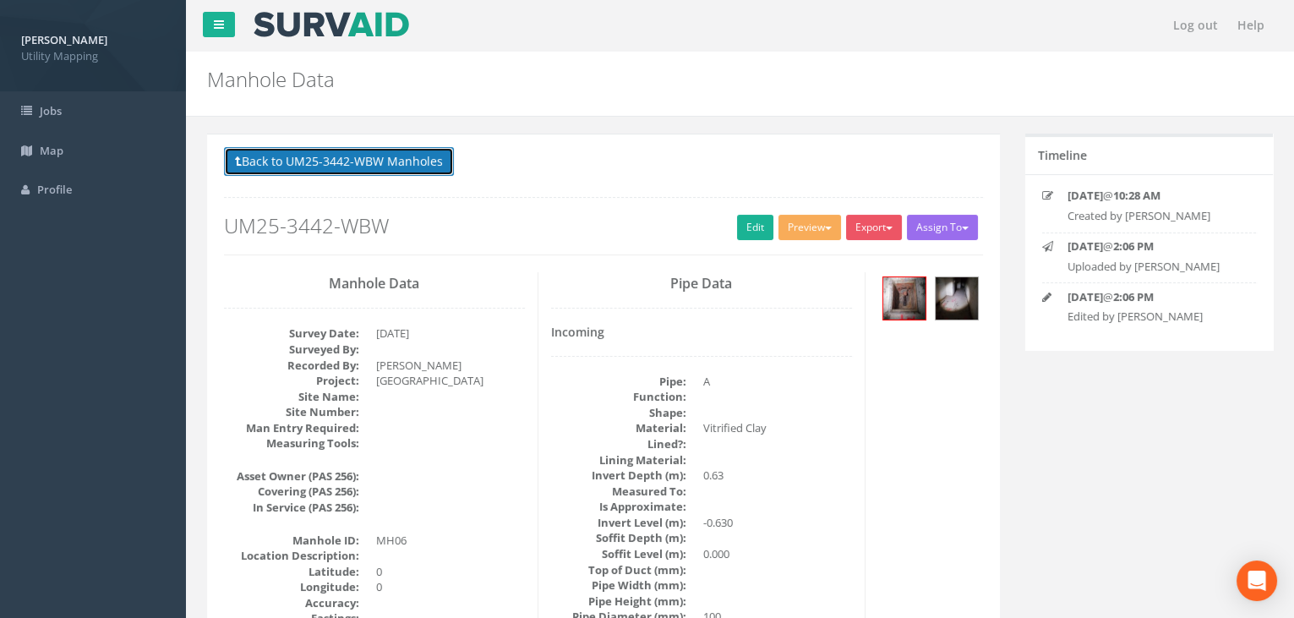
click at [397, 166] on button "Back to UM25-3442-WBW Manholes" at bounding box center [339, 161] width 230 height 29
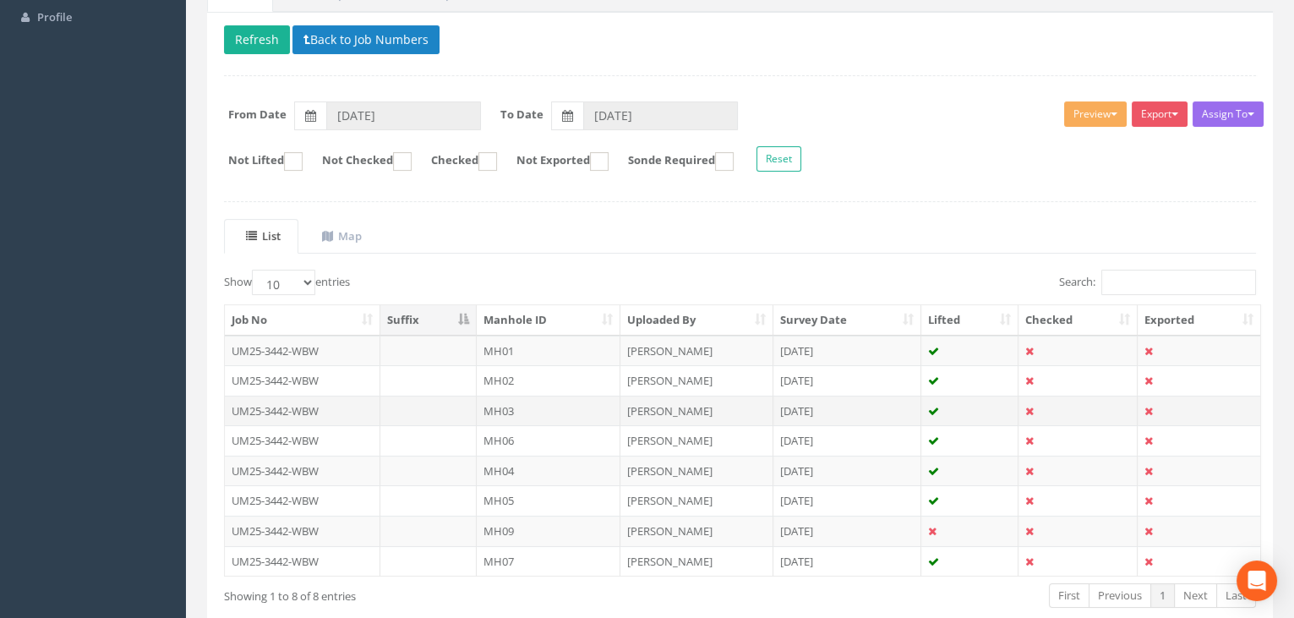
scroll to position [230, 0]
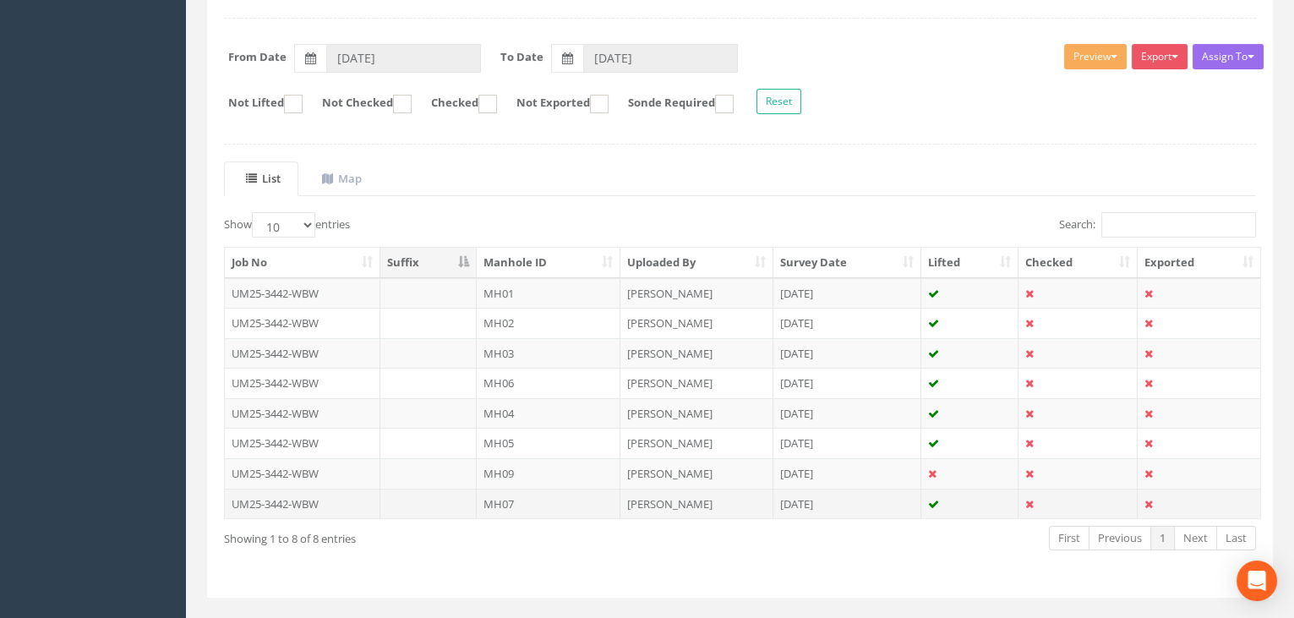
click at [504, 493] on td "MH07" at bounding box center [549, 504] width 144 height 30
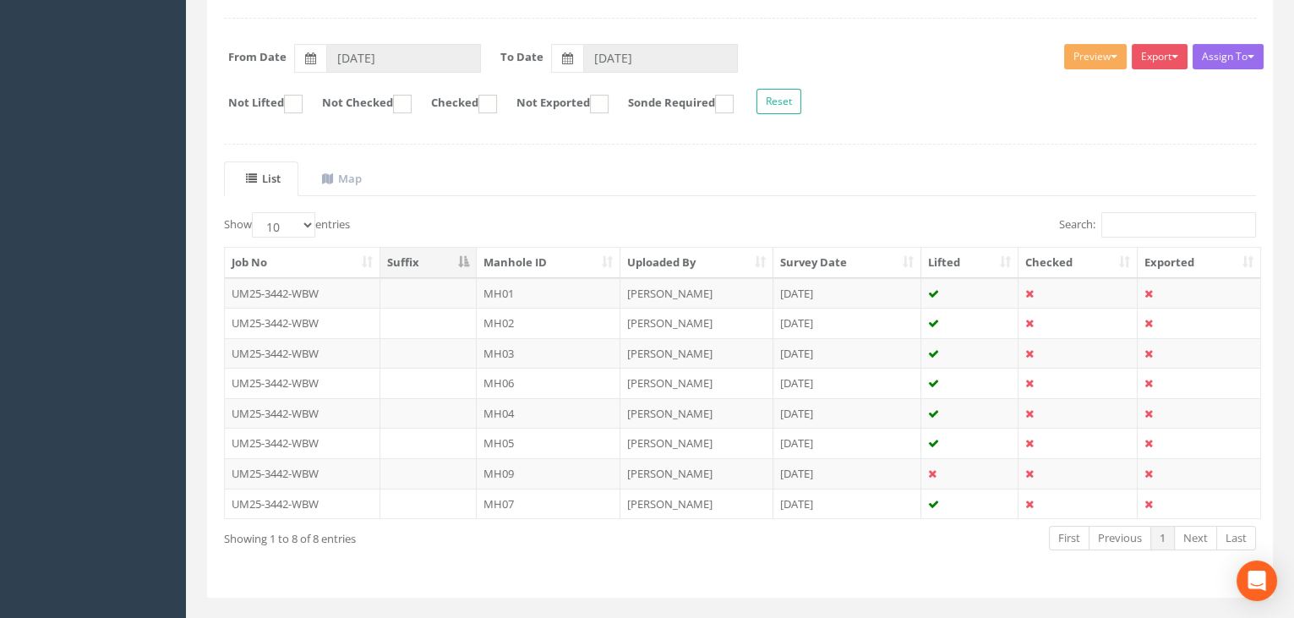
scroll to position [0, 0]
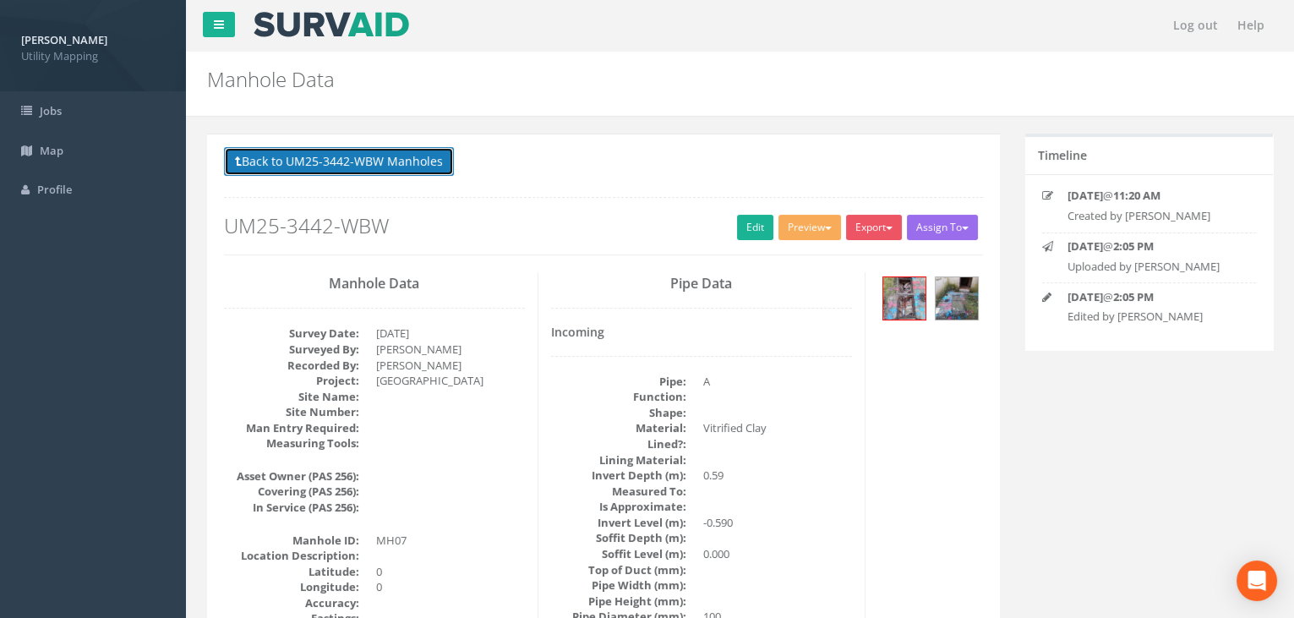
click at [350, 163] on button "Back to UM25-3442-WBW Manholes" at bounding box center [339, 161] width 230 height 29
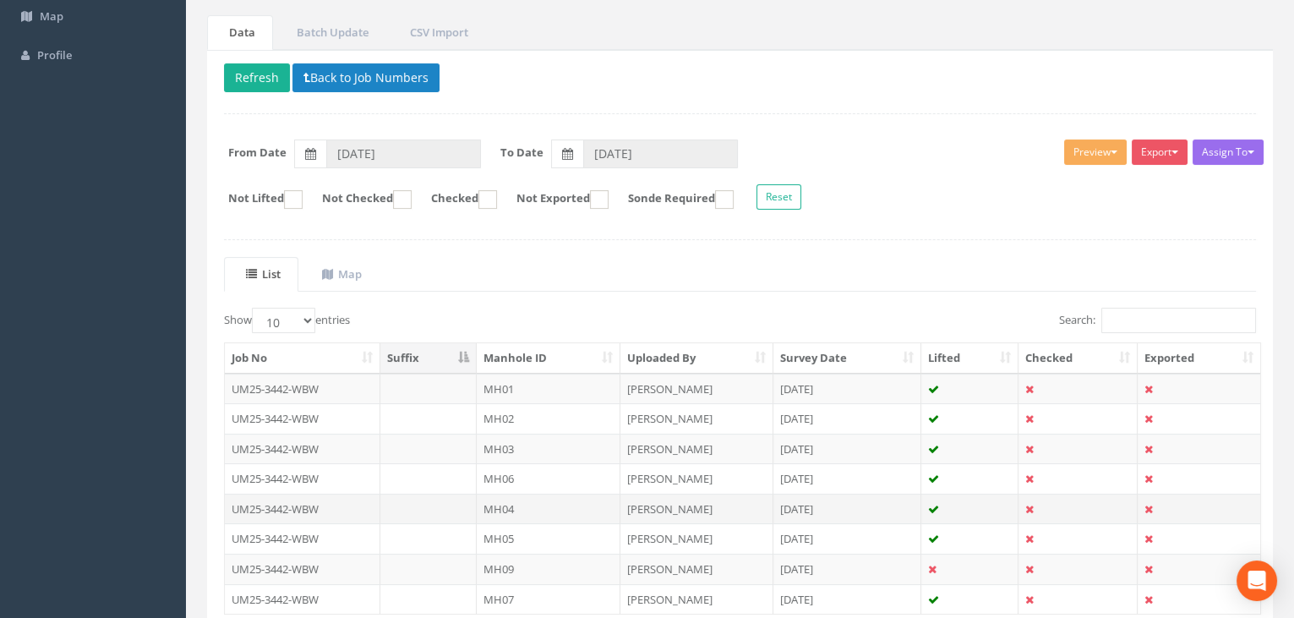
scroll to position [153, 0]
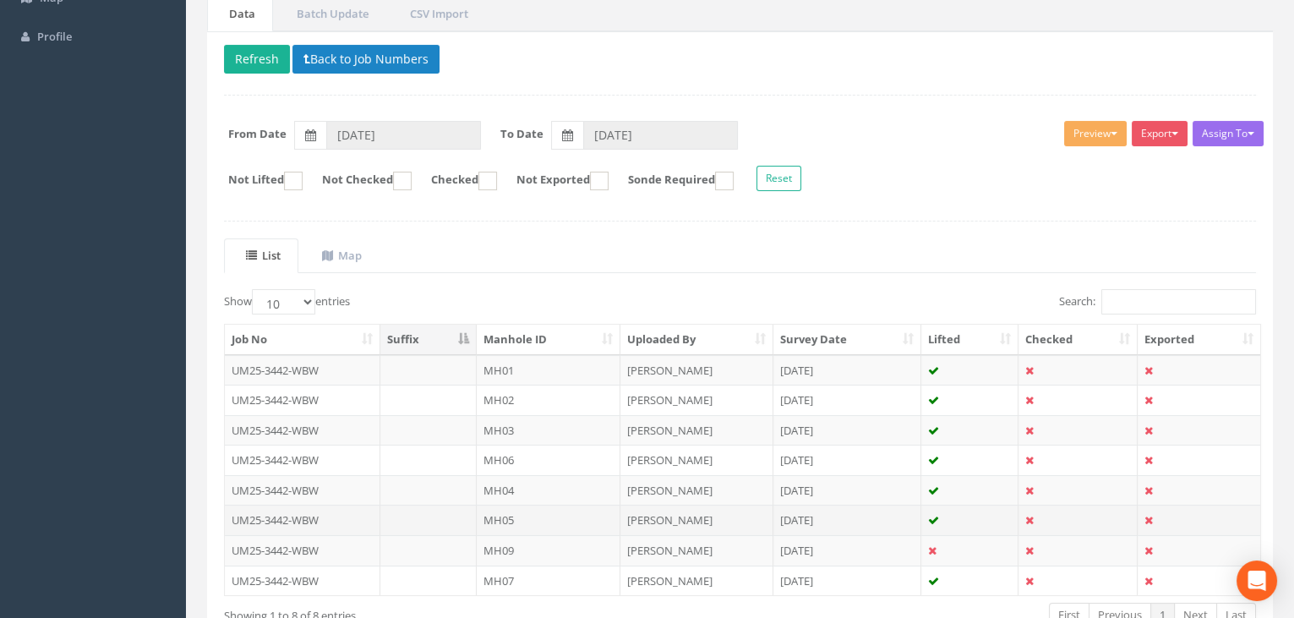
click at [507, 505] on td "MH05" at bounding box center [549, 520] width 144 height 30
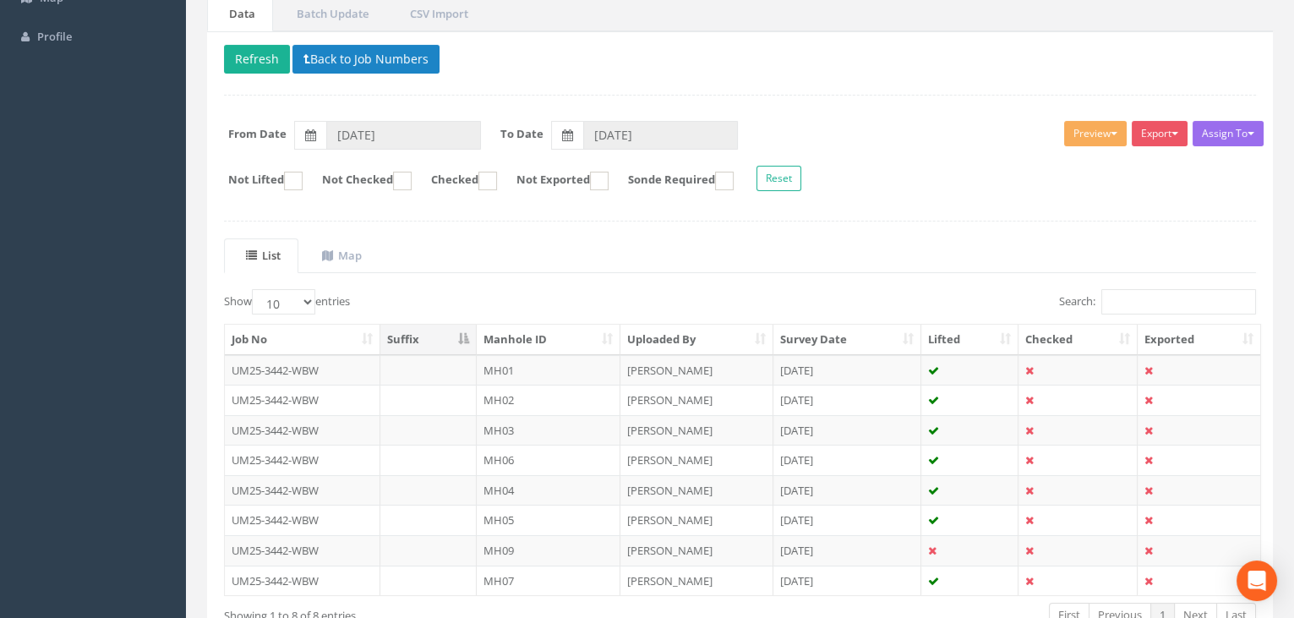
scroll to position [0, 0]
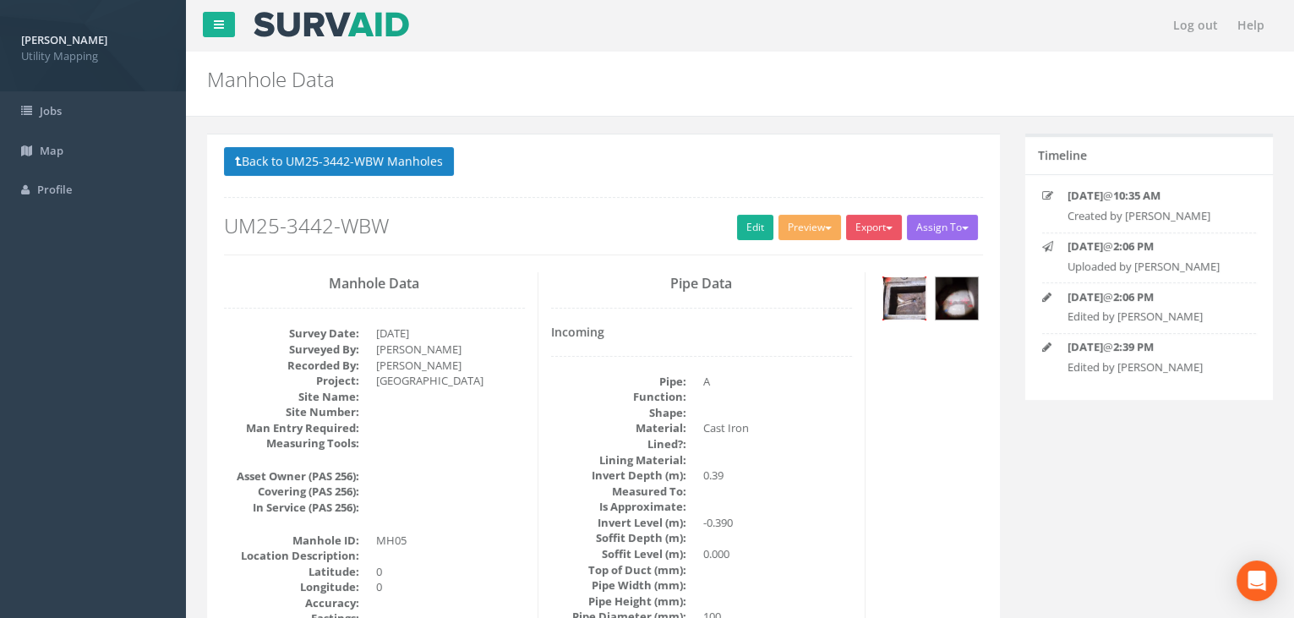
click at [915, 303] on img at bounding box center [904, 298] width 42 height 42
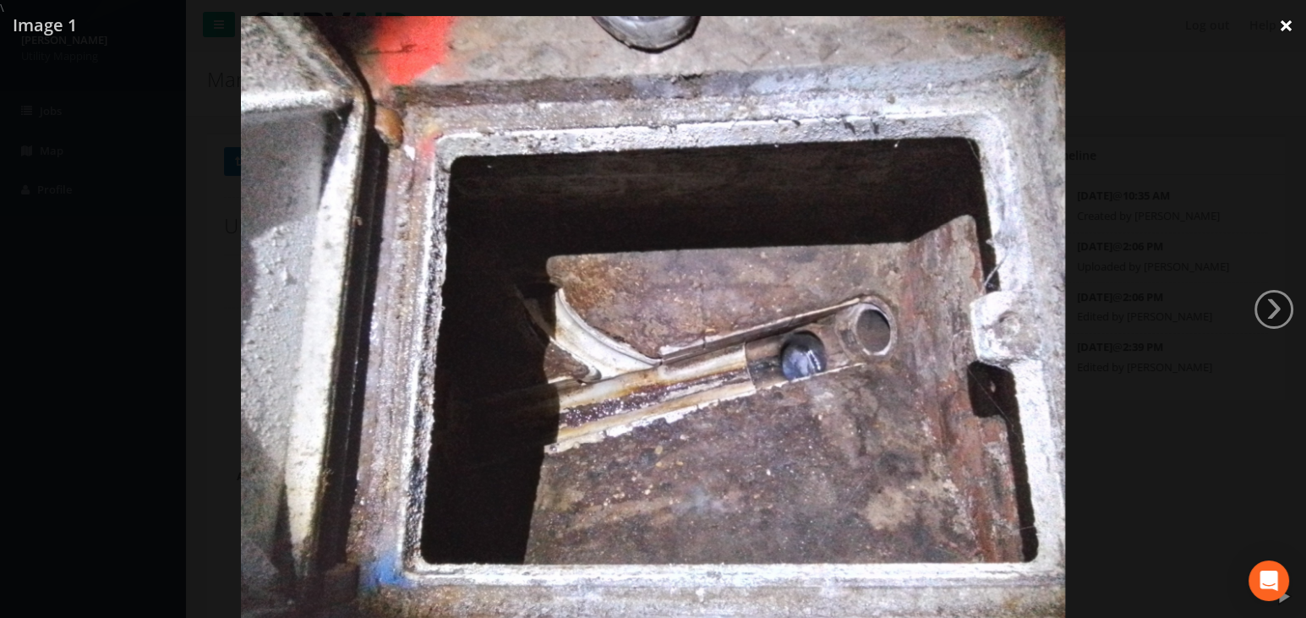
click at [1282, 12] on link "×" at bounding box center [1286, 25] width 40 height 51
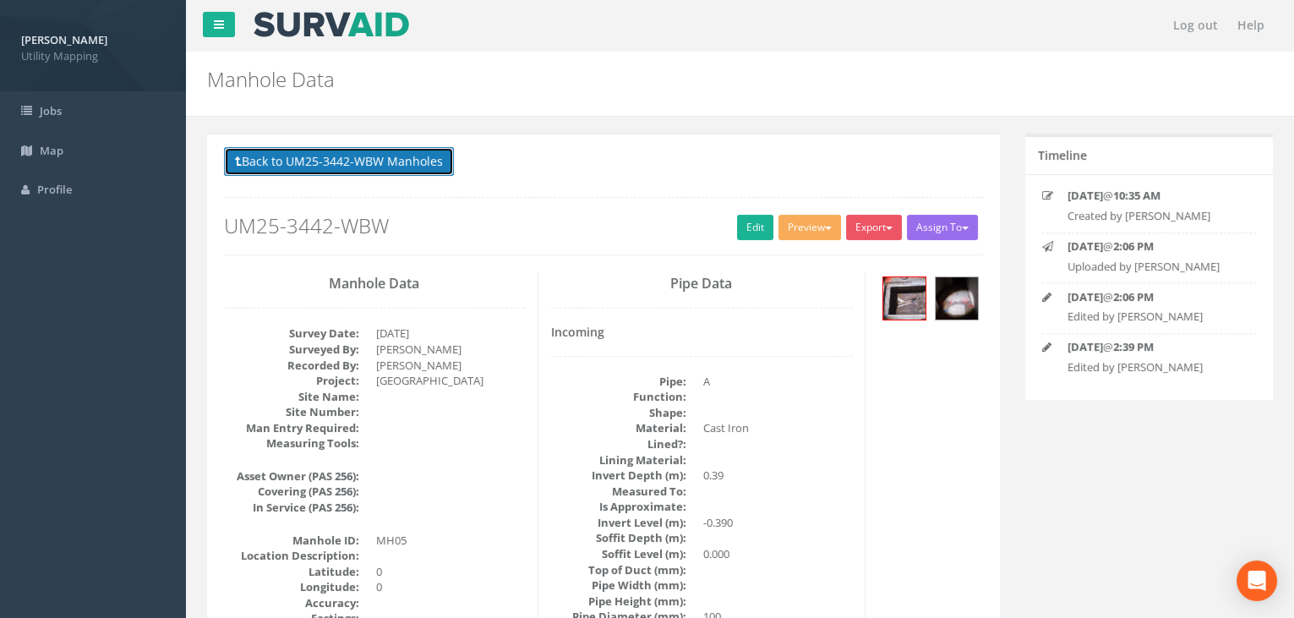
click at [348, 170] on button "Back to UM25-3442-WBW Manholes" at bounding box center [339, 161] width 230 height 29
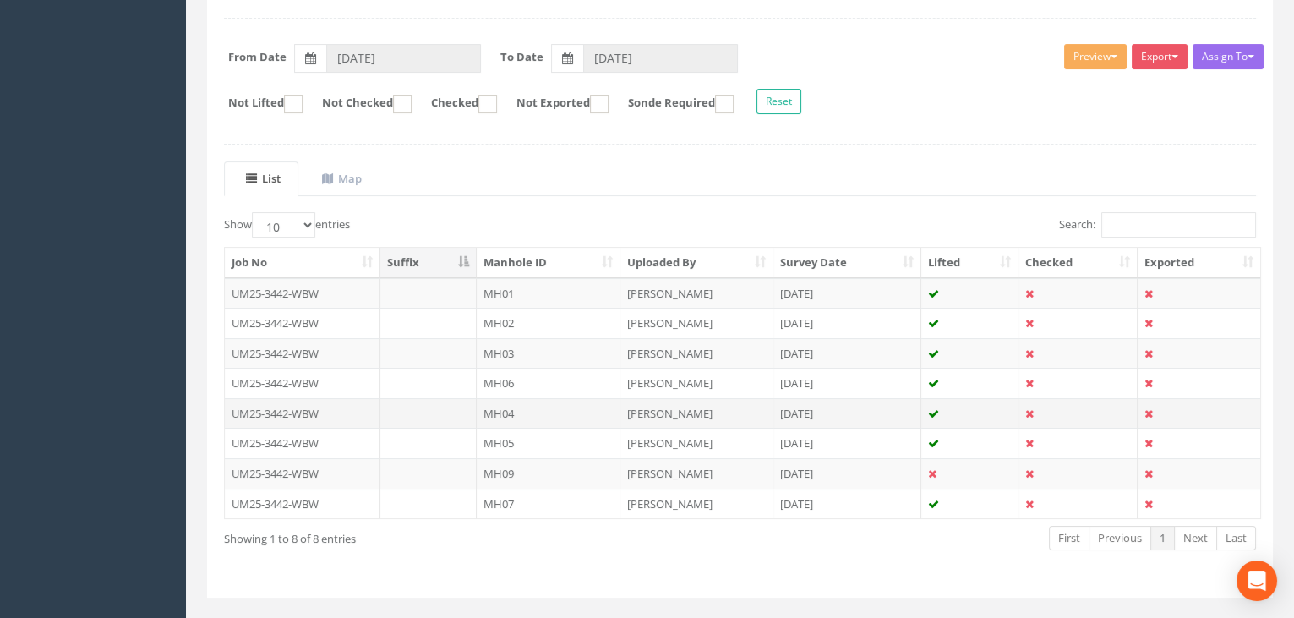
scroll to position [256, 0]
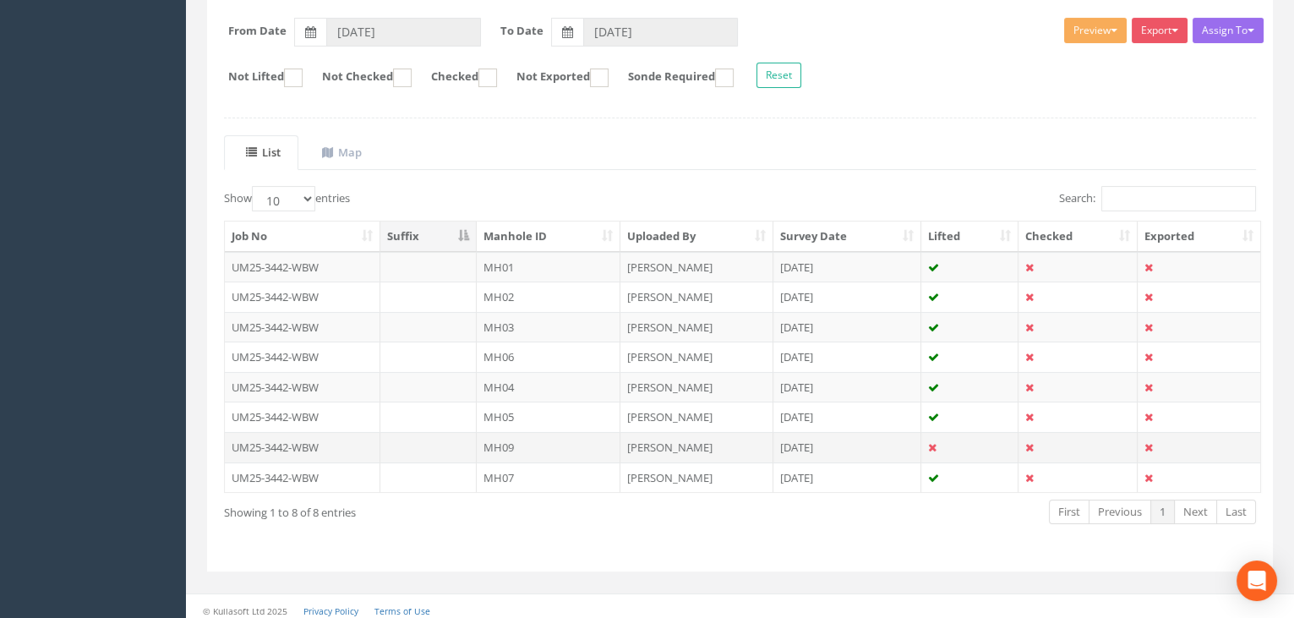
click at [535, 445] on td "MH09" at bounding box center [549, 447] width 144 height 30
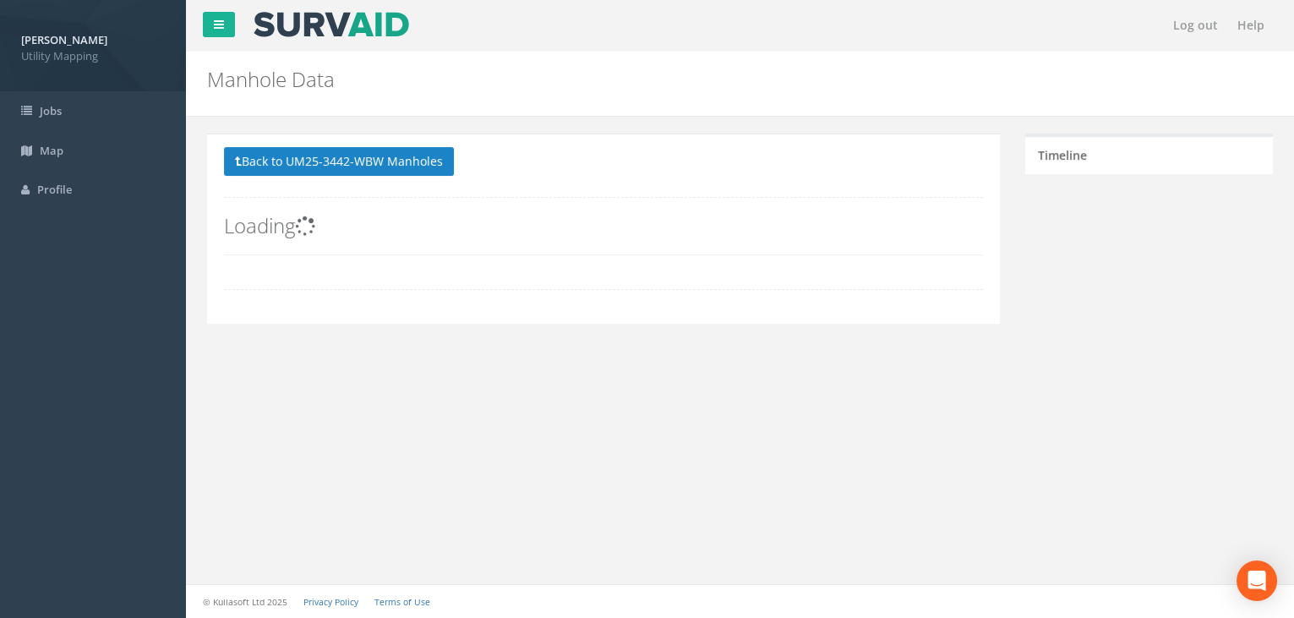
scroll to position [0, 0]
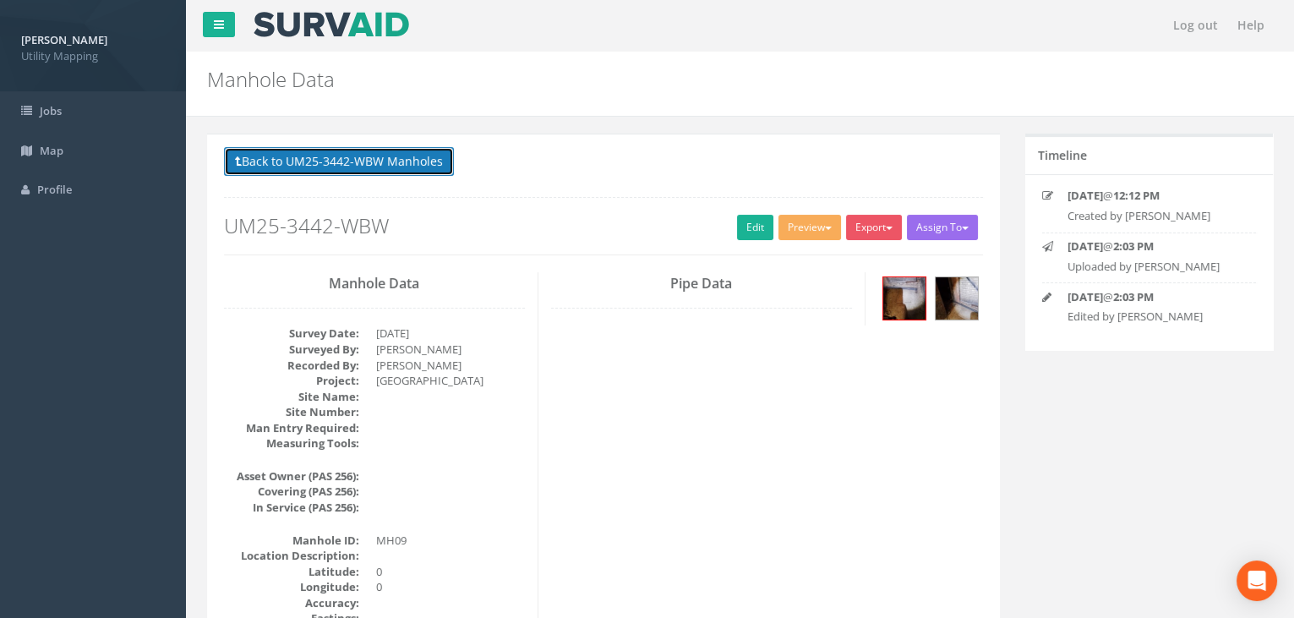
click at [411, 171] on button "Back to UM25-3442-WBW Manholes" at bounding box center [339, 161] width 230 height 29
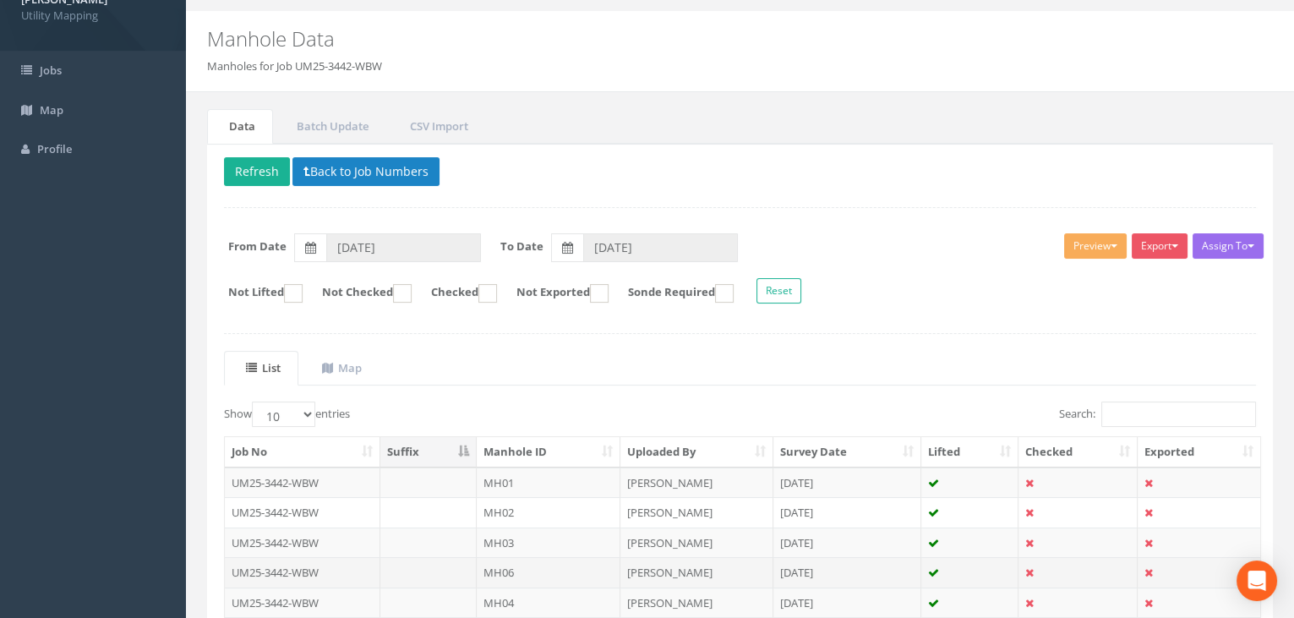
scroll to position [230, 0]
